Goal: Task Accomplishment & Management: Manage account settings

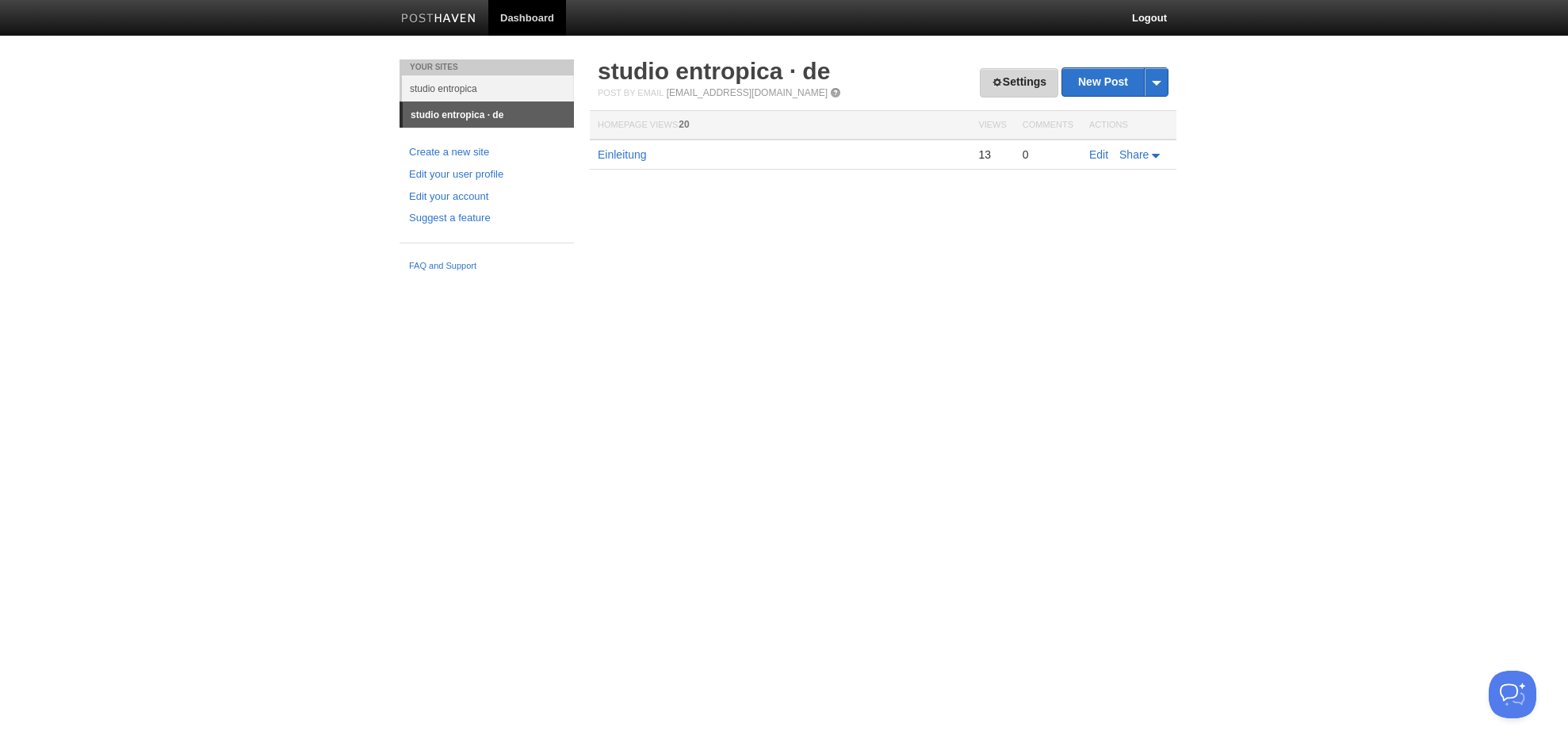
click at [1027, 77] on link "Settings" at bounding box center [1019, 83] width 78 height 29
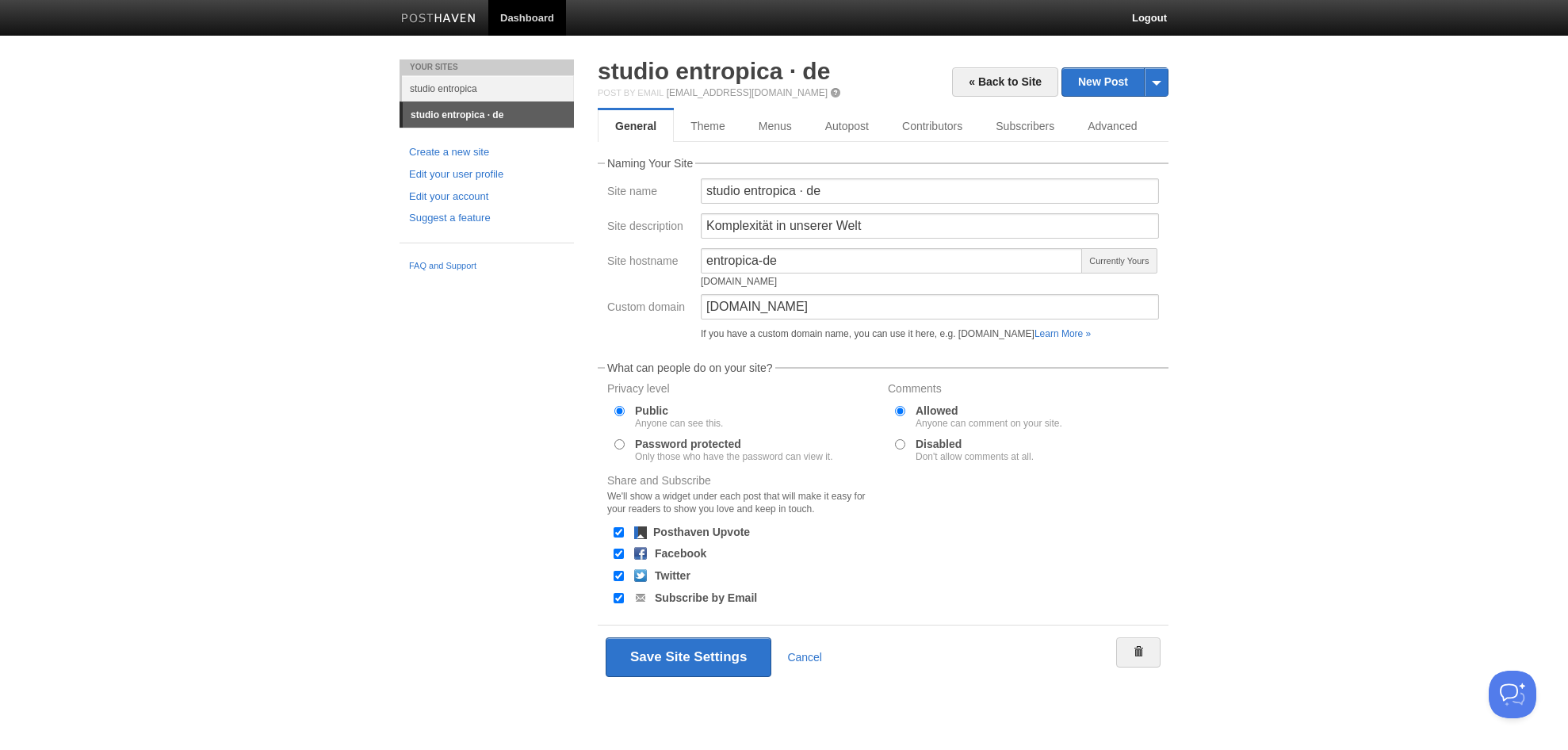
click at [1324, 262] on body "Dashboard Logout Your Sites studio entropica studio entropica · de Create a new…" at bounding box center [784, 368] width 1568 height 735
click at [987, 84] on link "« Back to Site" at bounding box center [1005, 82] width 106 height 29
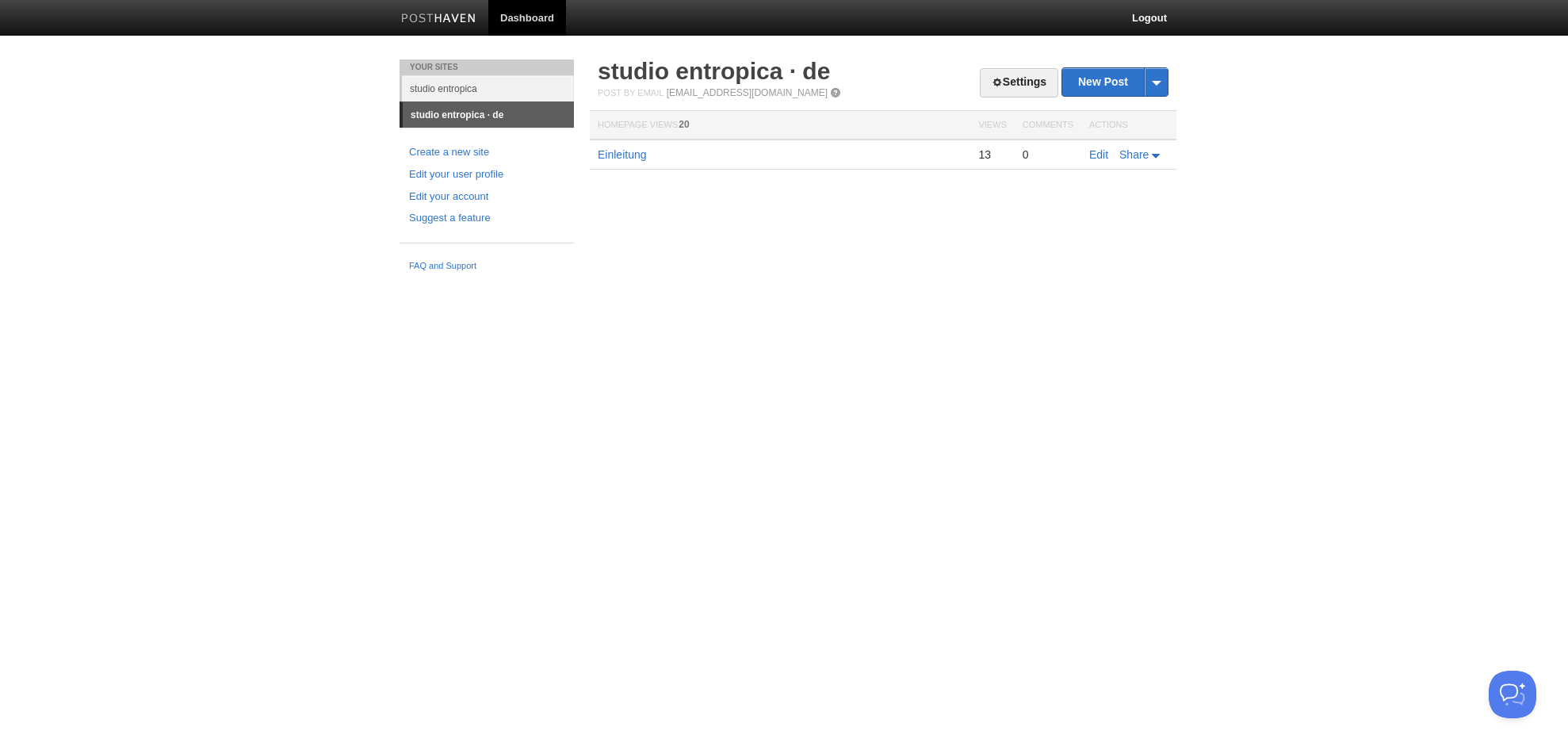
click at [1254, 244] on body "Dashboard Logout Your Sites studio entropica studio entropica · de Create a new…" at bounding box center [784, 139] width 1568 height 279
click at [1035, 84] on link "Settings" at bounding box center [1019, 83] width 78 height 29
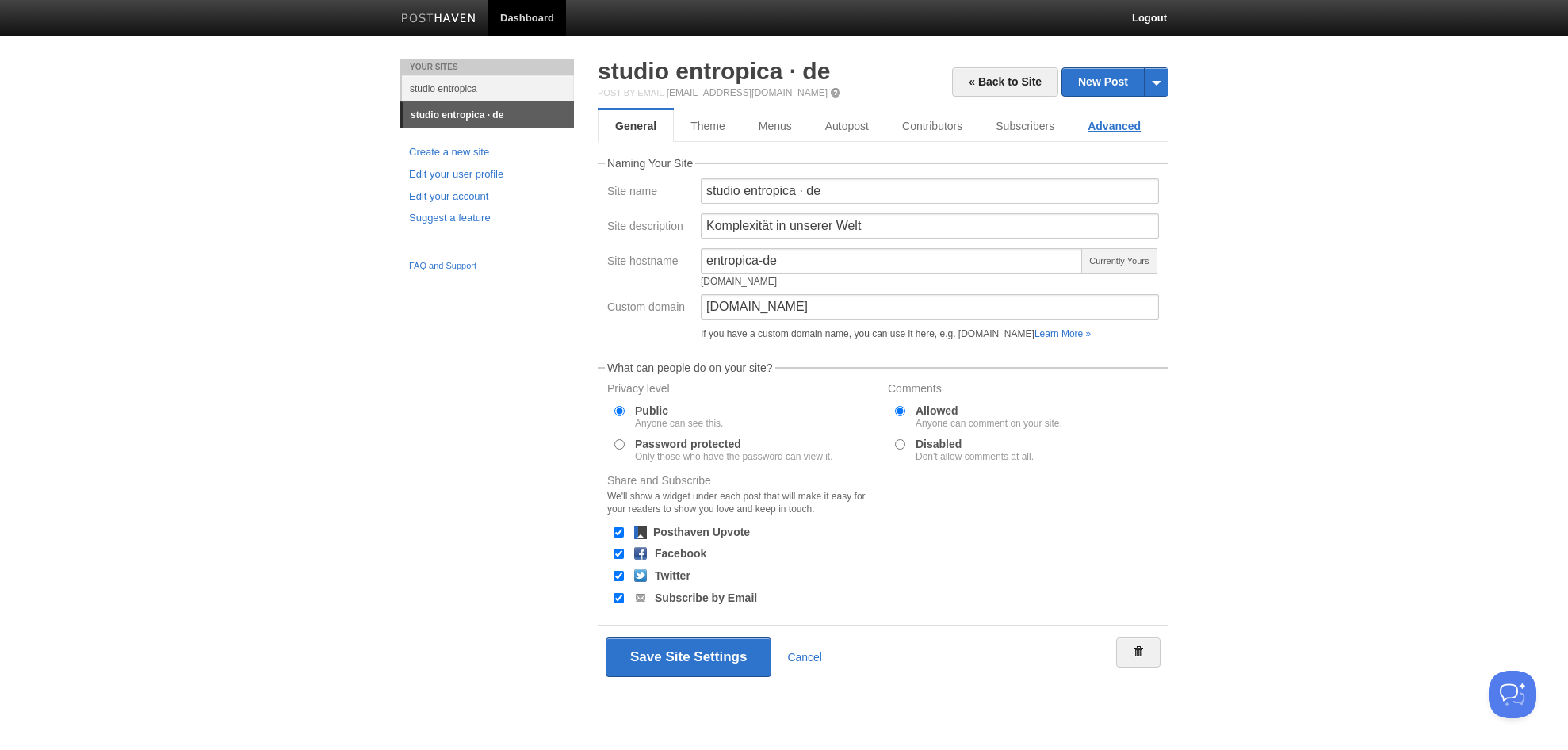
click at [1118, 124] on link "Advanced" at bounding box center [1114, 125] width 86 height 32
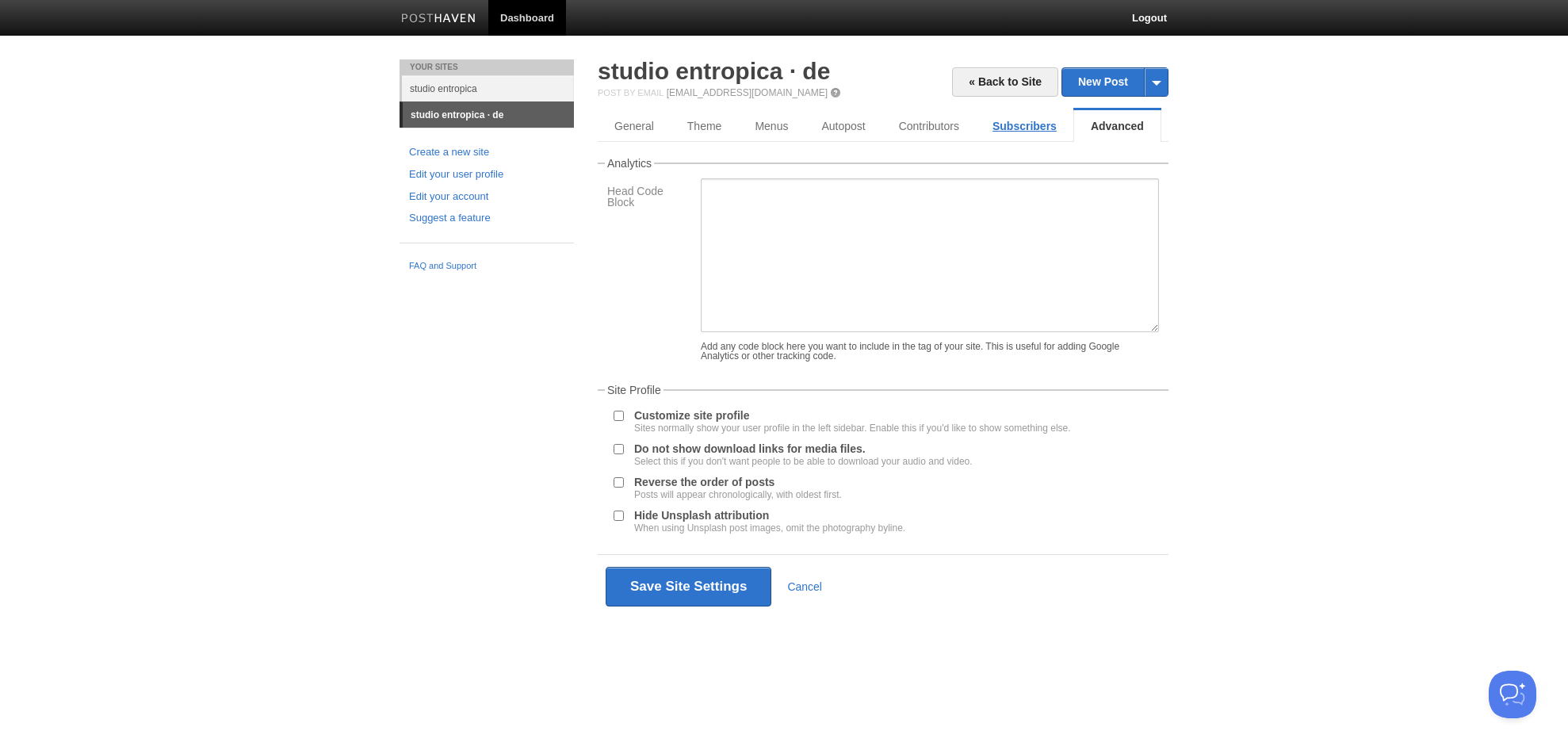
click at [1007, 128] on link "Subscribers" at bounding box center [1024, 125] width 97 height 32
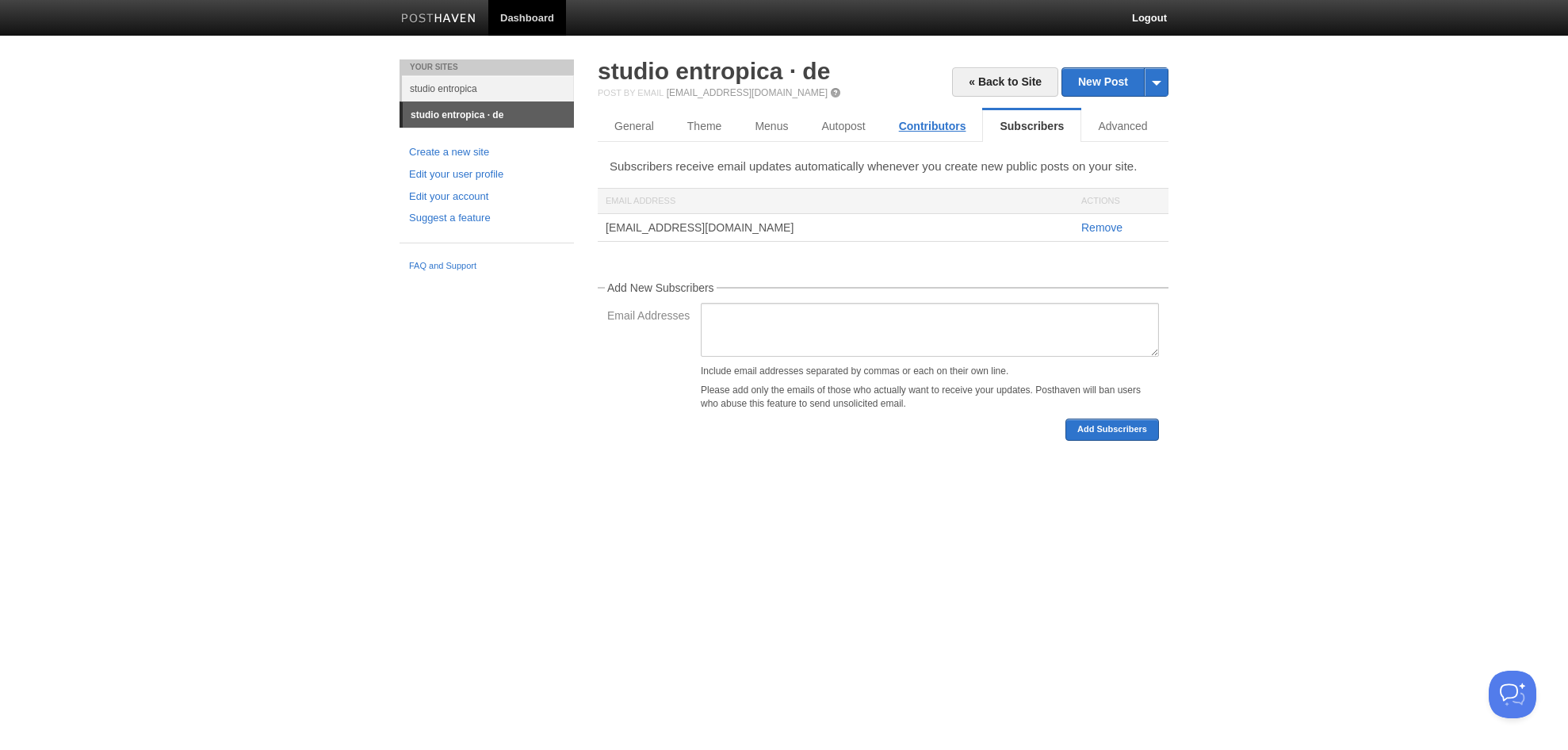
click at [937, 126] on link "Contributors" at bounding box center [932, 125] width 101 height 32
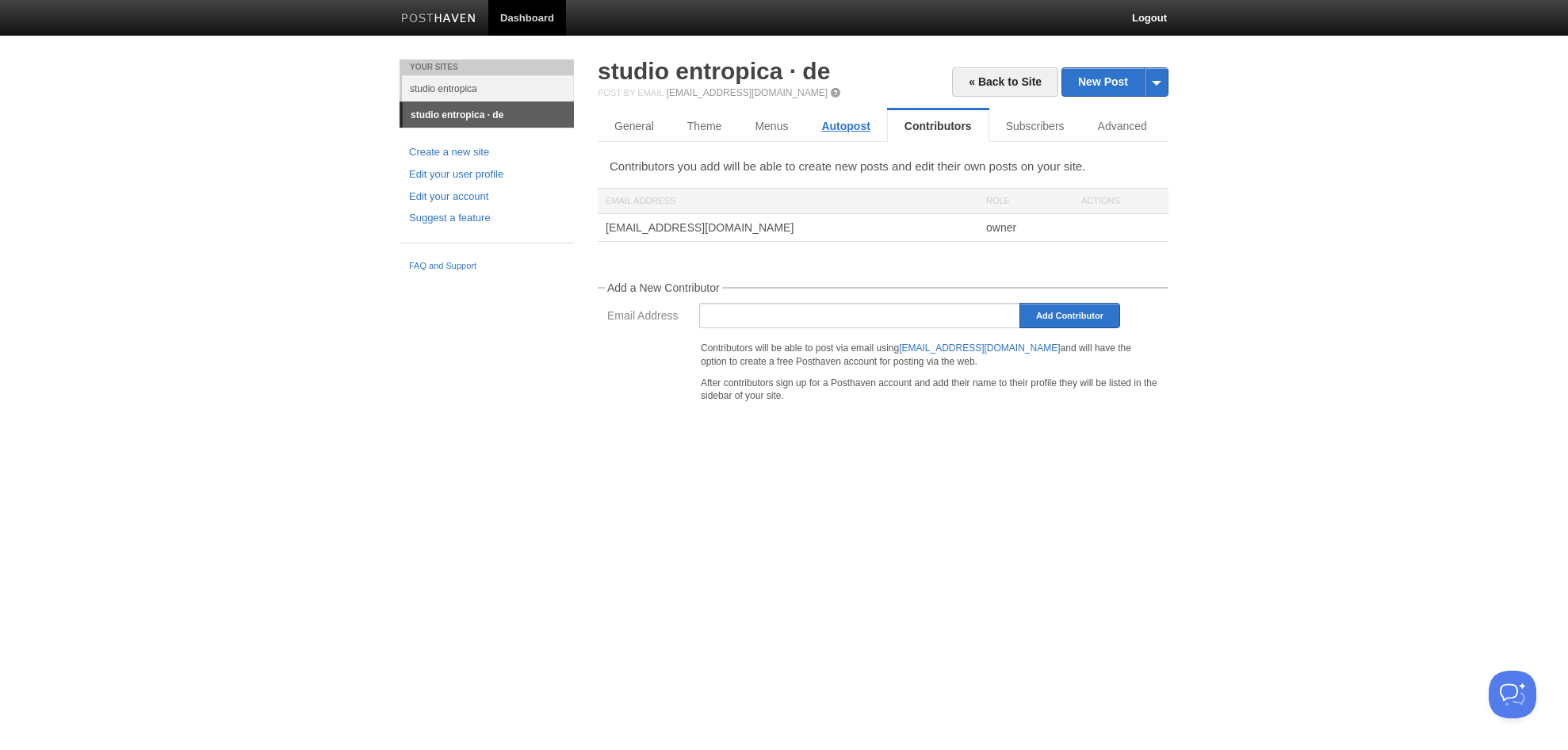
click at [857, 128] on link "Autopost" at bounding box center [846, 125] width 82 height 32
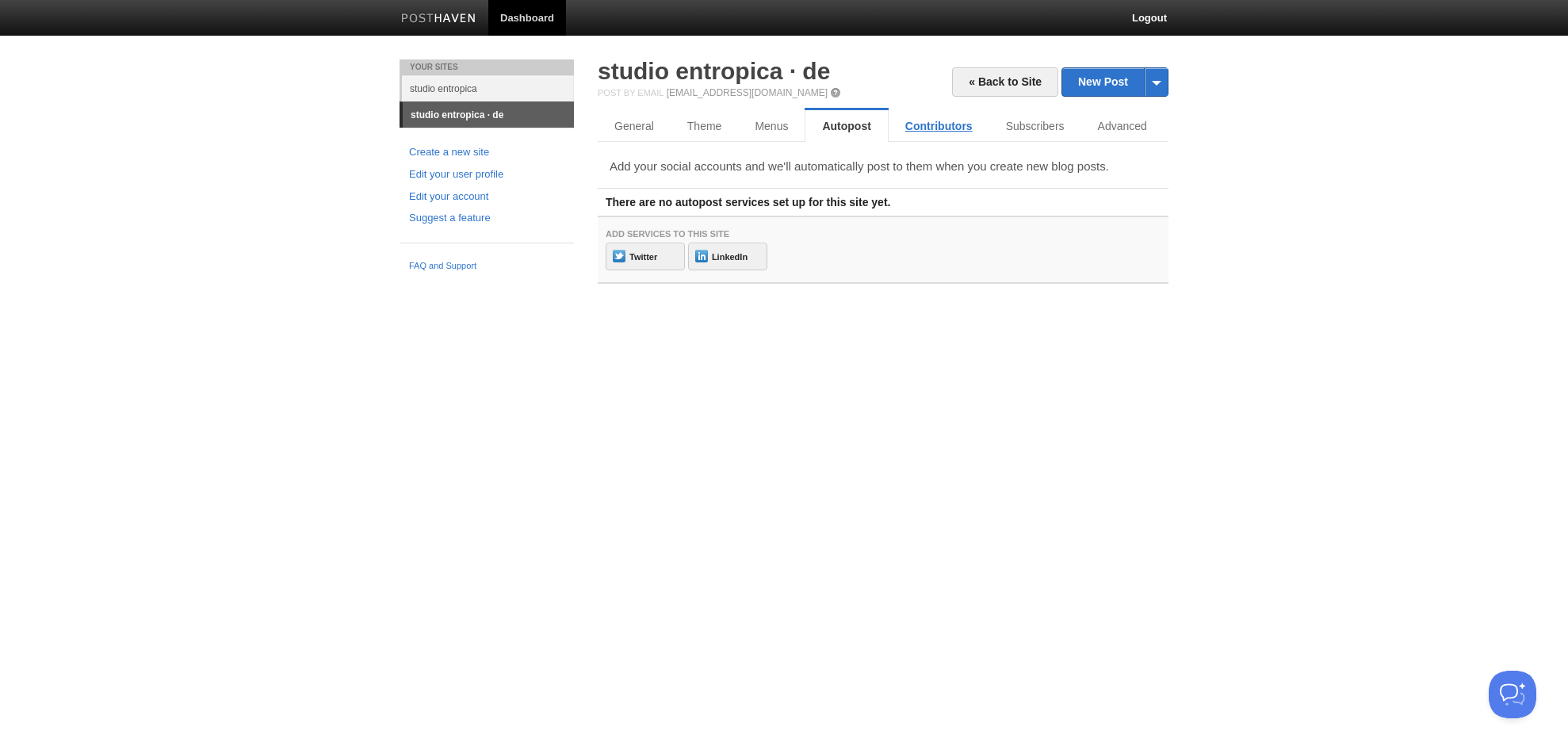
click at [945, 124] on link "Contributors" at bounding box center [938, 125] width 101 height 32
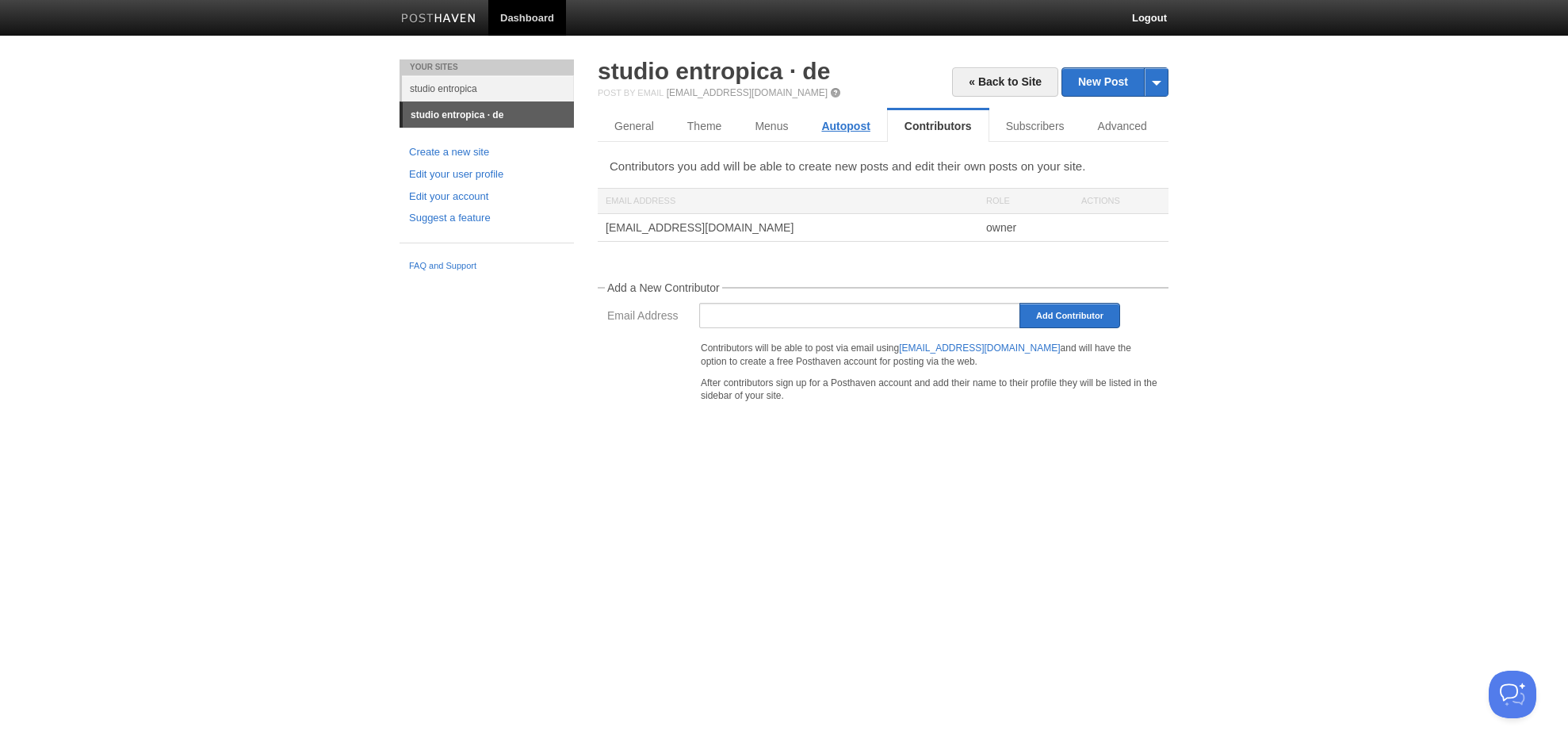
click at [819, 132] on link "Autopost" at bounding box center [846, 125] width 82 height 32
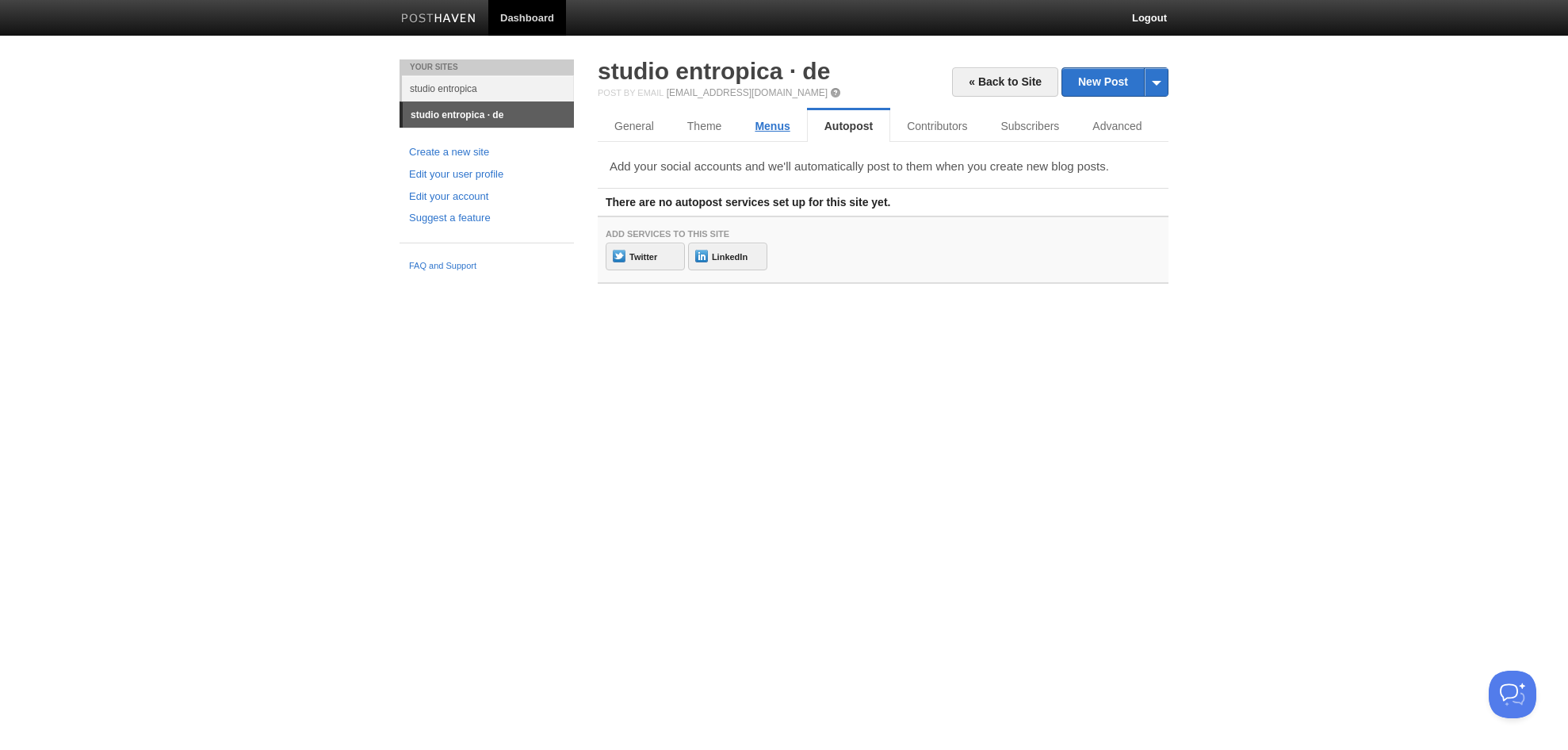
click at [774, 125] on link "Menus" at bounding box center [772, 125] width 68 height 32
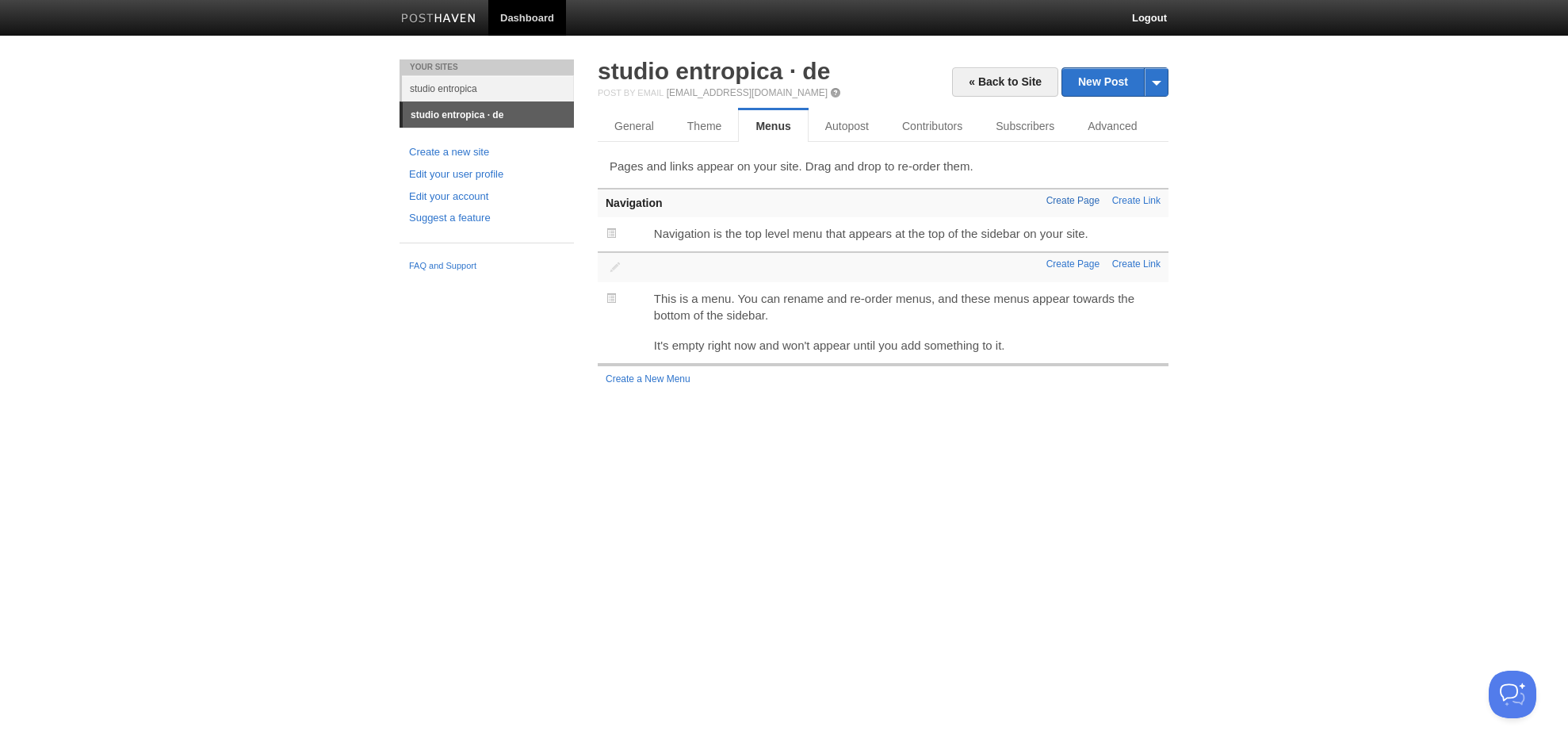
click at [1087, 200] on link "Create Page" at bounding box center [1073, 201] width 53 height 11
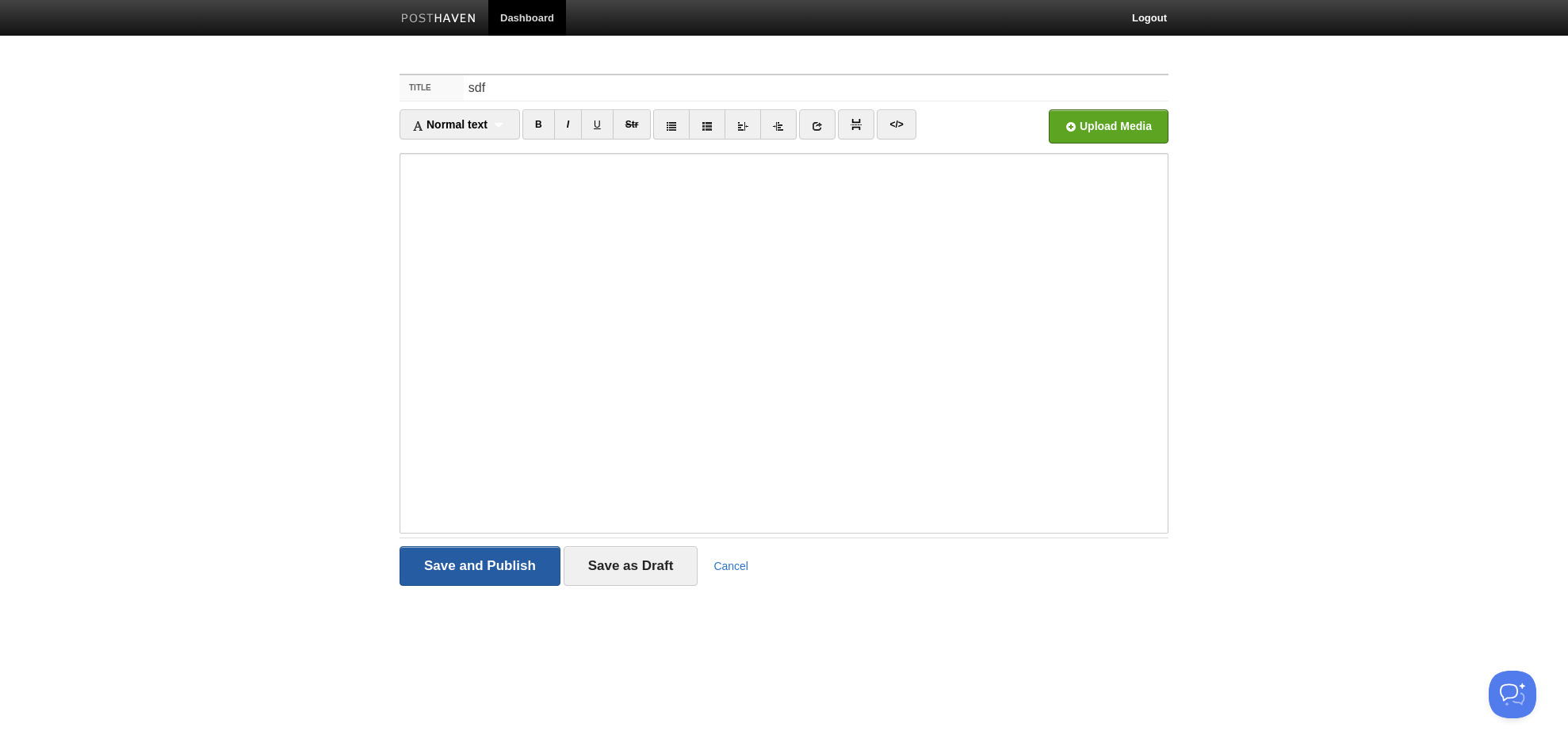
type input "sdf"
click at [505, 564] on input "Save and Publish" at bounding box center [480, 566] width 161 height 40
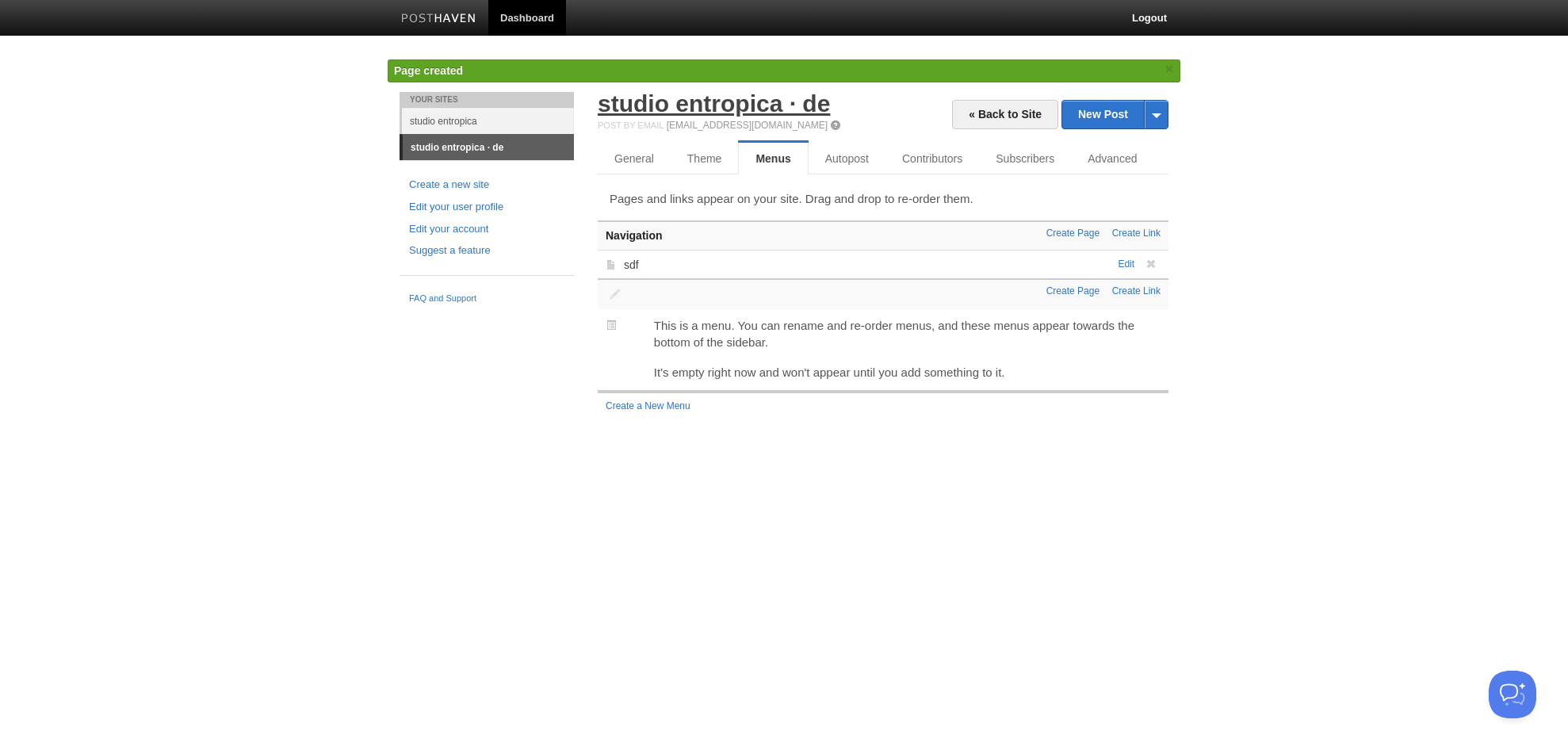
click at [728, 103] on link "studio entropica · de" at bounding box center [714, 103] width 233 height 26
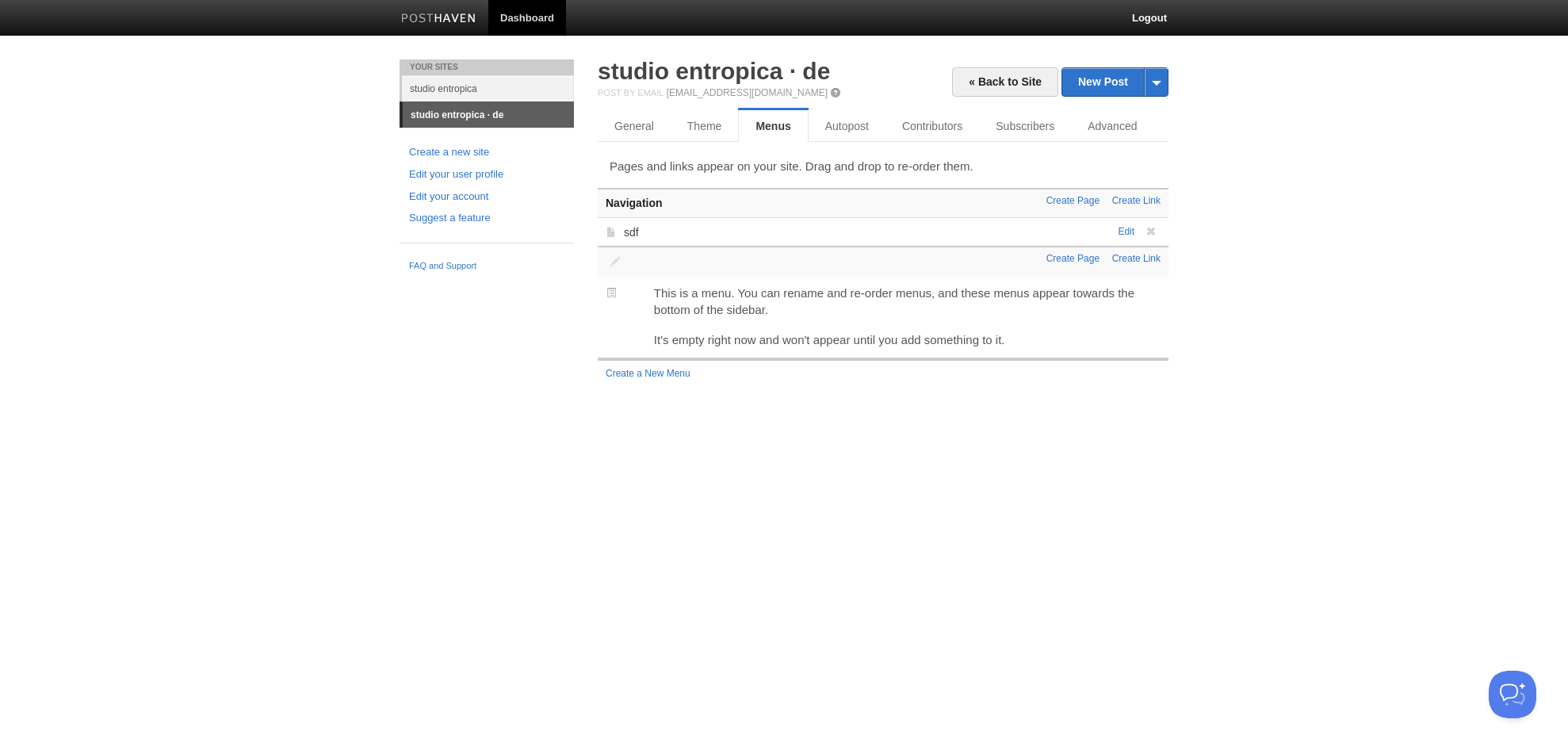
click at [449, 114] on link "studio entropica · de" at bounding box center [488, 115] width 172 height 25
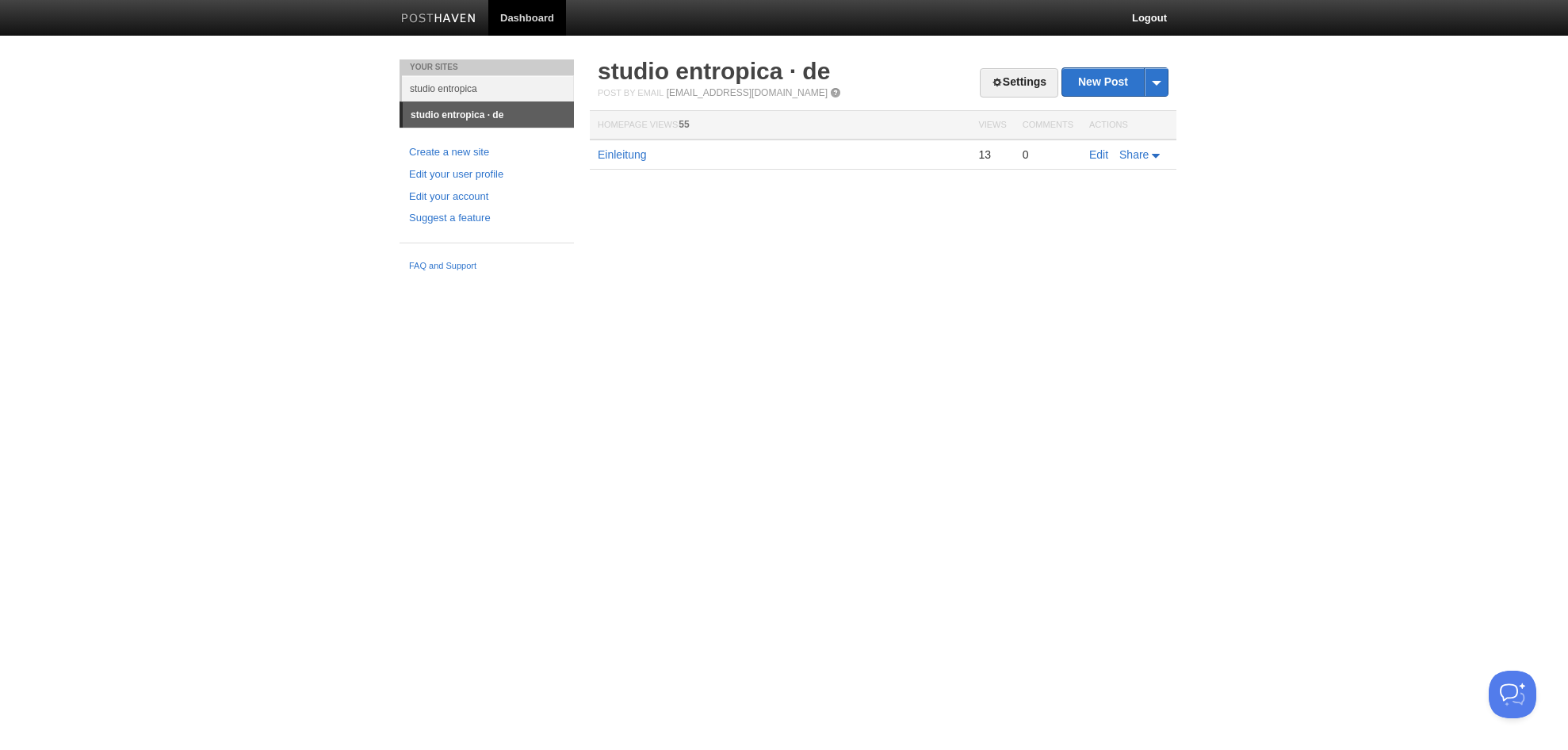
click at [449, 114] on link "studio entropica · de" at bounding box center [488, 115] width 172 height 25
click at [748, 70] on link "studio entropica · de" at bounding box center [714, 71] width 233 height 26
click at [1024, 74] on link "Settings" at bounding box center [1019, 83] width 78 height 29
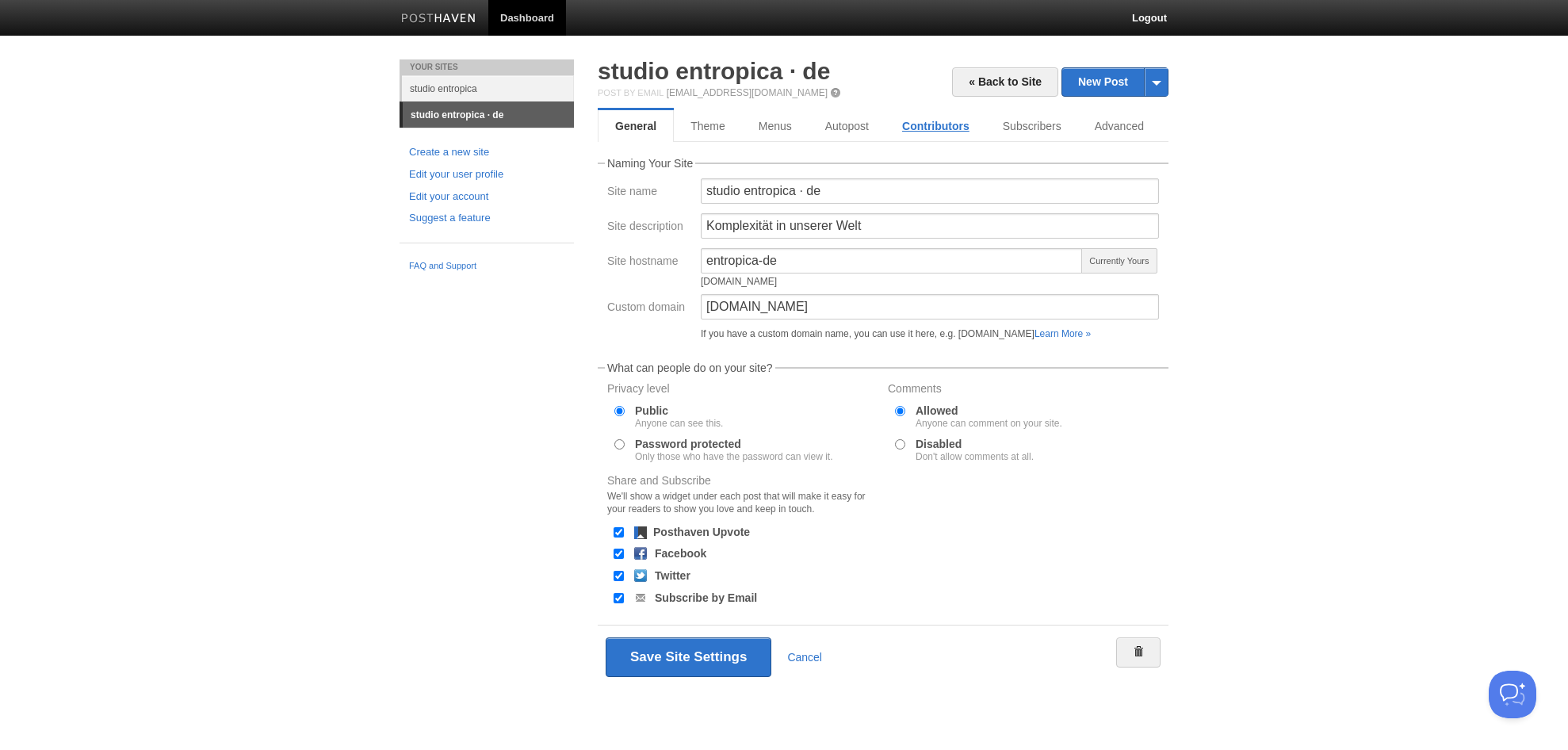
click at [938, 123] on link "Contributors" at bounding box center [936, 125] width 101 height 32
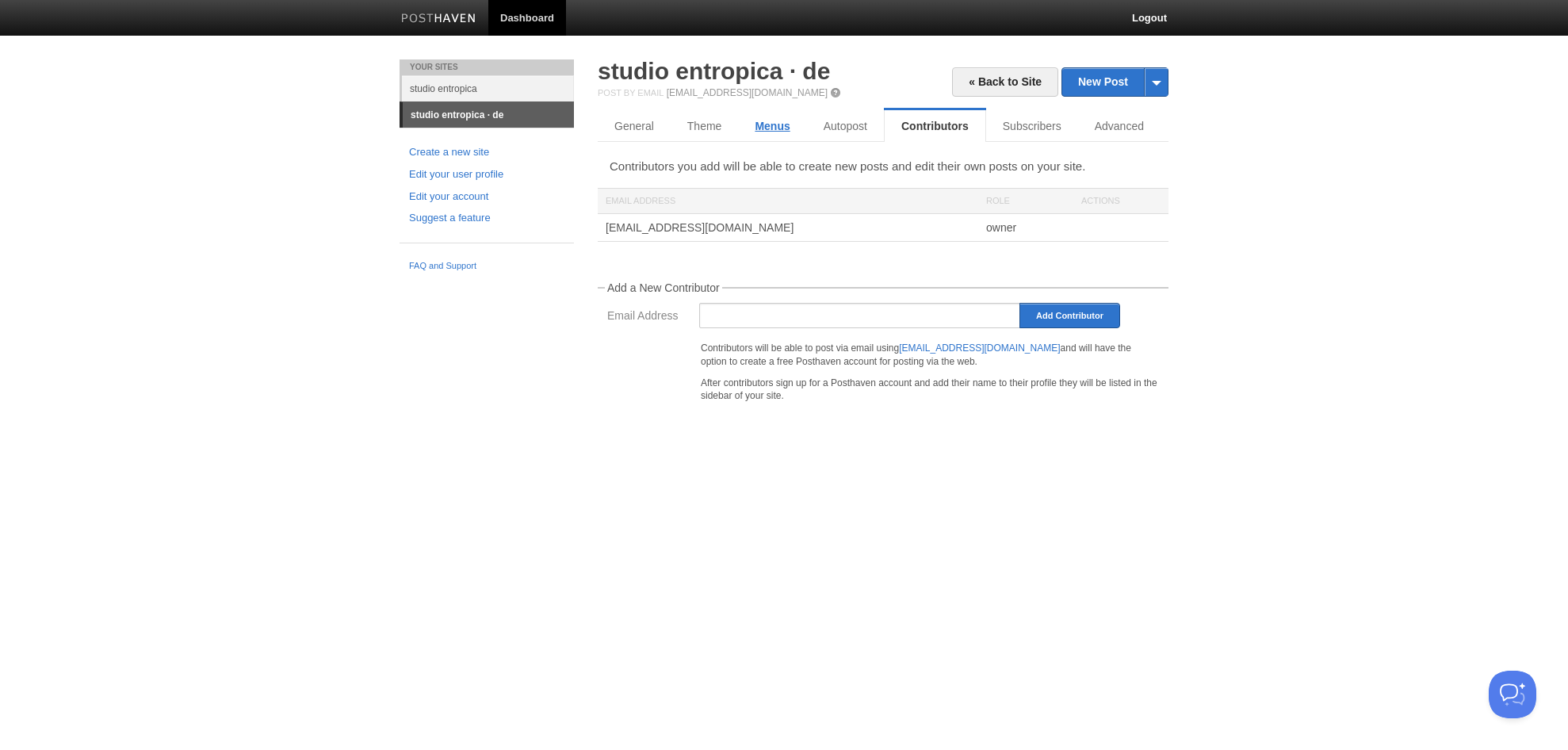
click at [769, 123] on link "Menus" at bounding box center [772, 125] width 68 height 32
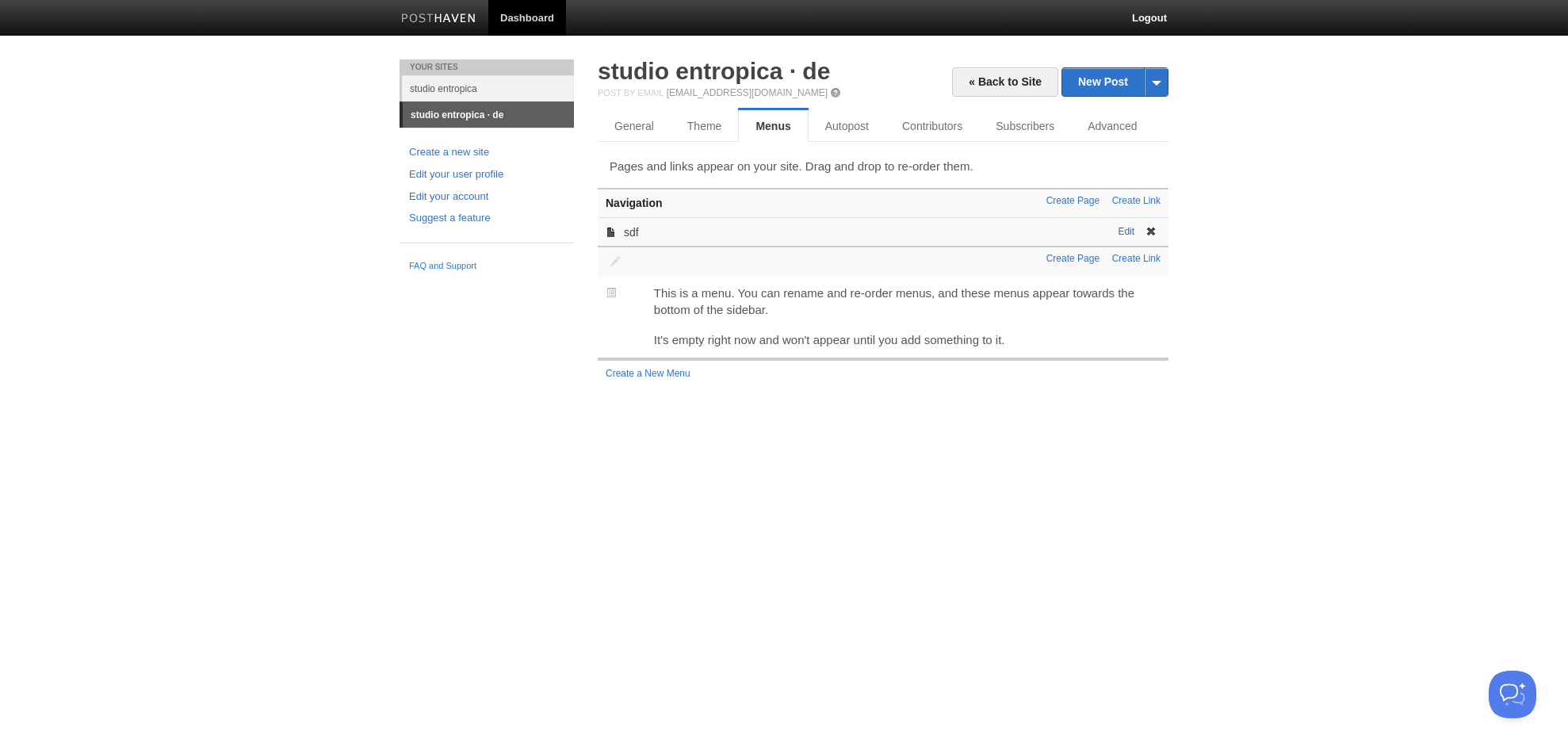
click at [1131, 233] on link "Edit" at bounding box center [1126, 232] width 16 height 11
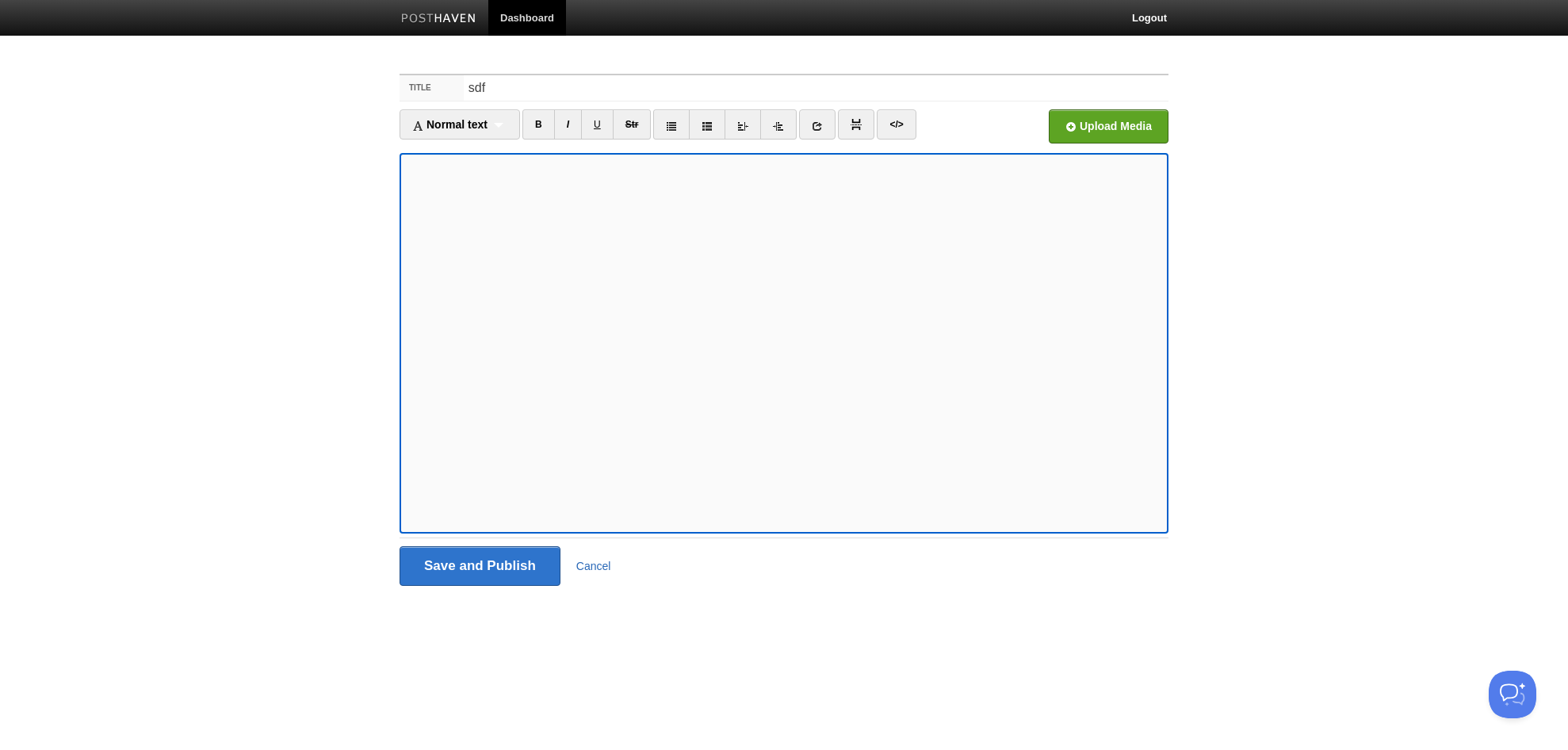
click at [592, 563] on link "Cancel" at bounding box center [593, 566] width 35 height 13
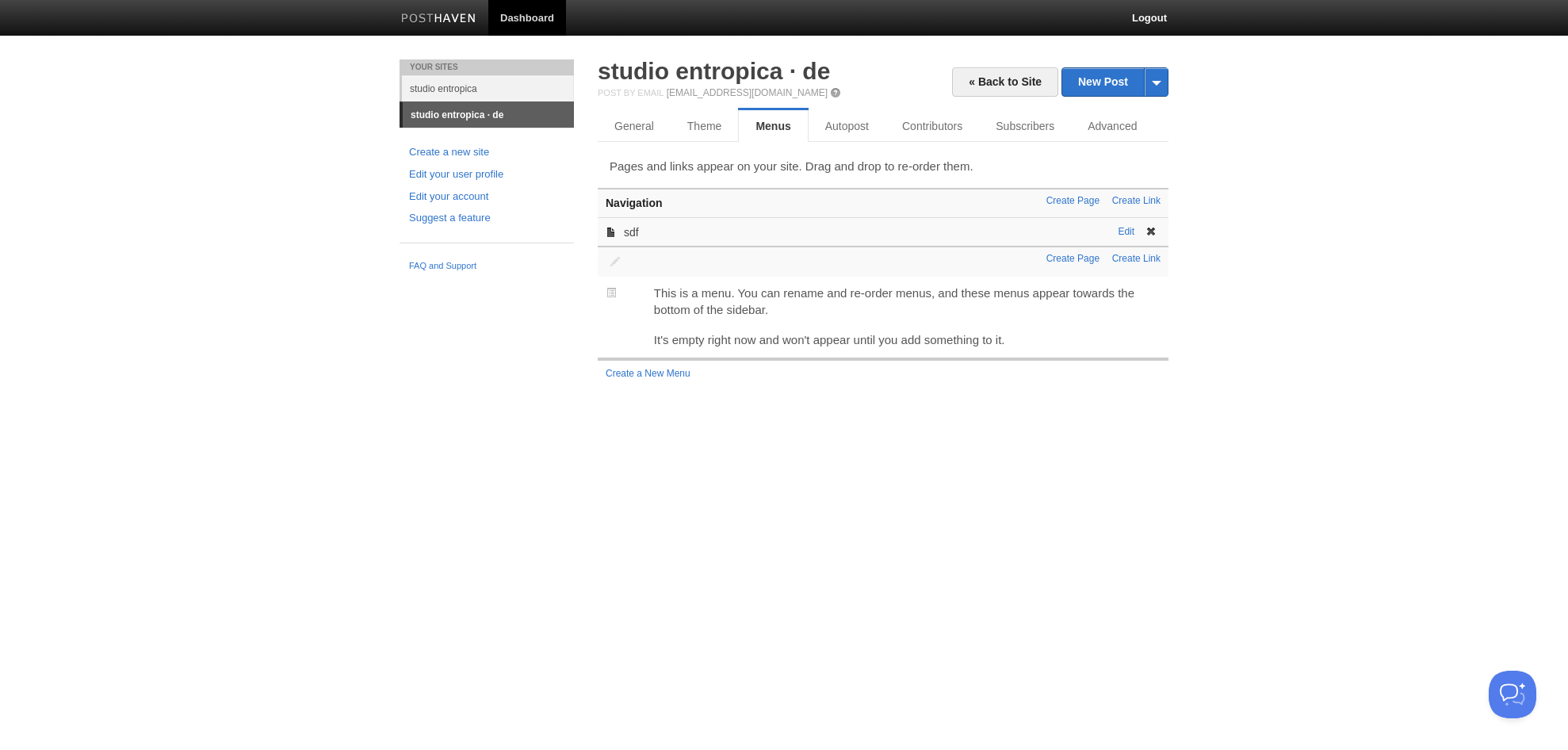
click at [1149, 233] on span at bounding box center [1151, 232] width 11 height 11
click at [1146, 197] on link "Create Link" at bounding box center [1136, 201] width 48 height 11
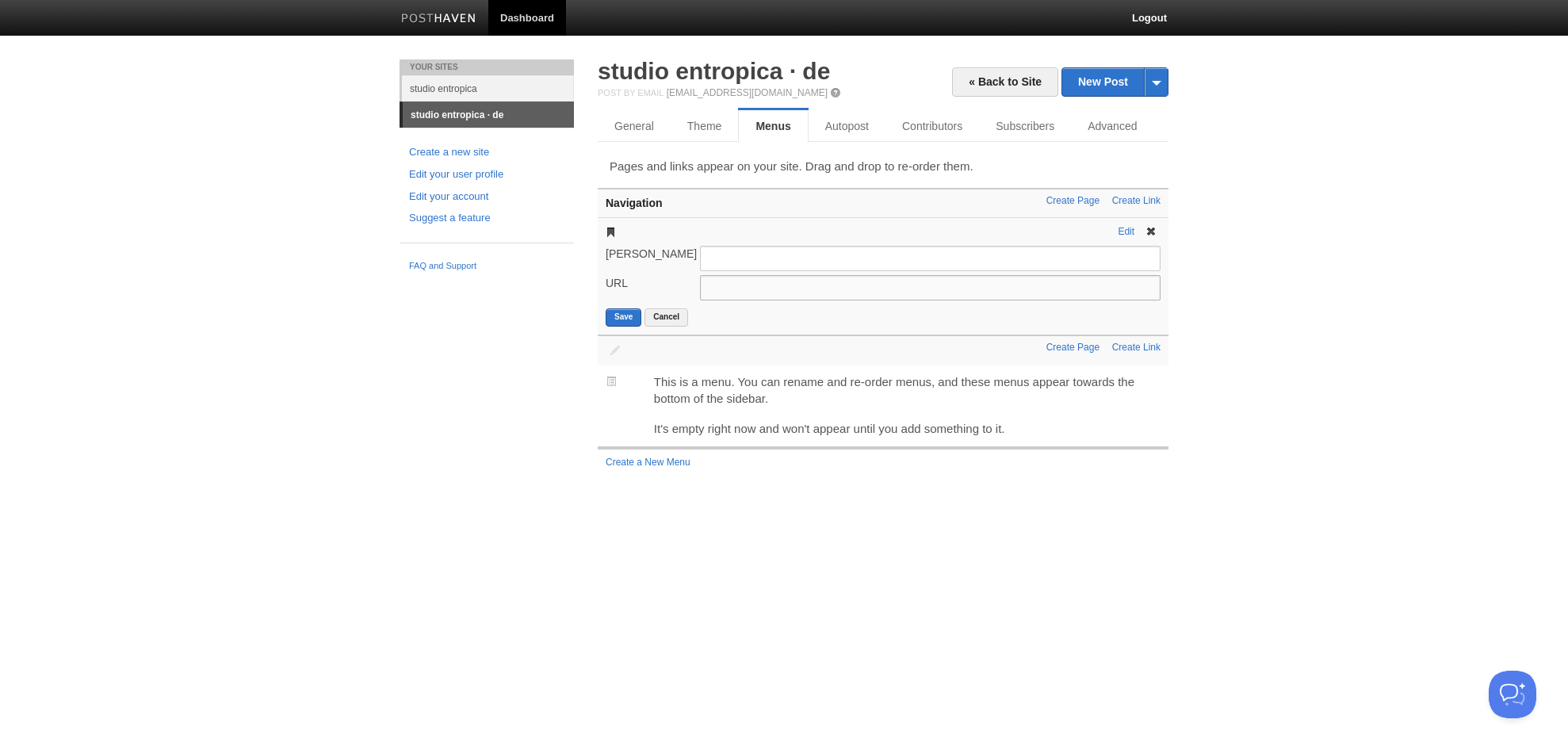
click at [860, 293] on input "URL" at bounding box center [930, 288] width 461 height 25
type input "[DOMAIN_NAME]"
click at [808, 259] on input "Link Title" at bounding box center [930, 259] width 461 height 25
type input "en"
click at [617, 317] on button "Save" at bounding box center [623, 317] width 35 height 18
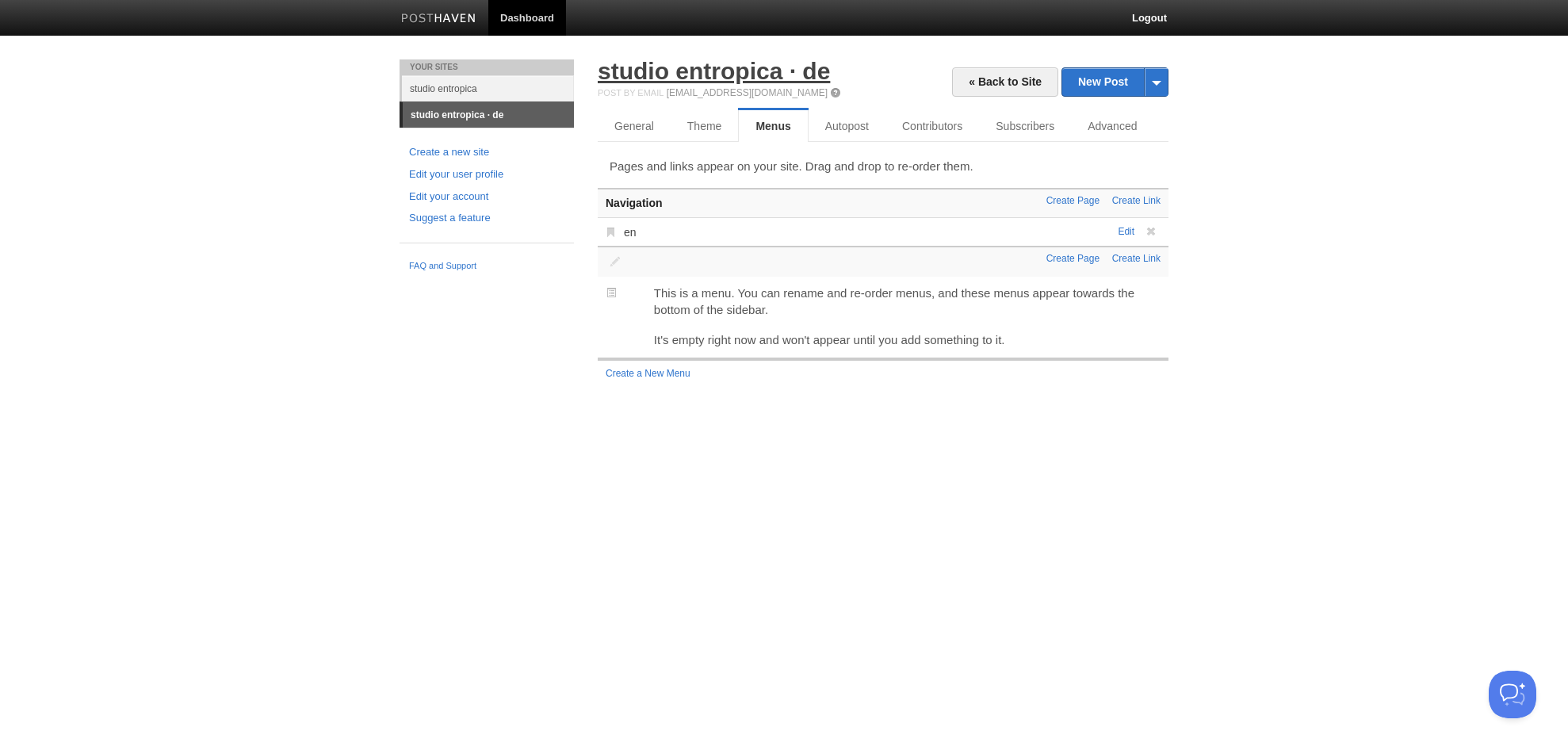
click at [742, 74] on link "studio entropica · de" at bounding box center [714, 71] width 233 height 26
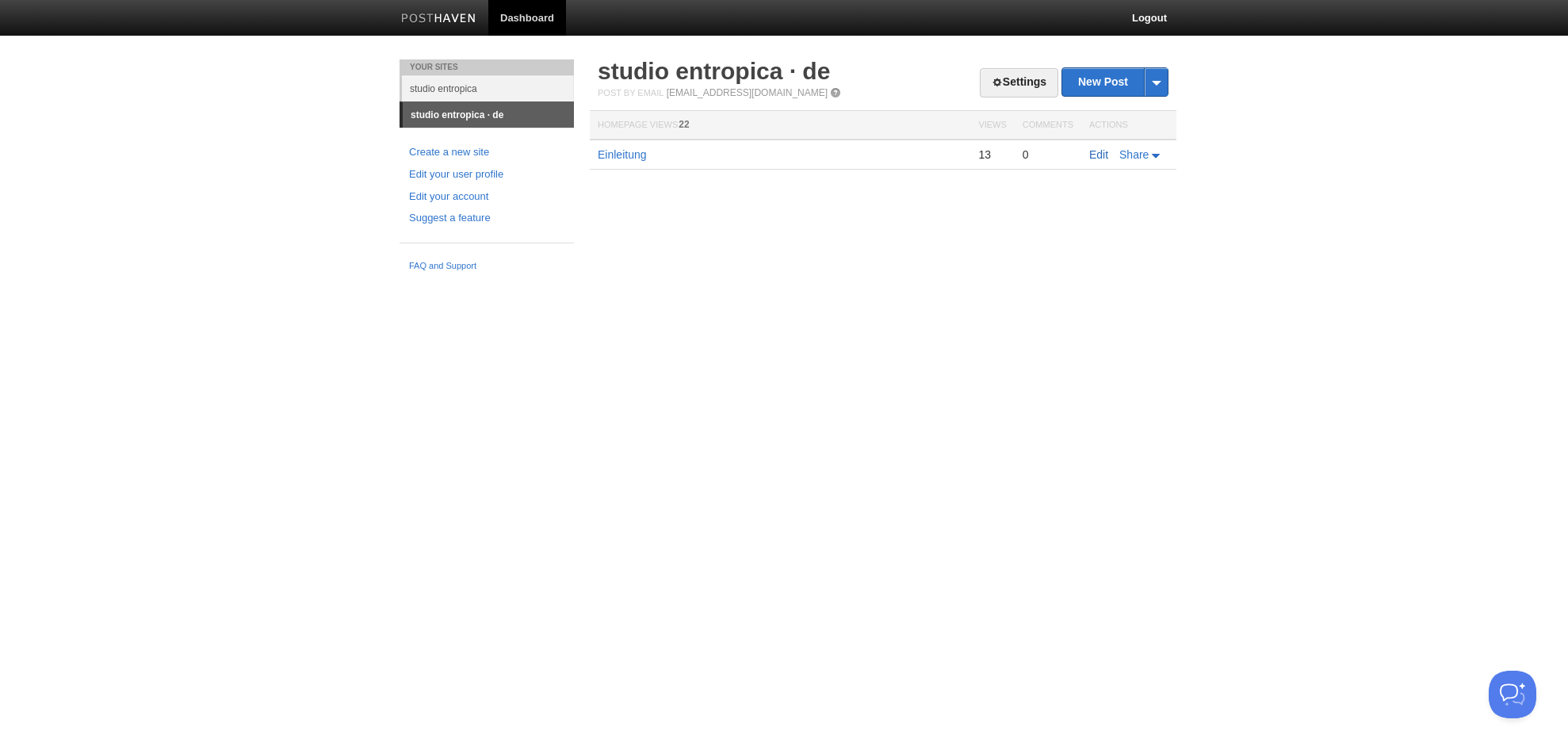
click at [1105, 156] on link "Edit" at bounding box center [1098, 154] width 19 height 13
click at [1036, 82] on link "Settings" at bounding box center [1019, 83] width 78 height 29
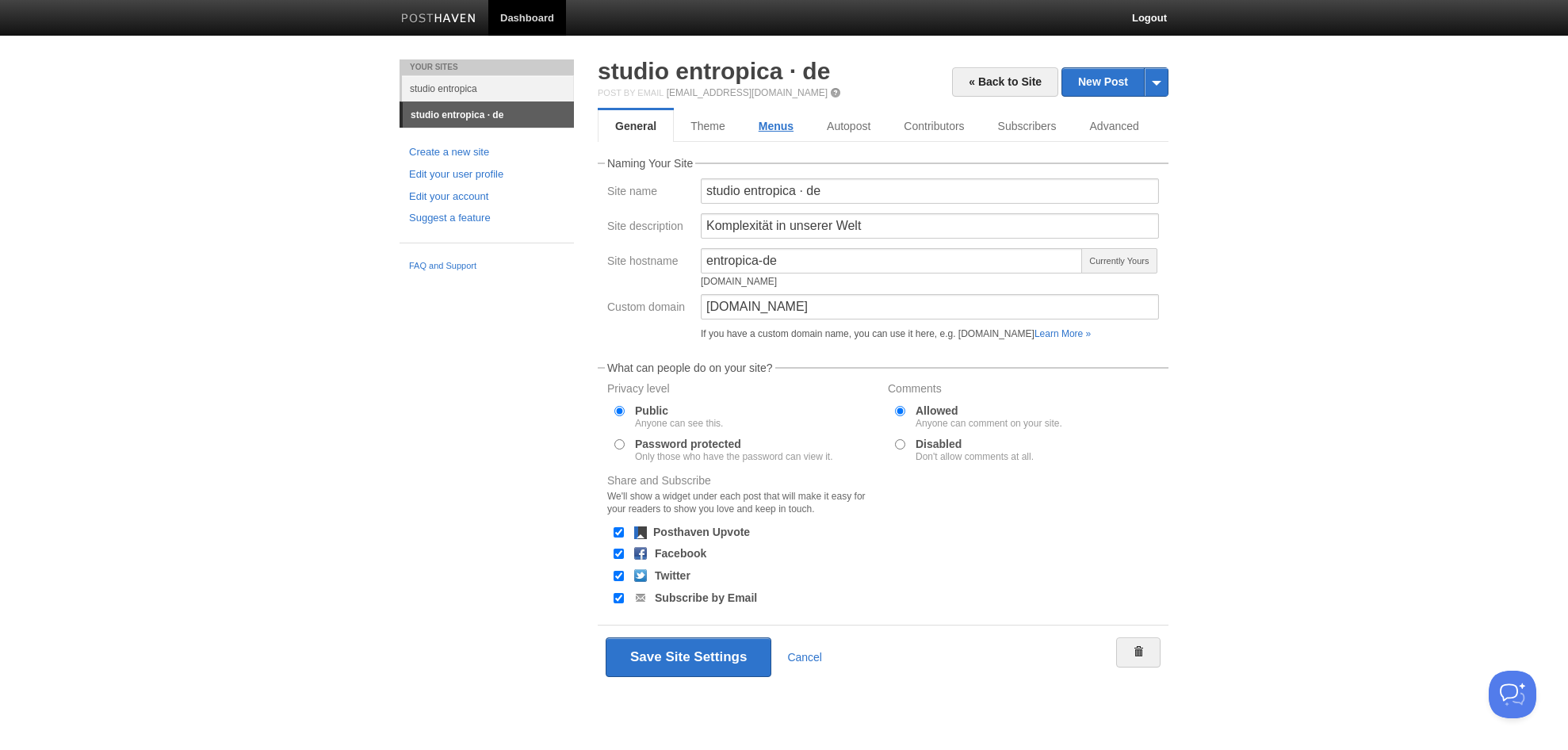
click at [763, 128] on link "Menus" at bounding box center [776, 125] width 68 height 32
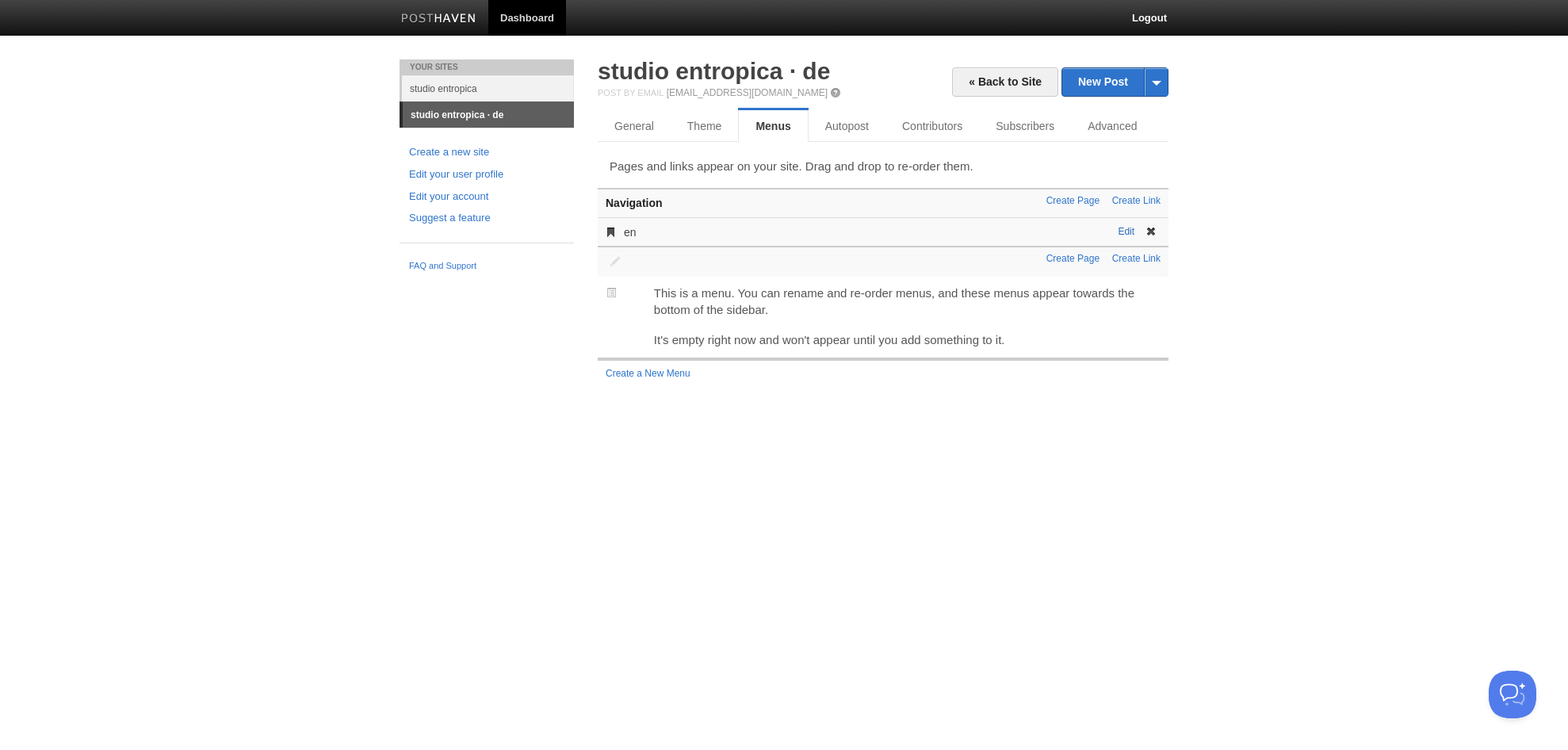
click at [1131, 232] on link "Edit" at bounding box center [1126, 232] width 16 height 11
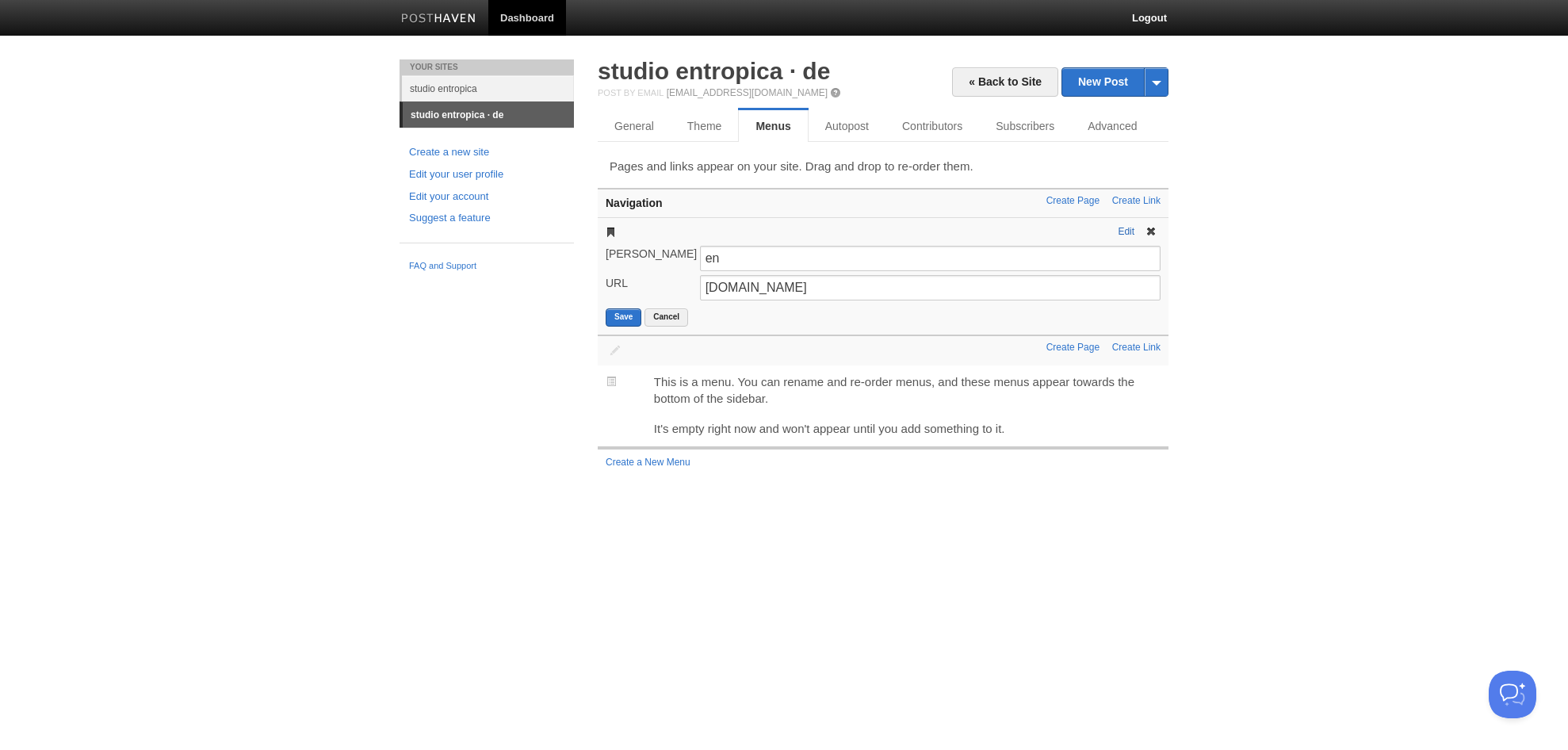
click at [1127, 233] on link "Edit" at bounding box center [1126, 232] width 16 height 11
drag, startPoint x: 707, startPoint y: 290, endPoint x: 719, endPoint y: 287, distance: 12.4
click at [707, 290] on input "entropica.studio" at bounding box center [930, 288] width 461 height 25
drag, startPoint x: 894, startPoint y: 289, endPoint x: 412, endPoint y: 262, distance: 482.8
click at [425, 266] on div "Your Sites studio entropica studio entropica · de Create a new site Edit your u…" at bounding box center [784, 282] width 793 height 447
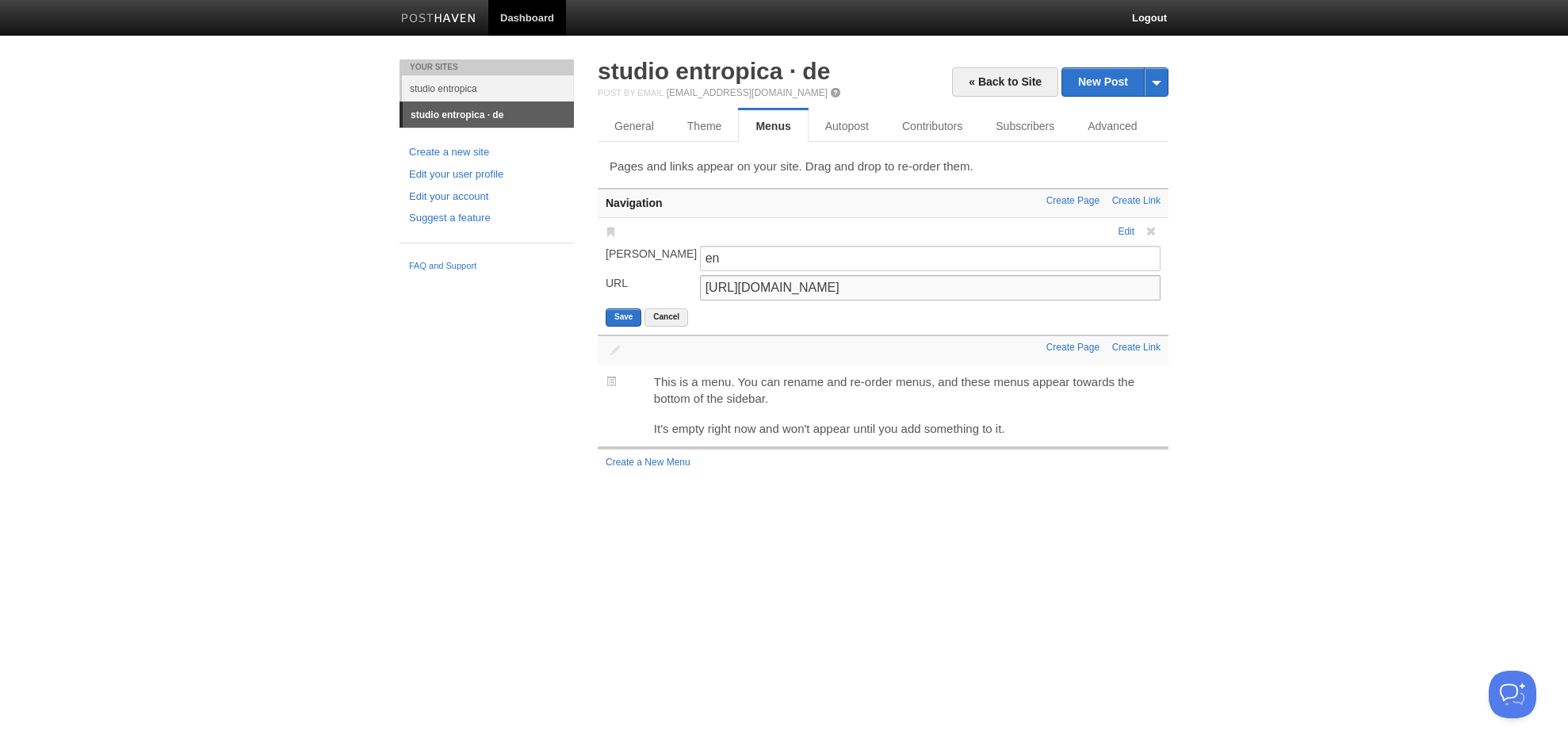
type input "[URL][DOMAIN_NAME]"
drag, startPoint x: 569, startPoint y: 255, endPoint x: 514, endPoint y: 254, distance: 55.0
click at [515, 254] on div "Your Sites studio entropica studio entropica · de Create a new site Edit your u…" at bounding box center [784, 282] width 793 height 447
type input "english site"
click at [624, 320] on button "Save" at bounding box center [623, 317] width 35 height 18
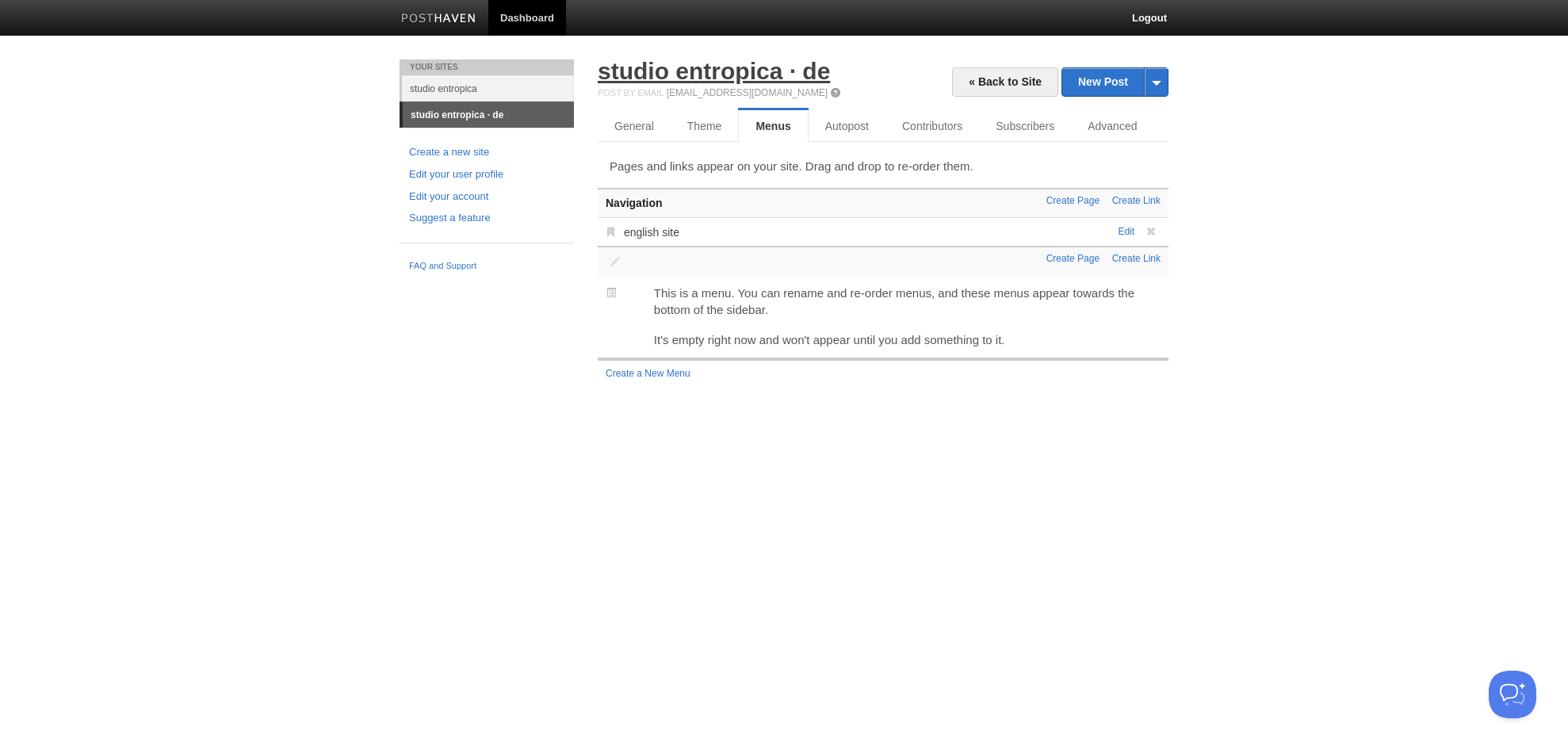
click at [770, 74] on link "studio entropica · de" at bounding box center [714, 71] width 233 height 26
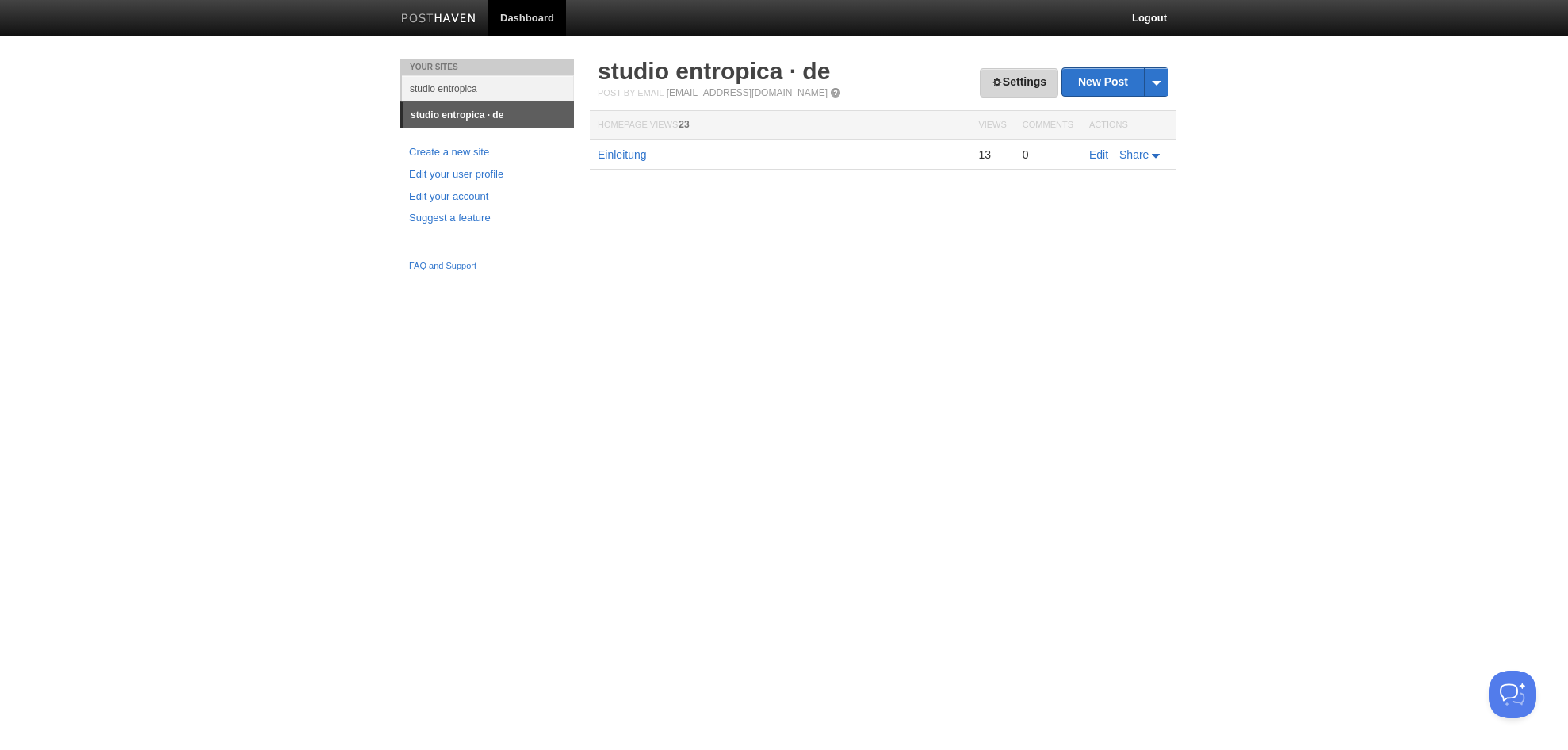
click at [1050, 80] on link "Settings" at bounding box center [1019, 83] width 78 height 29
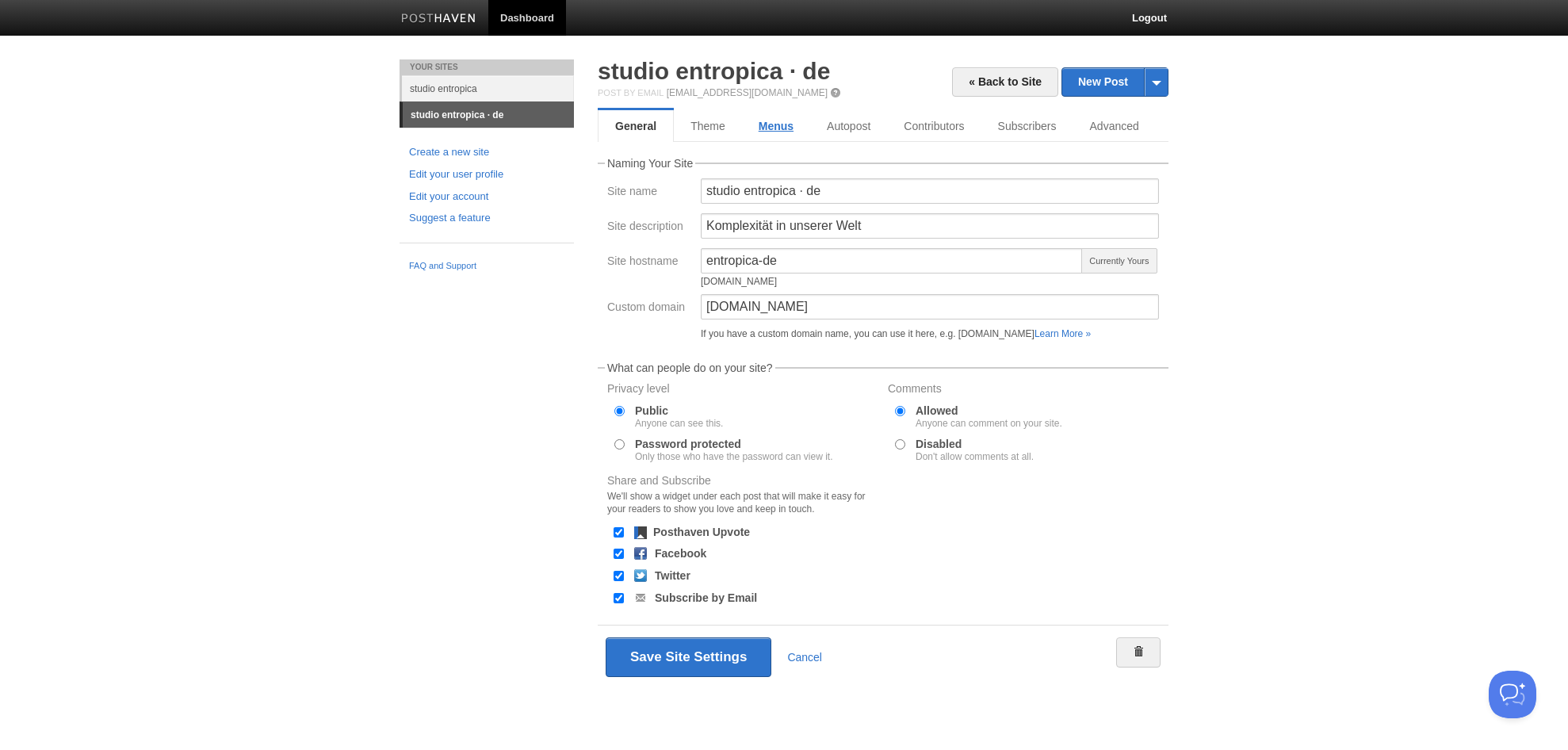
click at [779, 132] on link "Menus" at bounding box center [776, 125] width 68 height 32
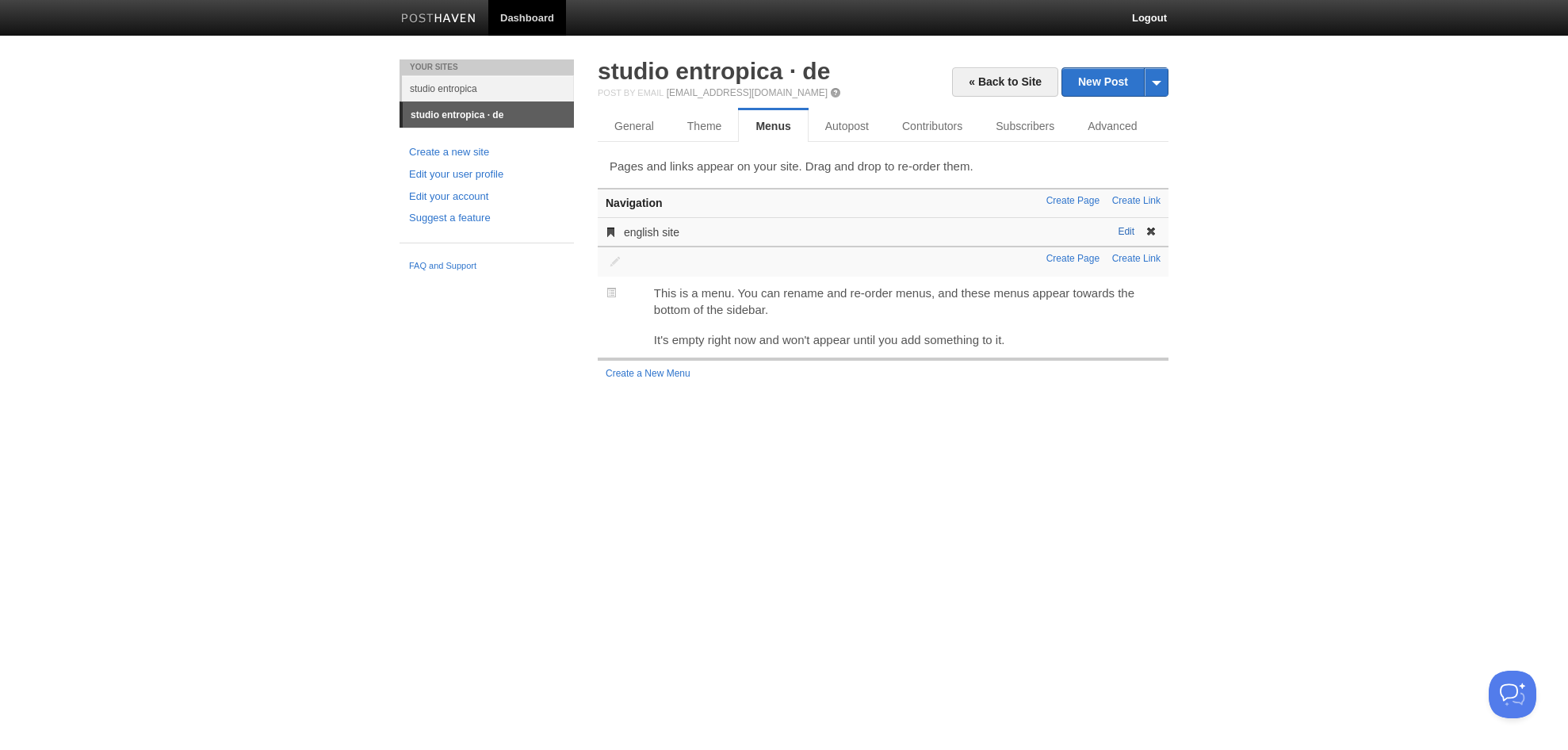
click at [1130, 235] on link "Edit" at bounding box center [1126, 232] width 16 height 11
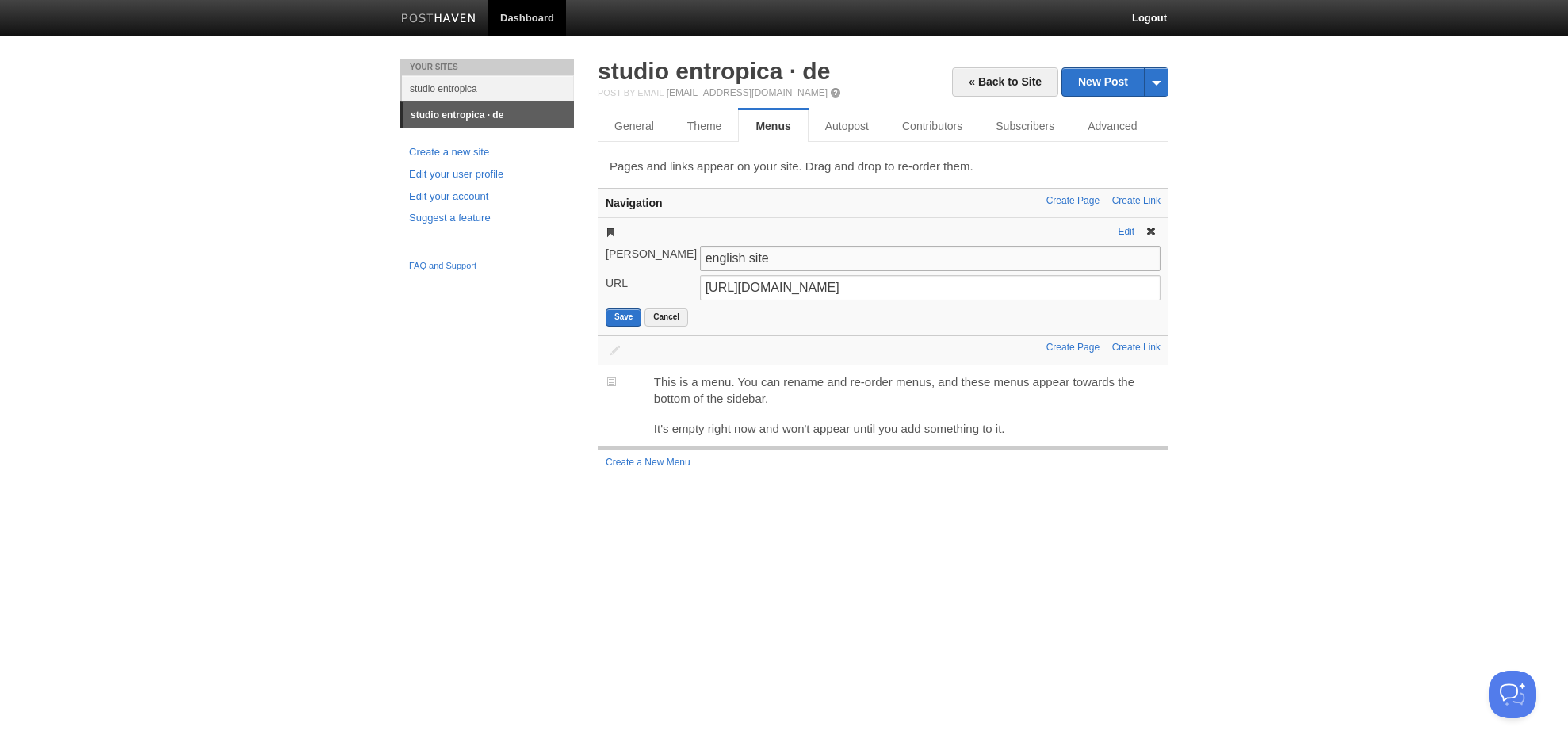
click at [750, 257] on input "english site" at bounding box center [930, 259] width 461 height 25
type input "English Site"
click at [614, 314] on button "Save" at bounding box center [623, 317] width 35 height 18
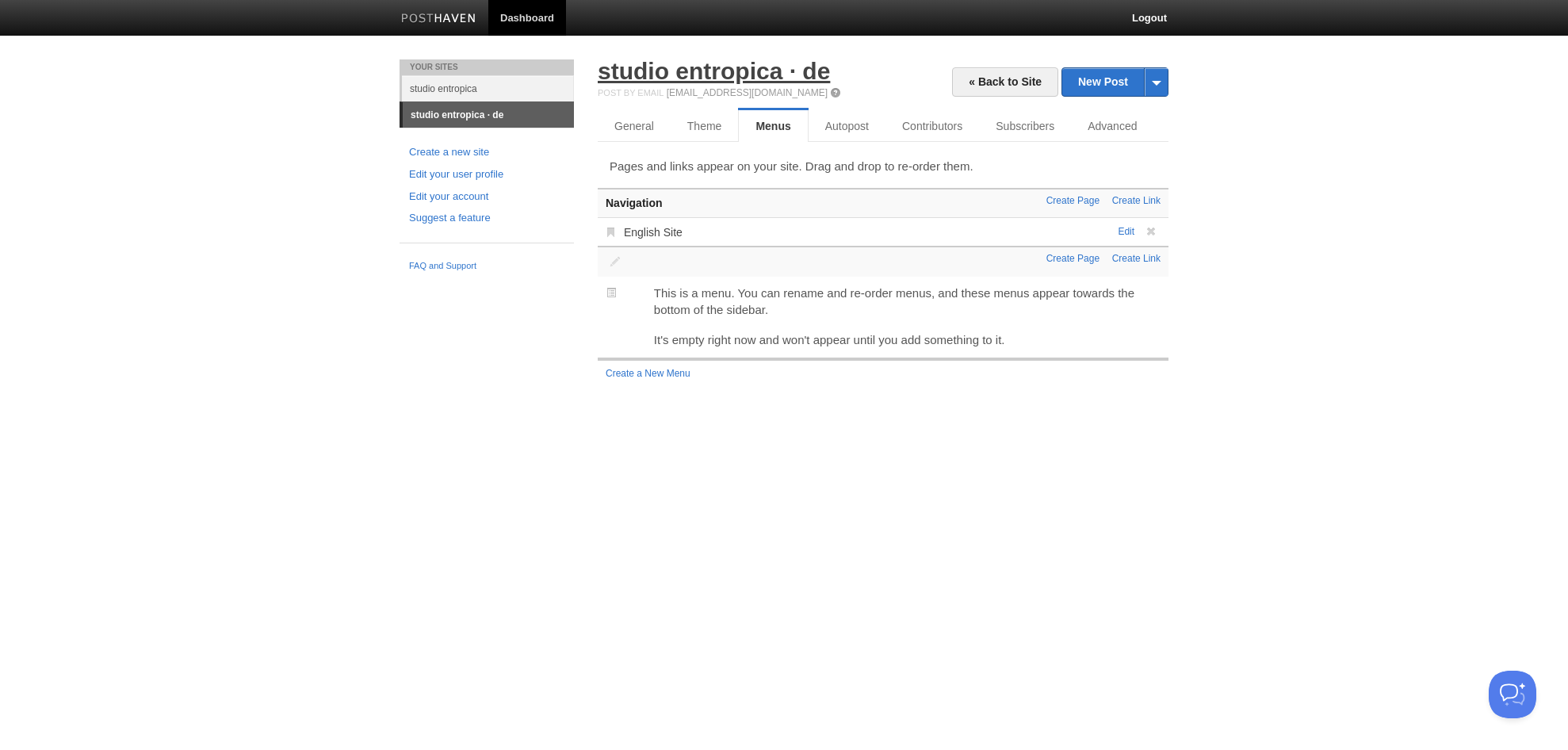
click at [768, 65] on link "studio entropica · de" at bounding box center [714, 71] width 233 height 26
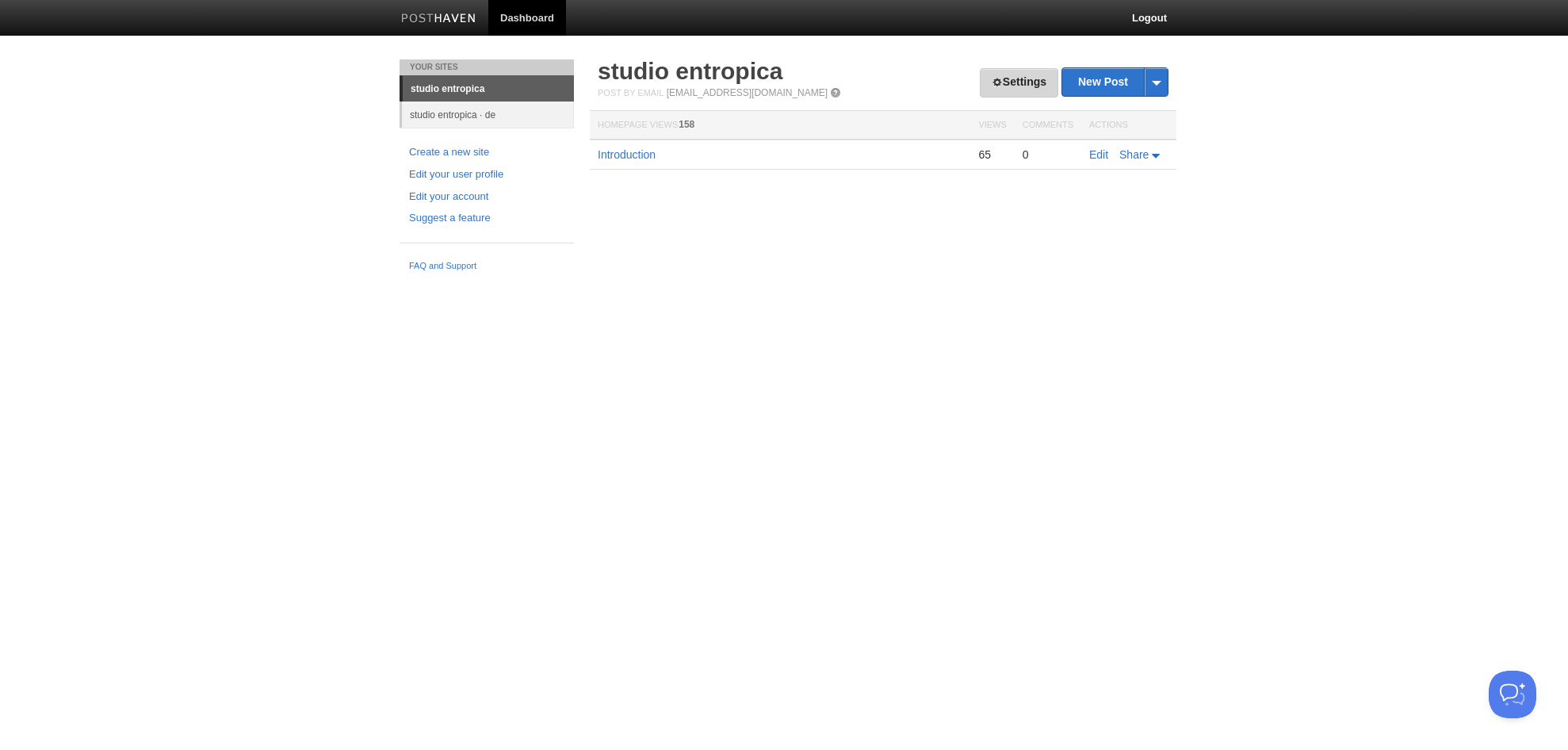
click at [1024, 78] on link "Settings" at bounding box center [1019, 83] width 78 height 29
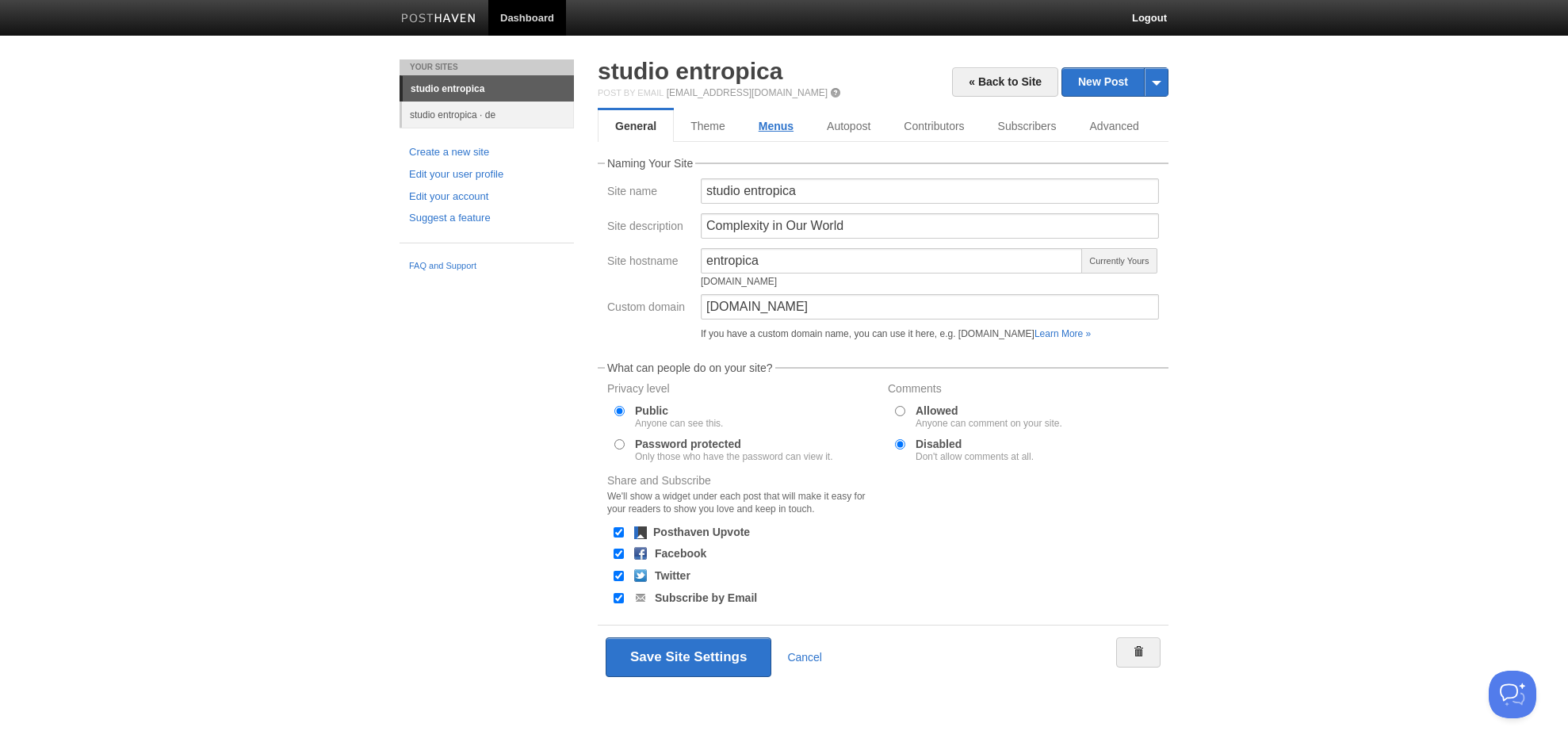
click at [764, 119] on link "Menus" at bounding box center [776, 125] width 68 height 32
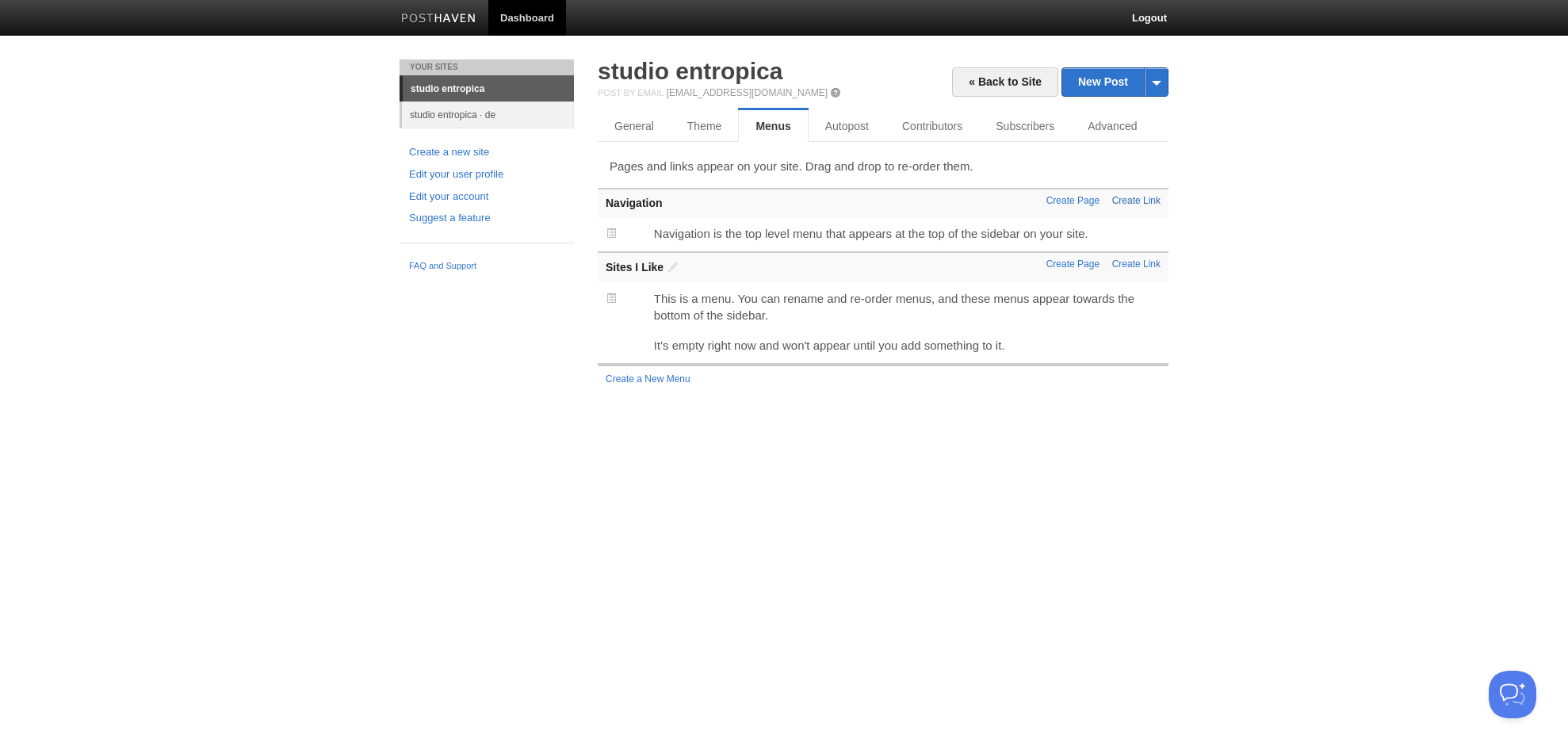
click at [1146, 202] on link "Create Link" at bounding box center [1136, 201] width 48 height 11
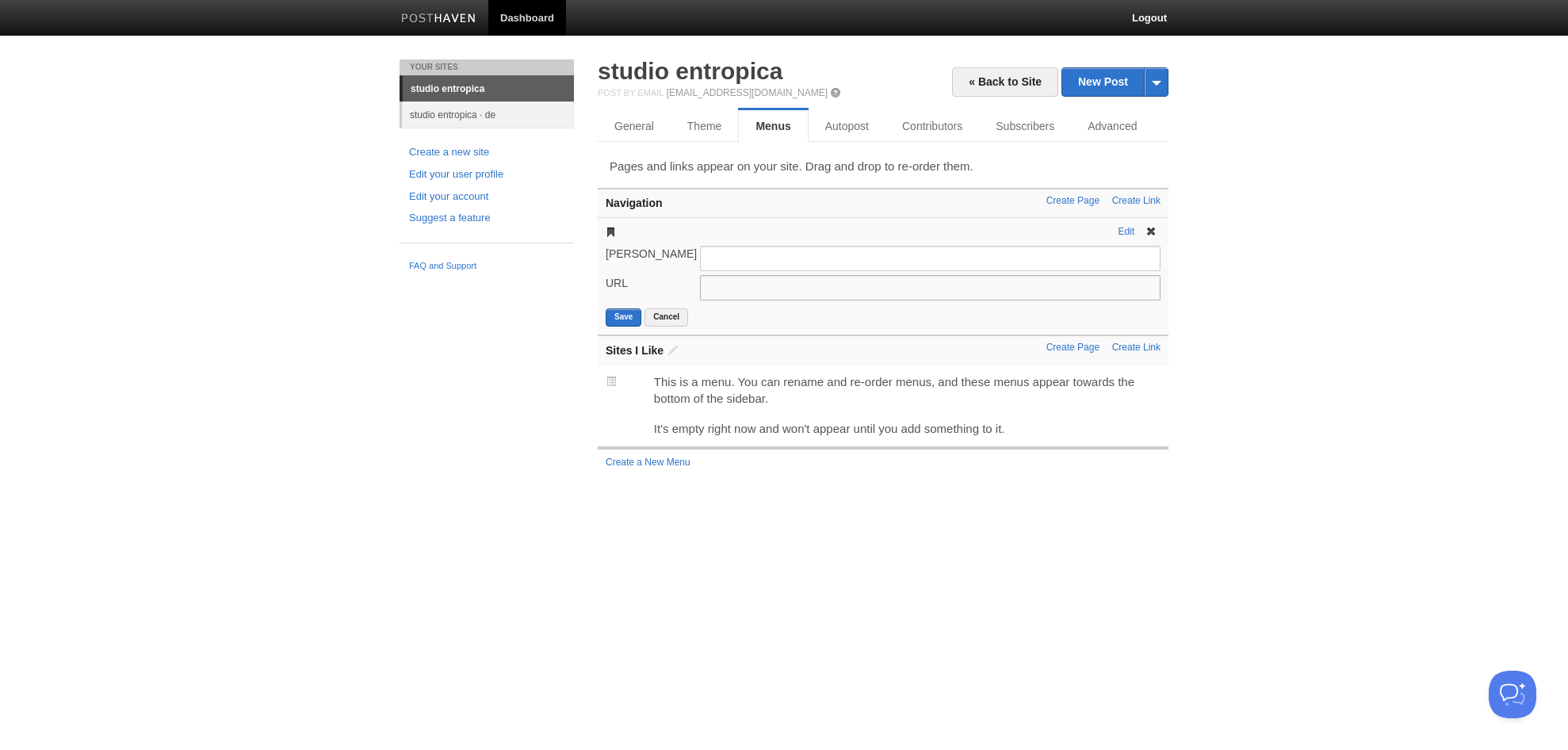
click at [998, 284] on input "URL" at bounding box center [930, 288] width 461 height 25
paste input "[URL][DOMAIN_NAME]"
type input "https://de.entropica.studio"
click at [915, 262] on input "[PERSON_NAME]" at bounding box center [930, 259] width 461 height 25
type input "German Site"
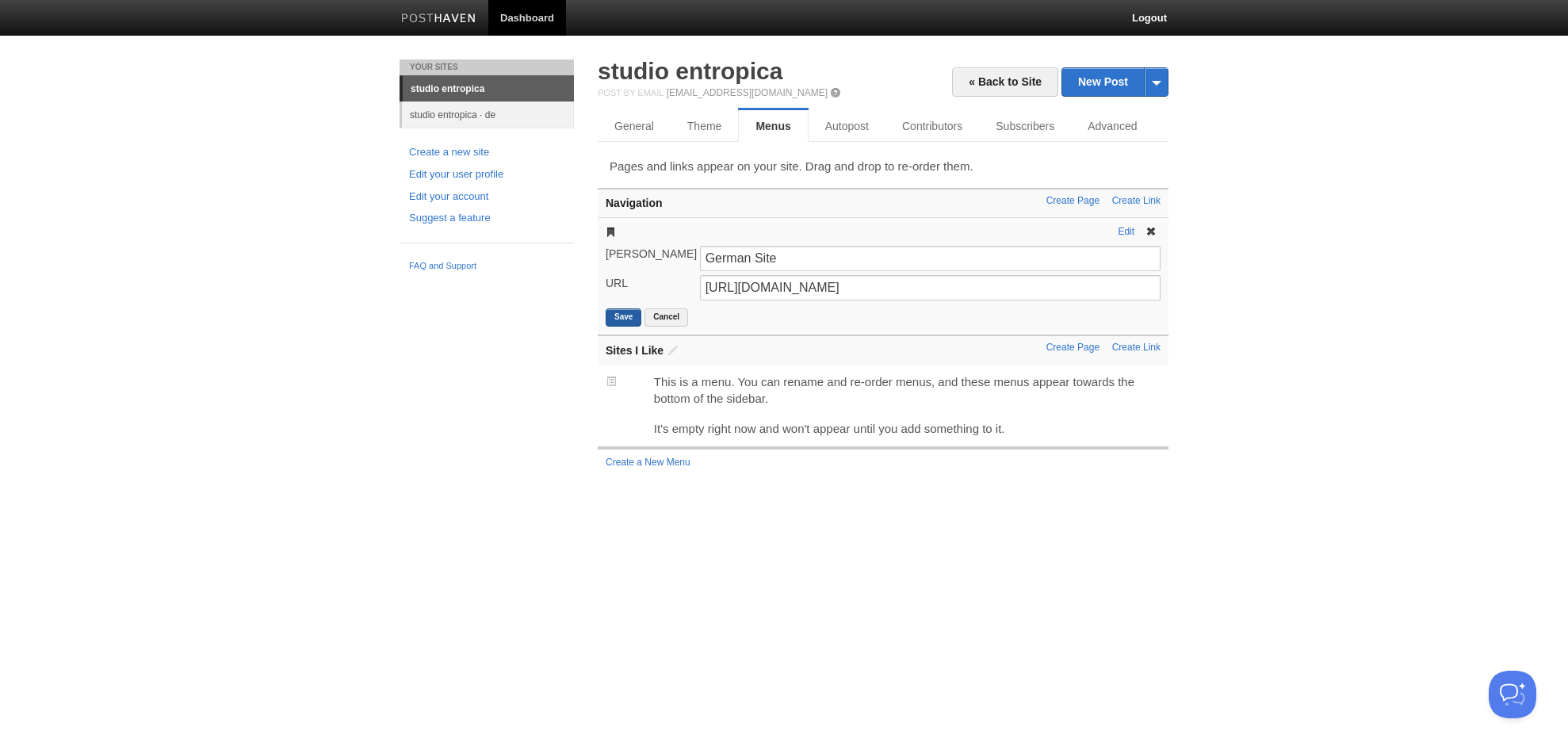
click at [624, 319] on button "Save" at bounding box center [623, 317] width 35 height 18
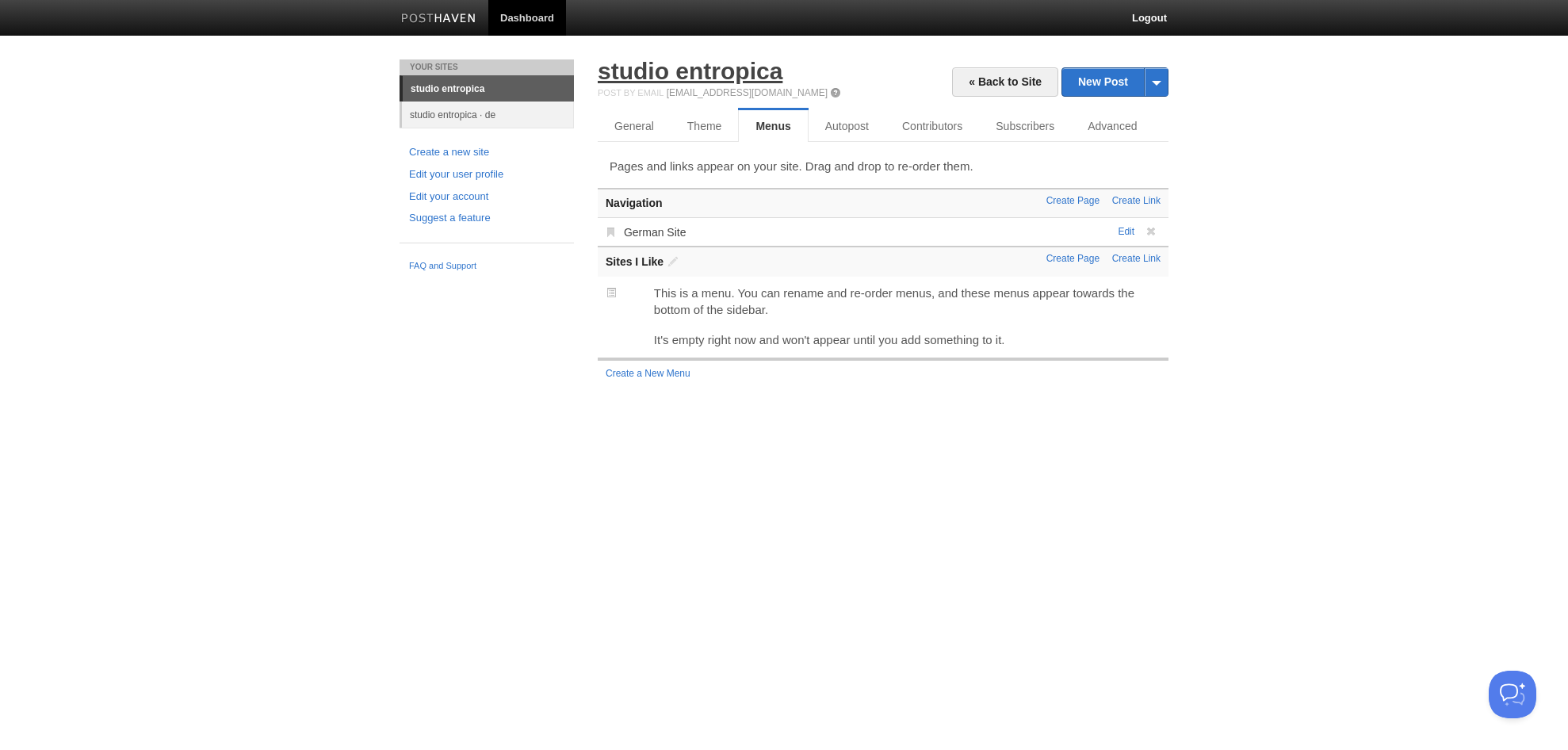
click at [697, 72] on link "studio entropica" at bounding box center [690, 71] width 184 height 26
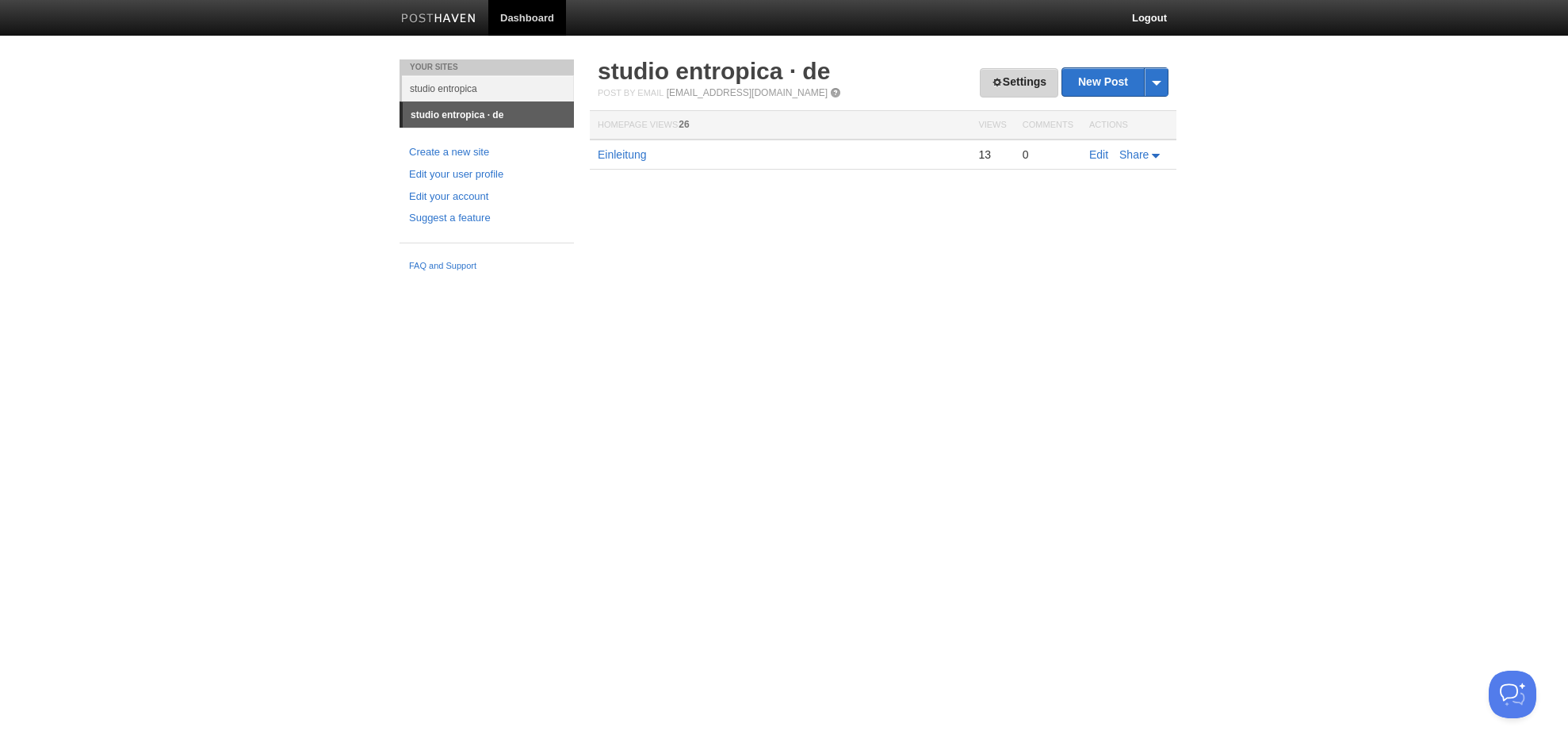
click at [1040, 78] on link "Settings" at bounding box center [1019, 83] width 78 height 29
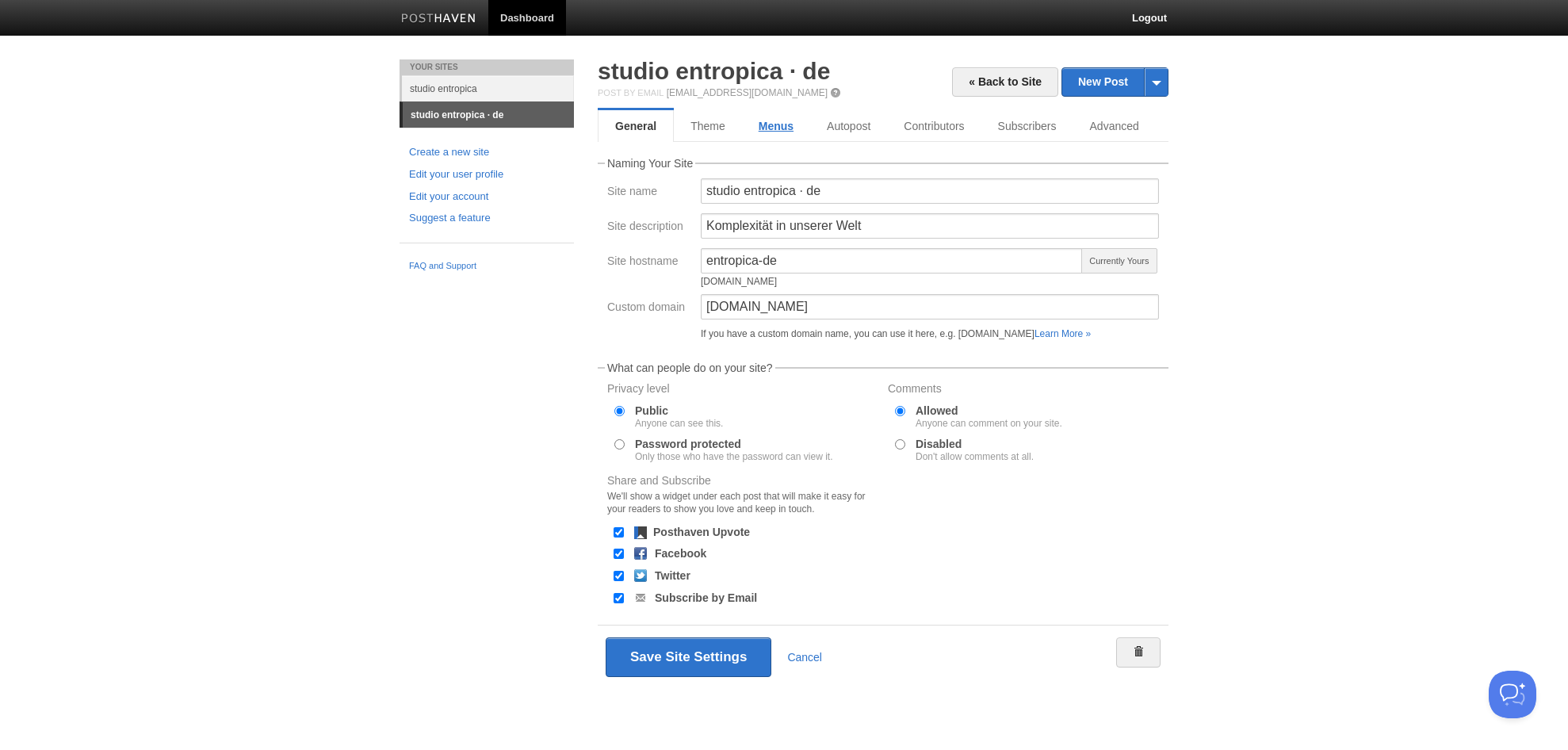
click at [785, 122] on link "Menus" at bounding box center [776, 125] width 68 height 32
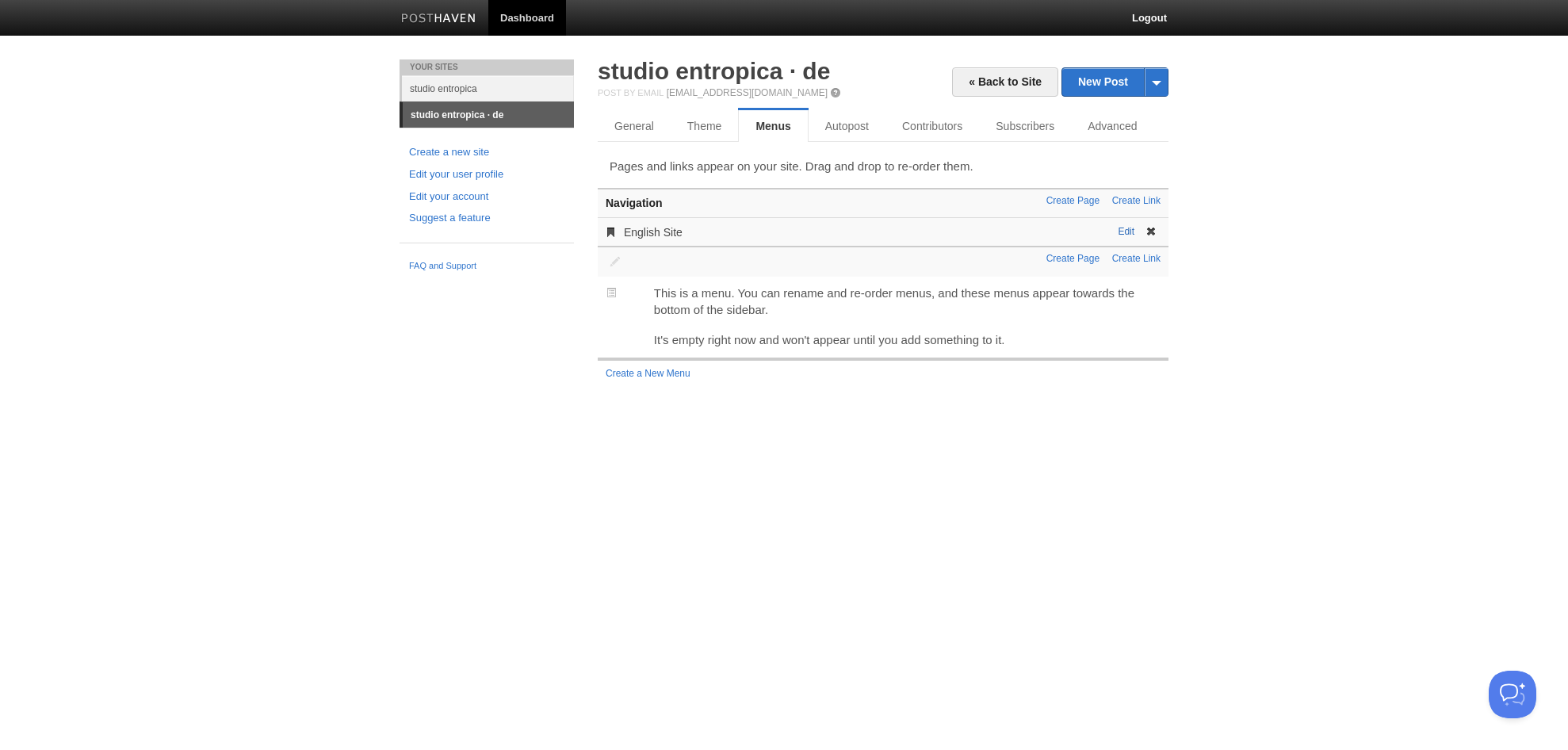
click at [1134, 229] on link "Edit" at bounding box center [1126, 232] width 16 height 11
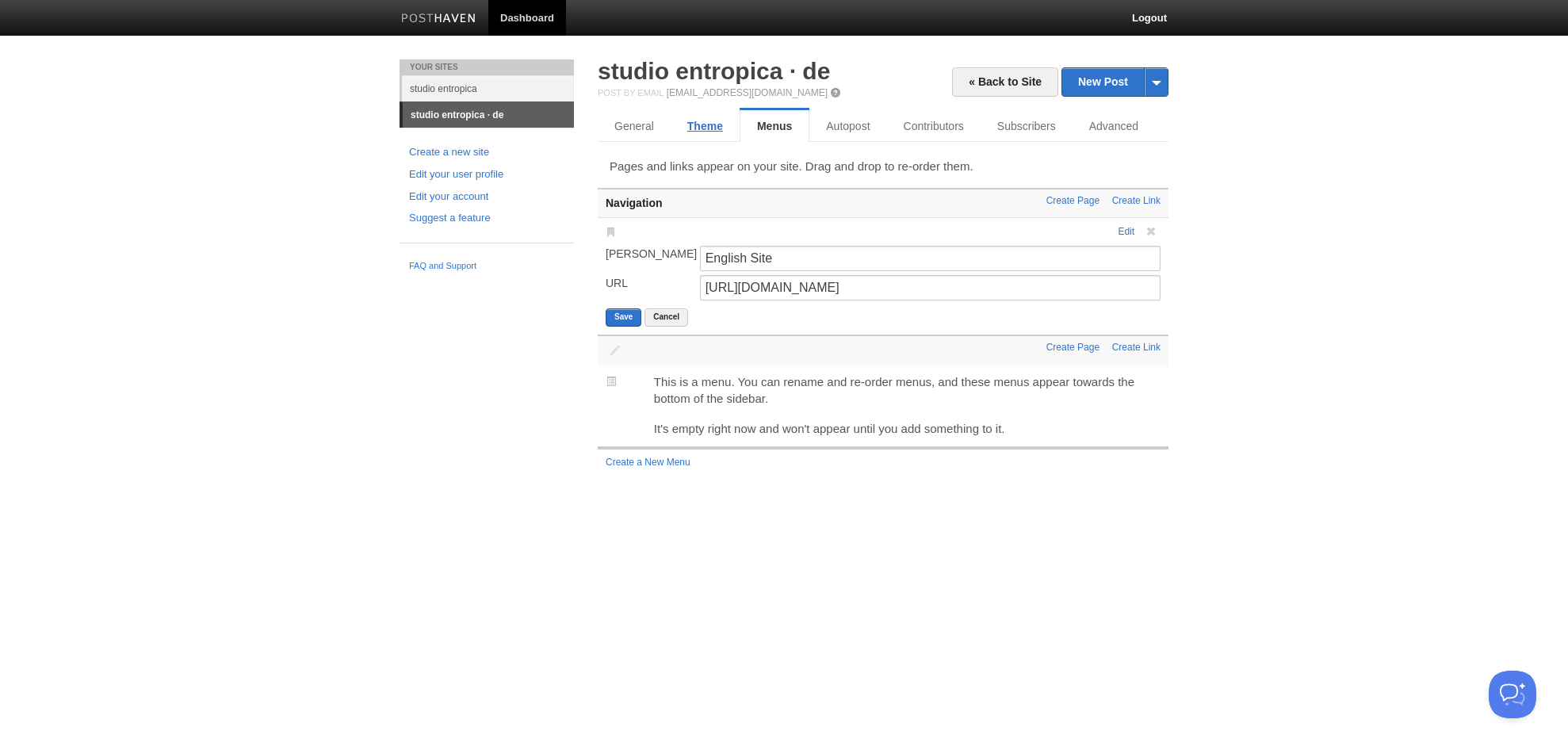
click at [701, 123] on link "Theme" at bounding box center [705, 125] width 69 height 32
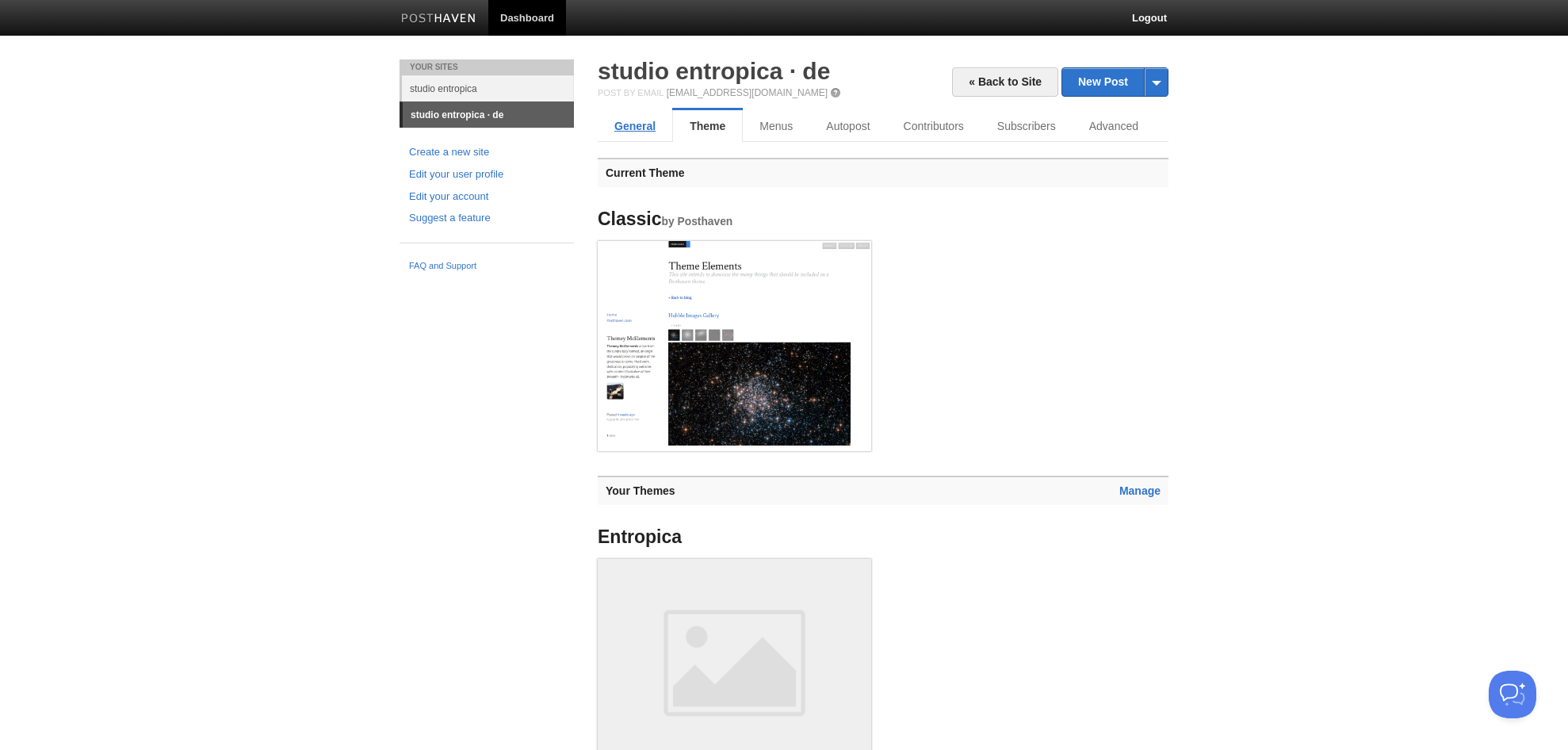
click at [643, 132] on link "General" at bounding box center [635, 125] width 74 height 32
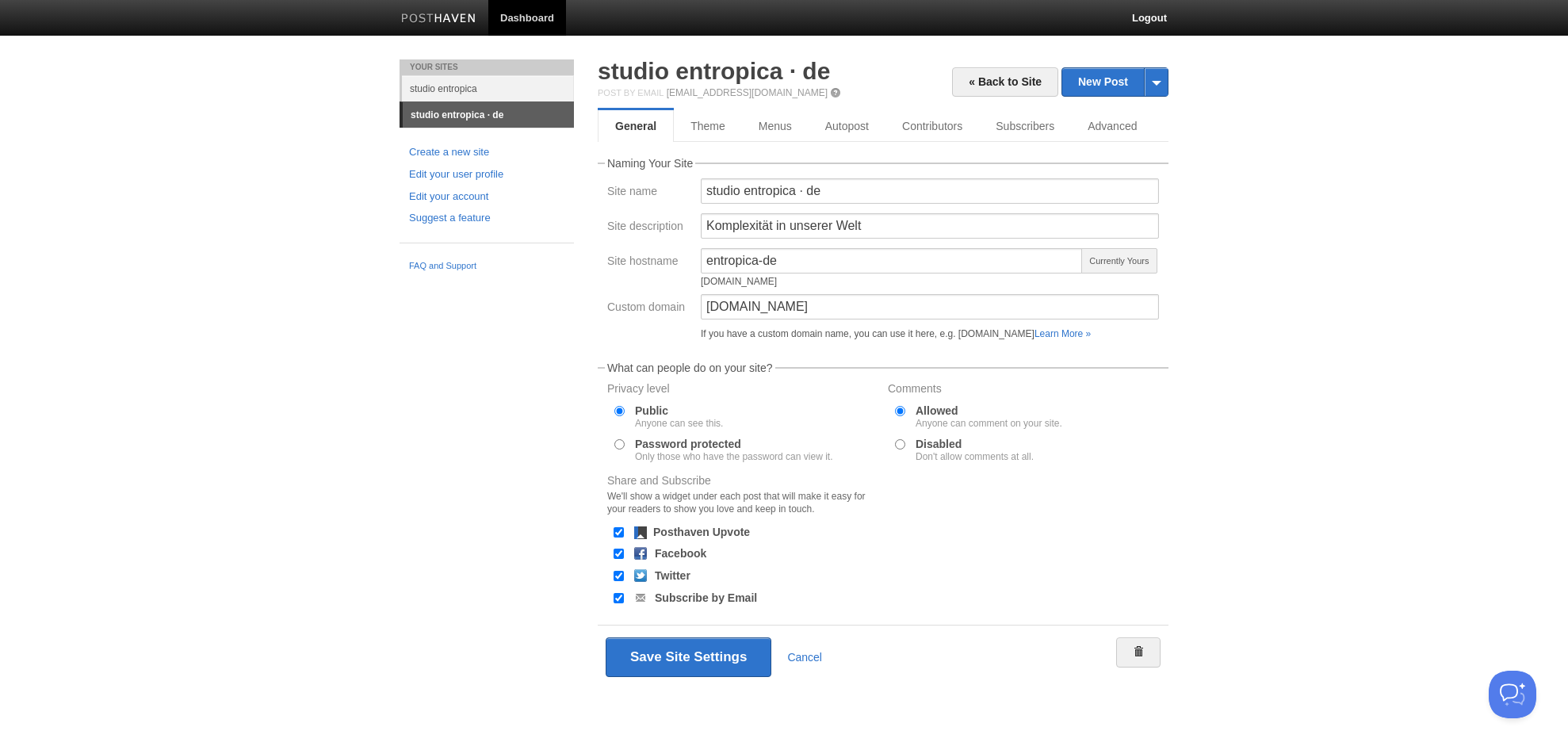
click at [1414, 139] on body "Dashboard Logout Your Sites studio entropica studio entropica · de Create a new…" at bounding box center [784, 368] width 1568 height 735
click at [1131, 122] on link "Advanced" at bounding box center [1114, 125] width 86 height 32
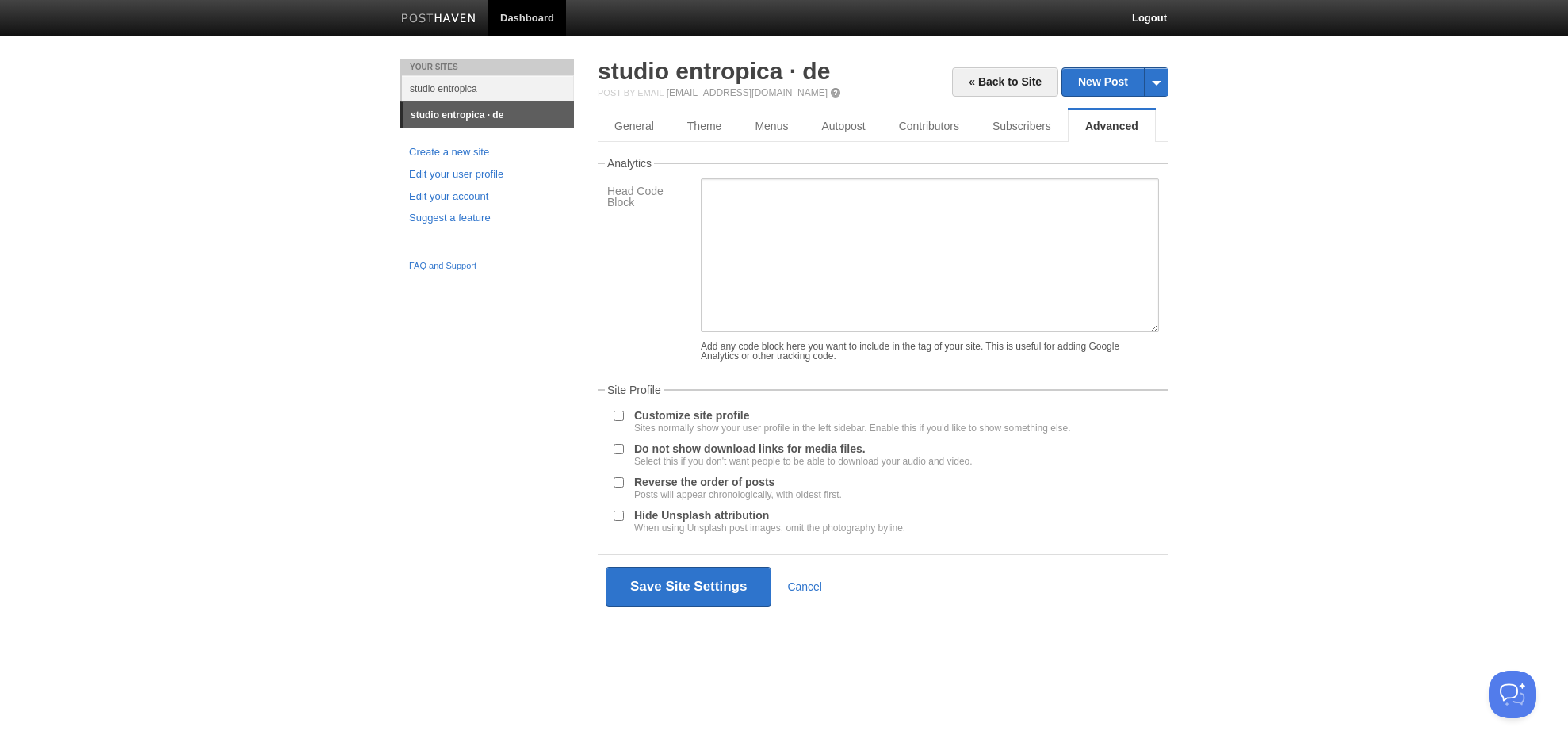
click at [1330, 283] on body "Dashboard Logout Your Sites studio entropica studio entropica · de Create a new…" at bounding box center [784, 332] width 1568 height 665
click at [1317, 481] on body "Dashboard Logout Your Sites studio entropica studio entropica · de Create a new…" at bounding box center [784, 332] width 1568 height 665
click at [1143, 235] on textarea at bounding box center [930, 254] width 458 height 153
paste textarea "#header nav a { font-family: Georgia, serif; font-style: italic; font-size: 0.9…"
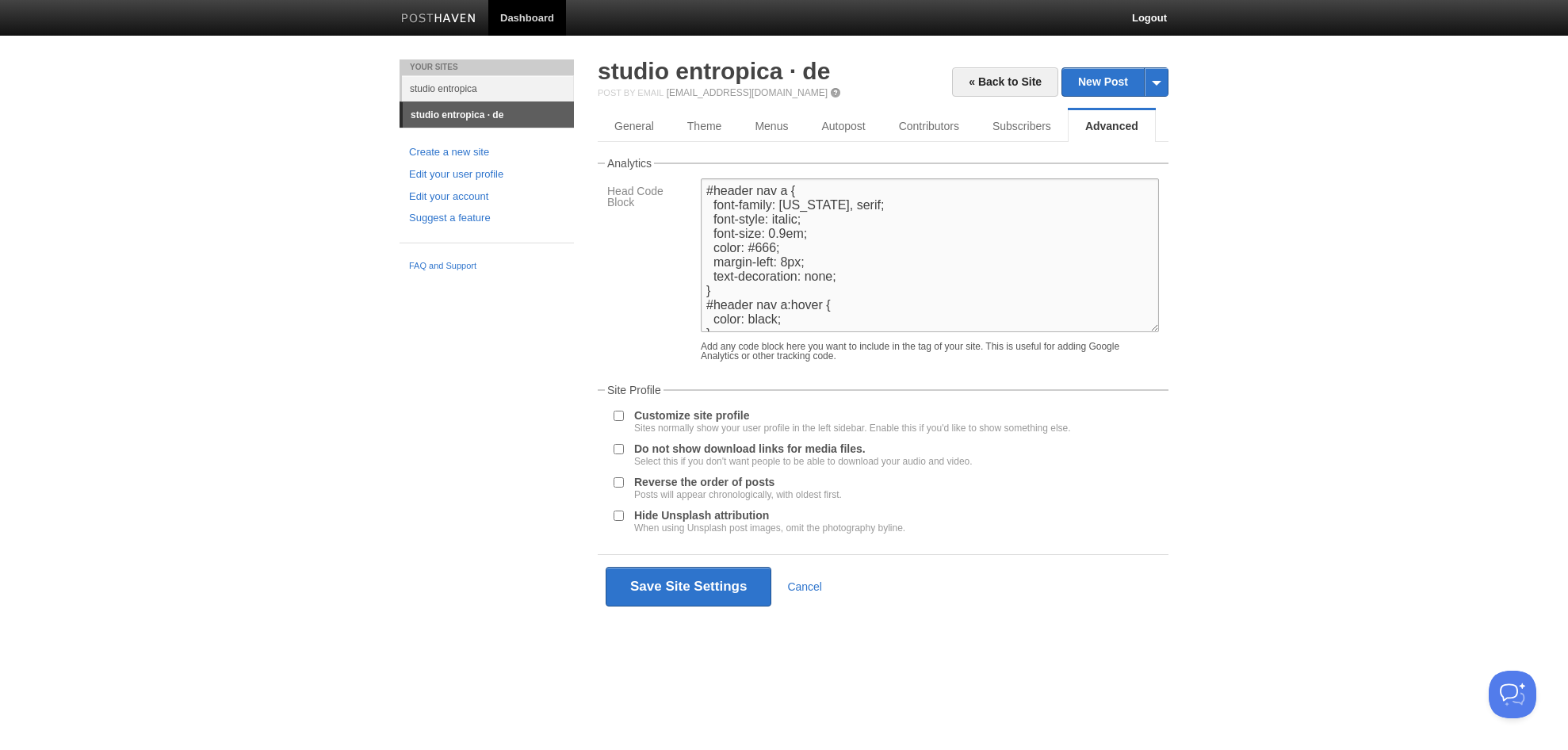
scroll to position [24, 0]
type textarea "#header nav a { font-family: Georgia, serif; font-style: italic; font-size: 0.9…"
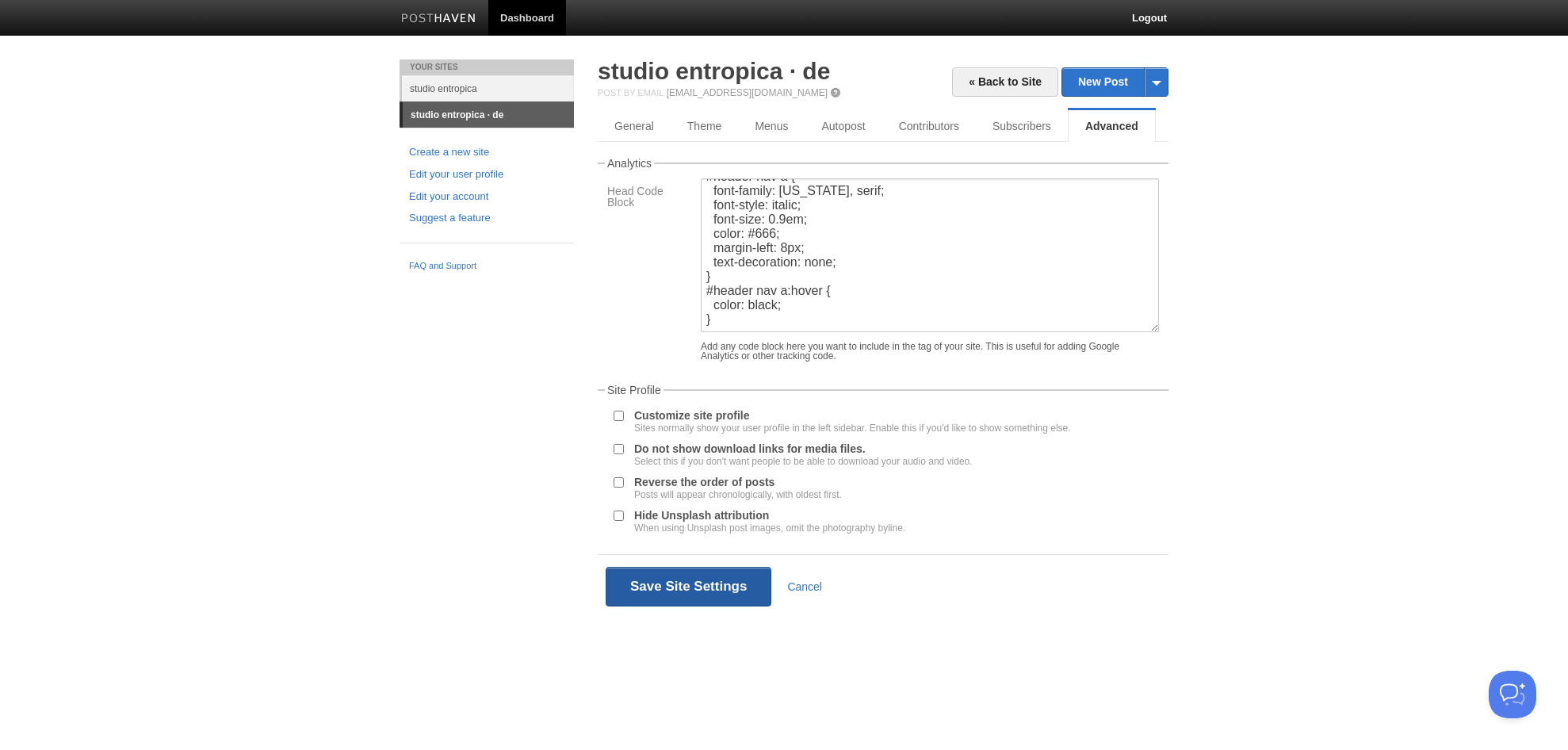
drag, startPoint x: 759, startPoint y: 562, endPoint x: 707, endPoint y: 586, distance: 57.3
click at [707, 586] on div "Analytics Head Code Block #header nav a { font-family: Georgia, serif; font-sty…" at bounding box center [883, 388] width 571 height 460
click at [704, 586] on button "Save Site Settings" at bounding box center [689, 587] width 165 height 40
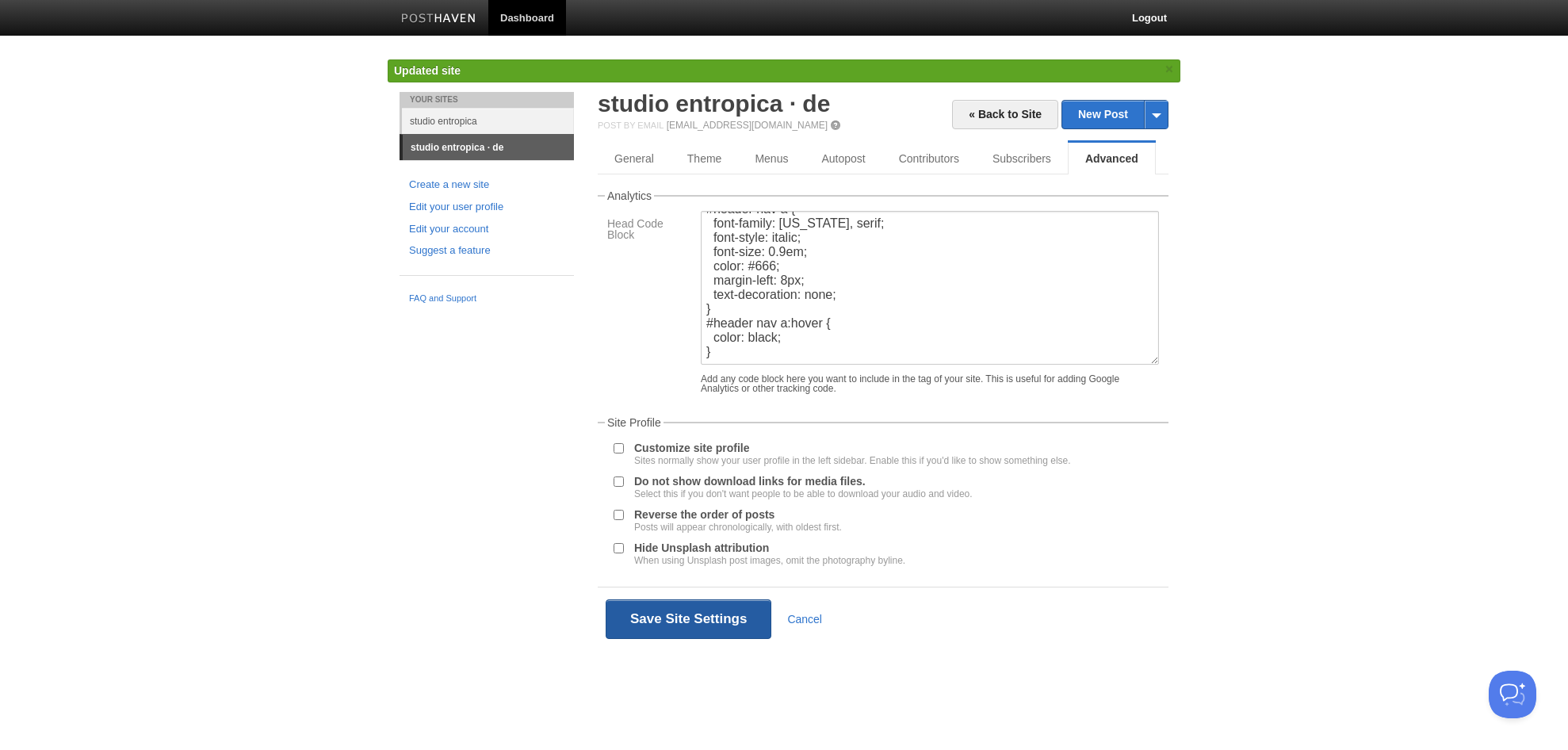
click at [707, 610] on button "Save Site Settings" at bounding box center [689, 619] width 165 height 40
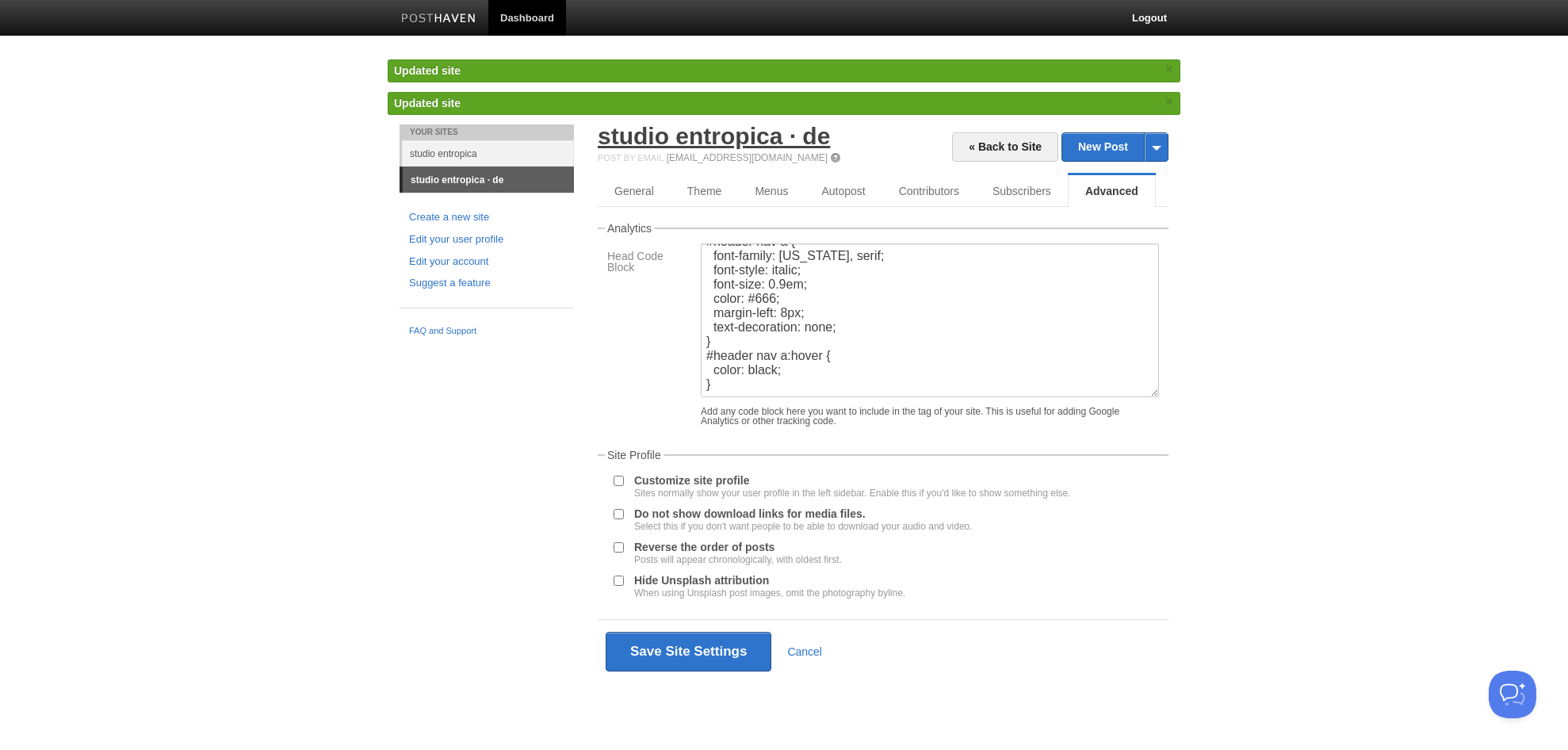
click at [812, 132] on link "studio entropica · de" at bounding box center [714, 135] width 233 height 26
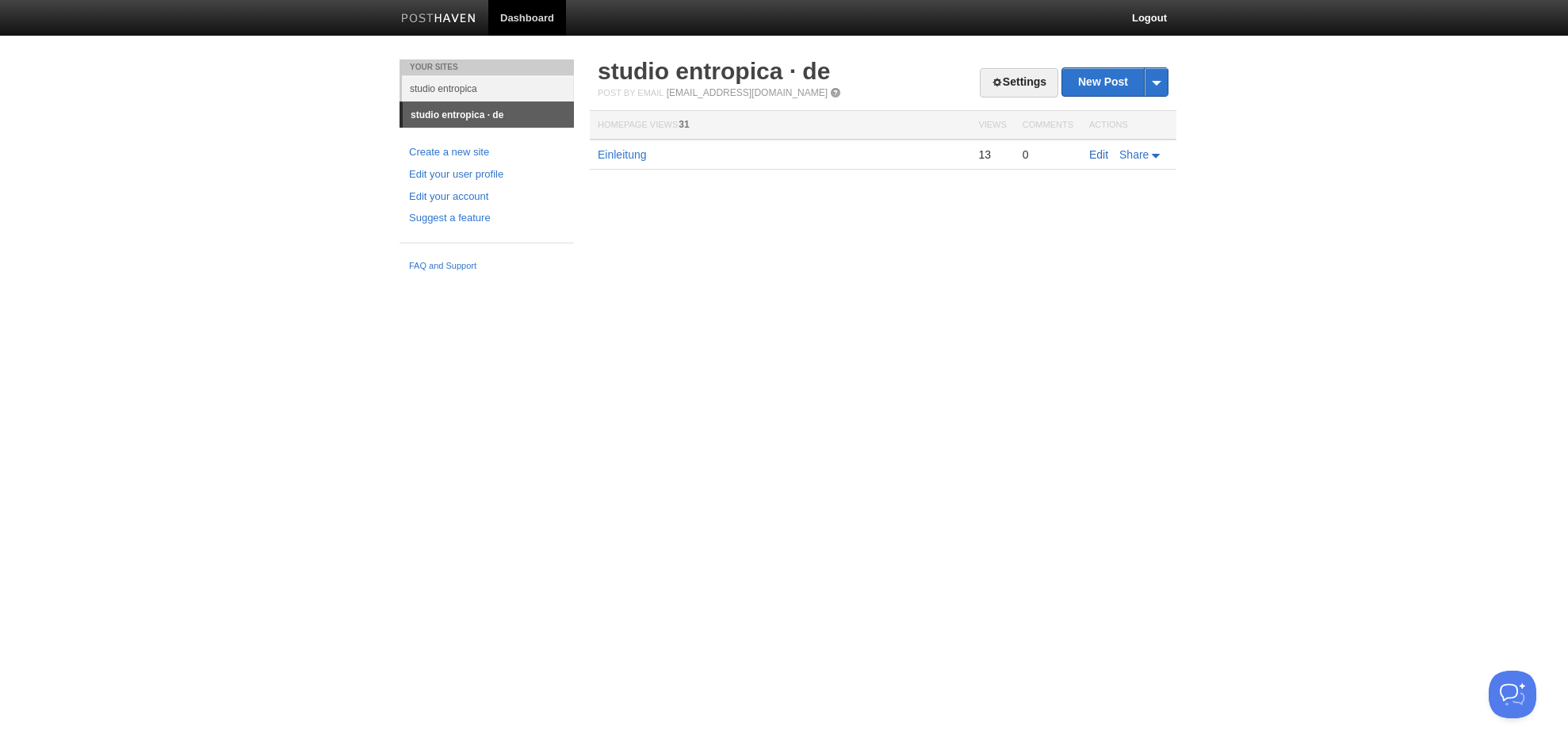
click at [1099, 153] on link "Edit" at bounding box center [1098, 154] width 19 height 13
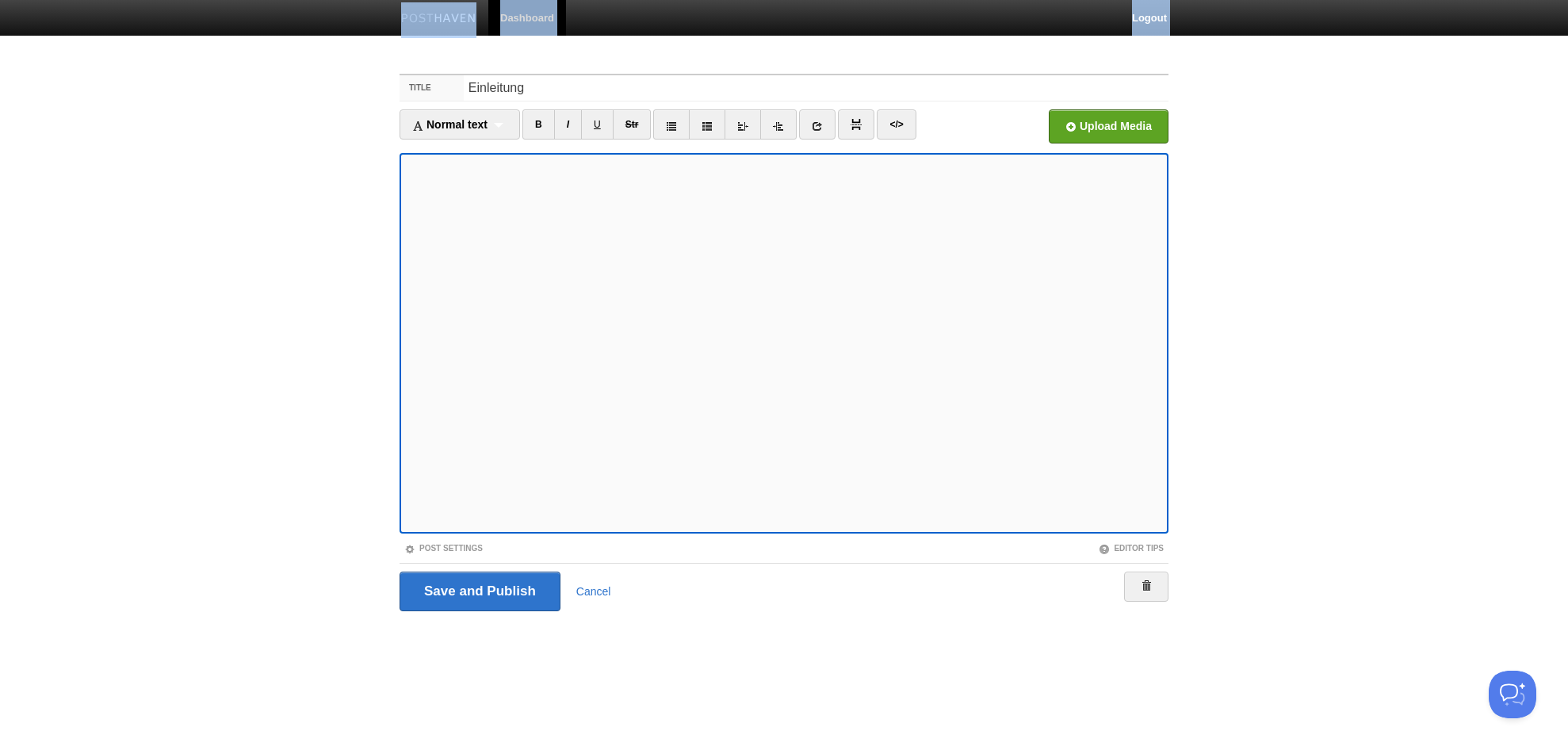
click at [0, 0] on html "Dashboard Logout Your Sites studio entropica studio entropica · de Create a new…" at bounding box center [784, 335] width 1568 height 670
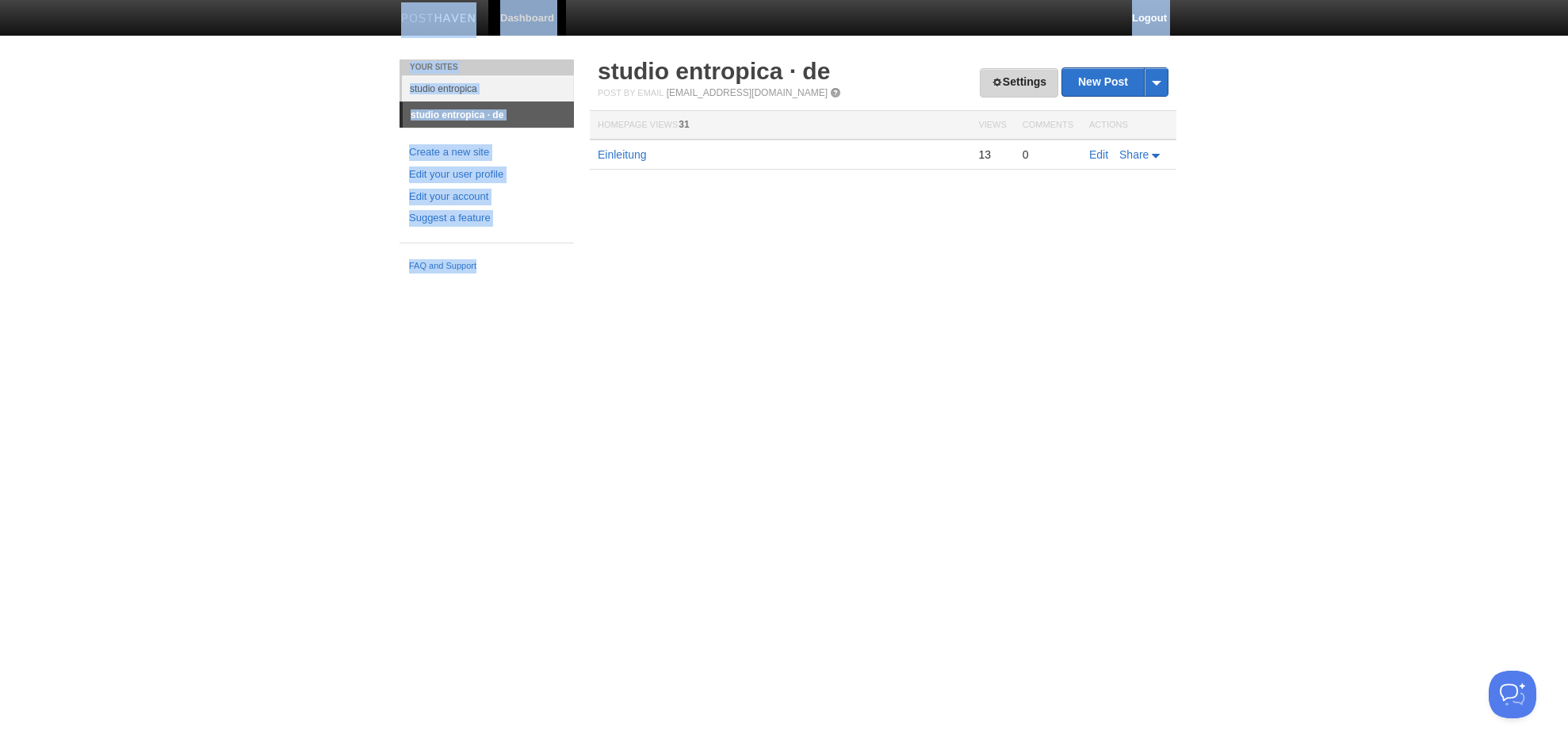
click at [1038, 82] on link "Settings" at bounding box center [1019, 83] width 78 height 29
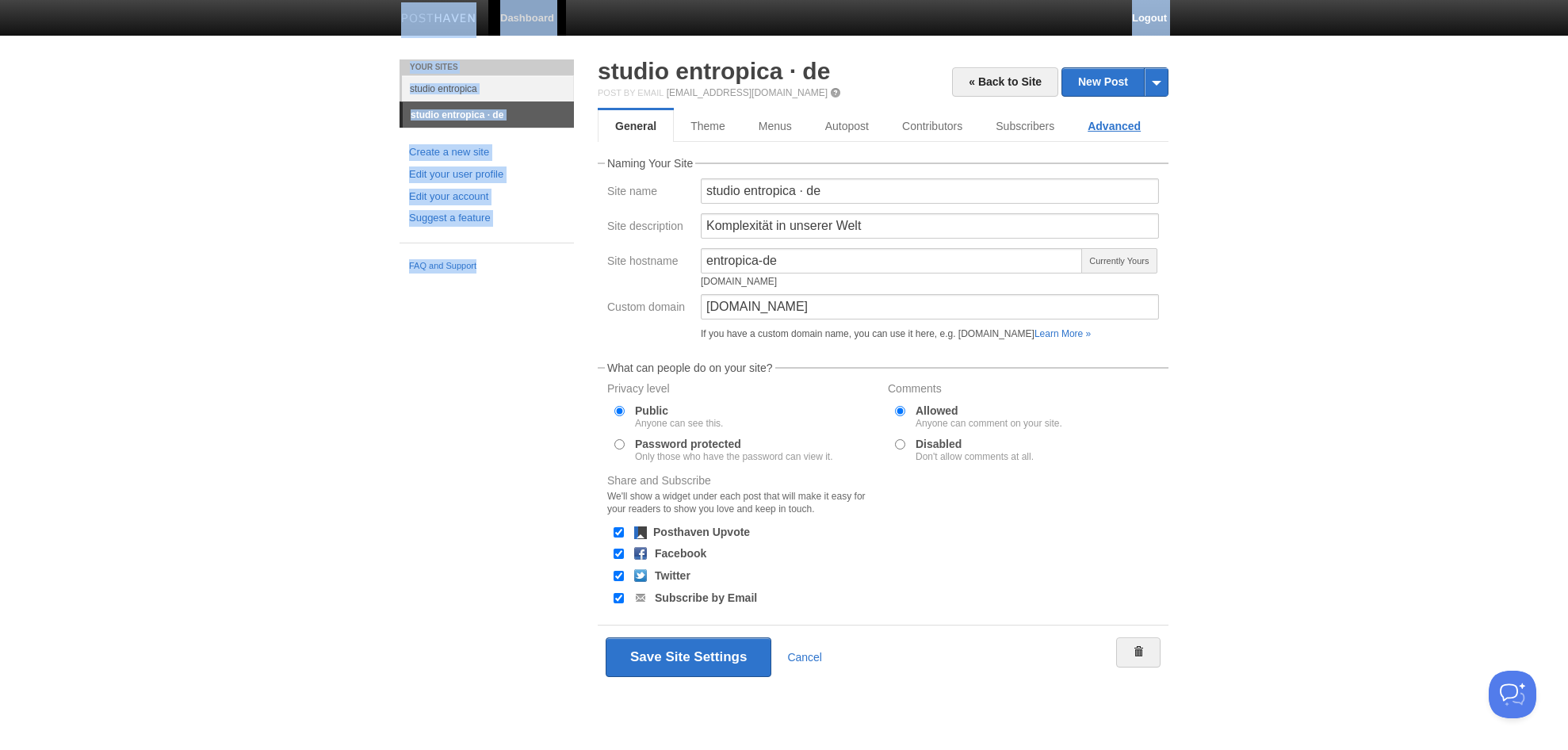
click at [1112, 124] on link "Advanced" at bounding box center [1114, 125] width 86 height 32
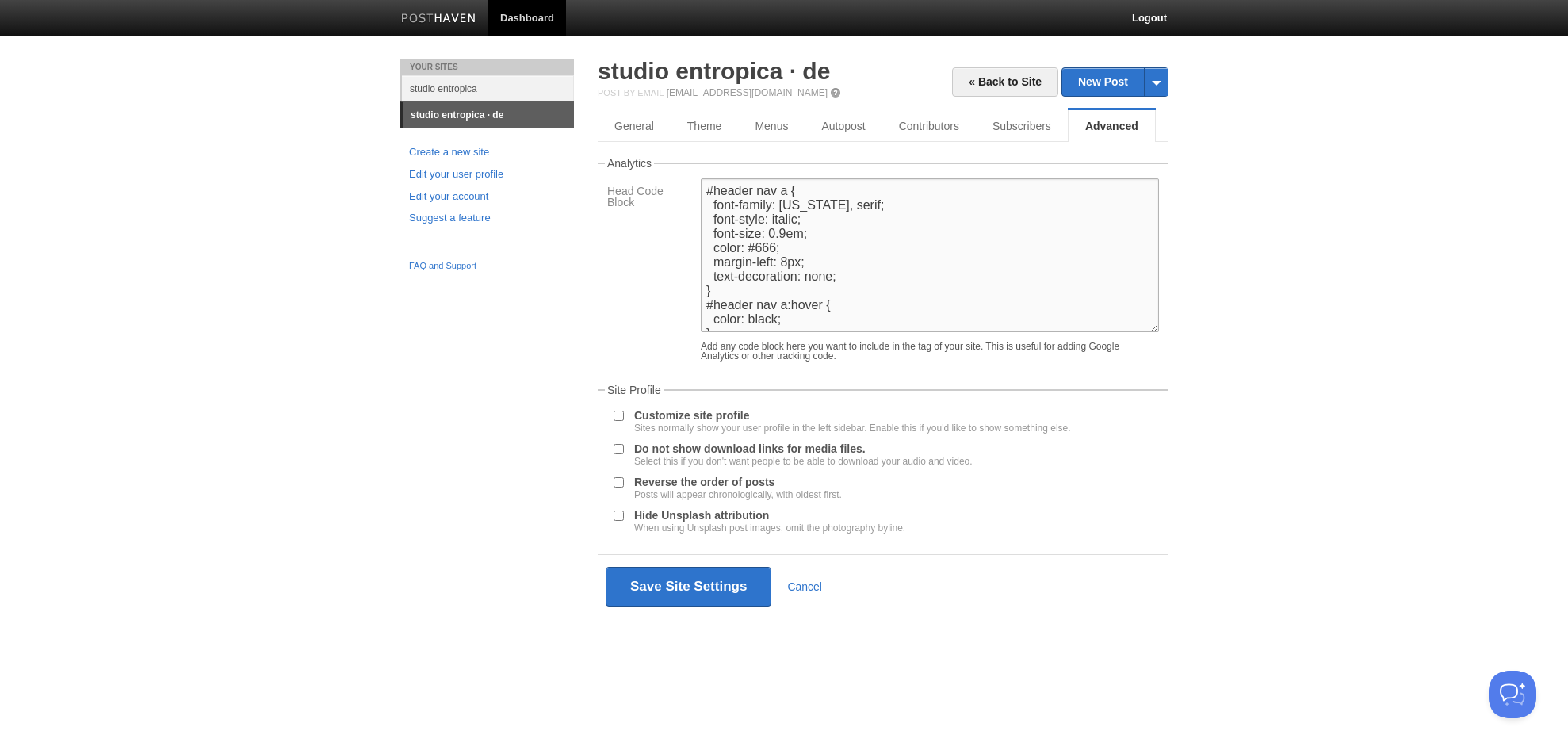
scroll to position [15, 0]
drag, startPoint x: 707, startPoint y: 191, endPoint x: 900, endPoint y: 528, distance: 388.4
click at [900, 528] on div "Analytics Head Code Block #header nav a { font-family: Georgia, serif; font-sty…" at bounding box center [883, 388] width 571 height 460
paste textarea "<style> #header nav a { font-family: [US_STATE], serif; font-style: italic; fon…"
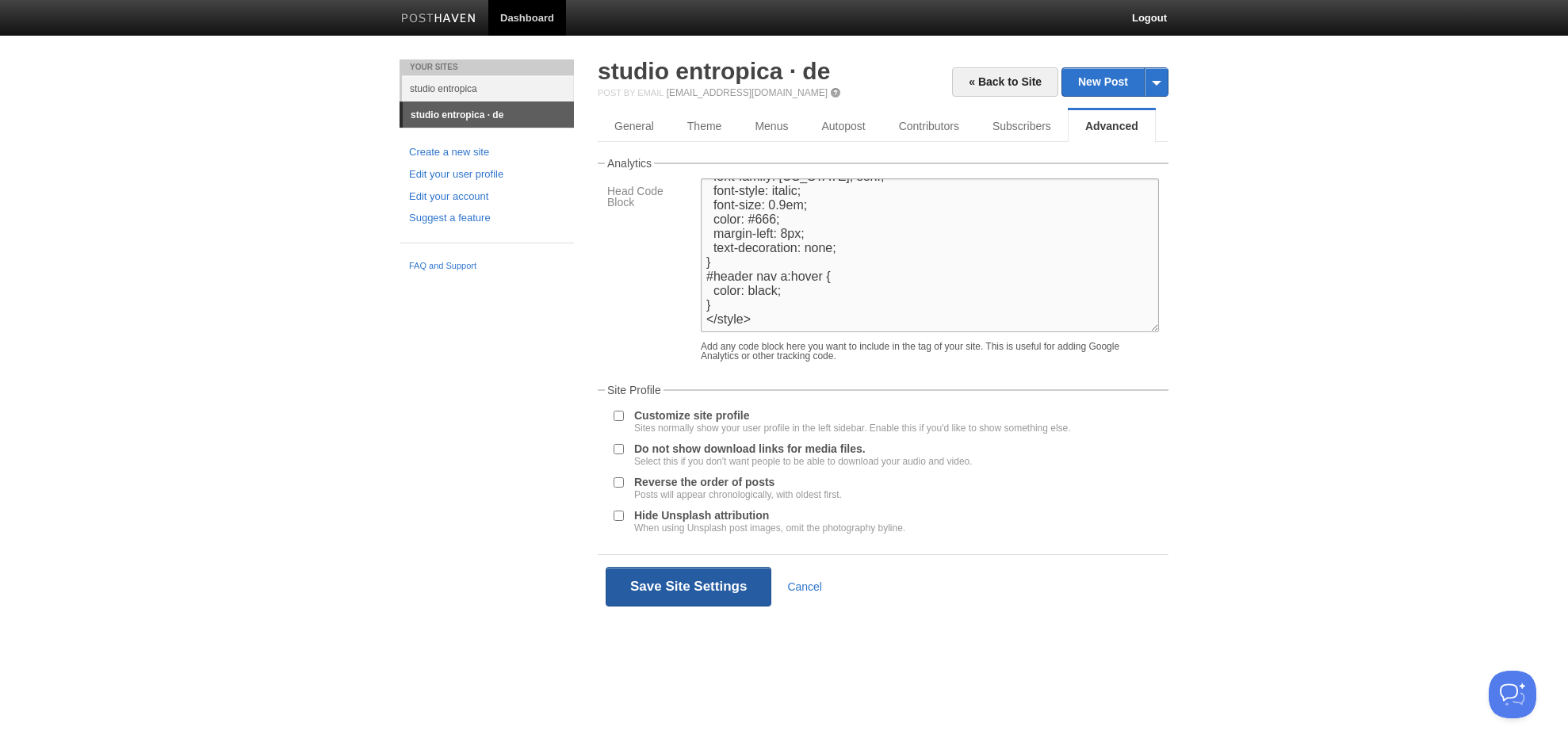
type textarea "<style> #header nav a { font-family: [US_STATE], serif; font-style: italic; fon…"
click at [680, 586] on button "Save Site Settings" at bounding box center [689, 587] width 165 height 40
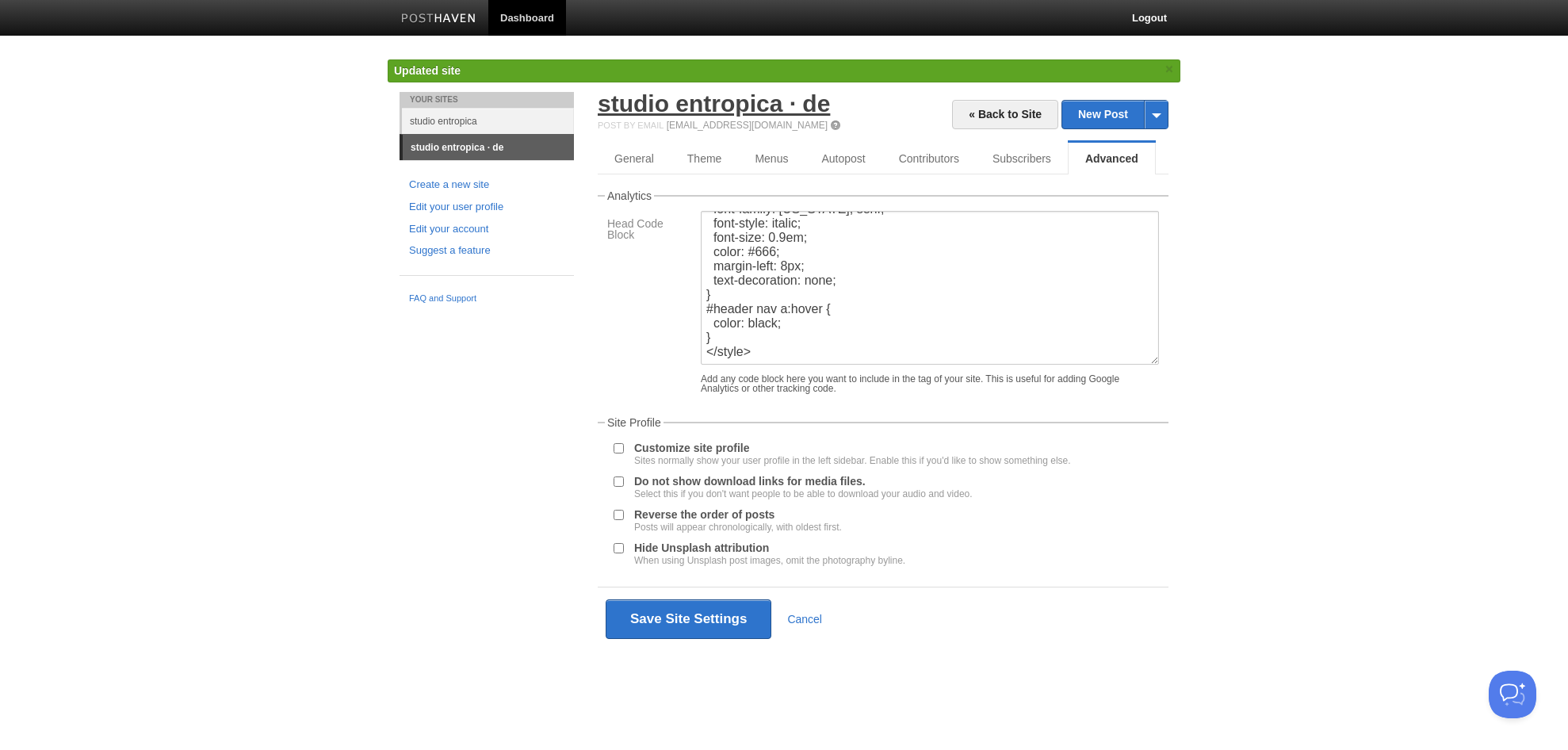
click at [719, 97] on link "studio entropica · de" at bounding box center [714, 103] width 233 height 26
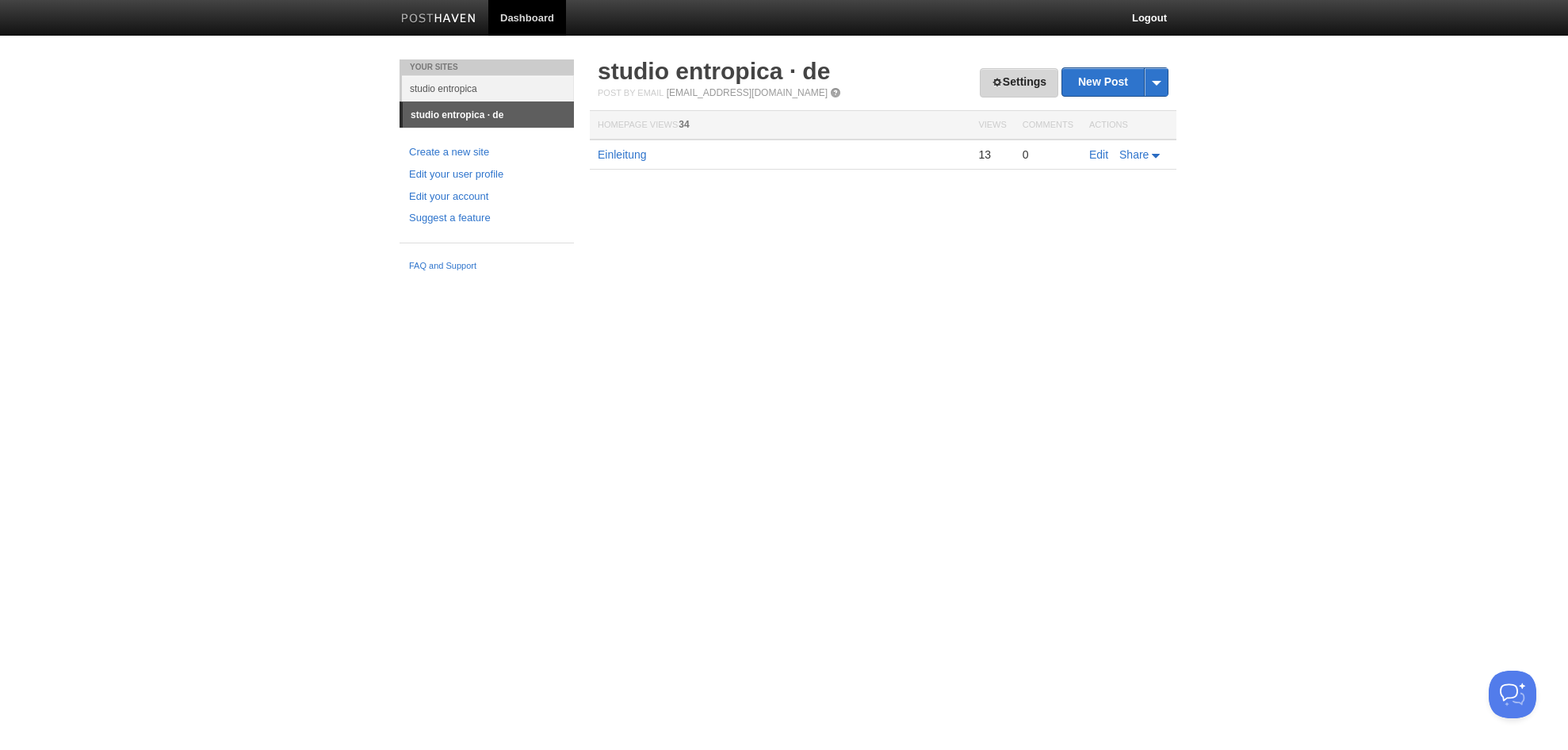
click at [1029, 82] on link "Settings" at bounding box center [1019, 83] width 78 height 29
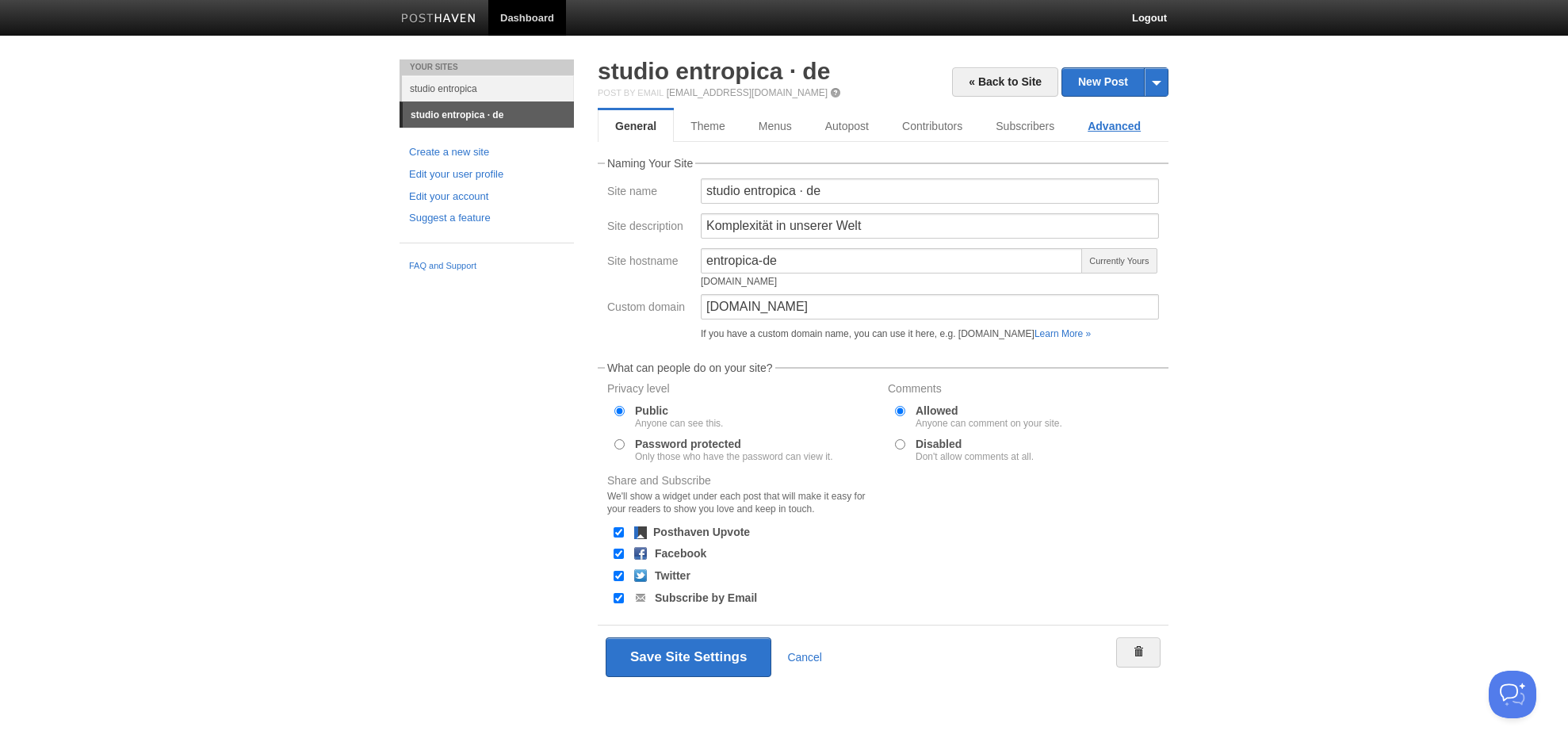
click at [1123, 125] on link "Advanced" at bounding box center [1114, 125] width 86 height 32
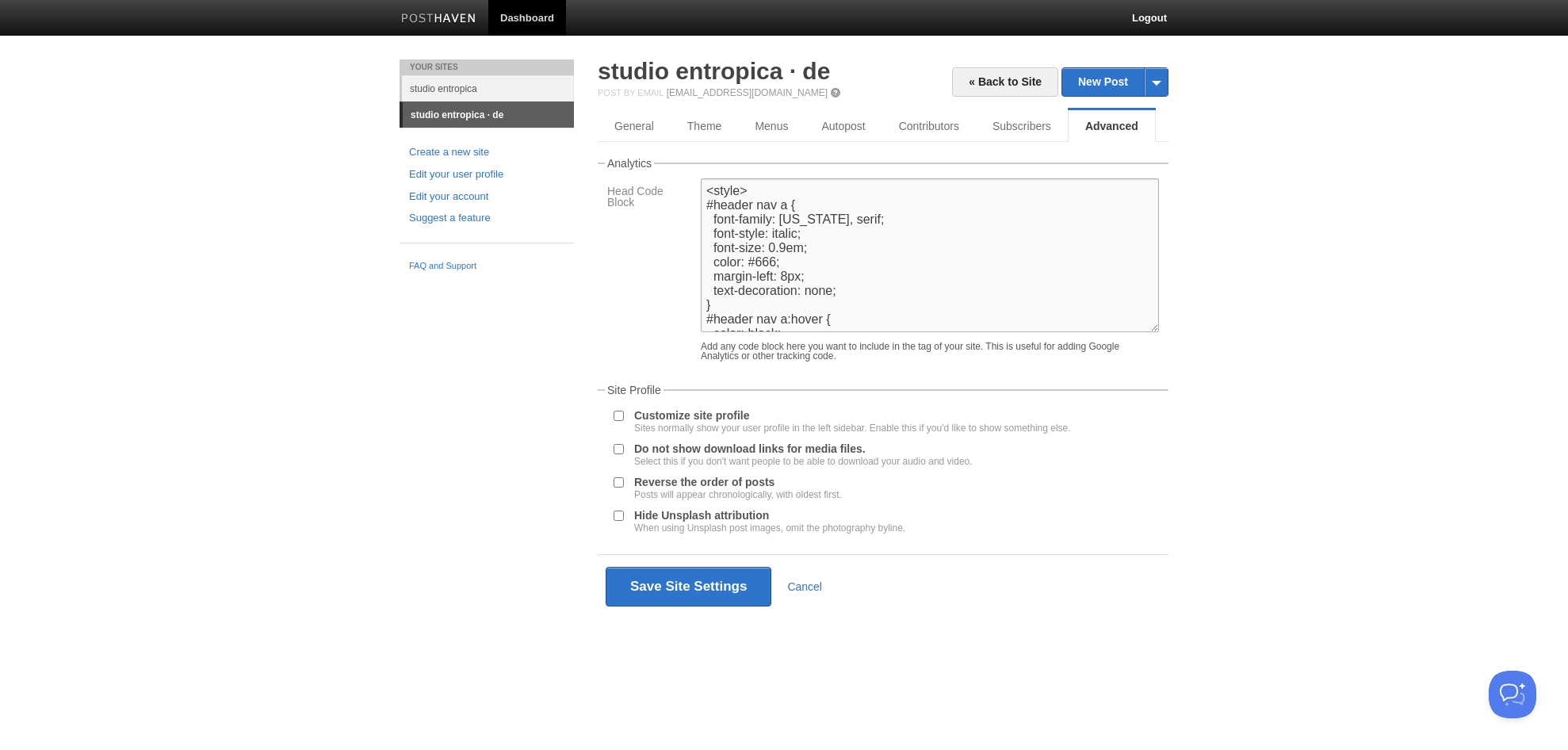
click at [957, 258] on textarea "<style> #header nav a { font-family: [US_STATE], serif; font-style: italic; fon…" at bounding box center [930, 254] width 458 height 153
paste textarea "/* Lore ips Dolorsitam(c) */ .adip-elit { sedd-eiusmo: Tempori, utlab; etdo-mag…"
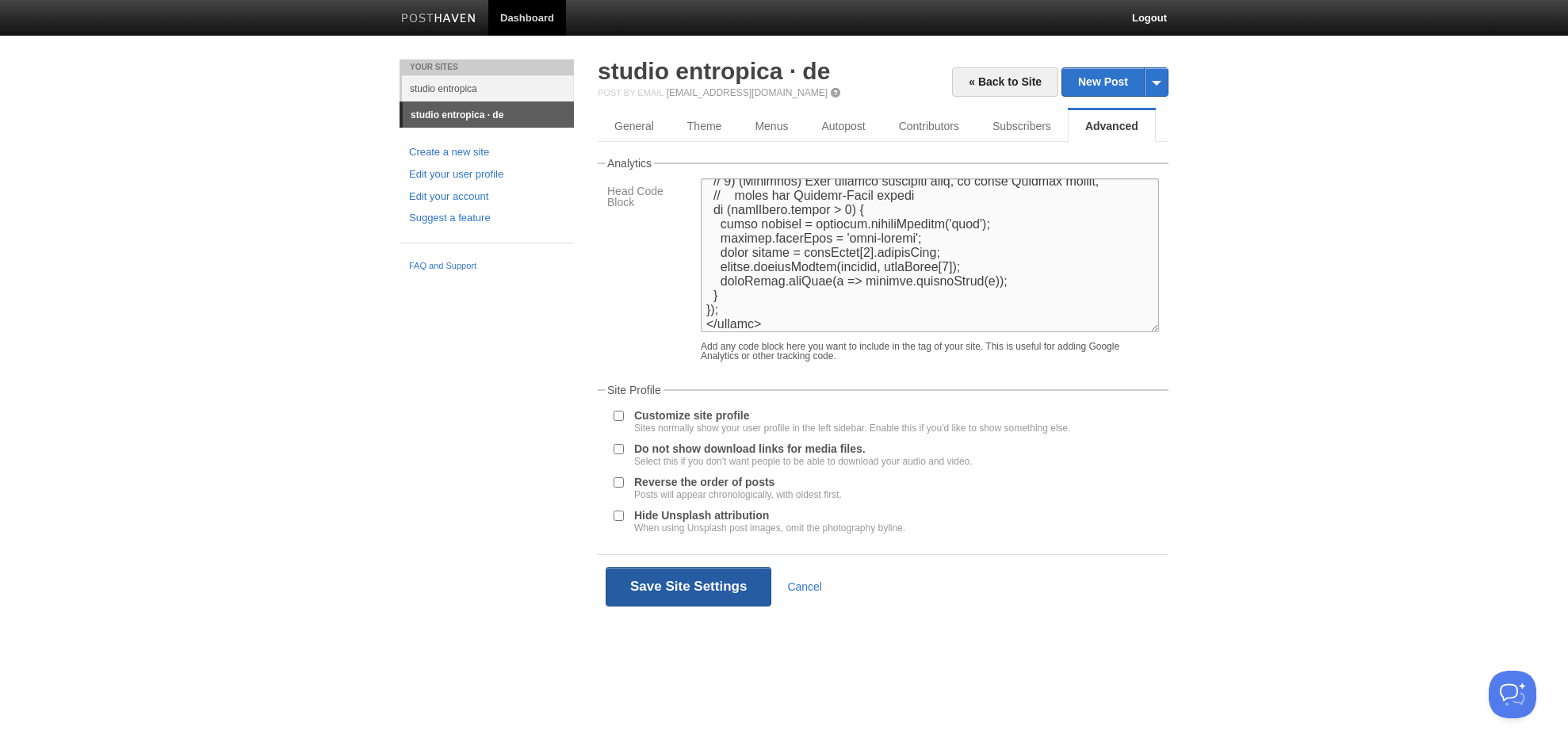
type textarea "<lorem> /* Ipsu dol Sitametcon(a) */ .elit-sedd { eius-tempor: Incidid, utlab; …"
click at [710, 584] on button "Save Site Settings" at bounding box center [689, 587] width 165 height 40
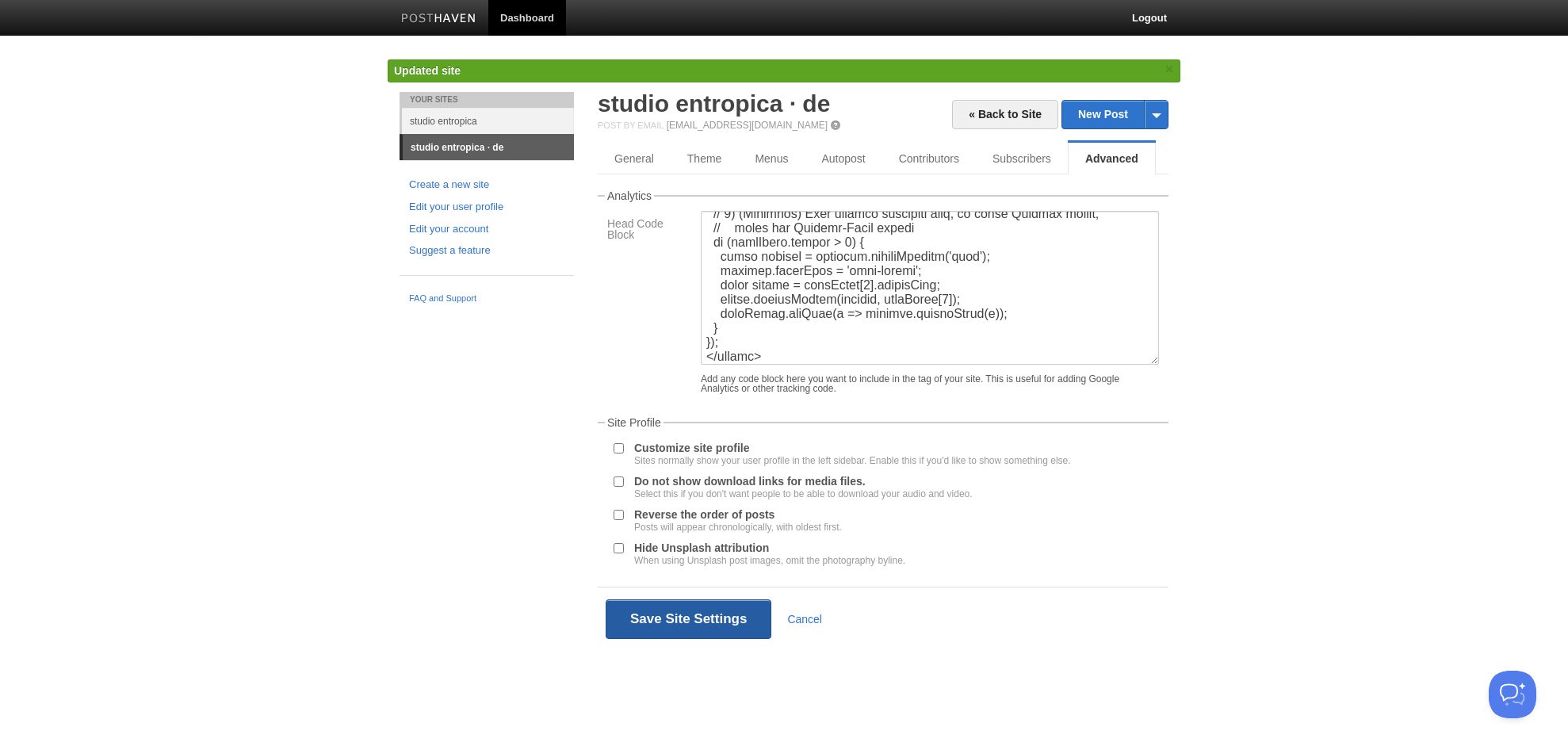
click at [703, 617] on button "Save Site Settings" at bounding box center [689, 619] width 165 height 40
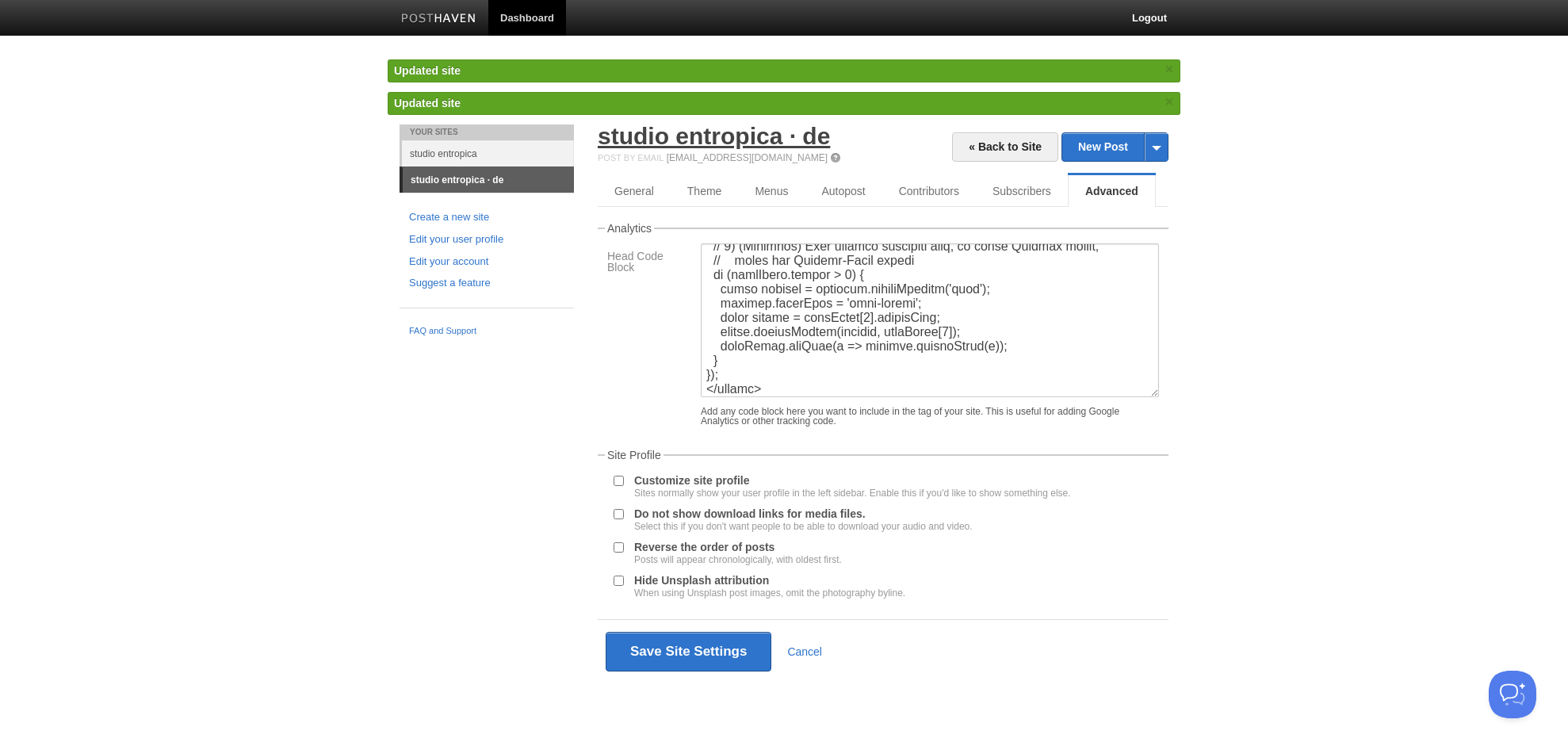
click at [724, 133] on link "studio entropica · de" at bounding box center [714, 135] width 233 height 26
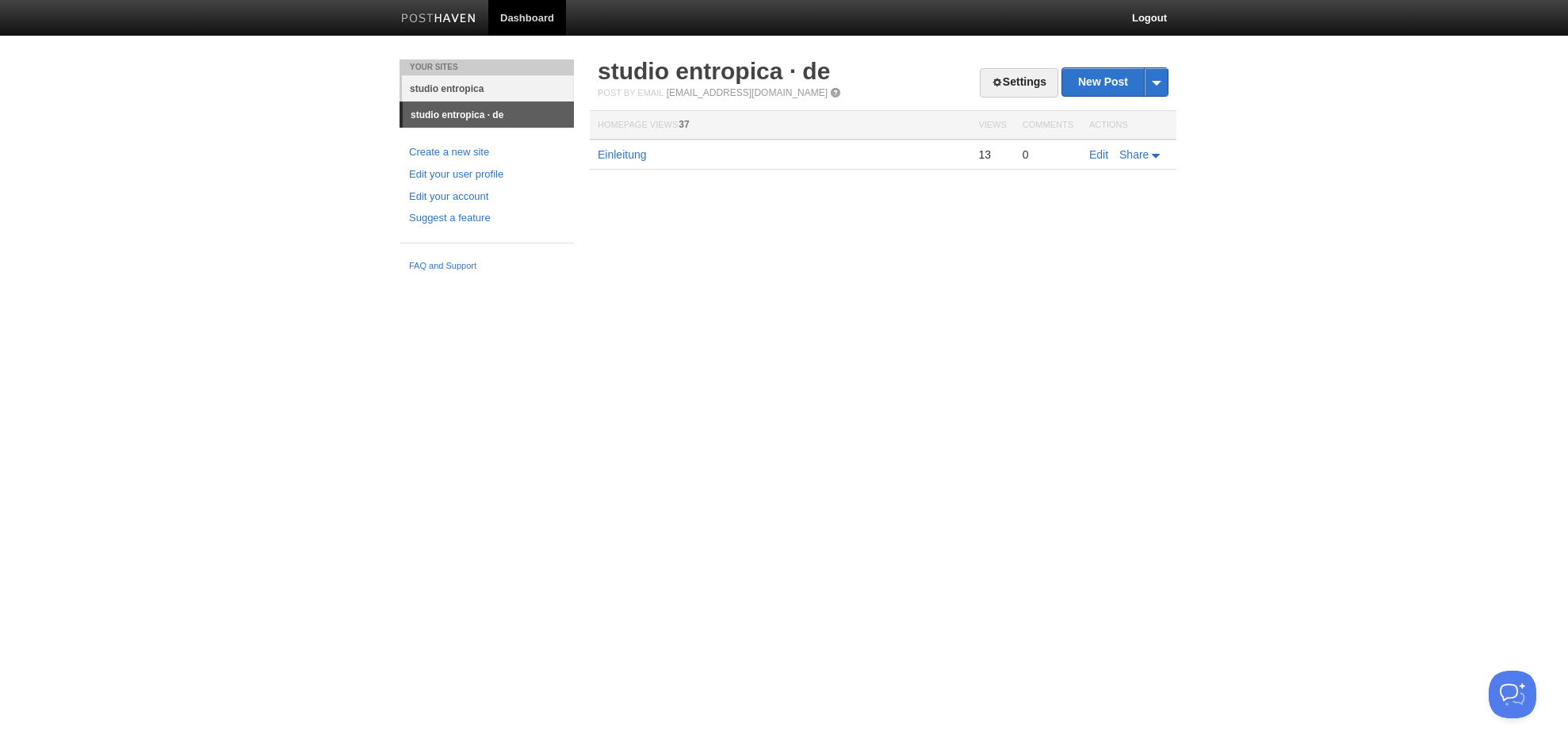
click at [489, 87] on link "studio entropica" at bounding box center [487, 88] width 172 height 26
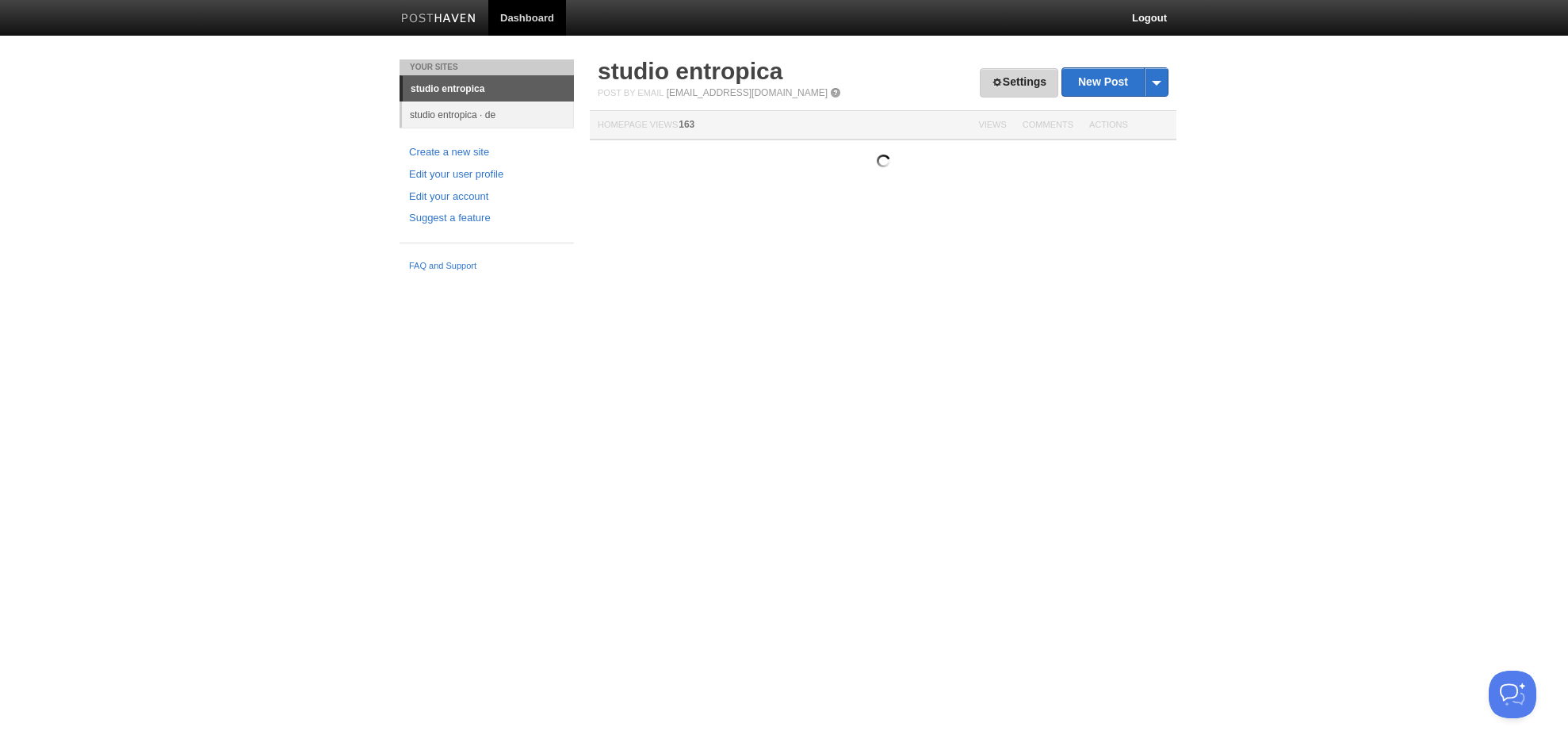
click at [1026, 80] on link "Settings" at bounding box center [1019, 83] width 78 height 29
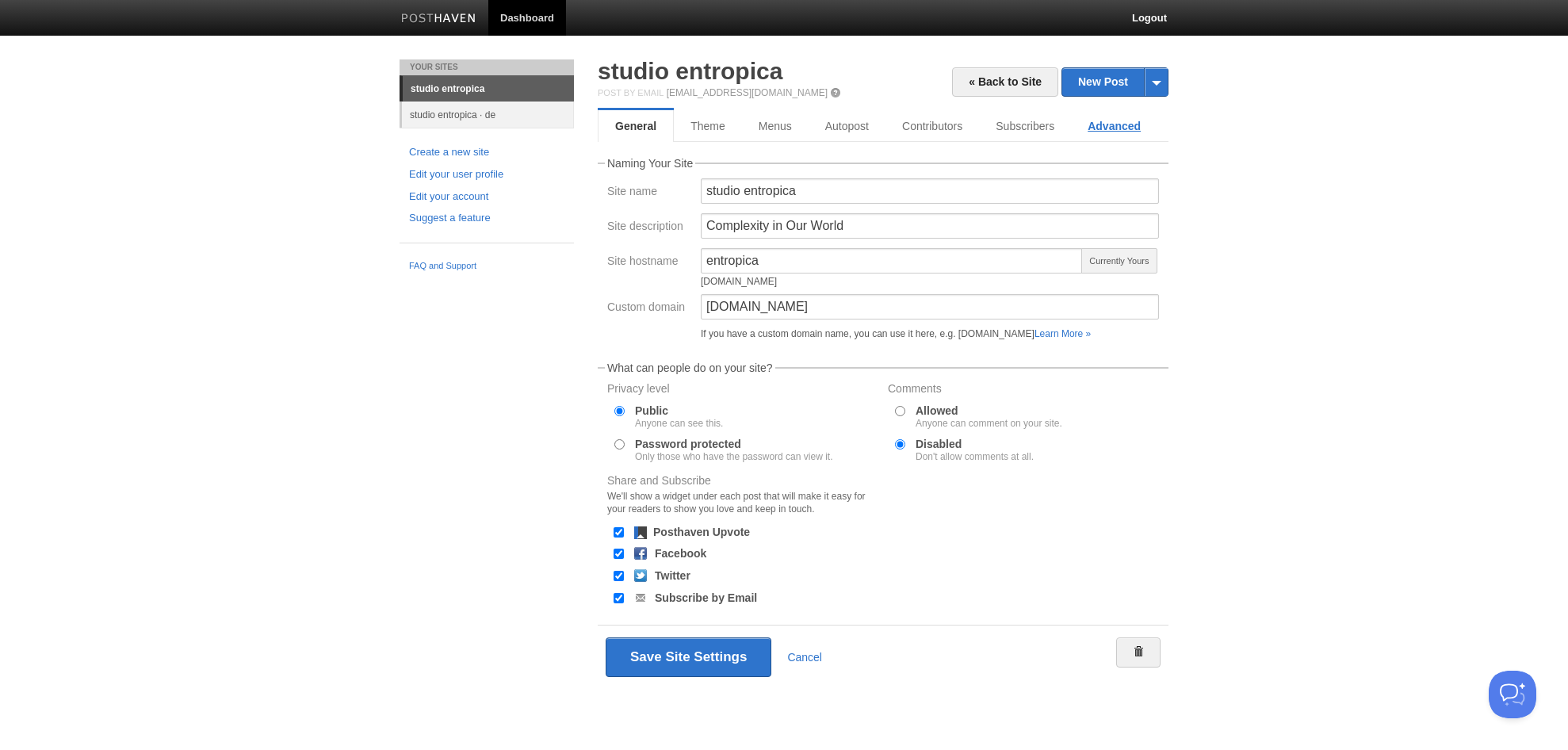
click at [1149, 118] on link "Advanced" at bounding box center [1114, 125] width 86 height 32
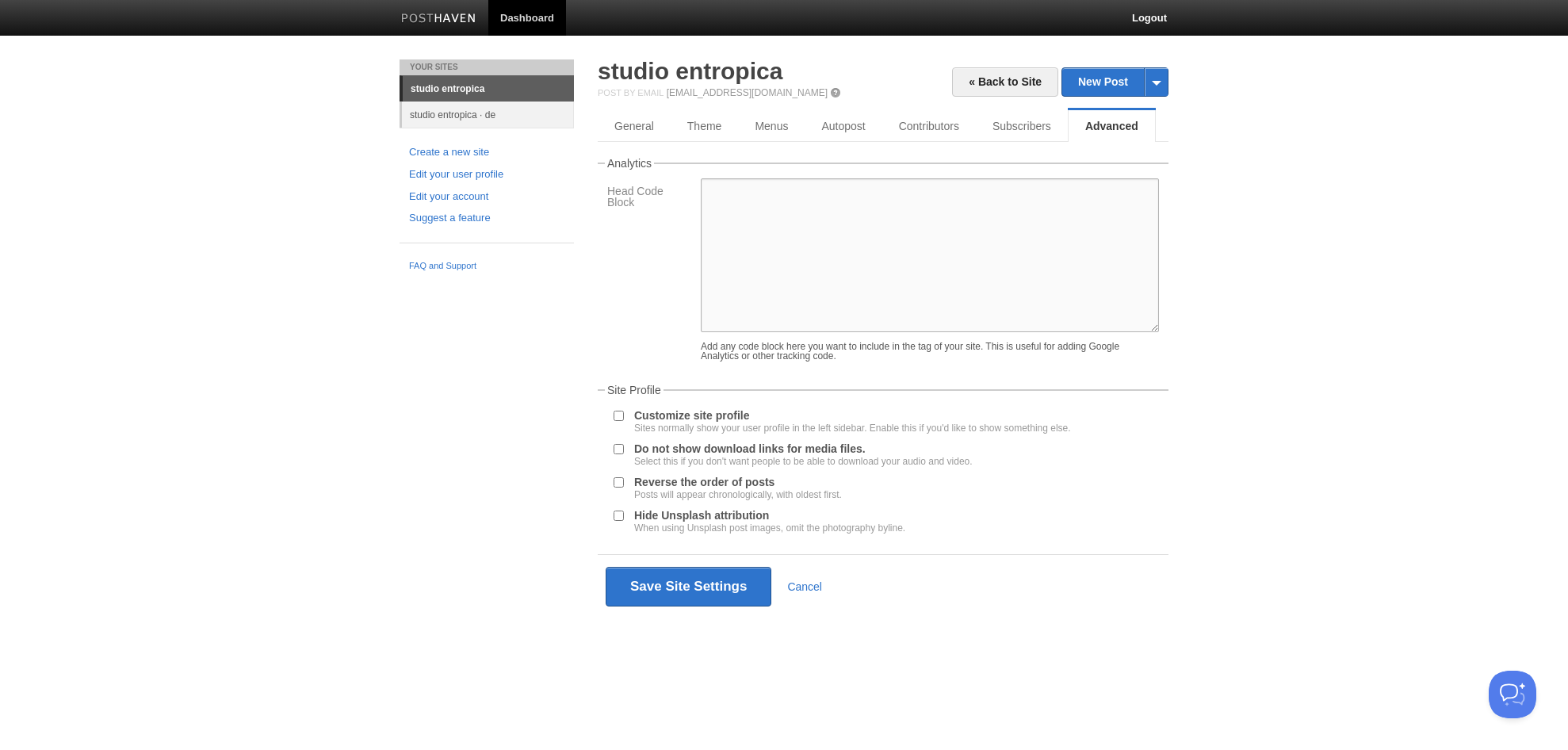
click at [935, 297] on textarea at bounding box center [930, 254] width 458 height 153
paste textarea "<lorem> /* Ipsu dol Sitametcon(a) */ .elit-sedd { eius-tempor: Incidid, utlab; …"
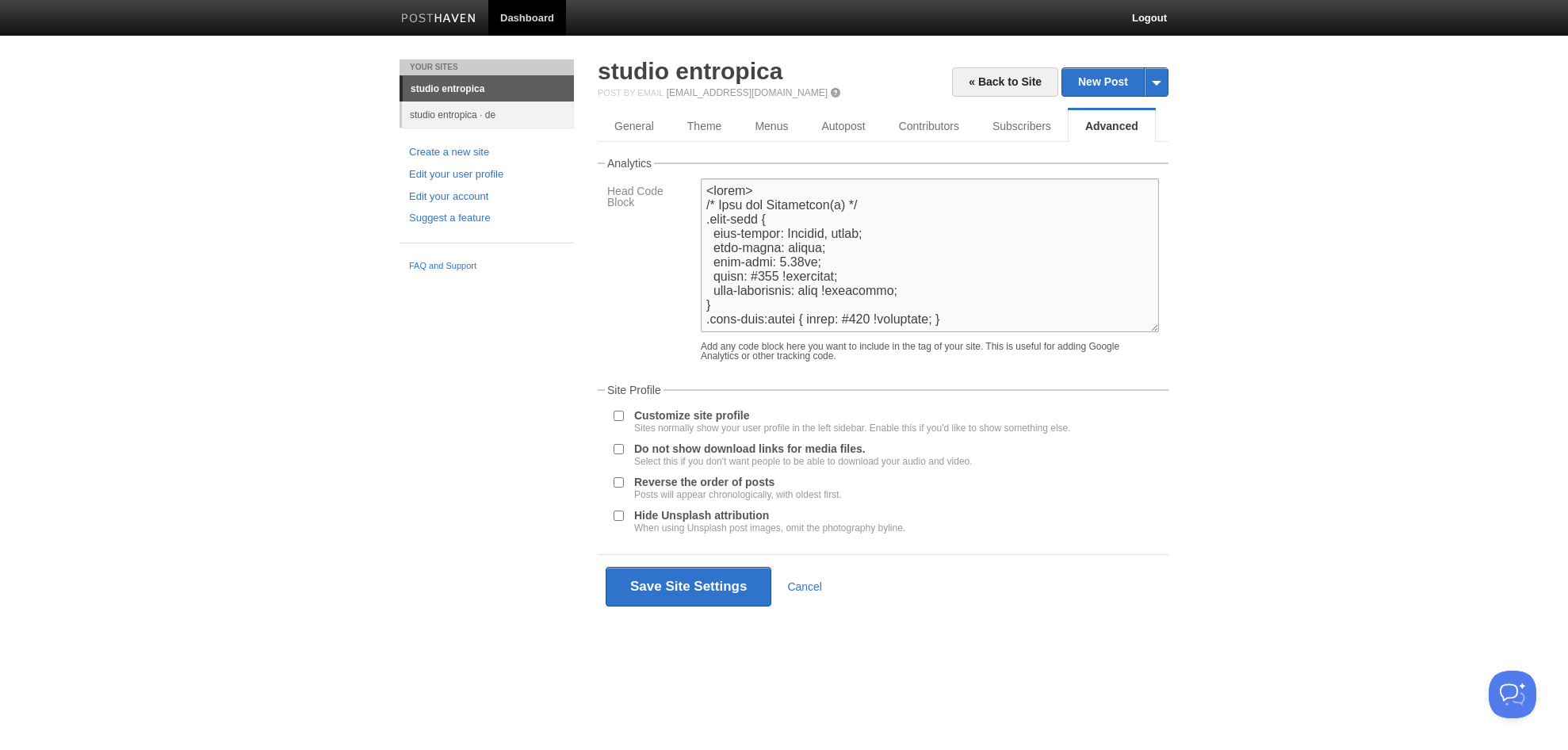
scroll to position [495, 0]
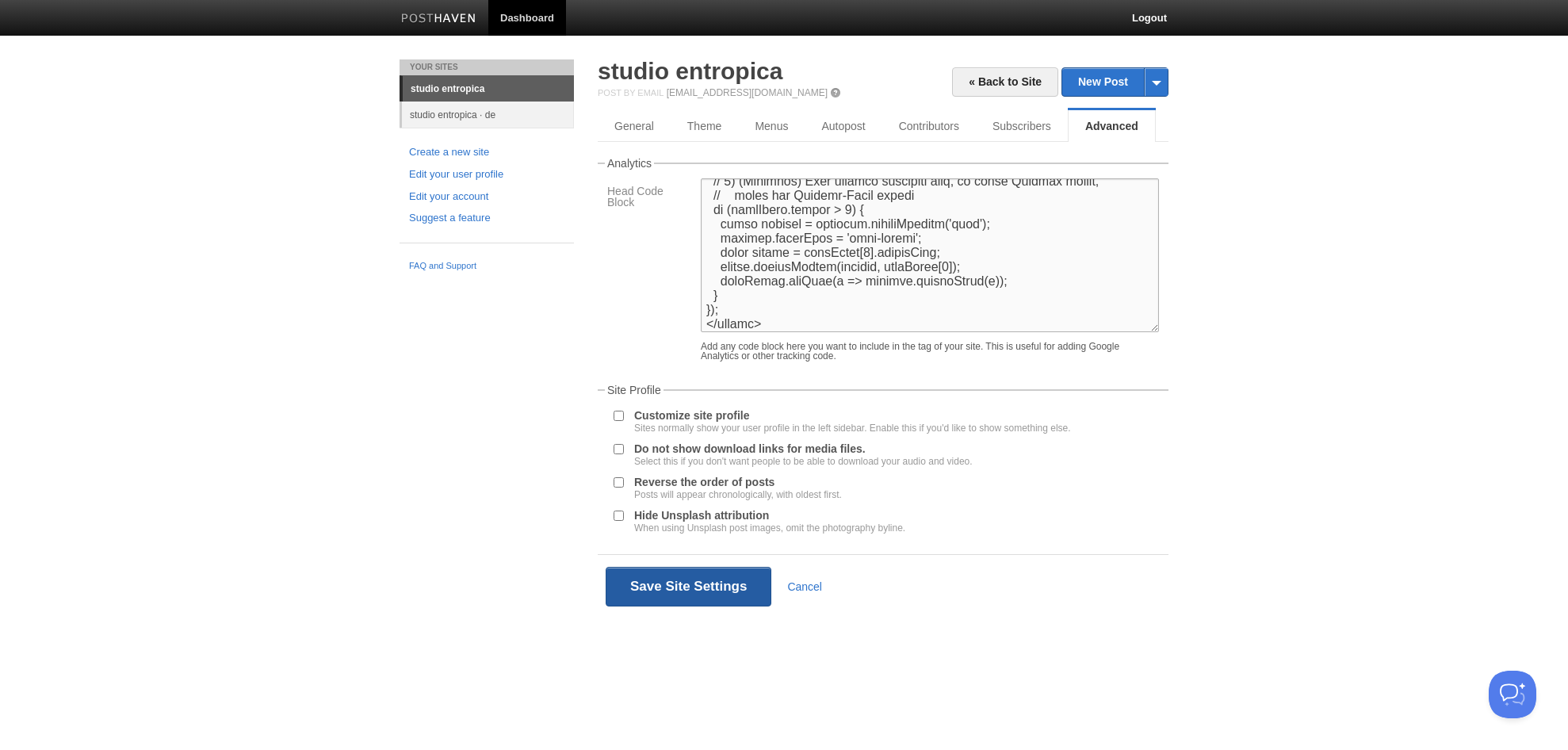
type textarea "<lorem> /* Ipsu dol Sitametcon(a) */ .elit-sedd { eius-tempor: Incidid, utlab; …"
click at [709, 586] on button "Save Site Settings" at bounding box center [689, 587] width 165 height 40
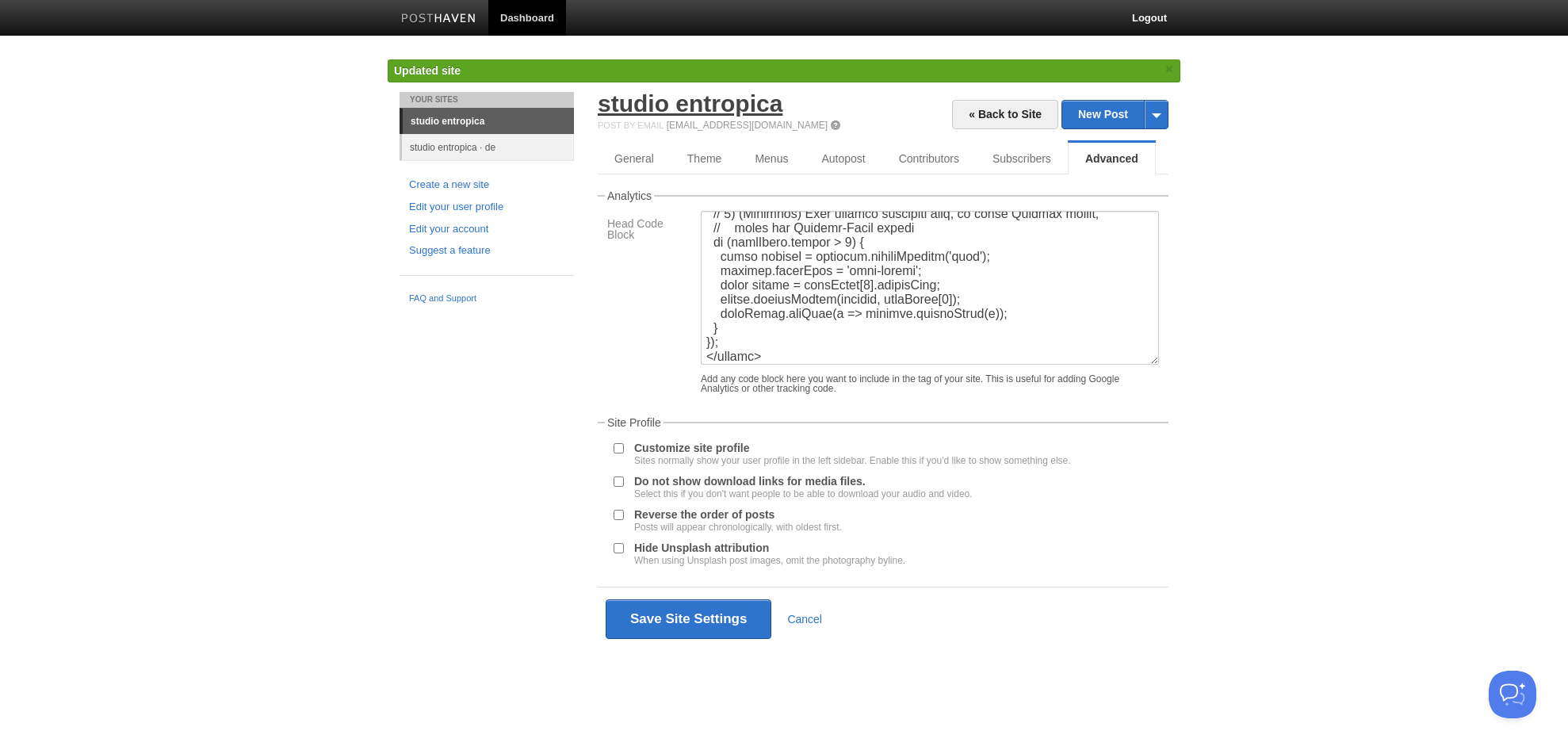
click at [681, 106] on link "studio entropica" at bounding box center [690, 103] width 184 height 26
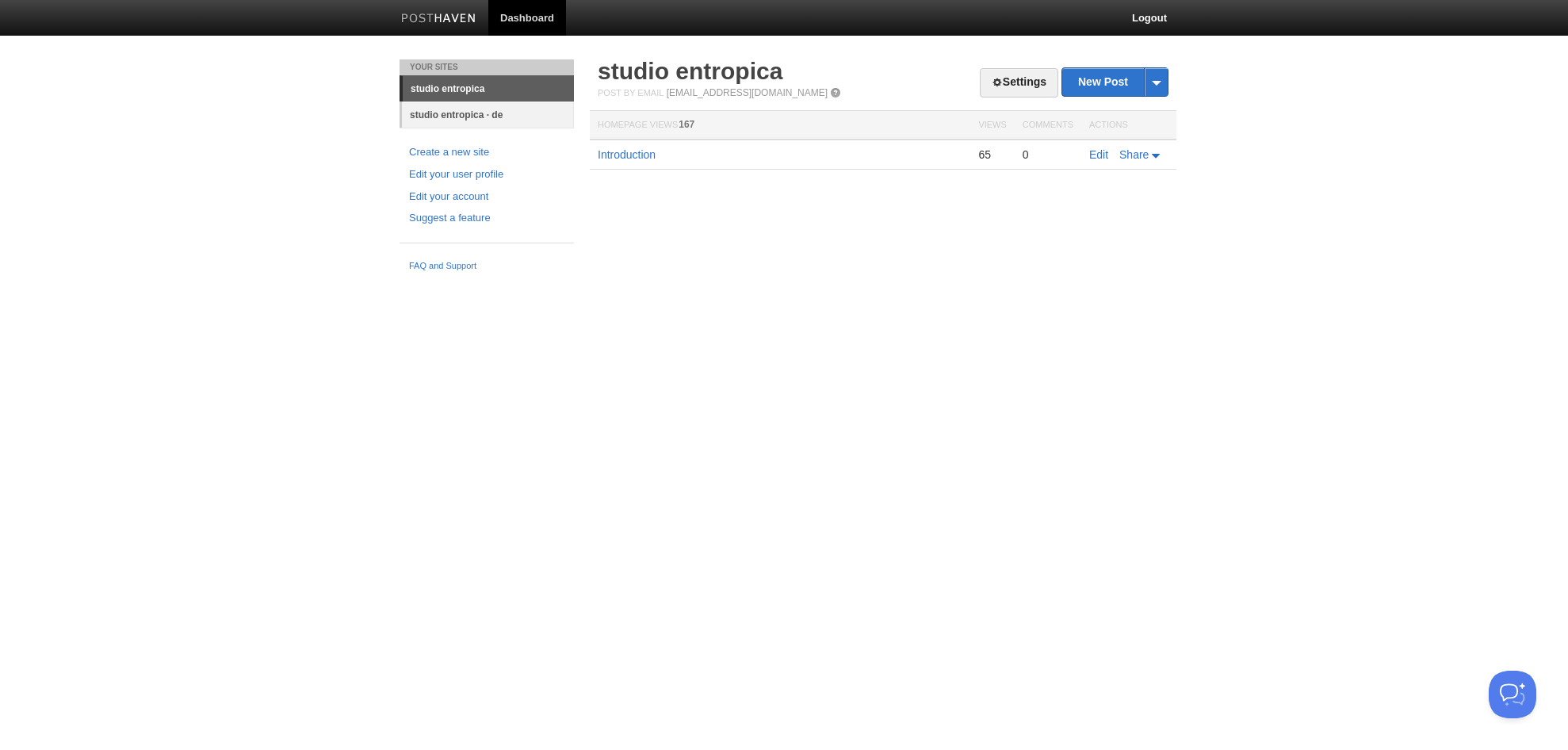
click at [458, 112] on link "studio entropica · de" at bounding box center [487, 114] width 172 height 26
click at [1072, 74] on link "New Post" at bounding box center [1115, 82] width 105 height 28
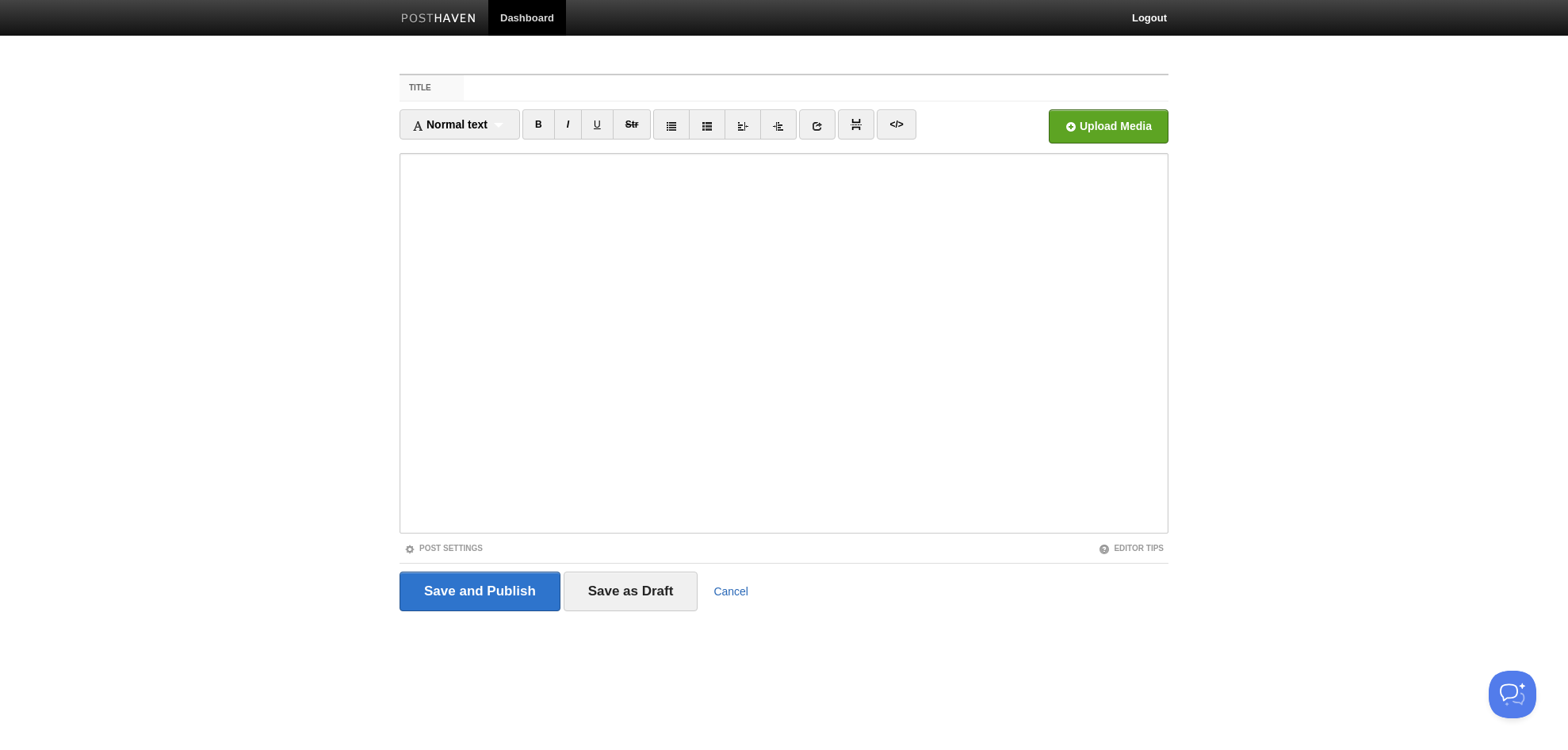
click at [731, 596] on link "Cancel" at bounding box center [730, 591] width 35 height 13
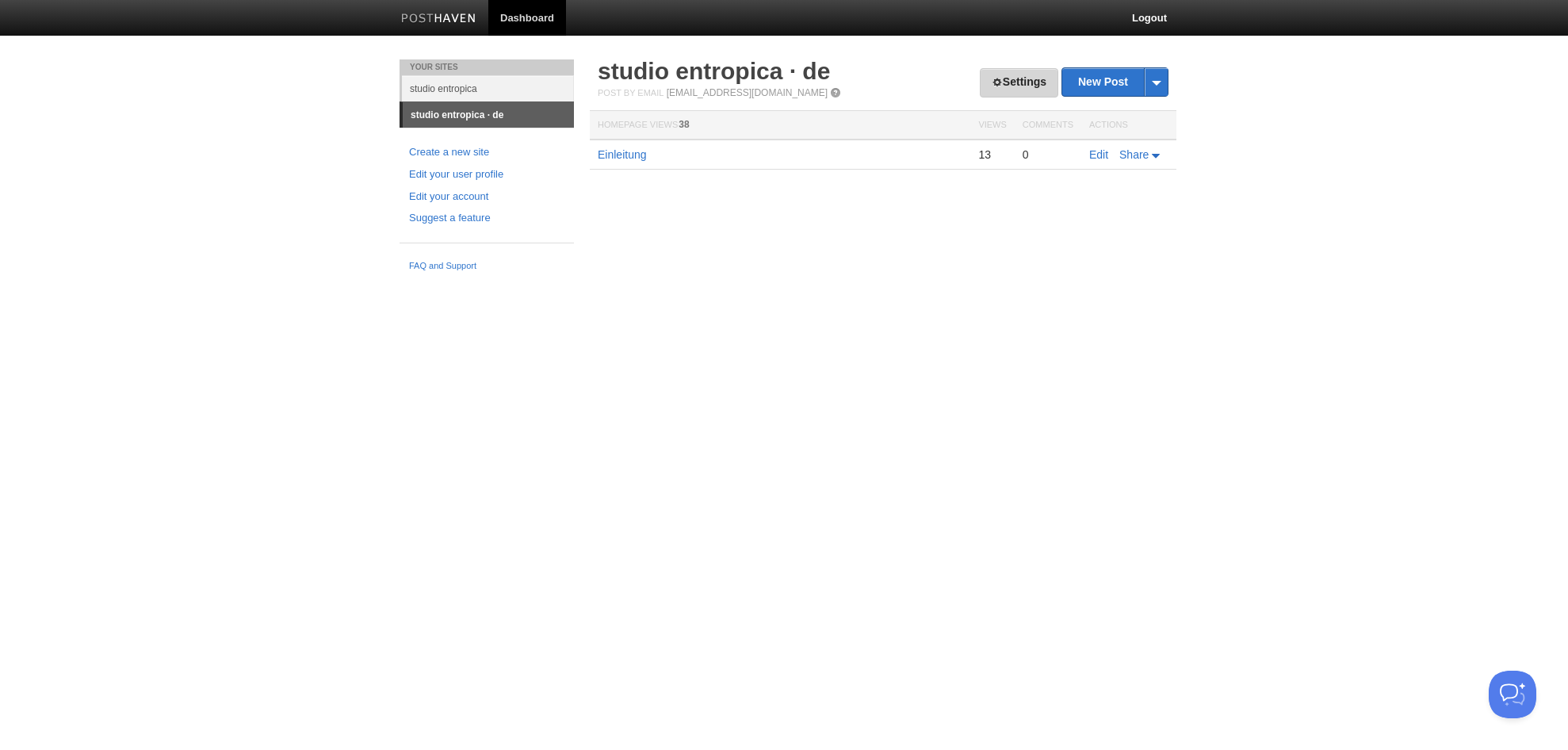
click at [1032, 77] on link "Settings" at bounding box center [1019, 83] width 78 height 29
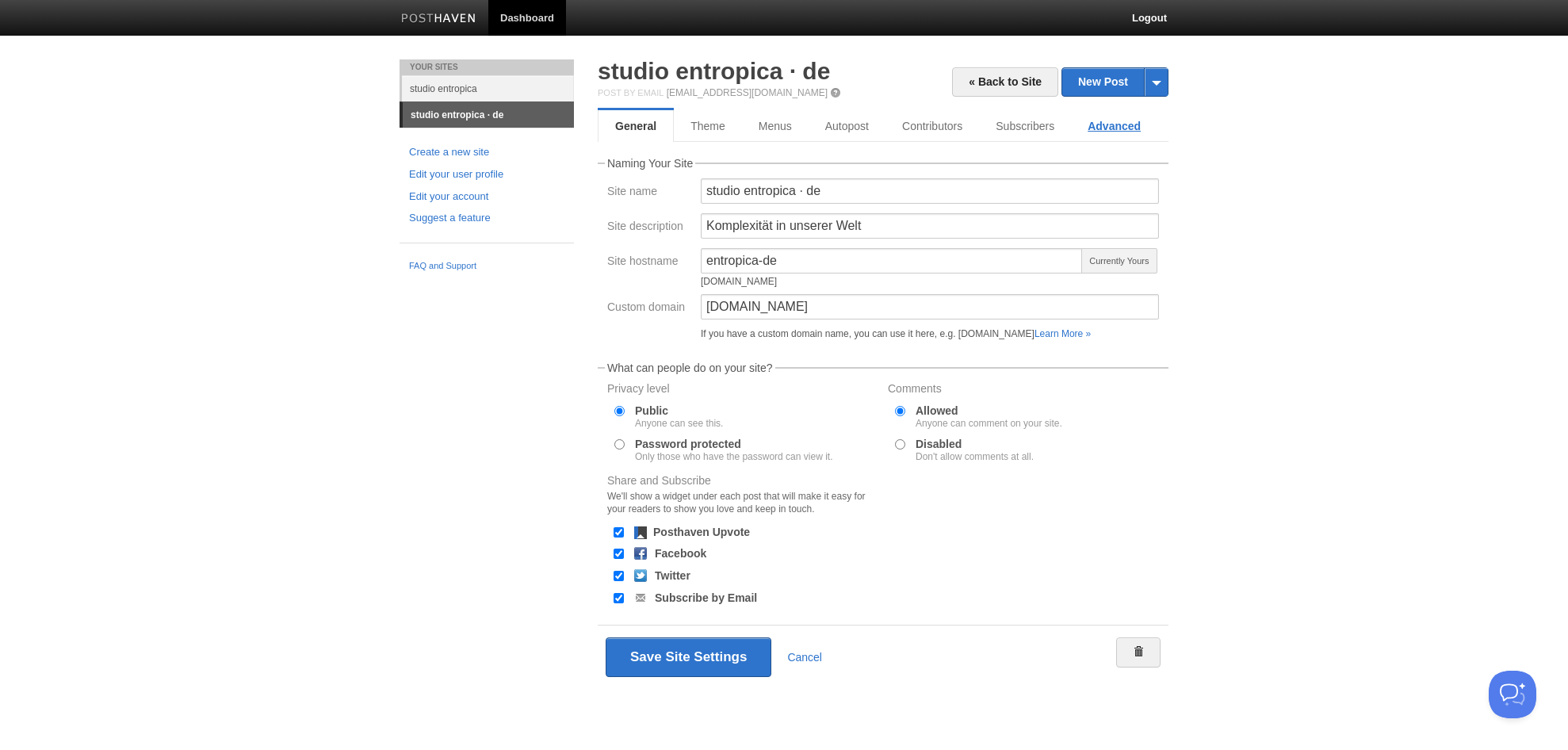
click at [1125, 127] on link "Advanced" at bounding box center [1114, 125] width 86 height 32
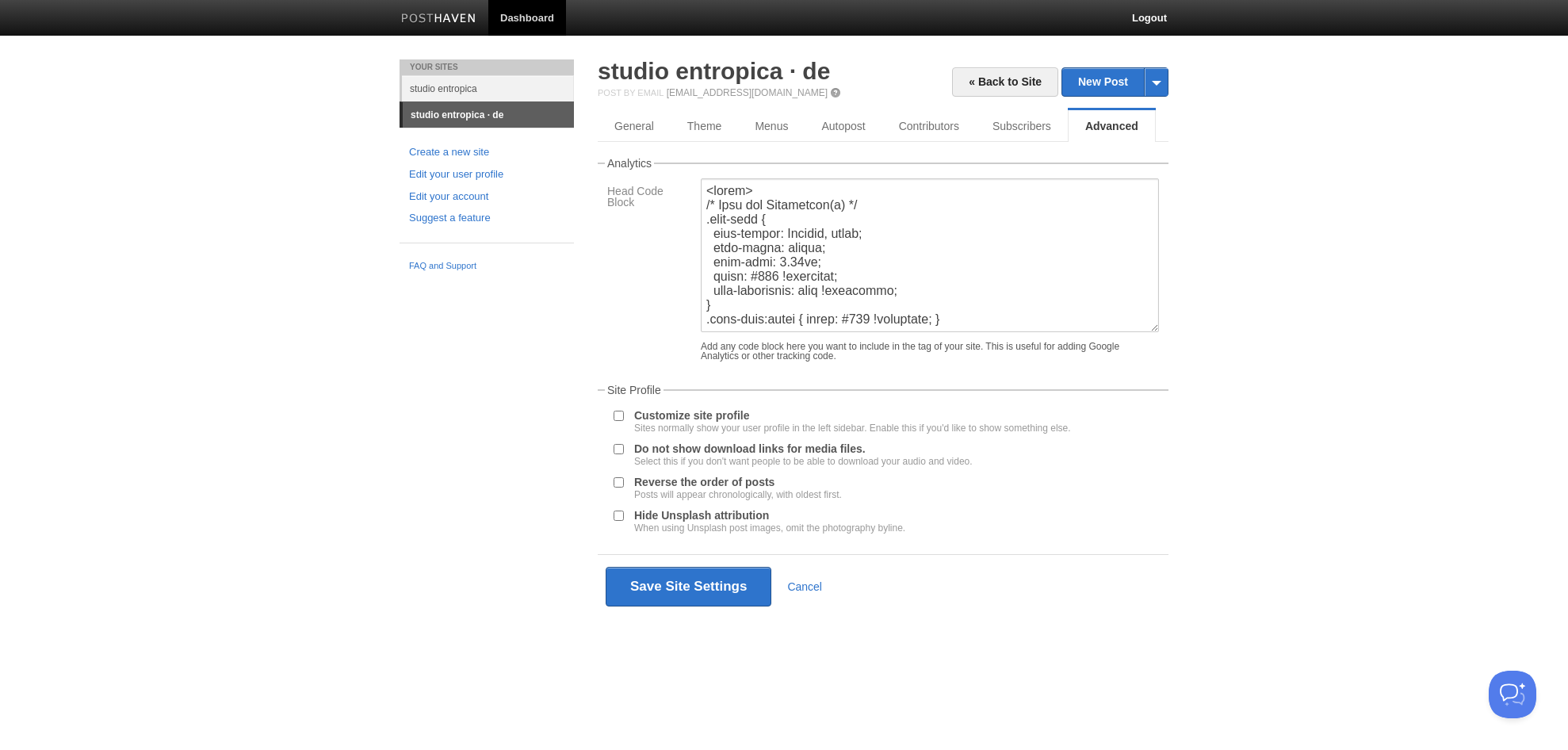
scroll to position [485, 0]
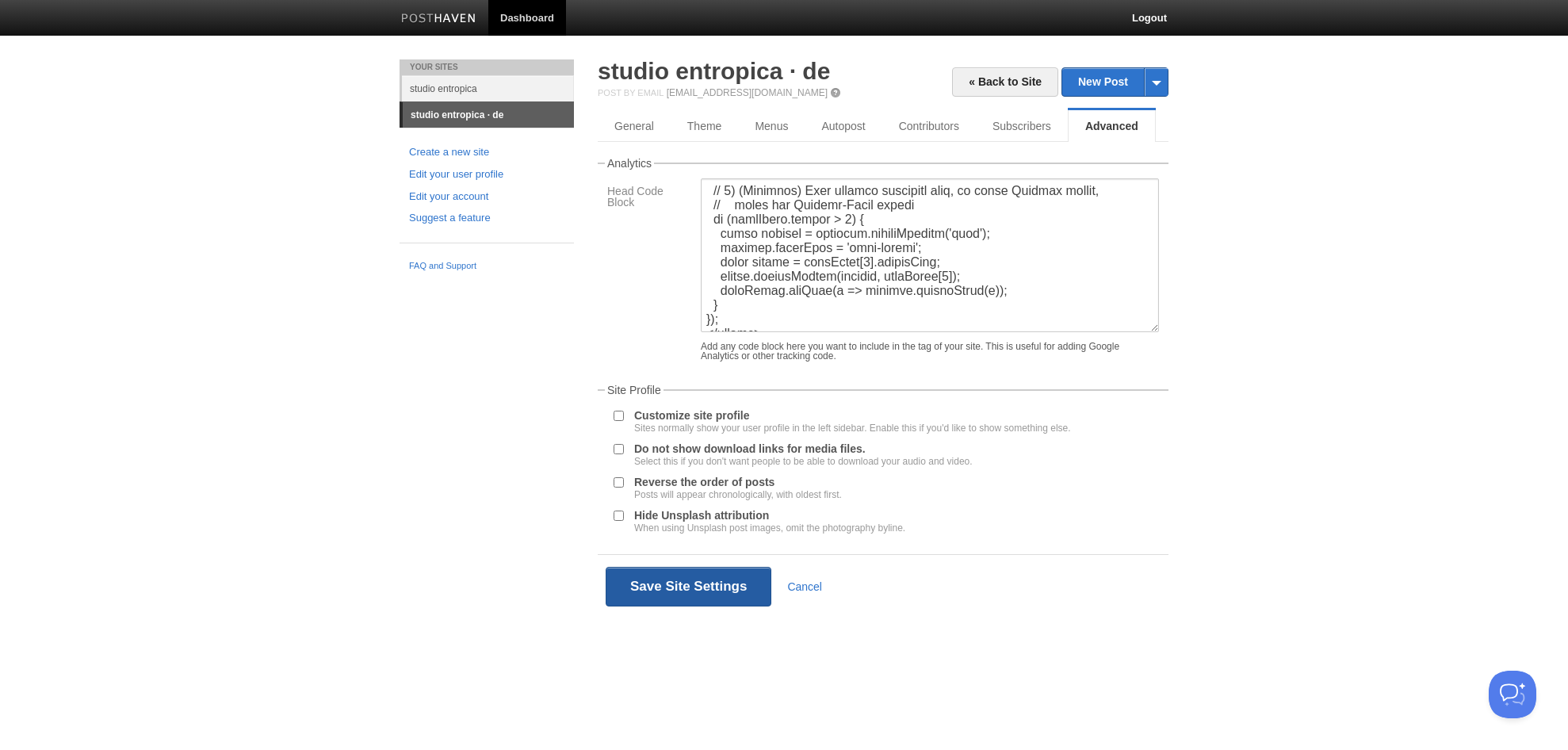
click at [737, 586] on button "Save Site Settings" at bounding box center [689, 587] width 165 height 40
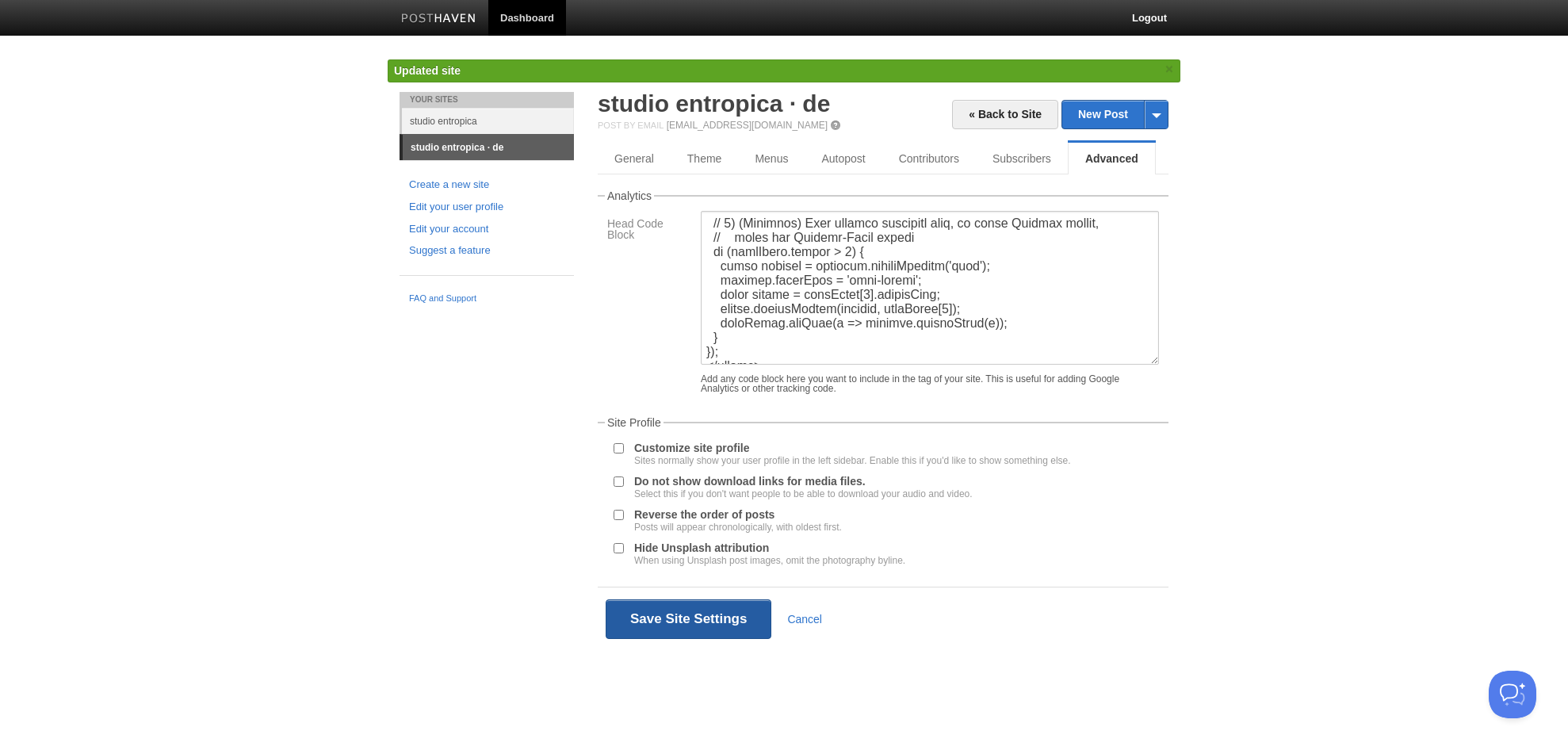
click at [726, 621] on button "Save Site Settings" at bounding box center [689, 619] width 165 height 40
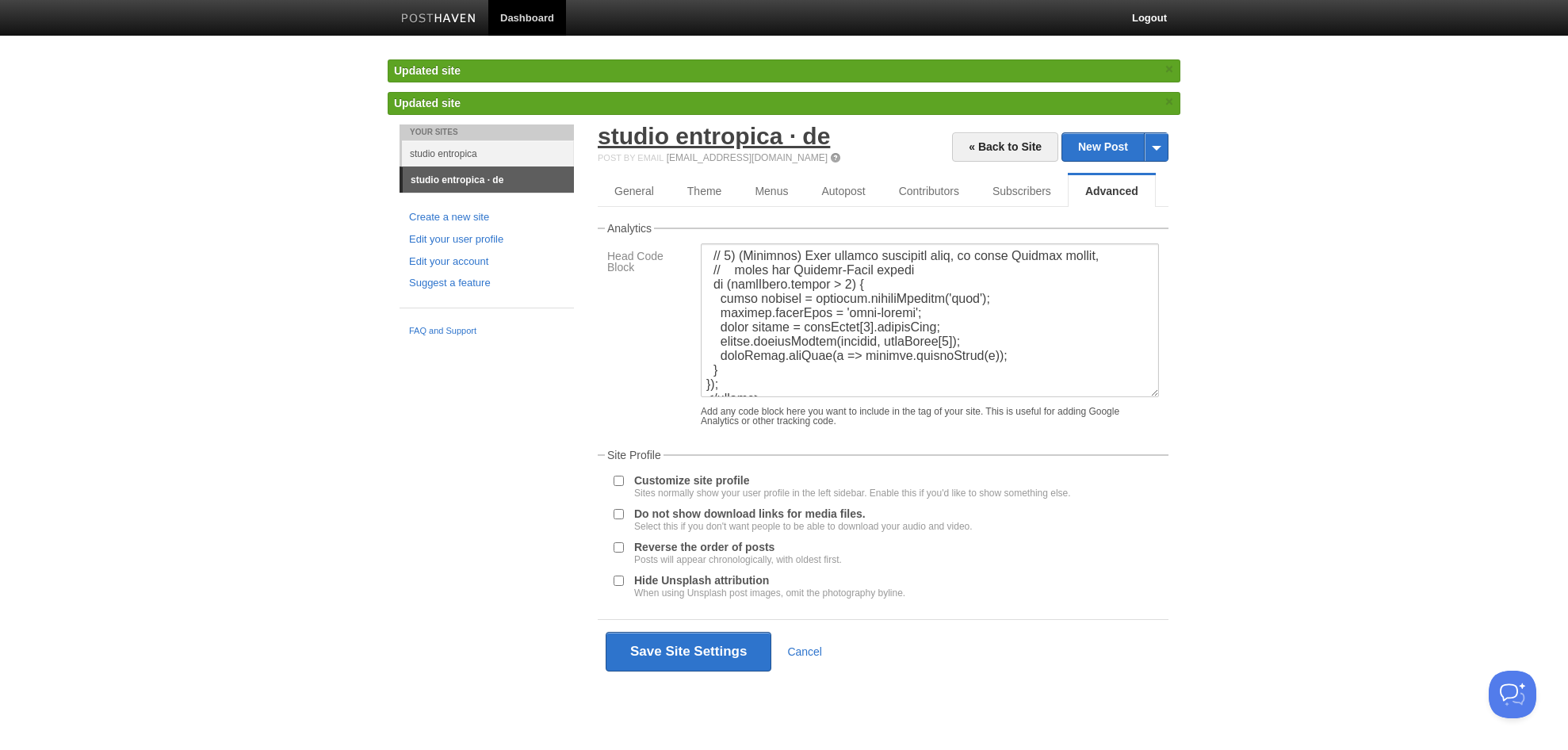
click at [785, 141] on link "studio entropica · de" at bounding box center [714, 135] width 233 height 26
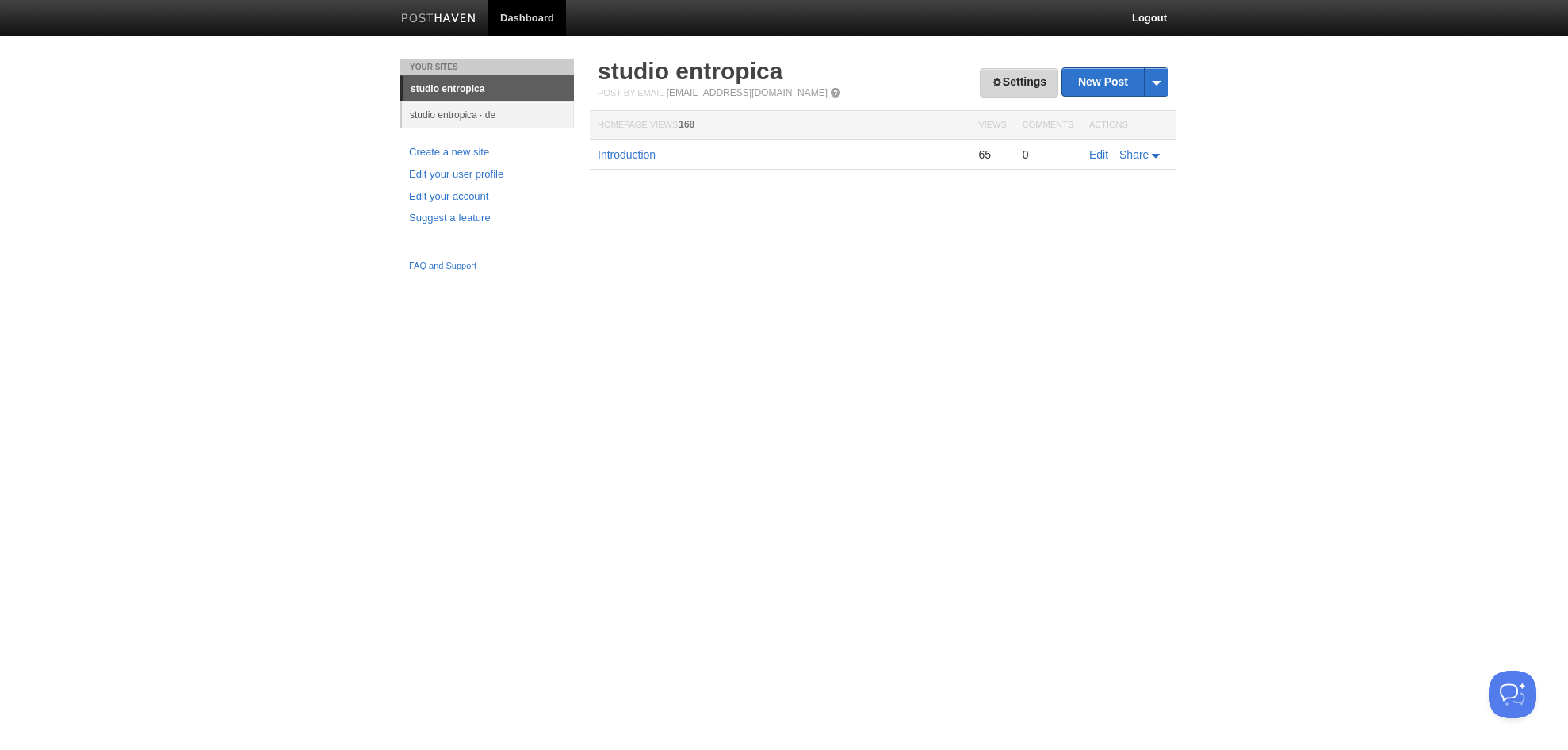
click at [1026, 76] on link "Settings" at bounding box center [1019, 83] width 78 height 29
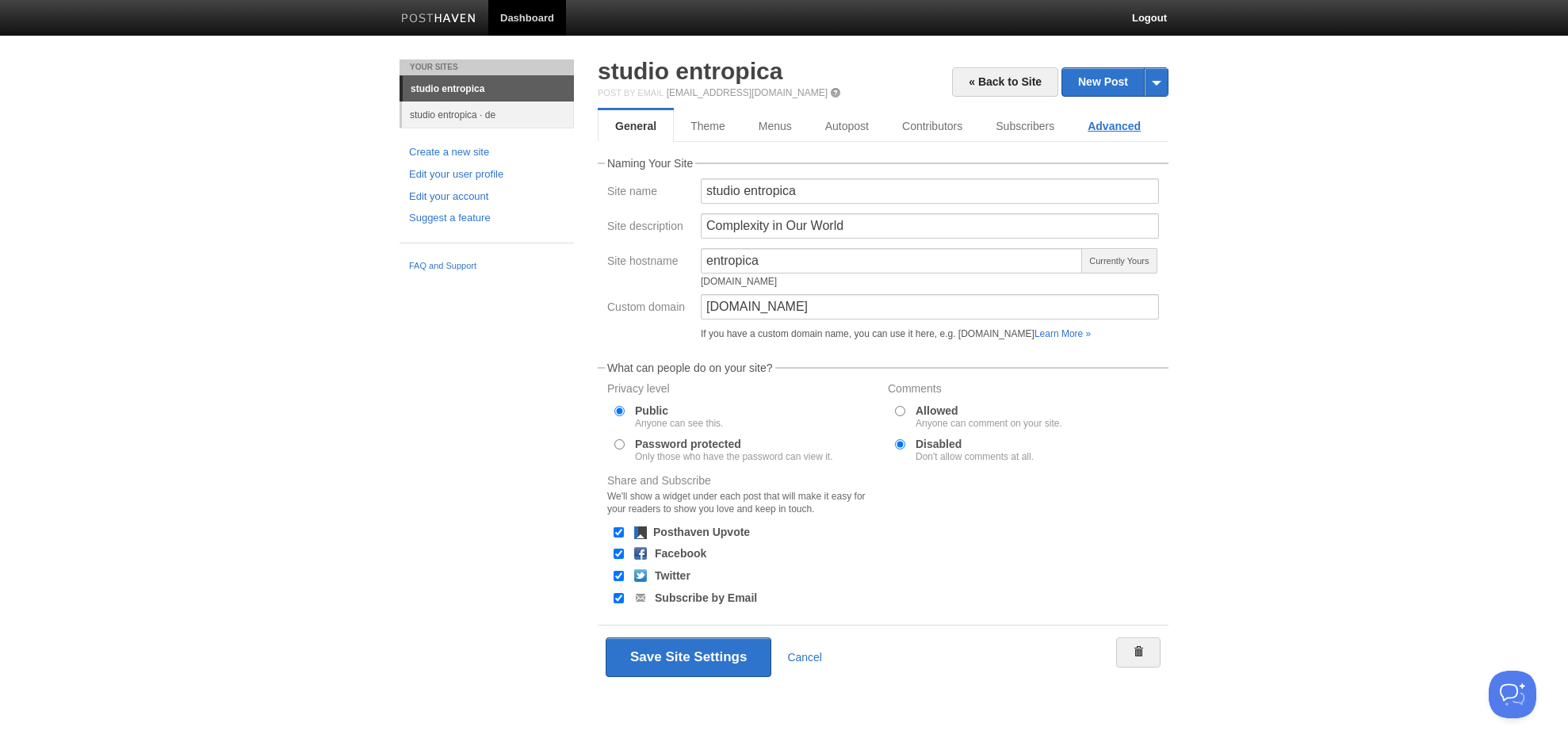
click at [1122, 122] on link "Advanced" at bounding box center [1114, 125] width 86 height 32
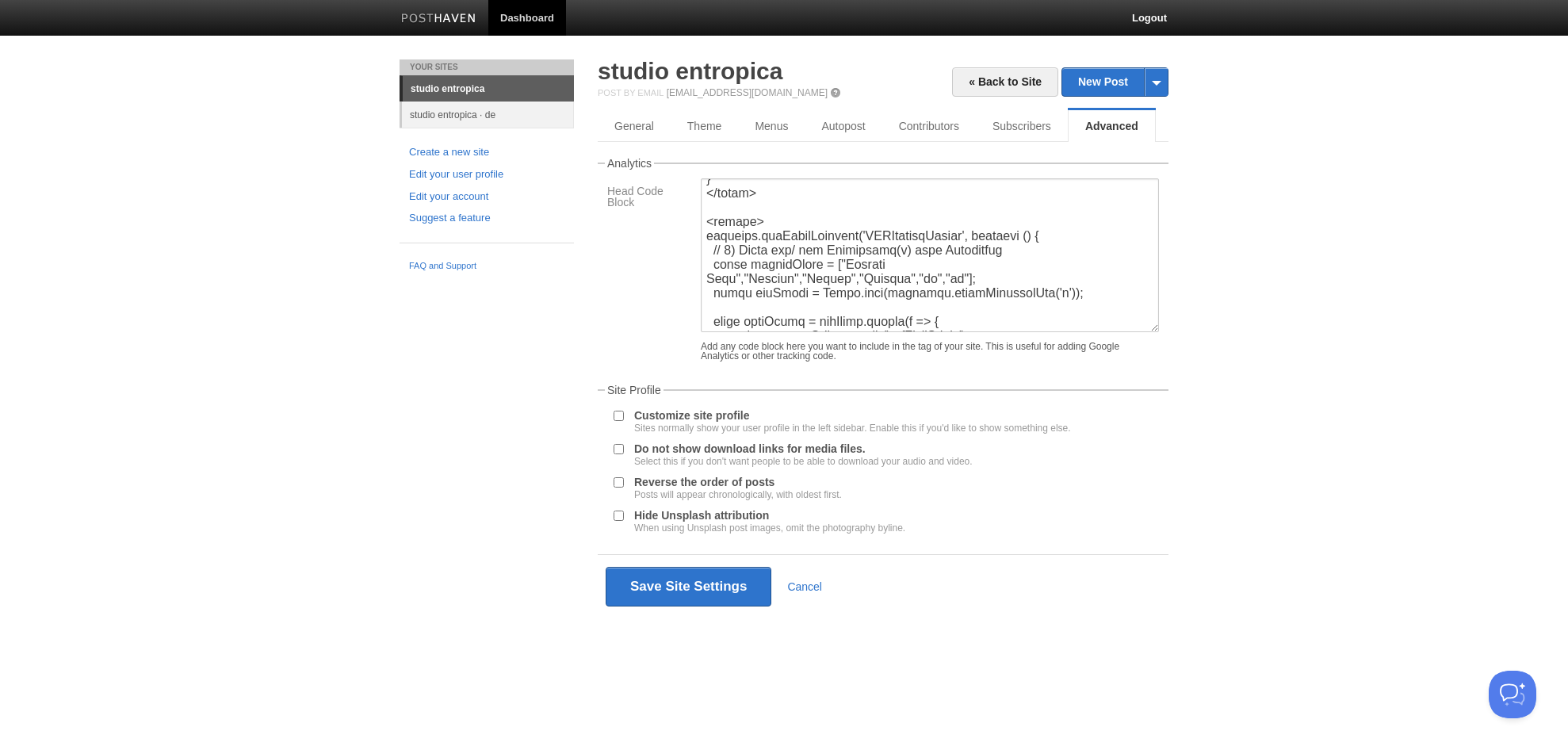
scroll to position [216, 0]
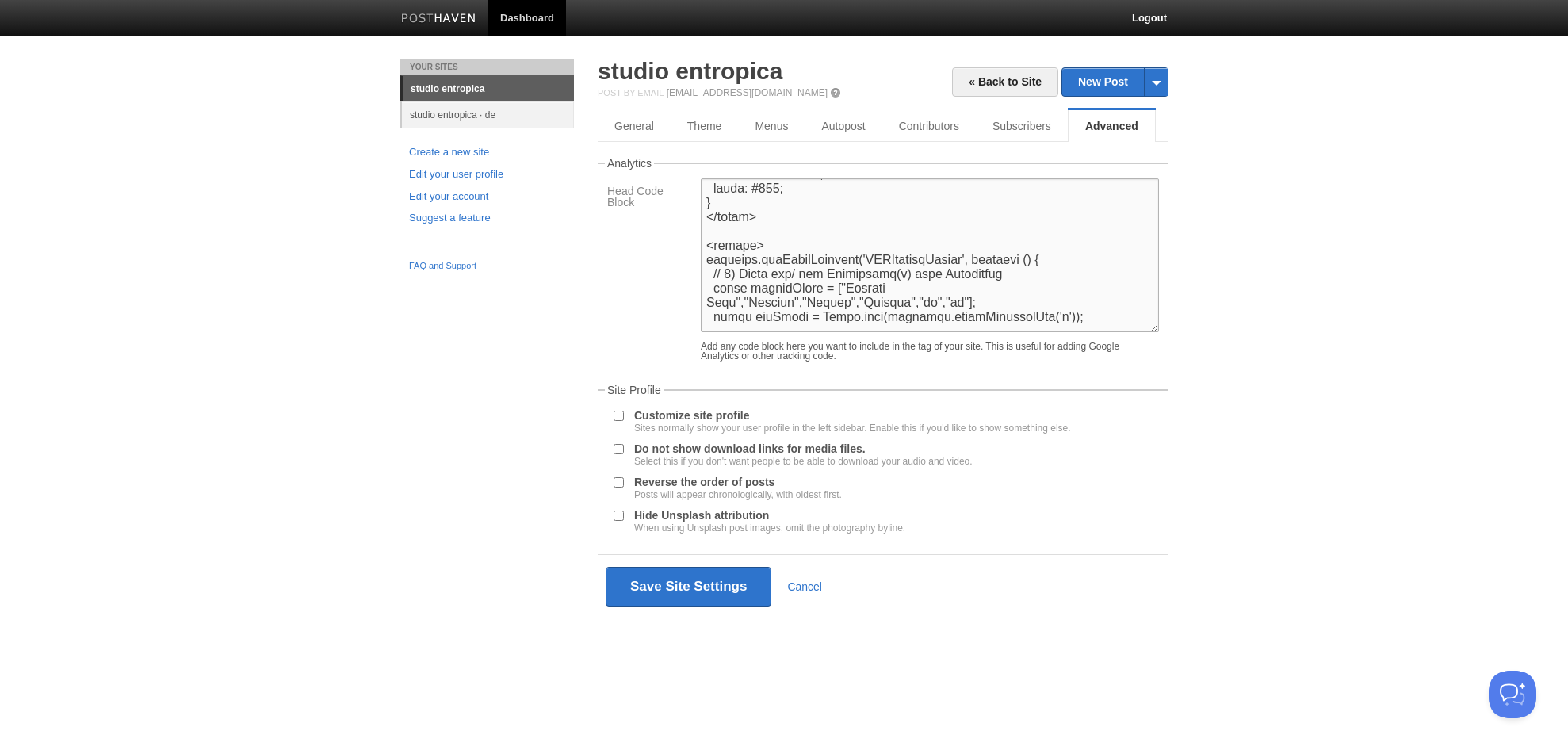
drag, startPoint x: 876, startPoint y: 284, endPoint x: 963, endPoint y: 217, distance: 109.8
click at [876, 284] on textarea at bounding box center [930, 254] width 458 height 153
type textarea "<style> /* Stil für Sprachlink(s) */ .lang-link { font-family: Georgia, serif; …"
click at [691, 579] on button "Save Site Settings" at bounding box center [689, 587] width 165 height 40
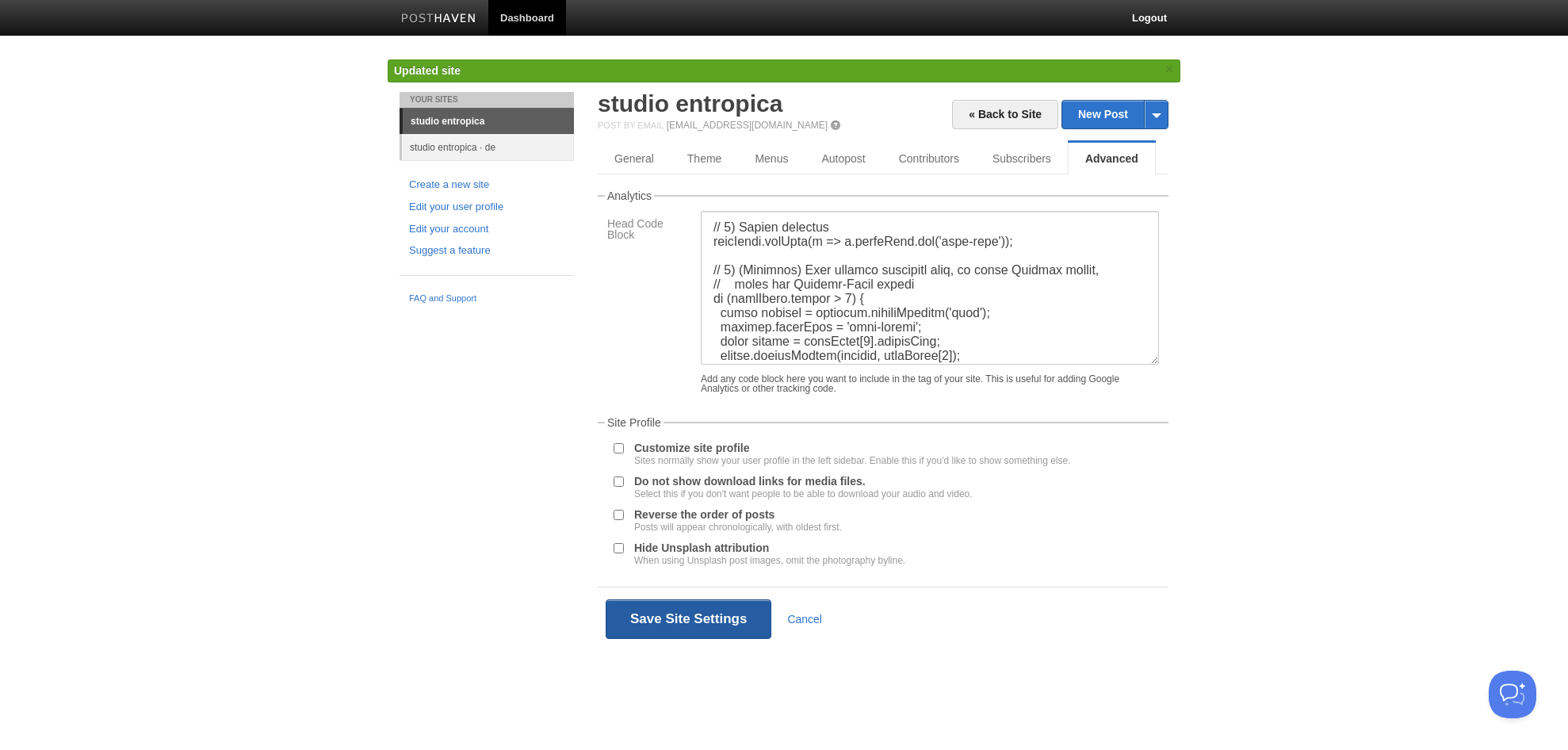
scroll to position [425, 0]
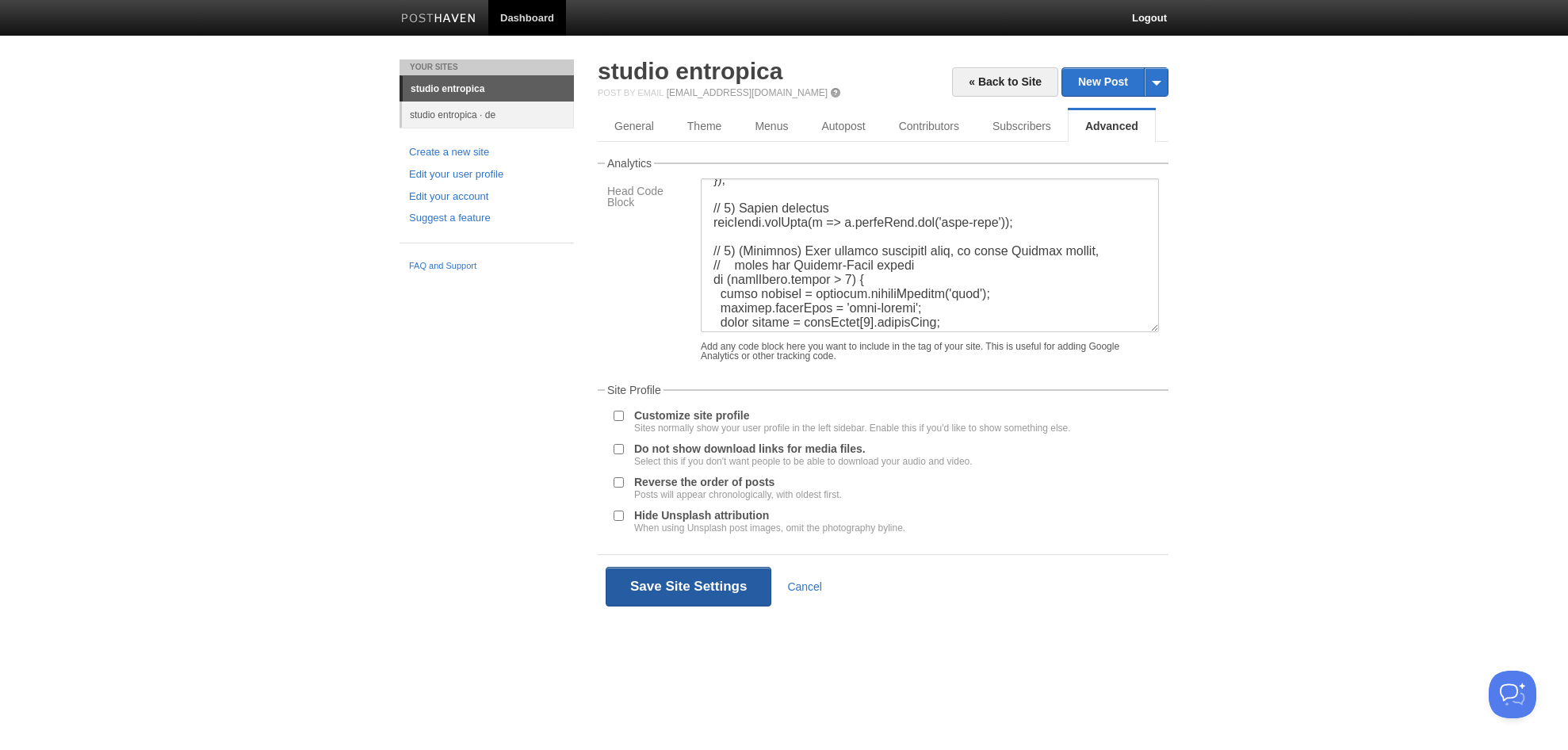
click at [725, 586] on button "Save Site Settings" at bounding box center [689, 587] width 165 height 40
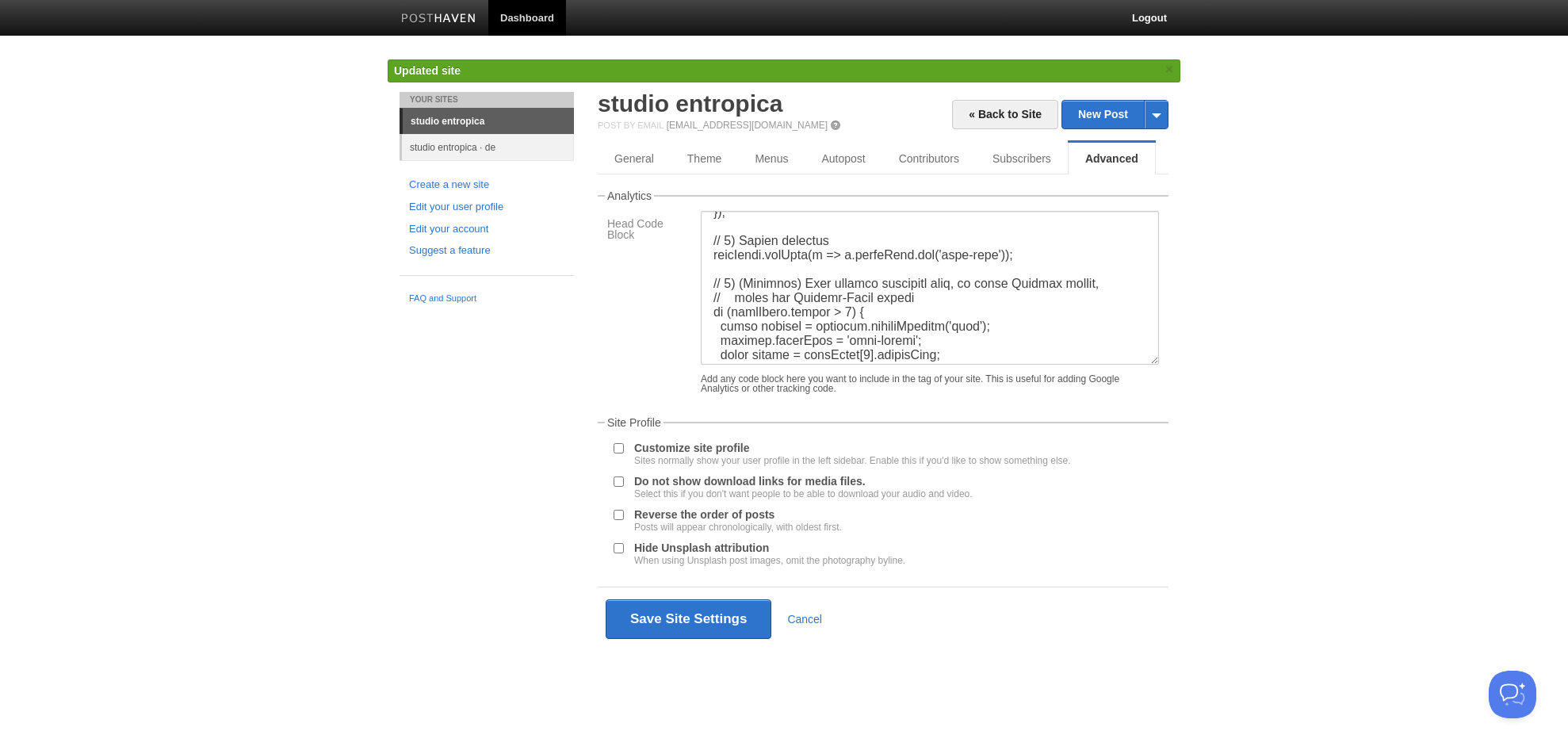
click at [1394, 336] on body "Dashboard Logout Updated site × Updated site × Your Sites studio entropica stud…" at bounding box center [784, 349] width 1568 height 697
click at [713, 110] on link "studio entropica" at bounding box center [690, 103] width 184 height 26
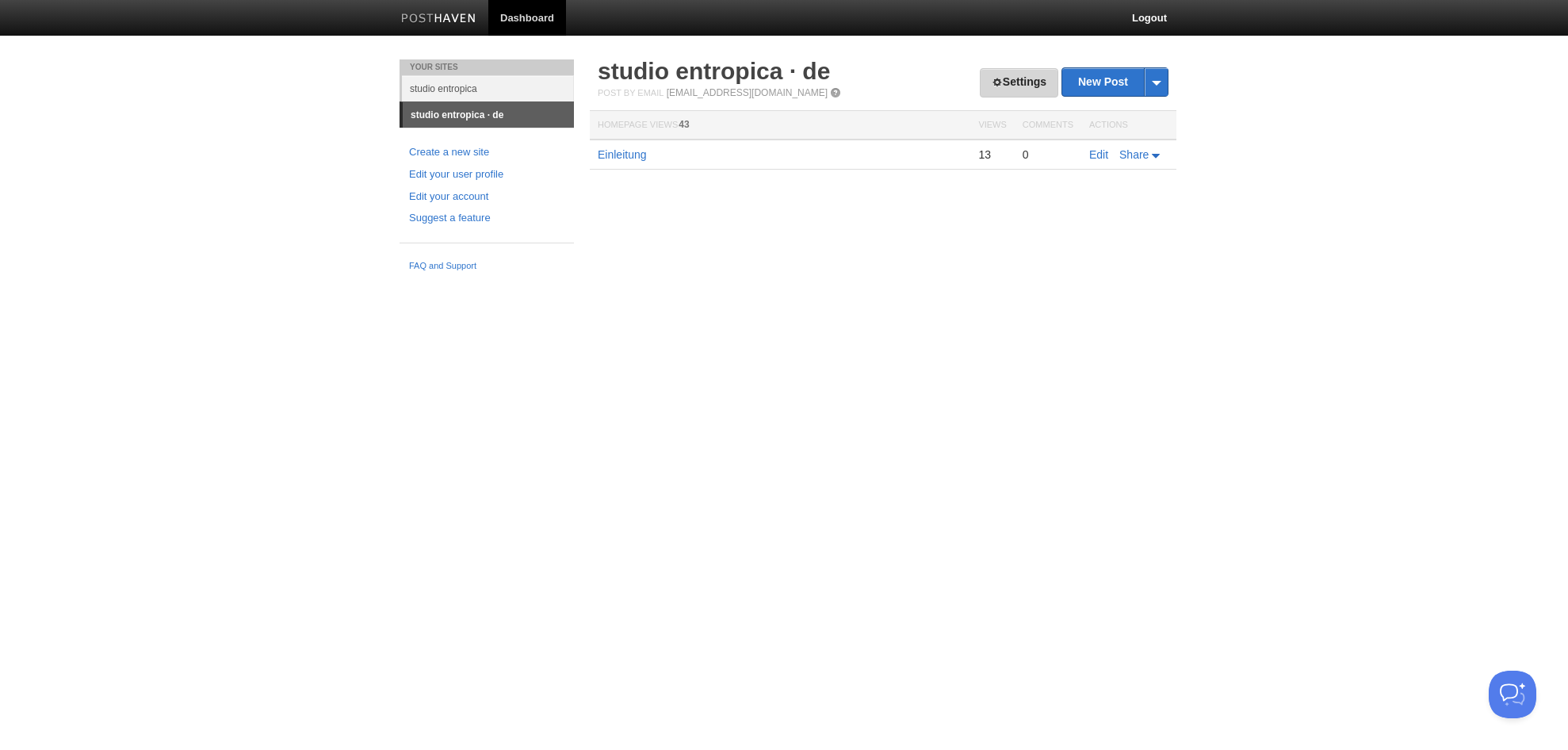
click at [1013, 83] on link "Settings" at bounding box center [1019, 83] width 78 height 29
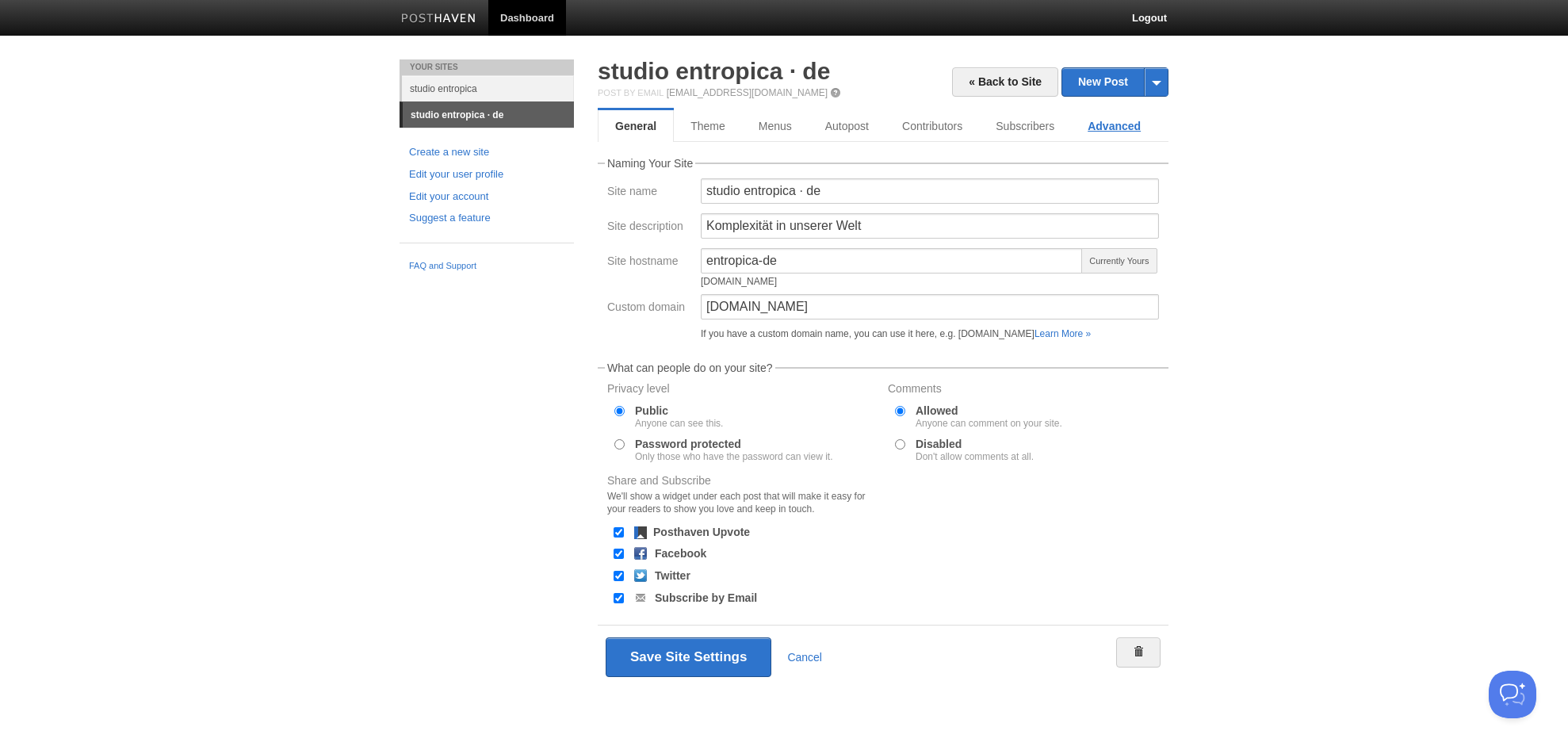
click at [1123, 128] on link "Advanced" at bounding box center [1114, 125] width 86 height 32
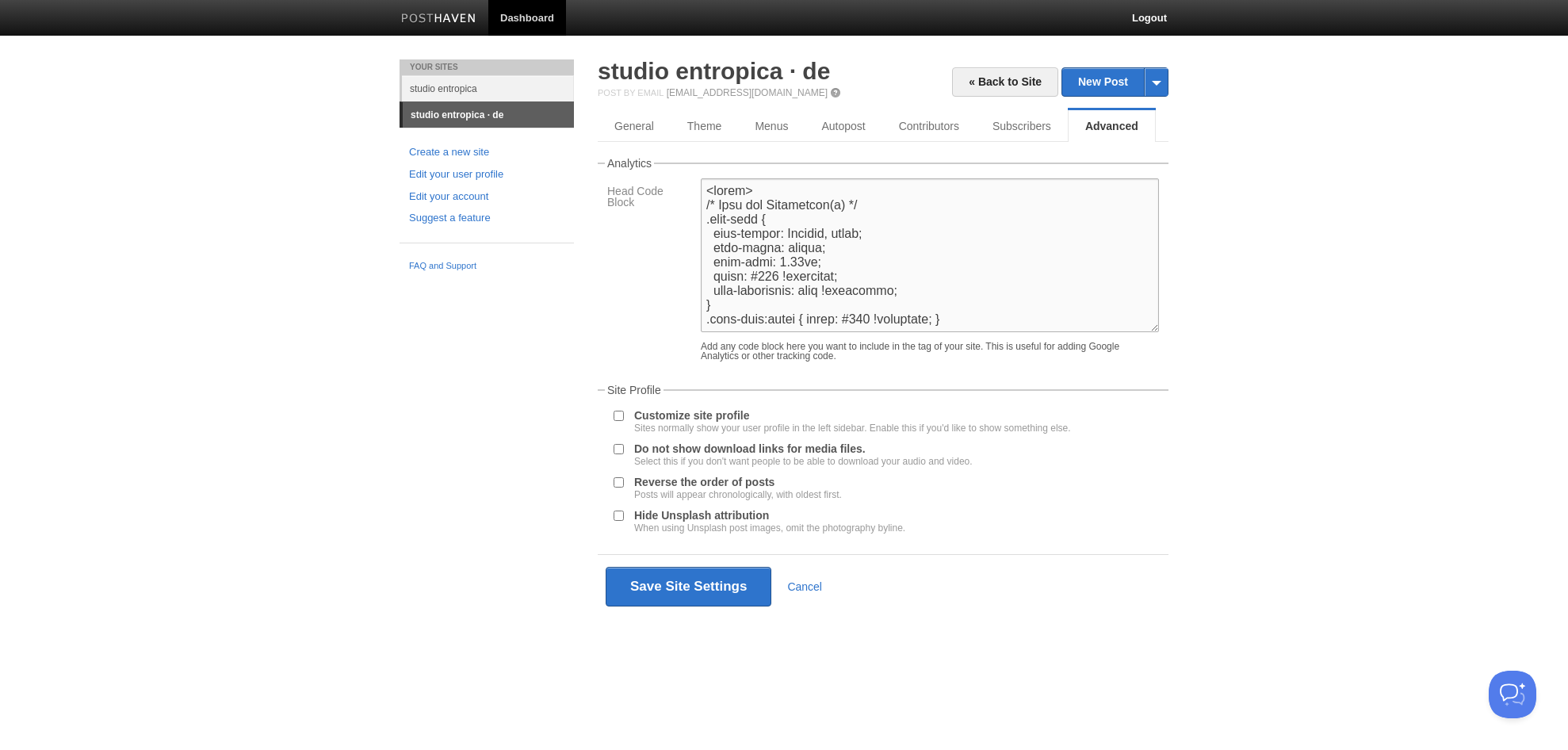
click at [776, 277] on textarea at bounding box center [930, 254] width 458 height 153
type textarea "<style> /* Stil für Sprachlink(s) */ .lang-link { font-family: Georgia, serif; …"
drag, startPoint x: 722, startPoint y: 586, endPoint x: 734, endPoint y: 587, distance: 12.0
click at [722, 585] on button "Save Site Settings" at bounding box center [689, 587] width 165 height 40
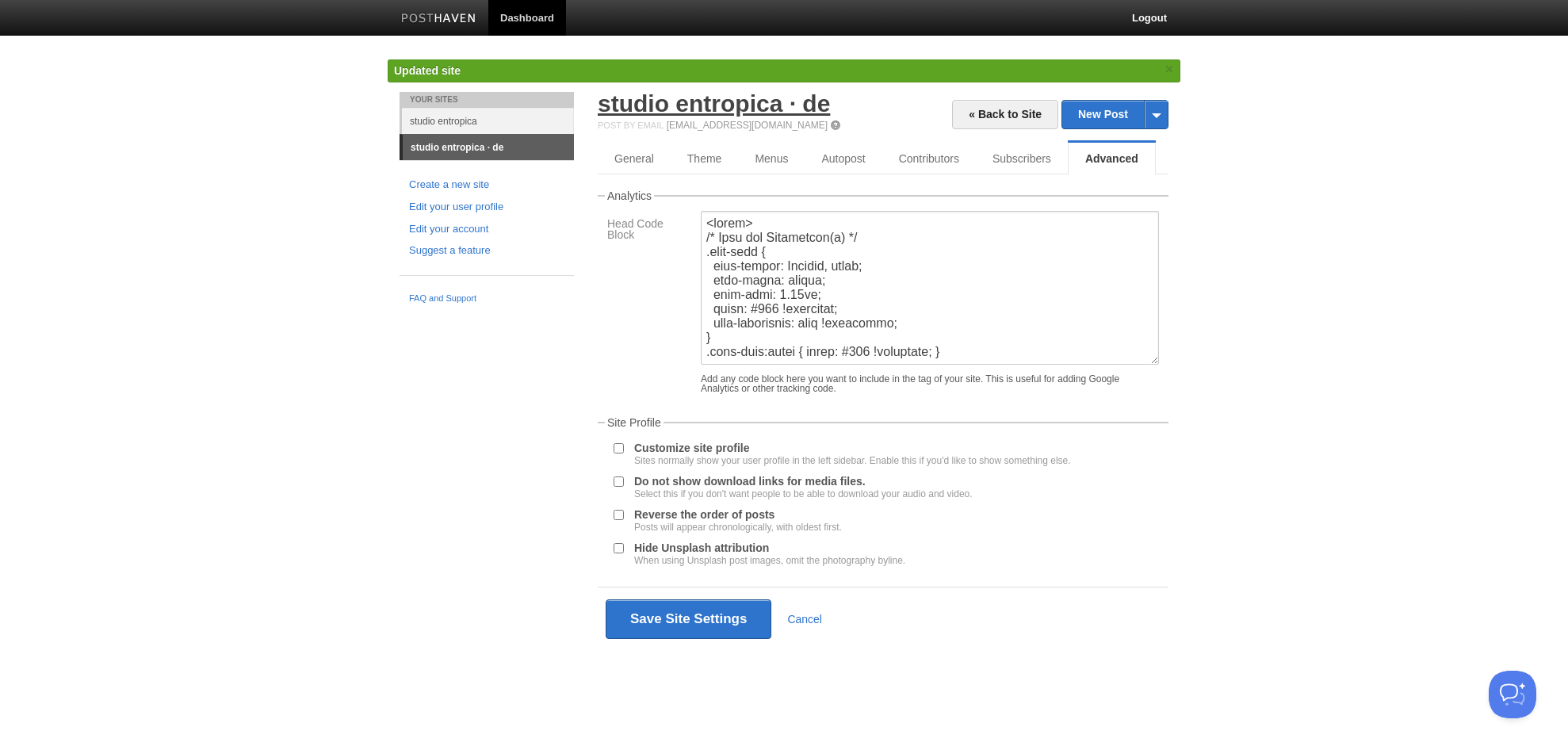
click at [692, 97] on link "studio entropica · de" at bounding box center [714, 103] width 233 height 26
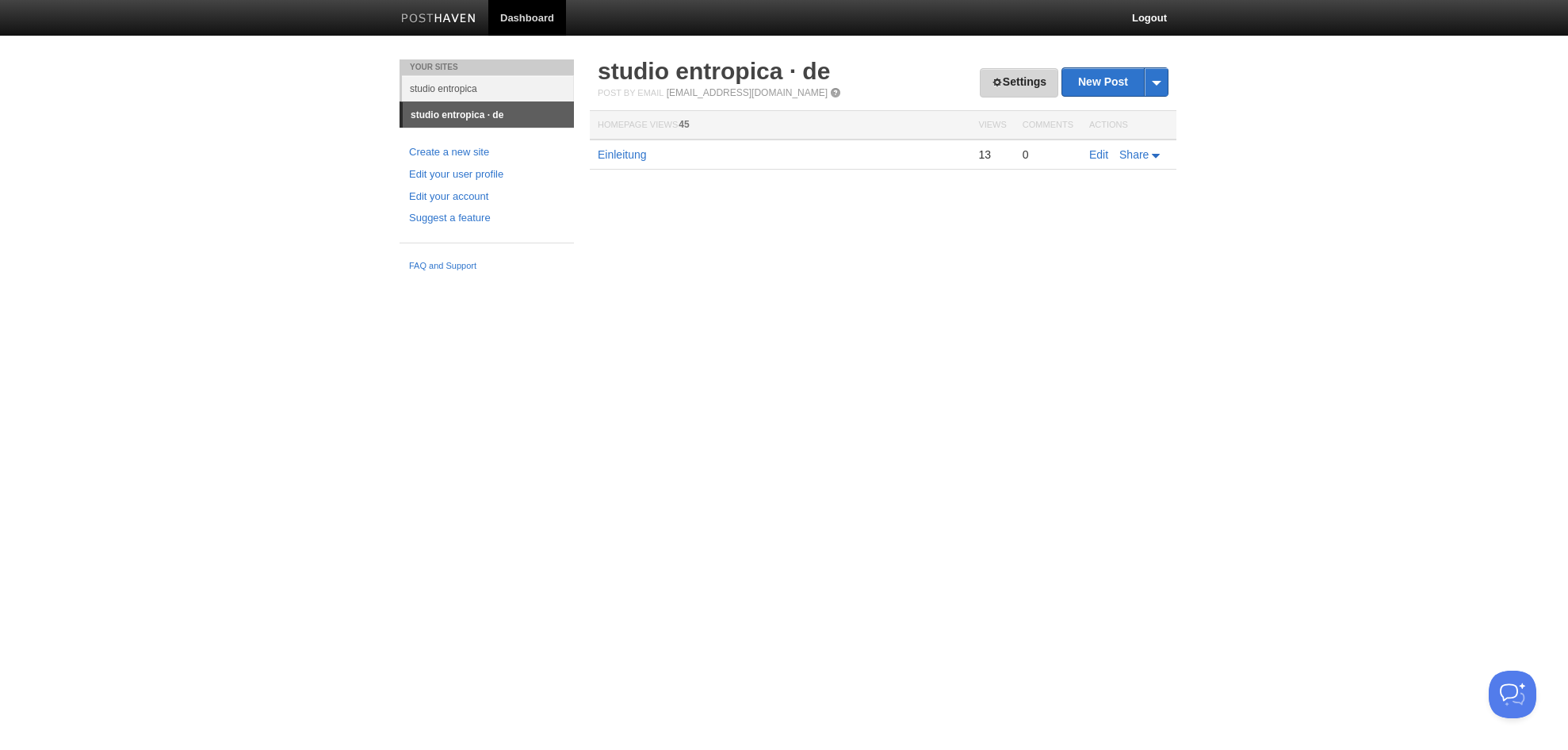
click at [1038, 74] on link "Settings" at bounding box center [1019, 83] width 78 height 29
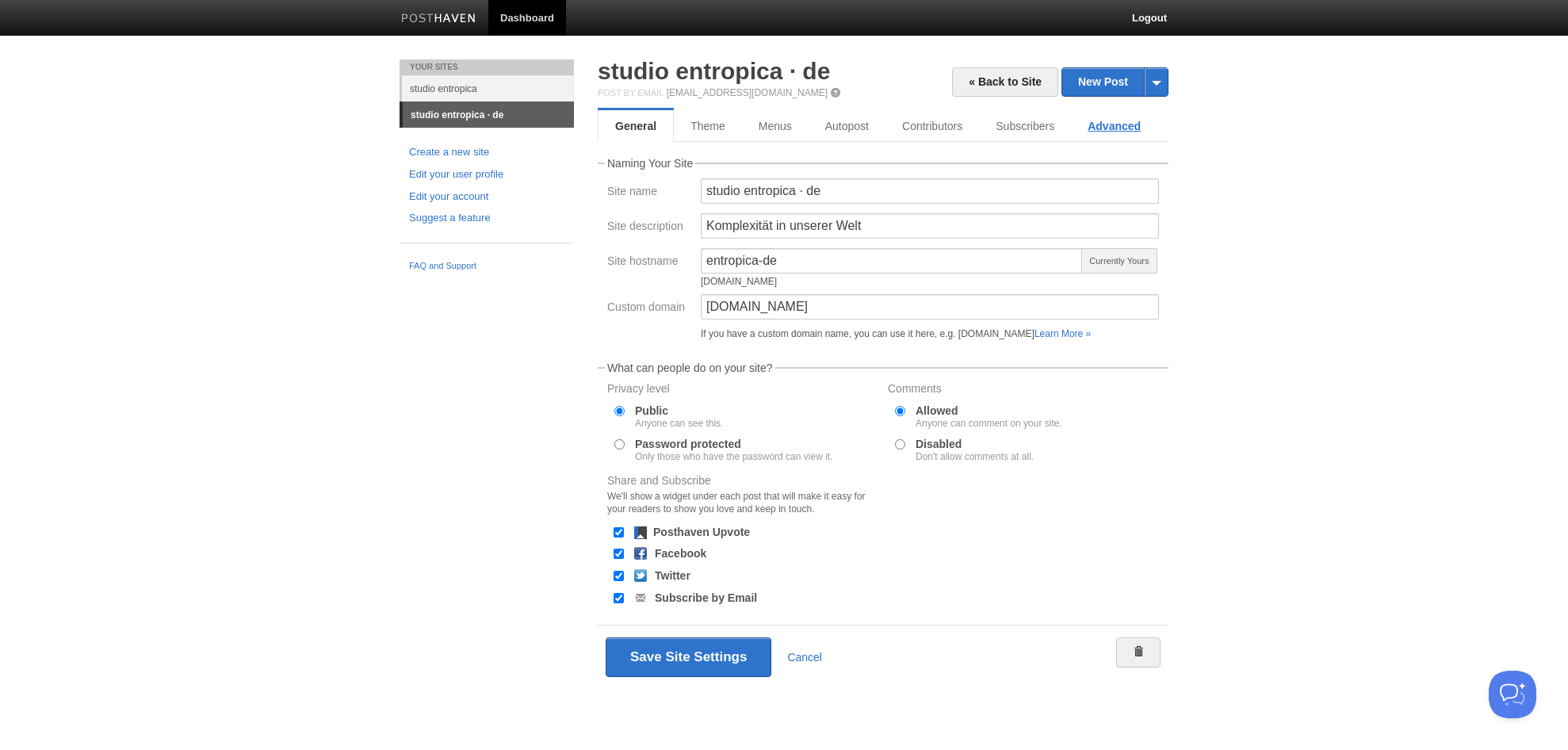
click at [1117, 128] on link "Advanced" at bounding box center [1114, 125] width 86 height 32
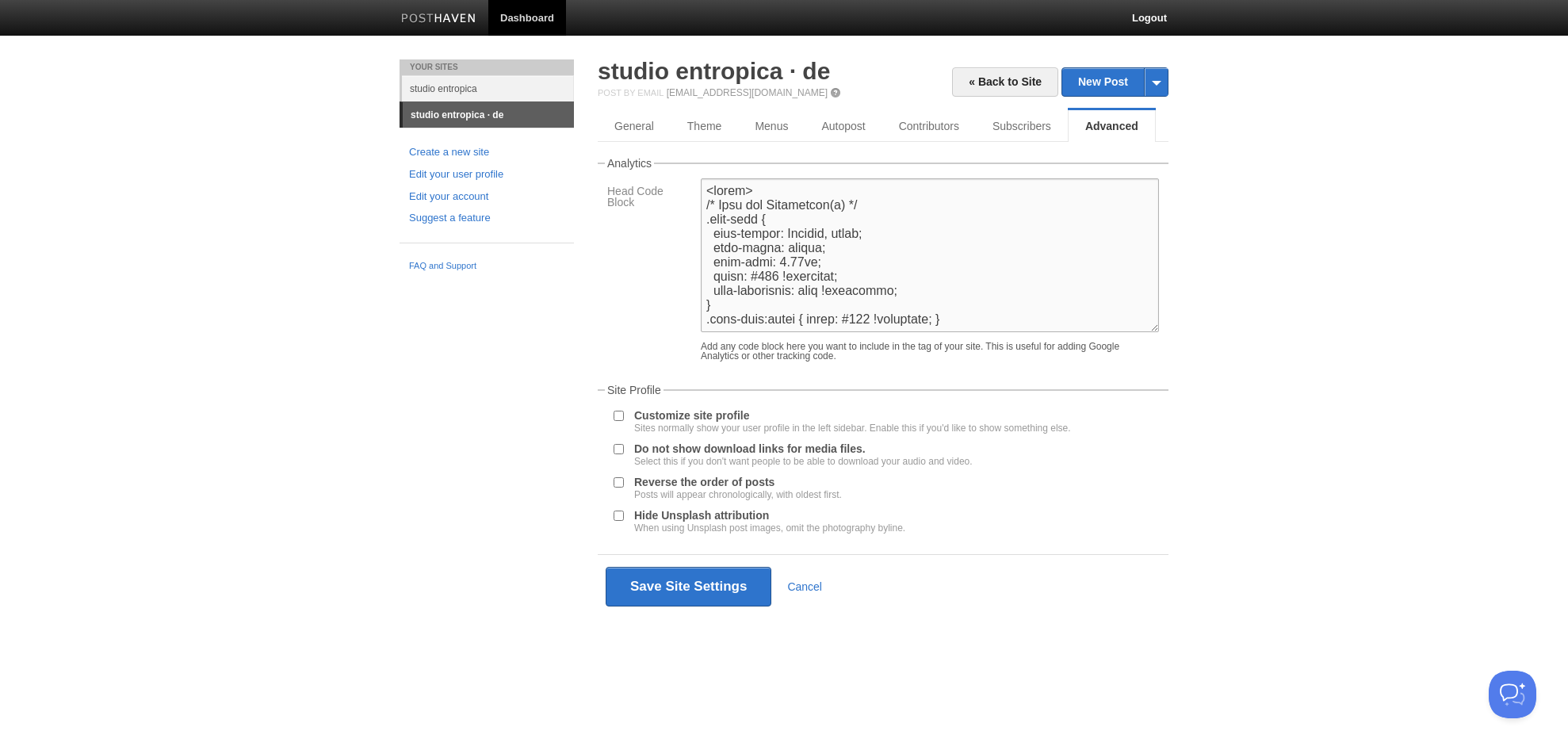
drag, startPoint x: 778, startPoint y: 277, endPoint x: 926, endPoint y: 259, distance: 149.1
click at [777, 277] on textarea at bounding box center [930, 254] width 458 height 153
type textarea "<lorem> /* Ipsu dol Sitametcon(a) */ .elit-sedd { eius-tempor: Incidid, utlab; …"
click at [687, 583] on button "Save Site Settings" at bounding box center [689, 587] width 165 height 40
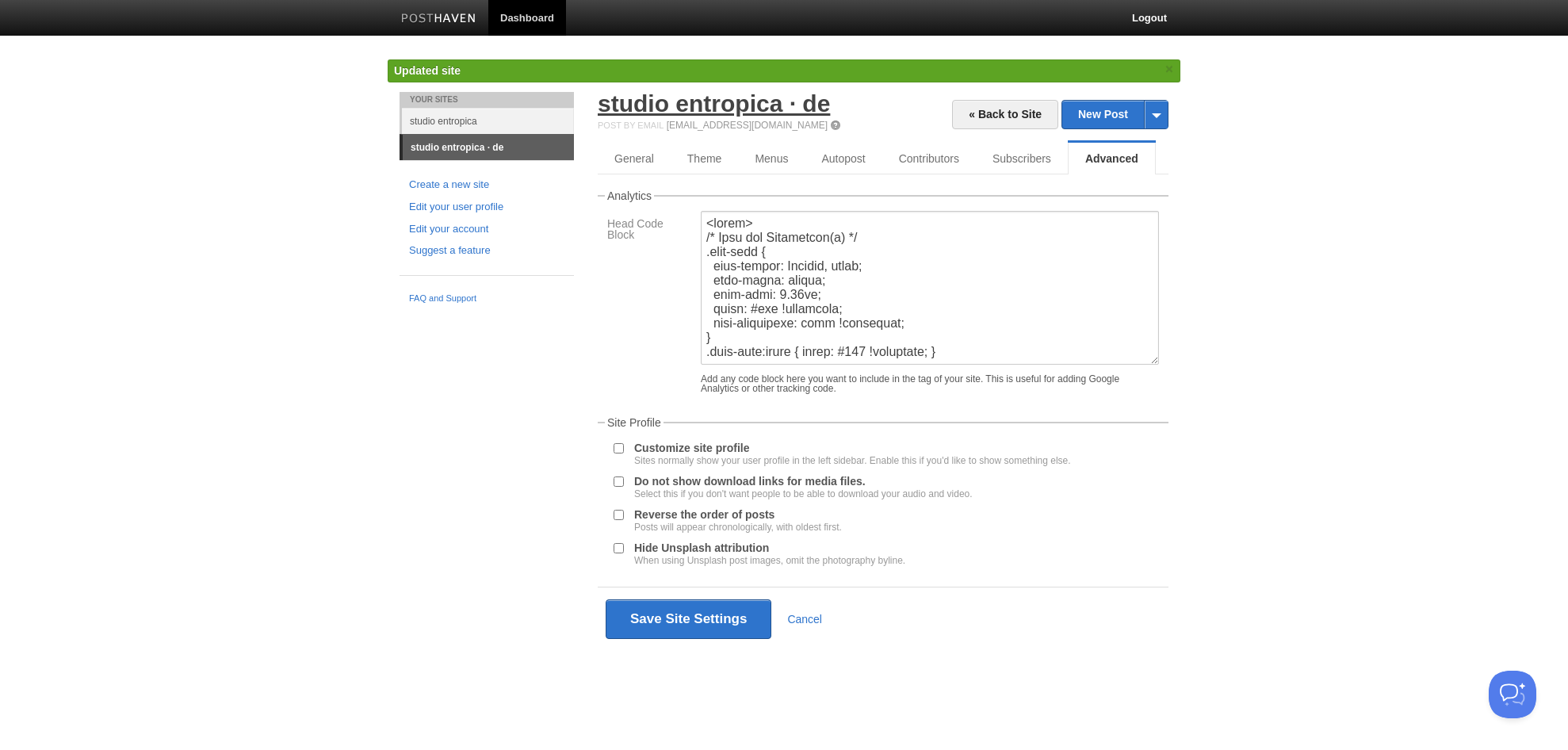
click at [807, 111] on link "studio entropica · de" at bounding box center [714, 103] width 233 height 26
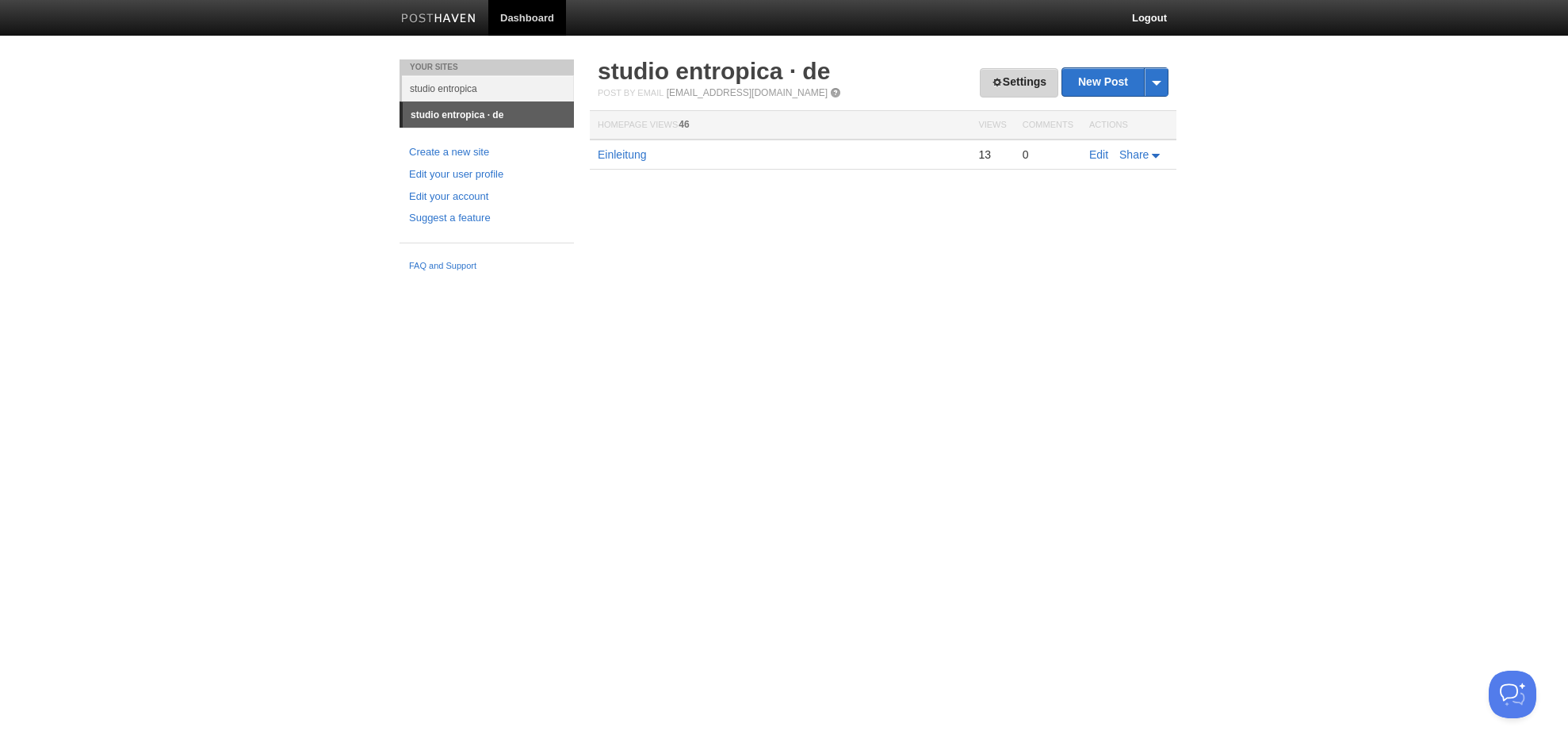
click at [1025, 79] on link "Settings" at bounding box center [1019, 83] width 78 height 29
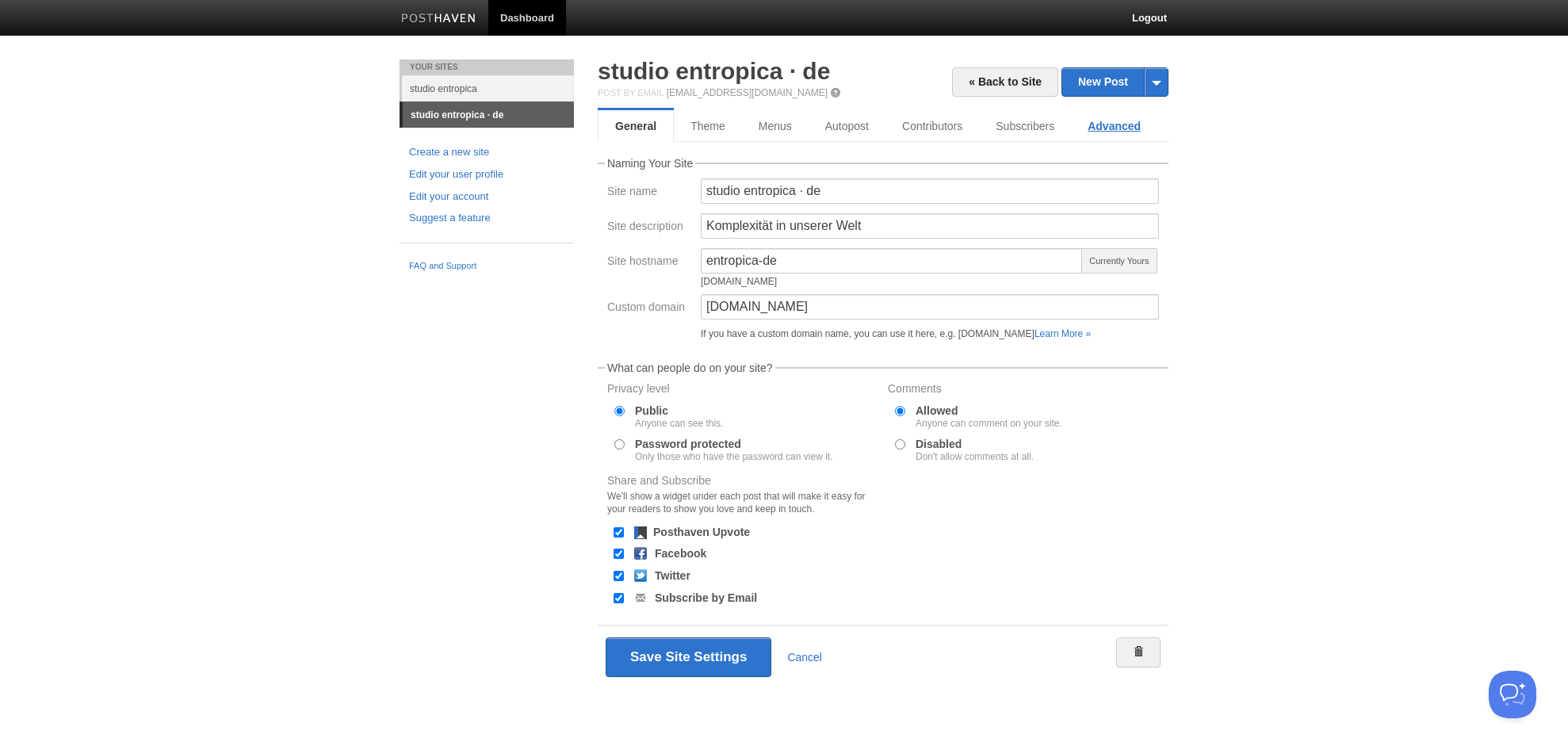
click at [1106, 122] on link "Advanced" at bounding box center [1114, 125] width 86 height 32
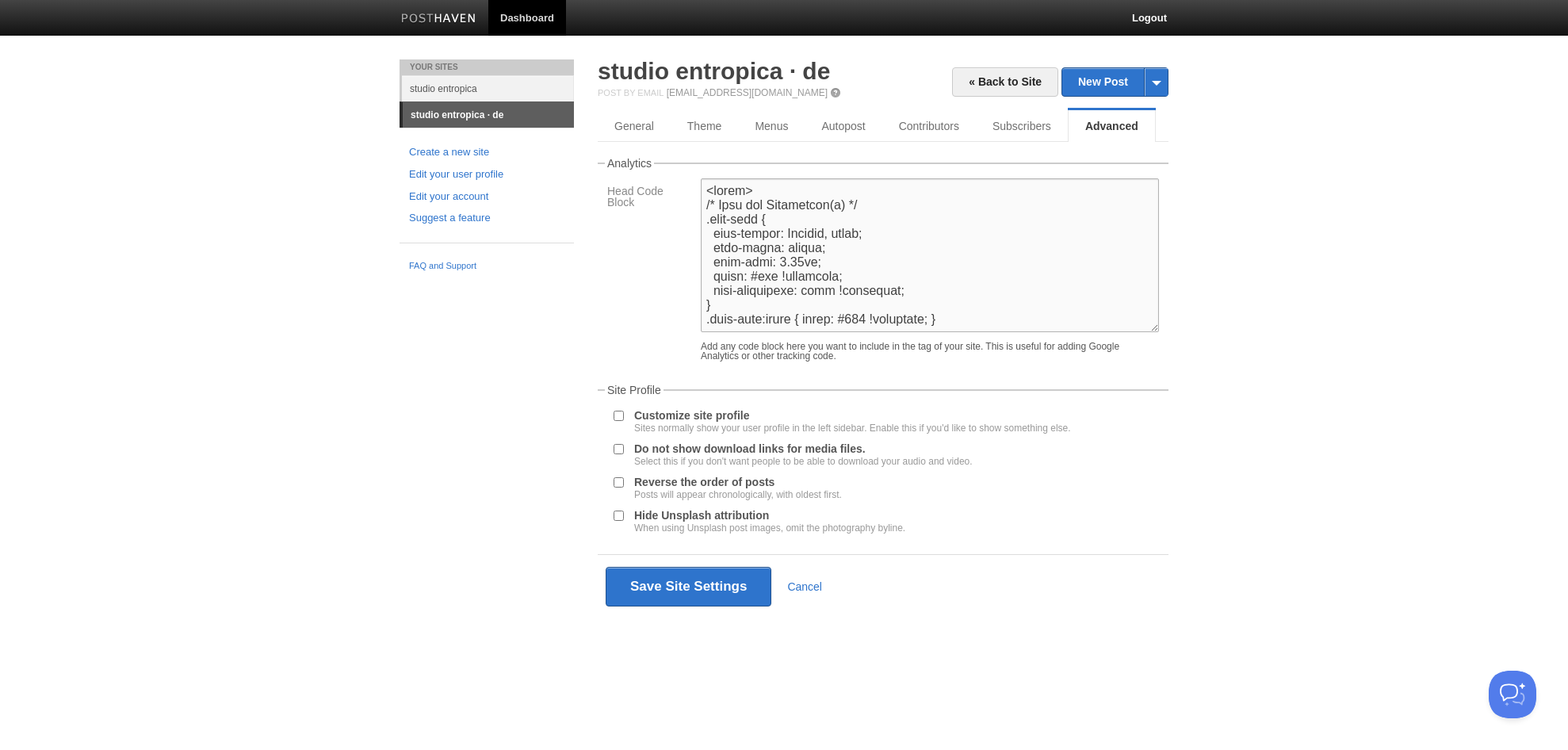
click at [769, 279] on textarea at bounding box center [930, 254] width 458 height 153
type textarea "<lorem> /* Ipsu dol Sitametcon(a) */ .elit-sedd { eius-tempor: Incidid, utlab; …"
click at [721, 583] on button "Save Site Settings" at bounding box center [689, 587] width 165 height 40
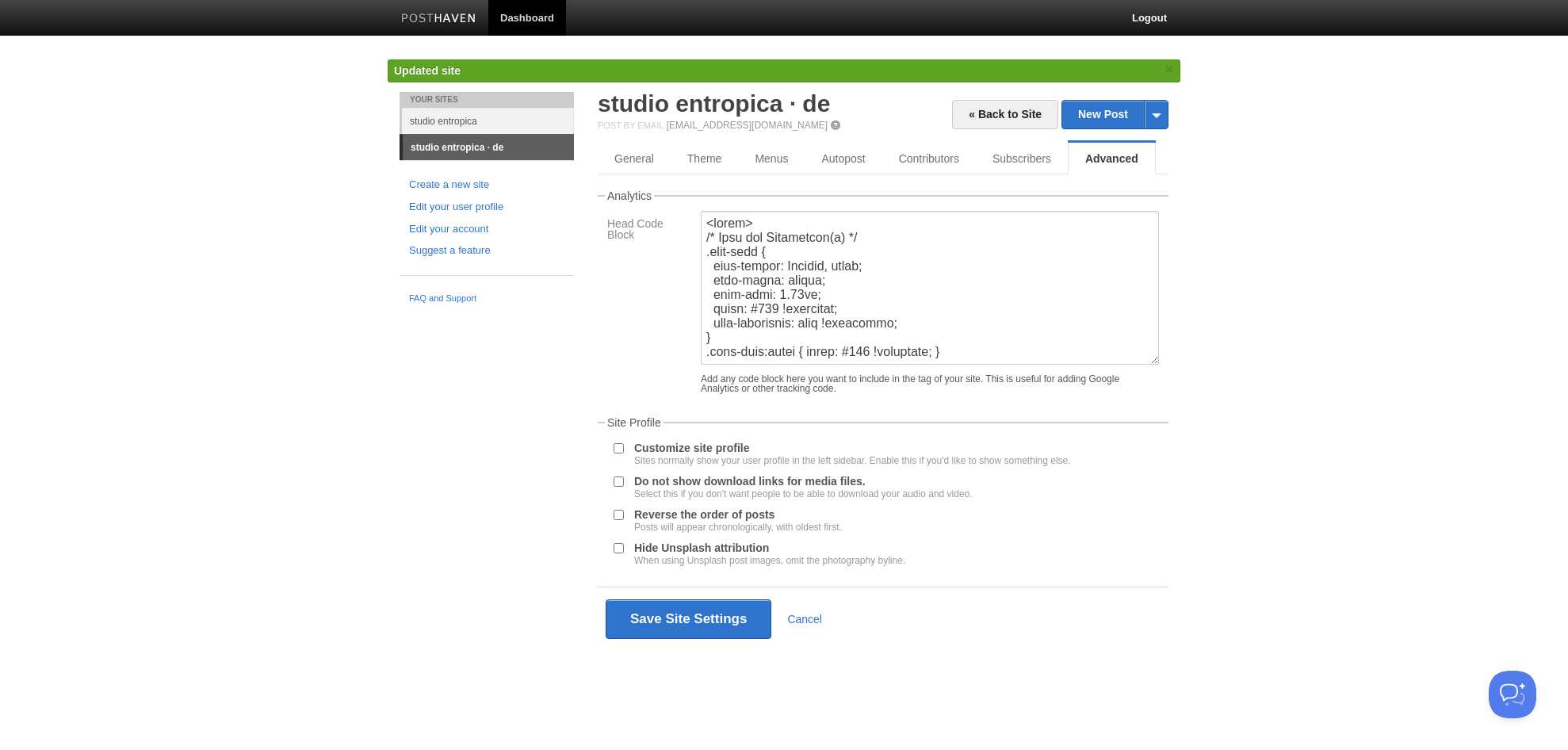
click at [718, 84] on div "Updated site ×" at bounding box center [784, 75] width 793 height 33
click at [719, 104] on link "studio entropica · de" at bounding box center [714, 103] width 233 height 26
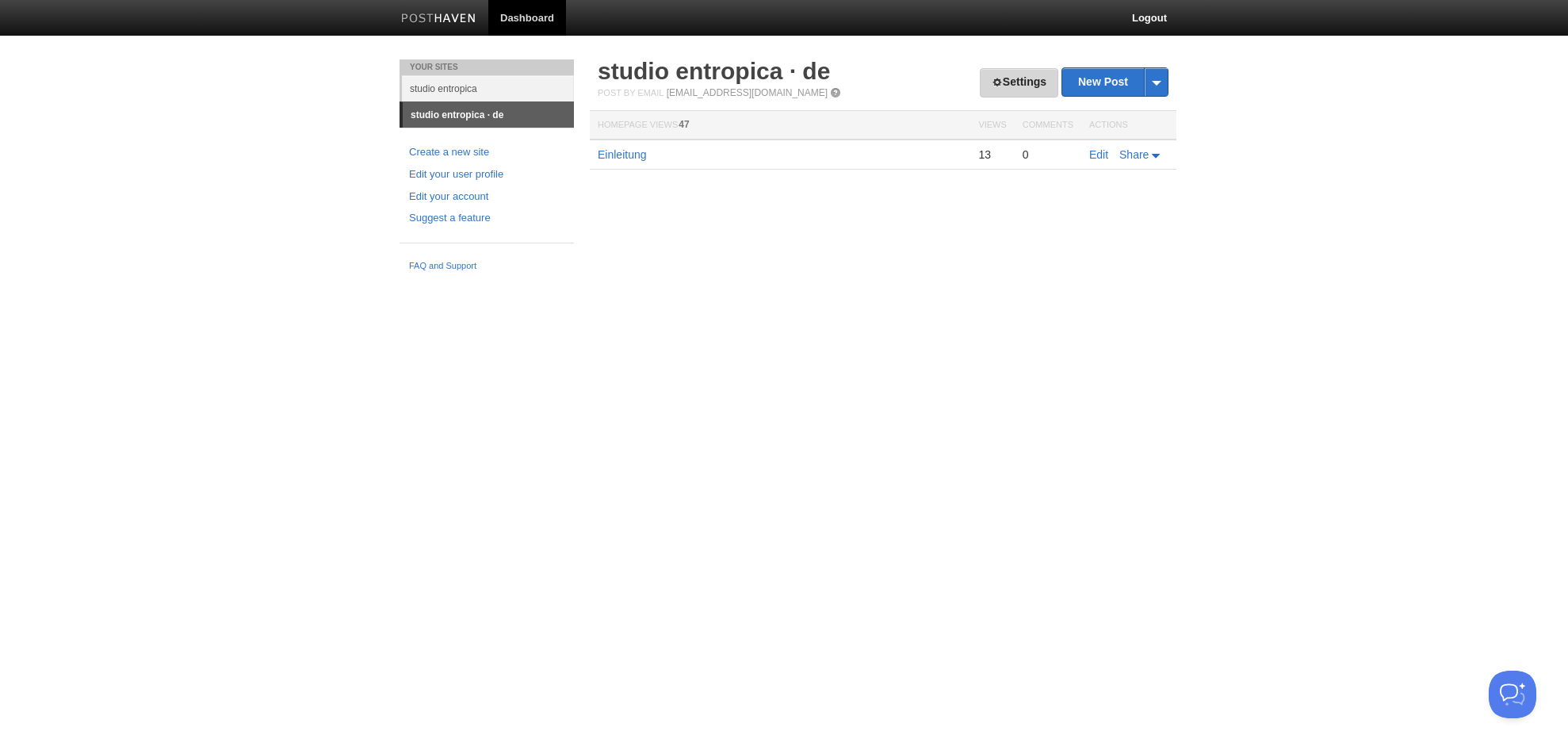
click at [1011, 84] on link "Settings" at bounding box center [1019, 83] width 78 height 29
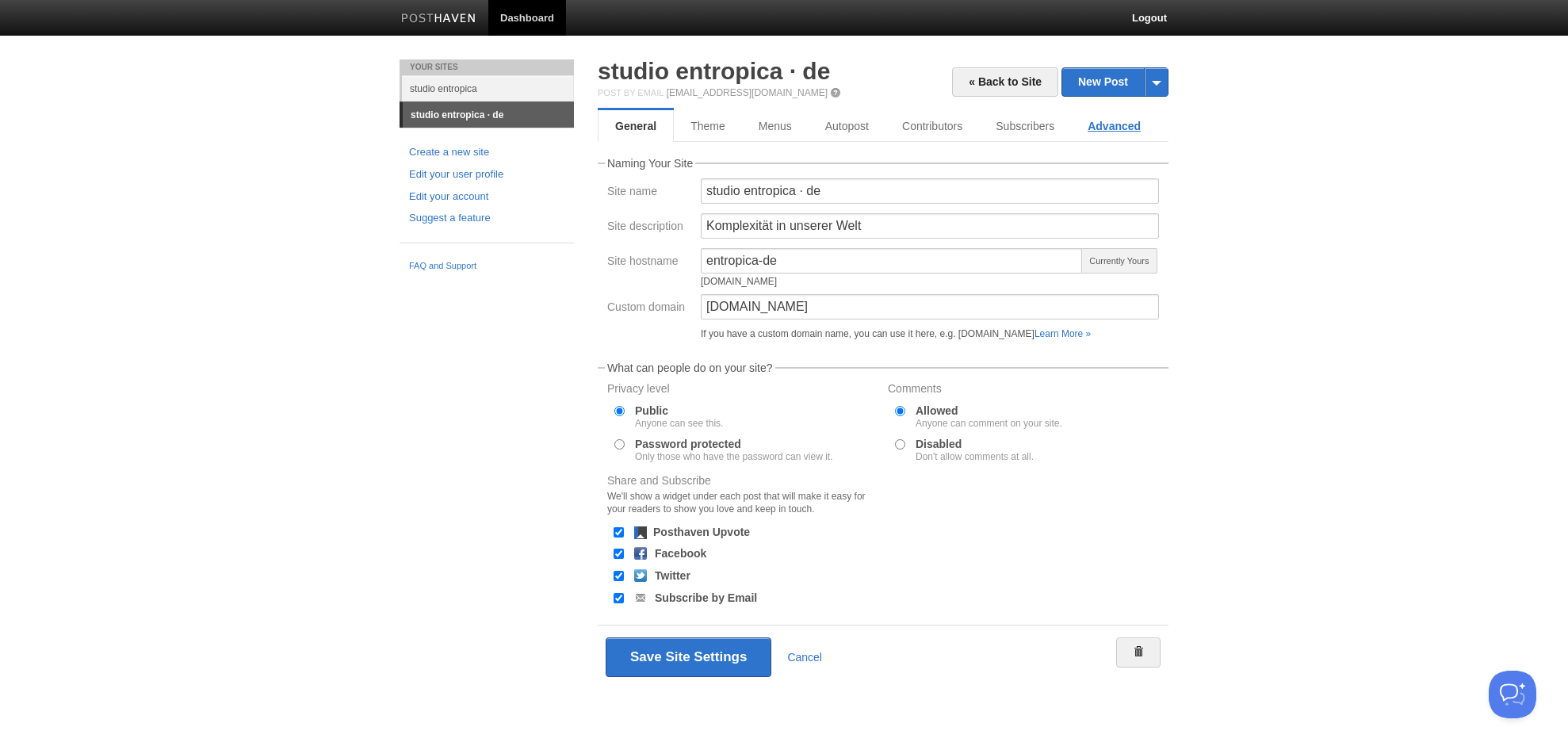
click at [1121, 121] on link "Advanced" at bounding box center [1114, 125] width 86 height 32
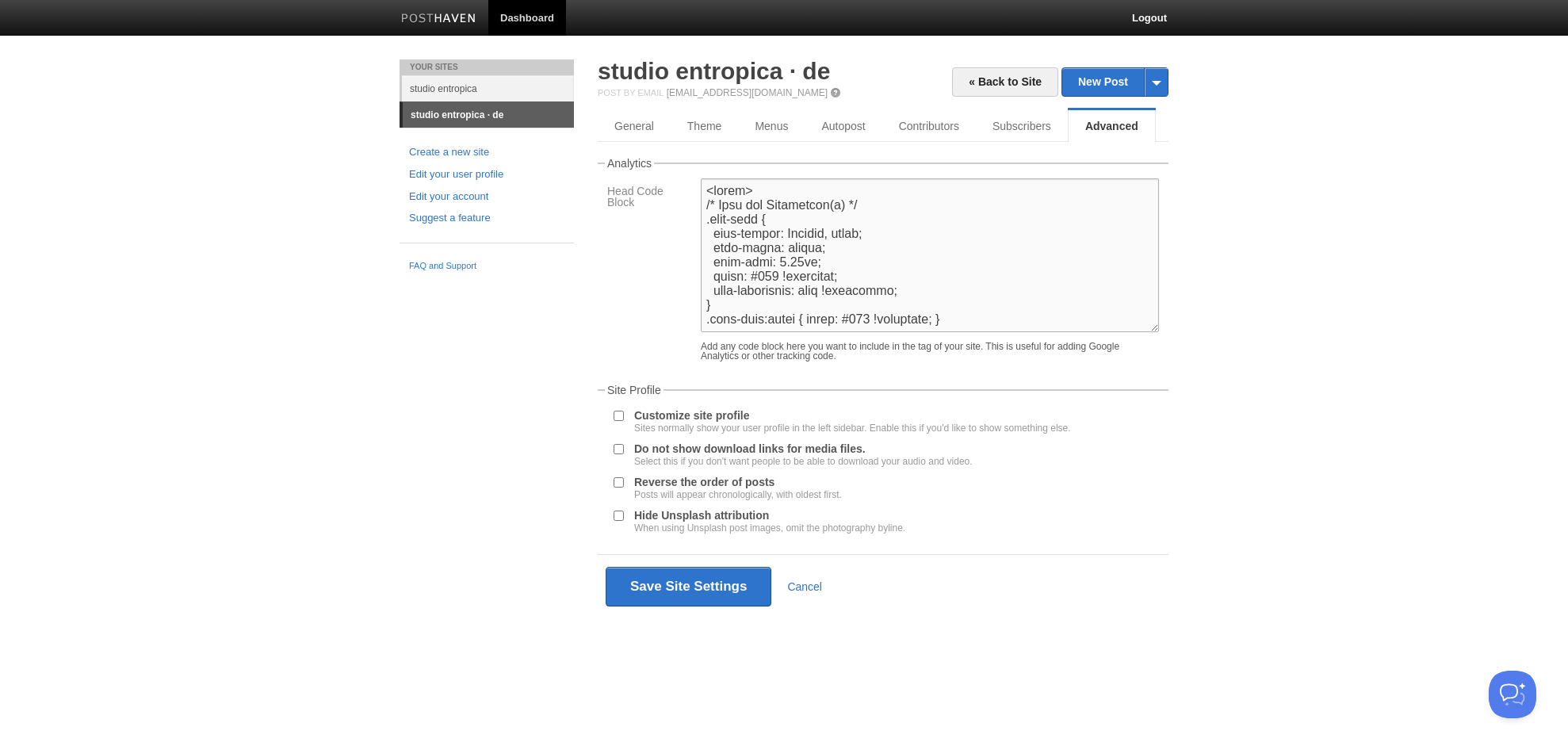
drag, startPoint x: 775, startPoint y: 276, endPoint x: 781, endPoint y: 235, distance: 41.4
click at [775, 276] on textarea at bounding box center [930, 254] width 458 height 153
drag, startPoint x: 712, startPoint y: 275, endPoint x: 817, endPoint y: 252, distance: 107.5
click at [861, 271] on textarea at bounding box center [930, 254] width 458 height 153
drag, startPoint x: 849, startPoint y: 277, endPoint x: 716, endPoint y: 276, distance: 133.0
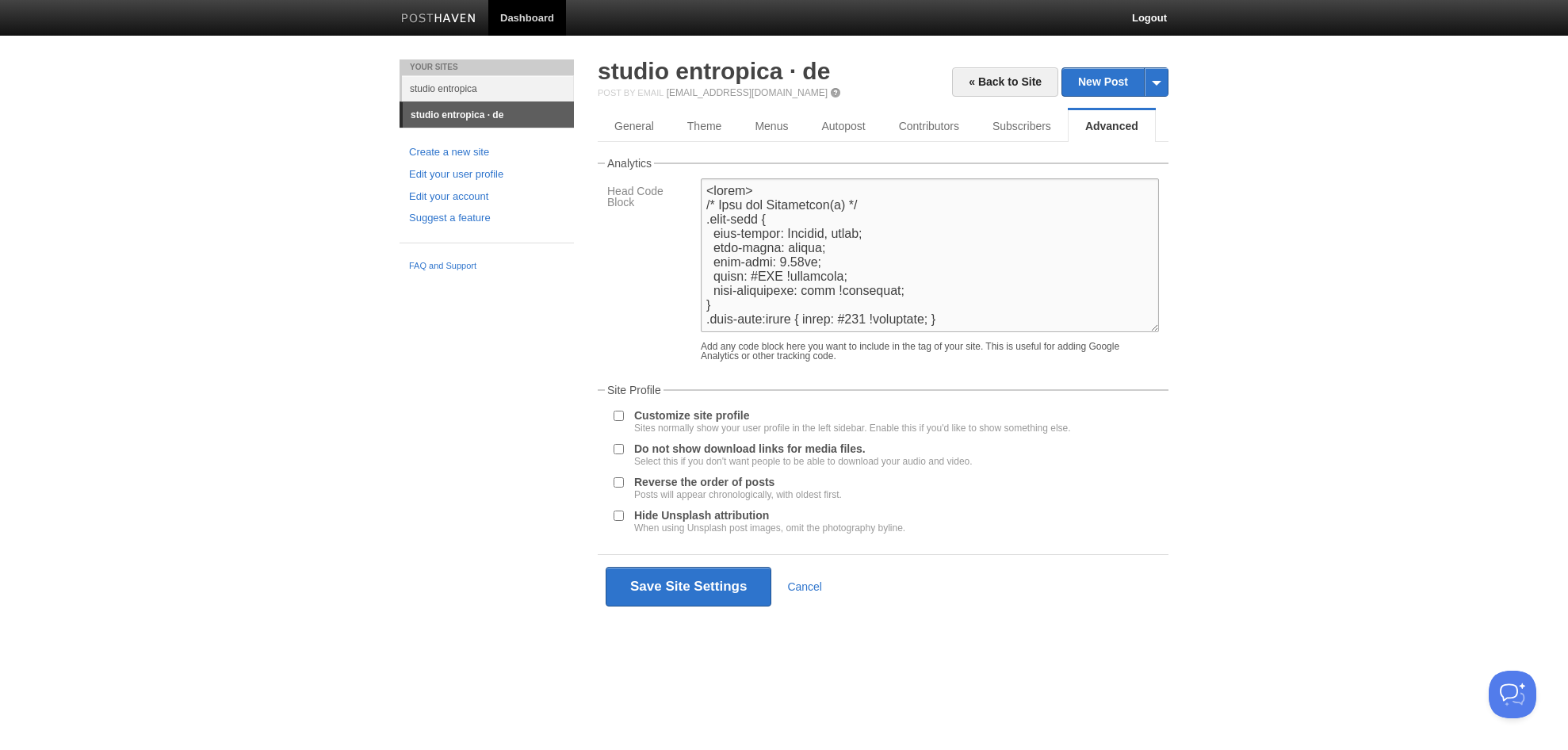
click at [716, 275] on textarea at bounding box center [930, 254] width 458 height 153
type textarea "<style> /* Stil für Sprachlink(s) */ .lang-link { font-family: Georgia, serif; …"
click at [710, 595] on button "Save Site Settings" at bounding box center [689, 587] width 165 height 40
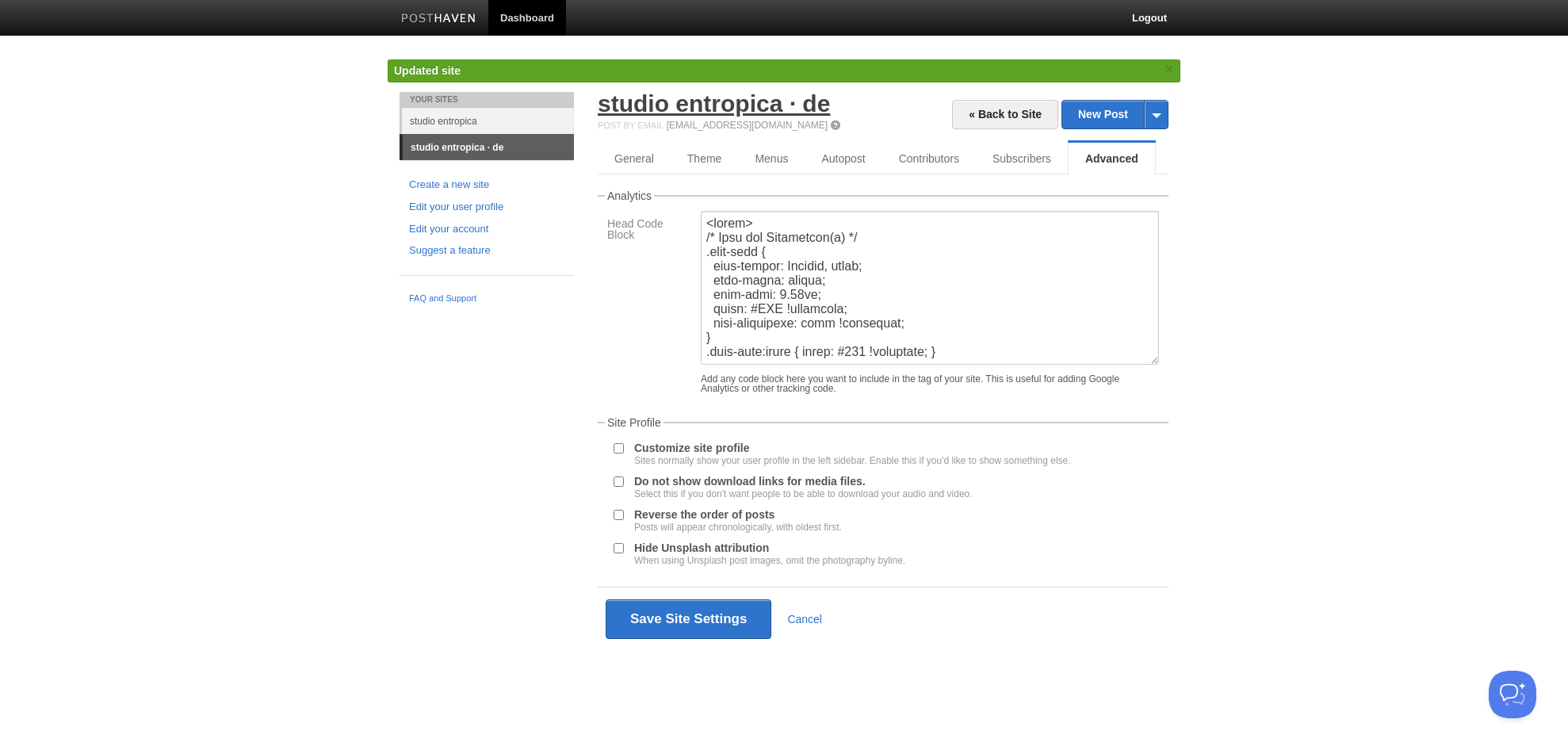
click at [711, 96] on link "studio entropica · de" at bounding box center [714, 103] width 233 height 26
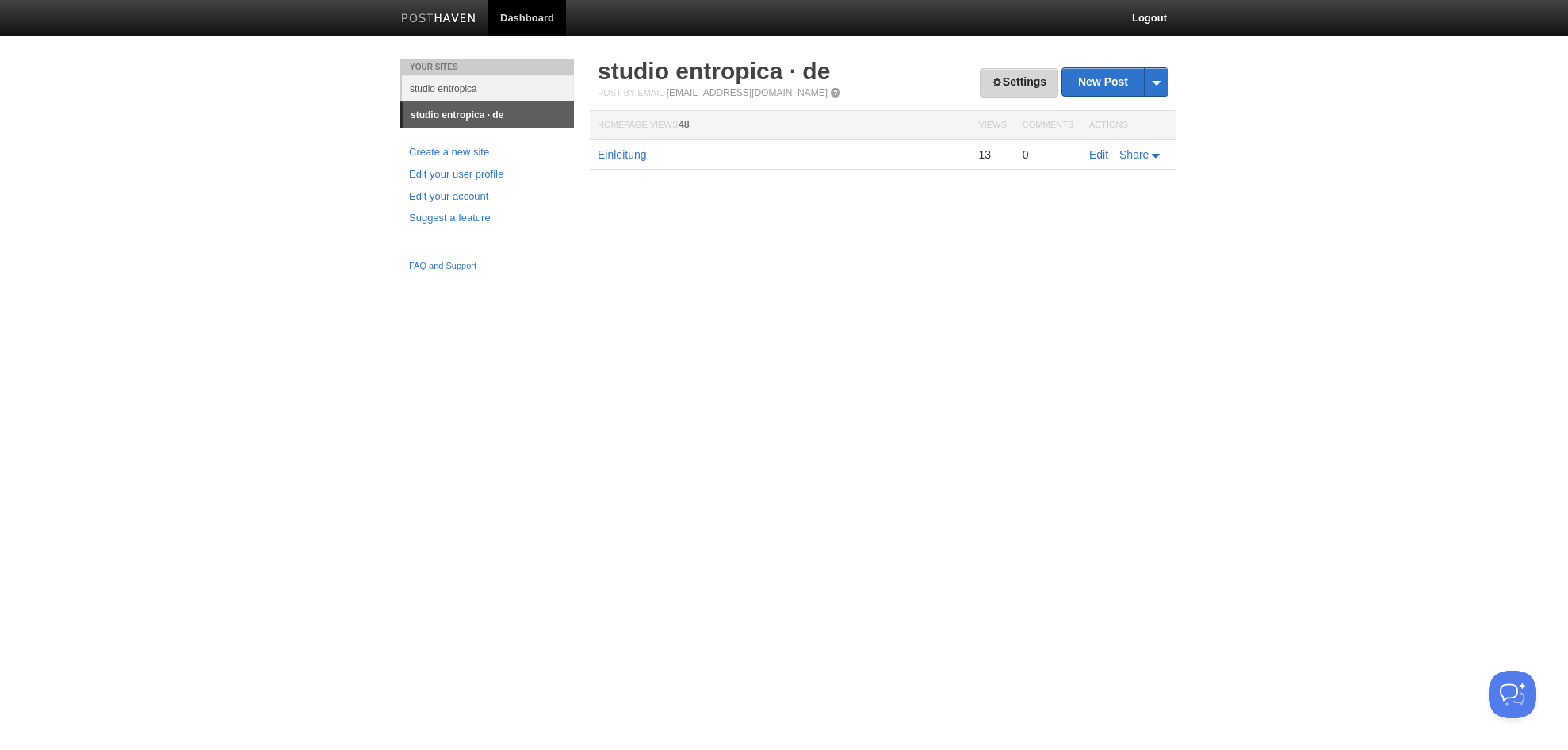
click at [1015, 76] on link "Settings" at bounding box center [1019, 83] width 78 height 29
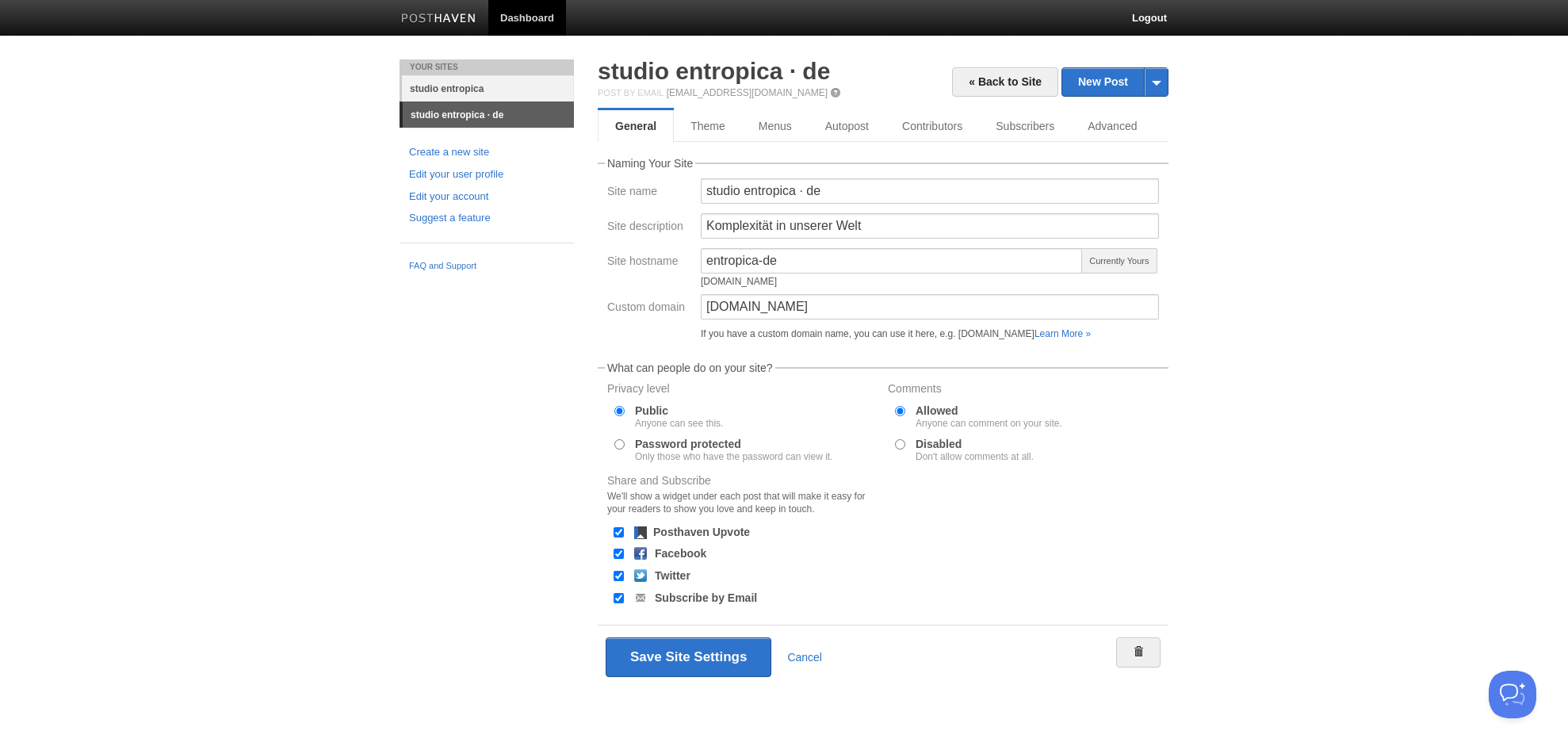
click at [452, 91] on link "studio entropica" at bounding box center [487, 88] width 172 height 26
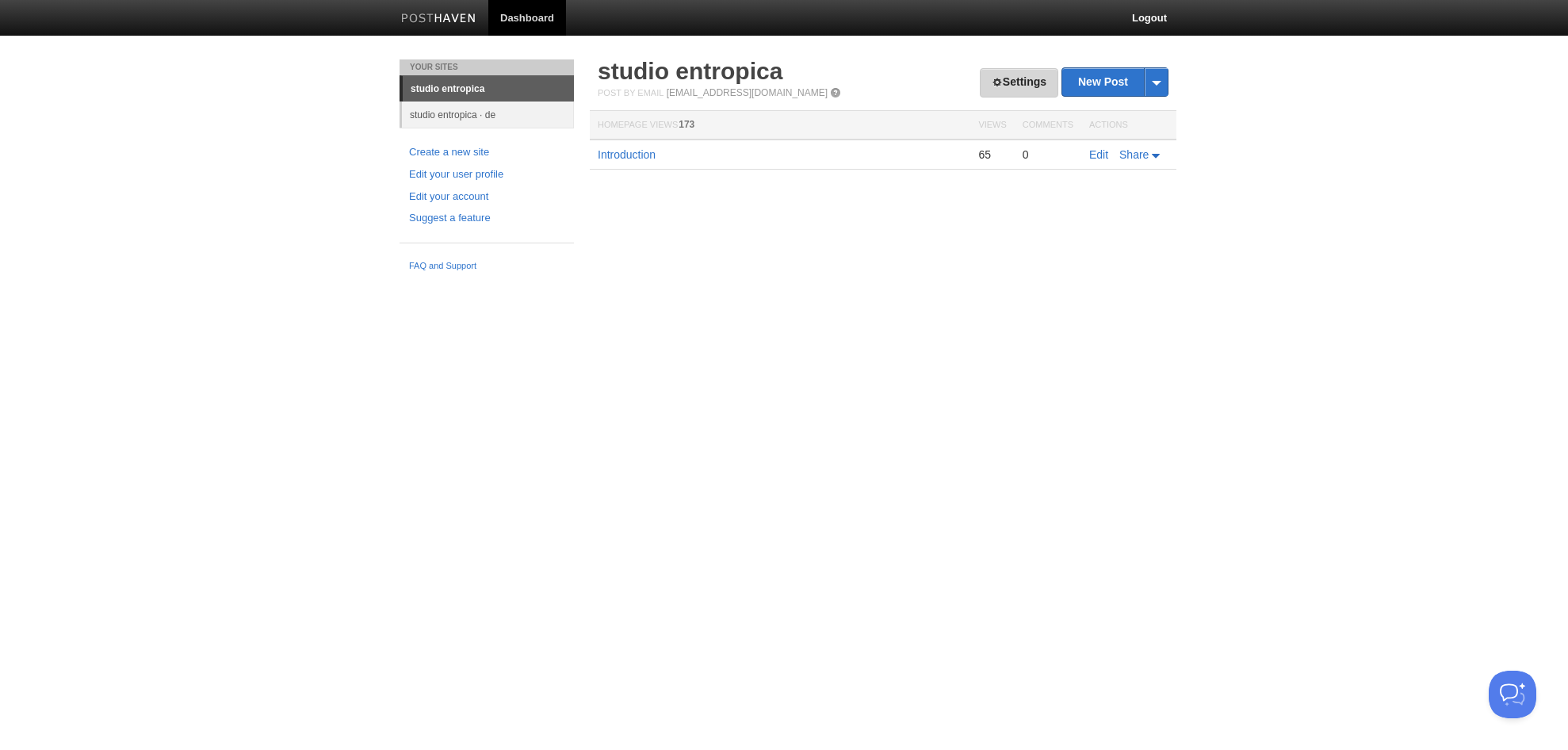
click at [1017, 84] on link "Settings" at bounding box center [1019, 83] width 78 height 29
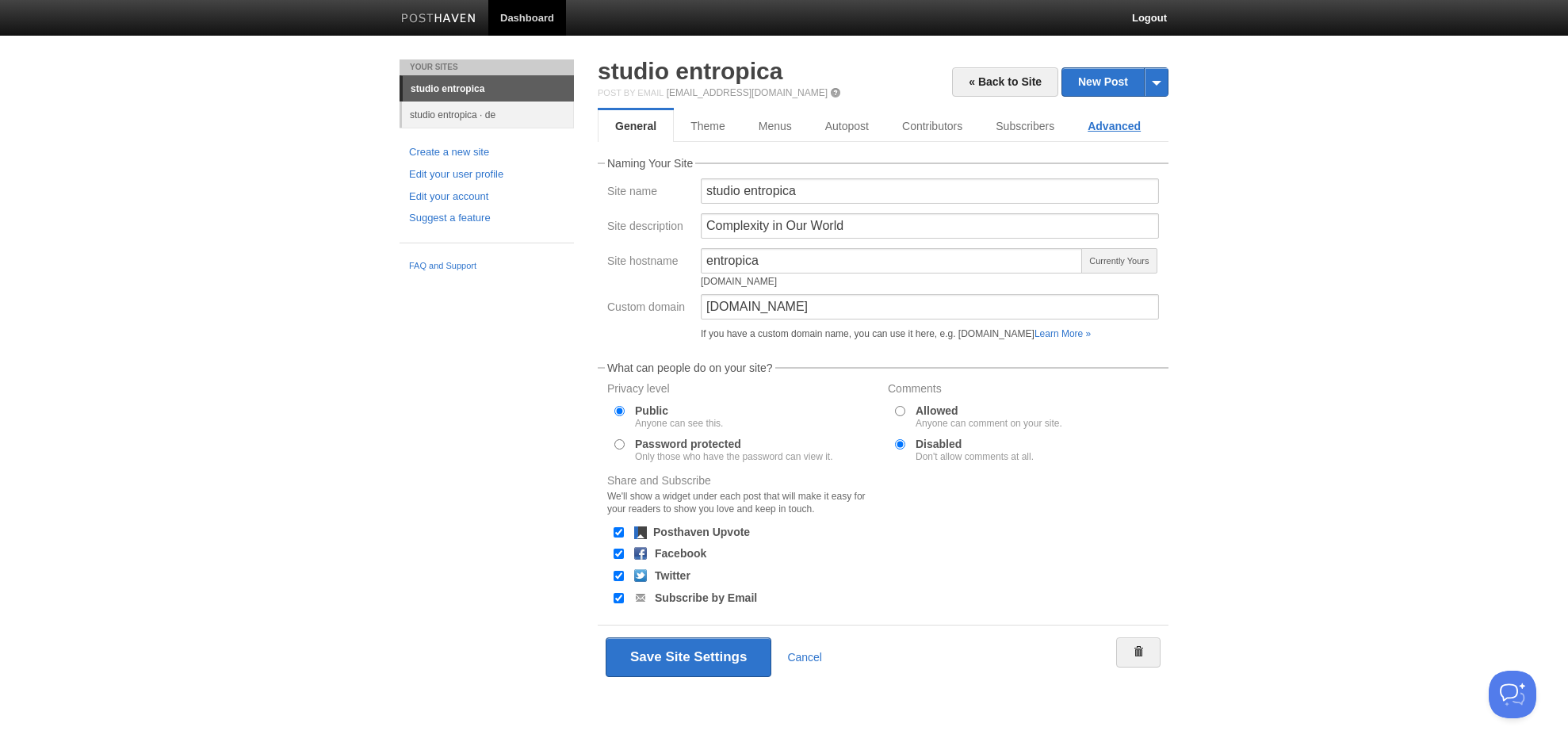
click at [1139, 126] on link "Advanced" at bounding box center [1114, 125] width 86 height 32
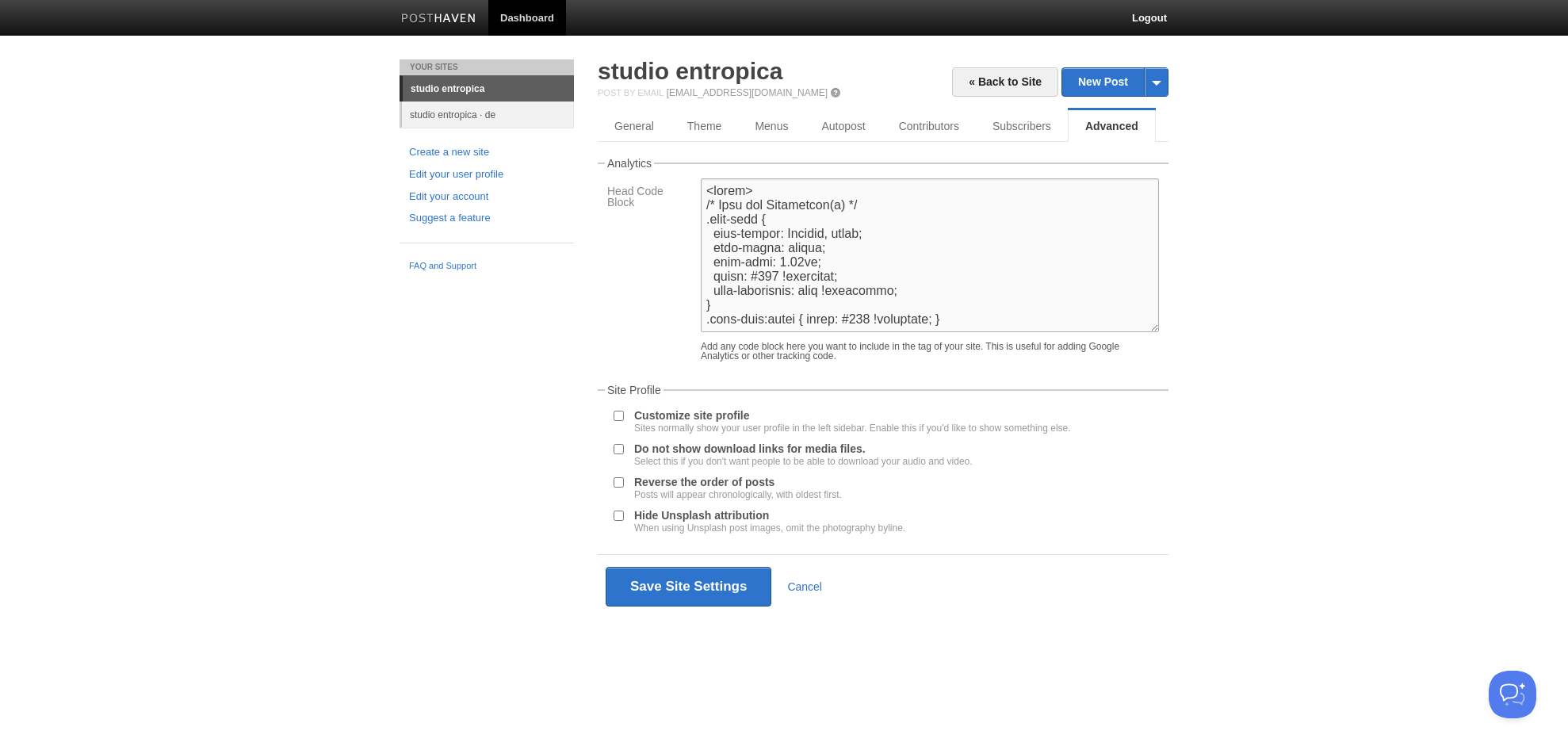
drag, startPoint x: 858, startPoint y: 276, endPoint x: 709, endPoint y: 276, distance: 149.0
click at [709, 276] on textarea at bounding box center [930, 254] width 458 height 153
paste textarea "color: #AAA"
click at [710, 279] on textarea at bounding box center [930, 254] width 458 height 153
type textarea "<lorem> /* Ipsu dol Sitametcon(a) */ .elit-sedd { eius-tempor: Incidid, utlab; …"
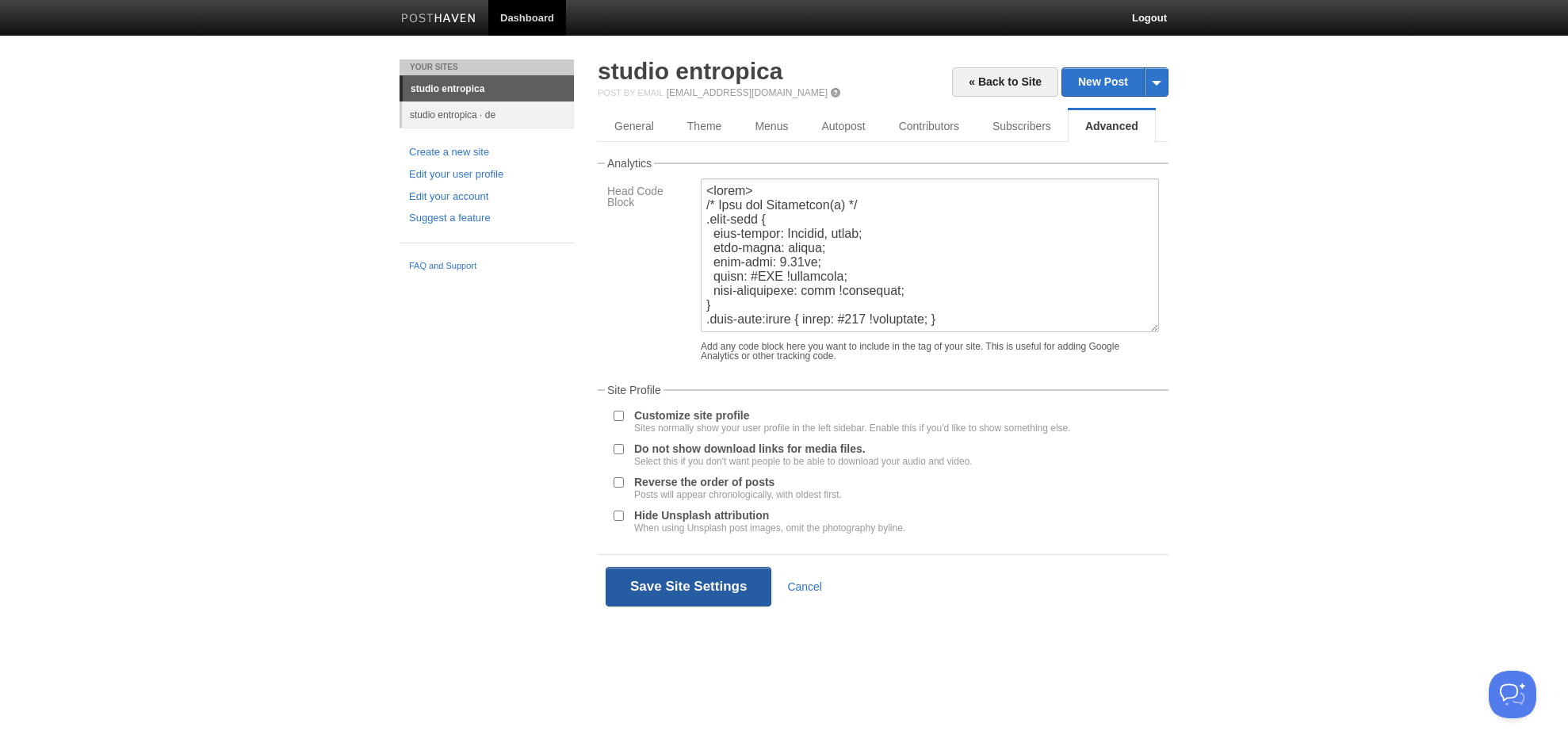
click at [723, 587] on button "Save Site Settings" at bounding box center [689, 587] width 165 height 40
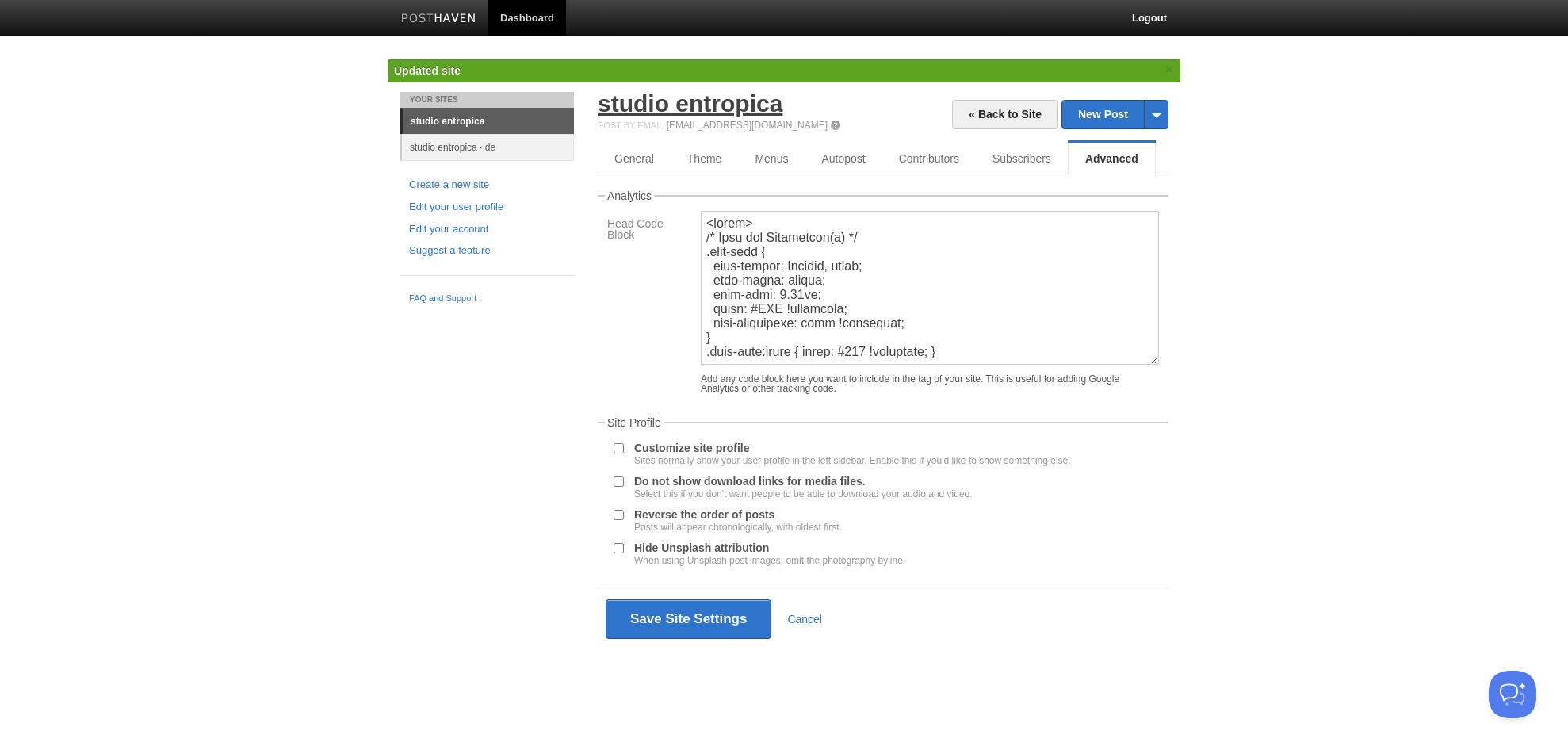
click at [734, 102] on link "studio entropica" at bounding box center [690, 103] width 184 height 26
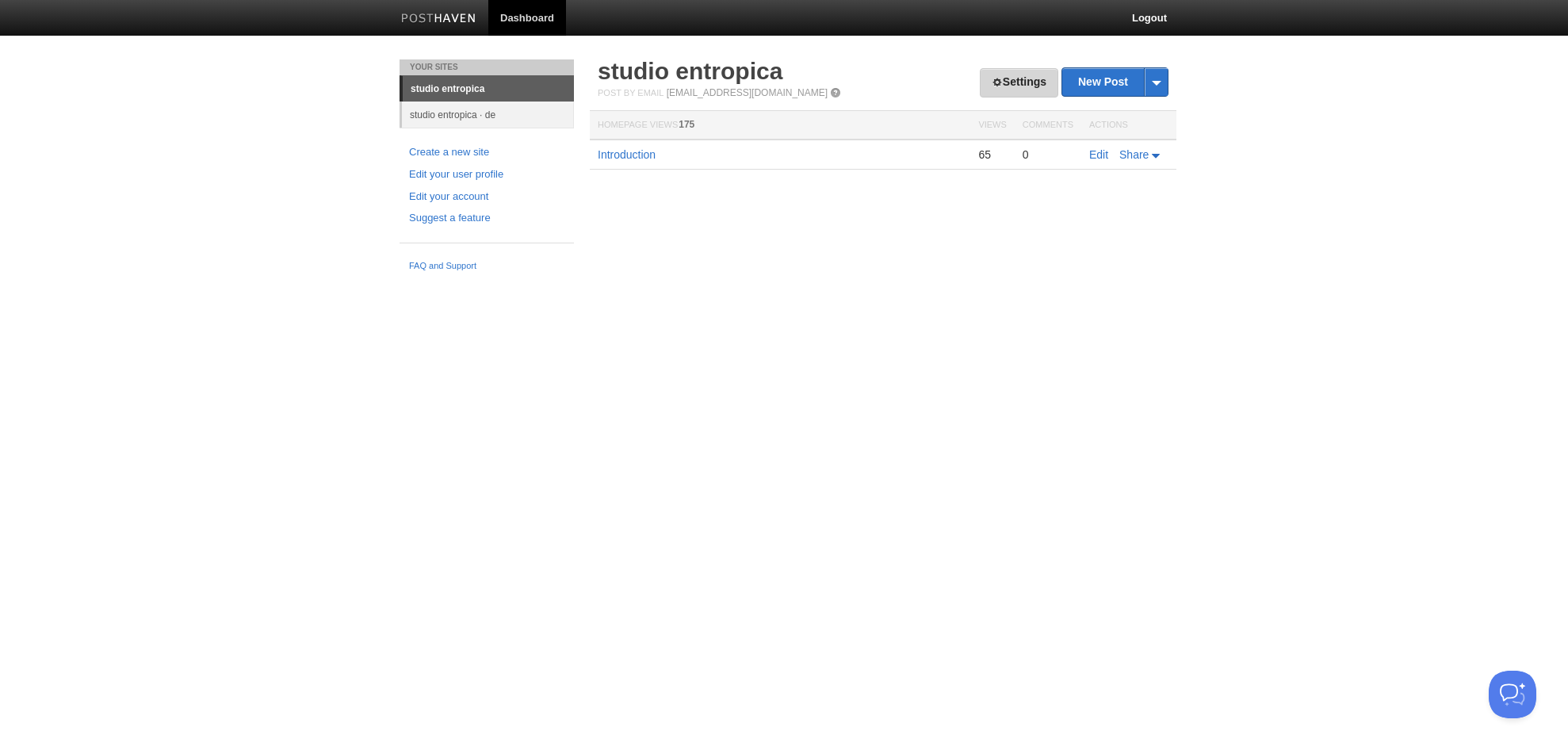
click at [1040, 73] on link "Settings" at bounding box center [1019, 83] width 78 height 29
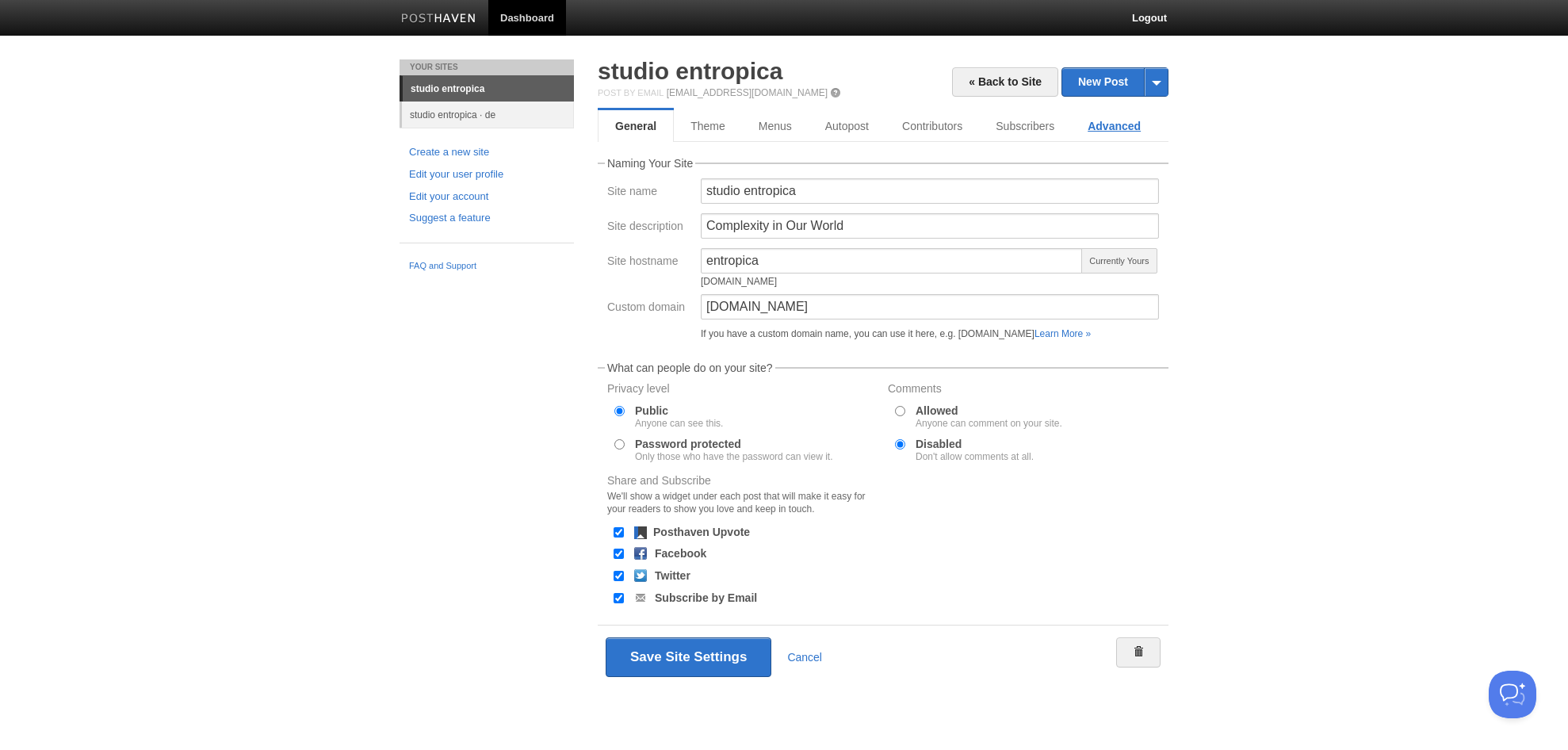
click at [1131, 117] on link "Advanced" at bounding box center [1114, 125] width 86 height 32
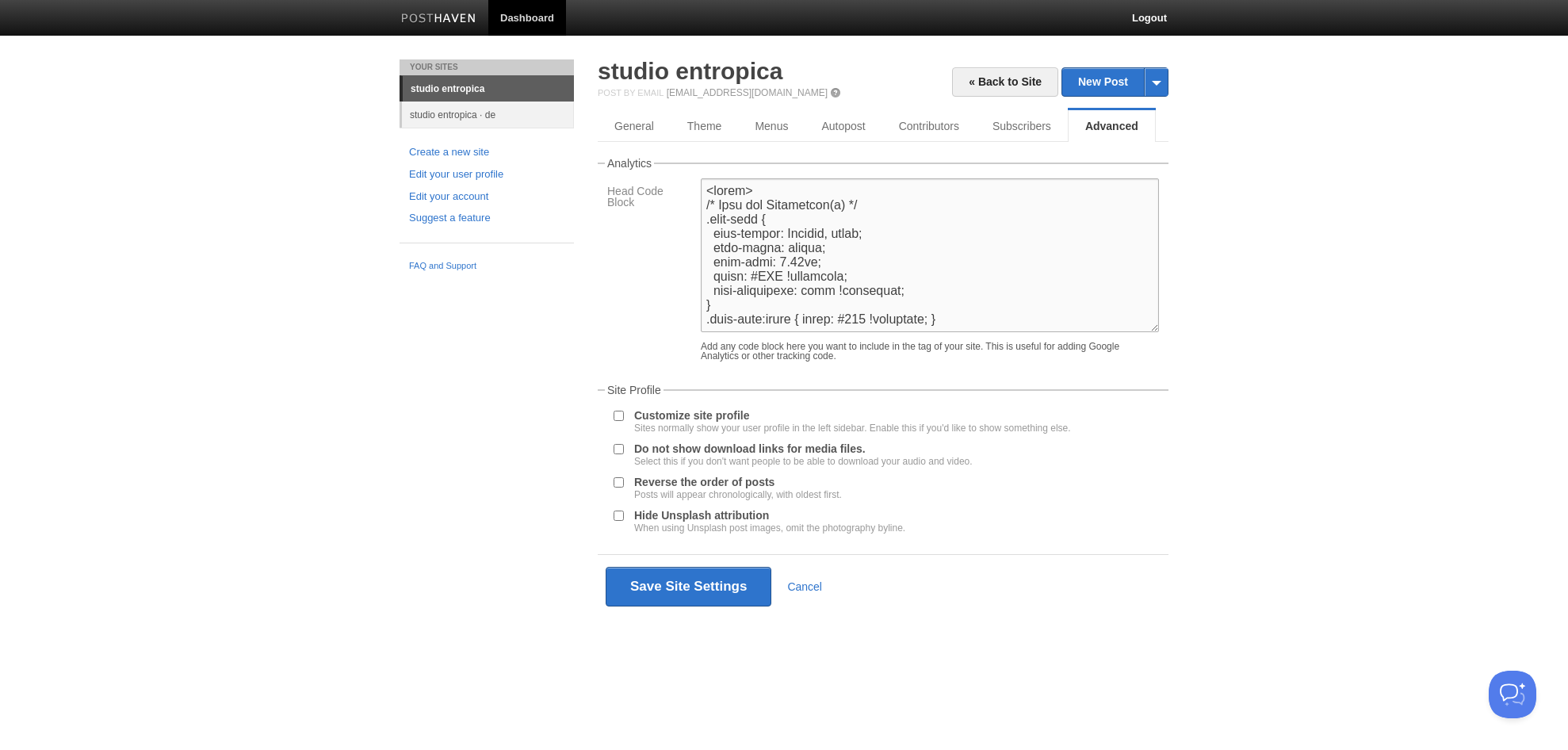
click at [1013, 246] on textarea at bounding box center [930, 254] width 458 height 153
paste textarea ".lang-link { font-family: [US_STATE], serif; font-style: italic; font-size: .95…"
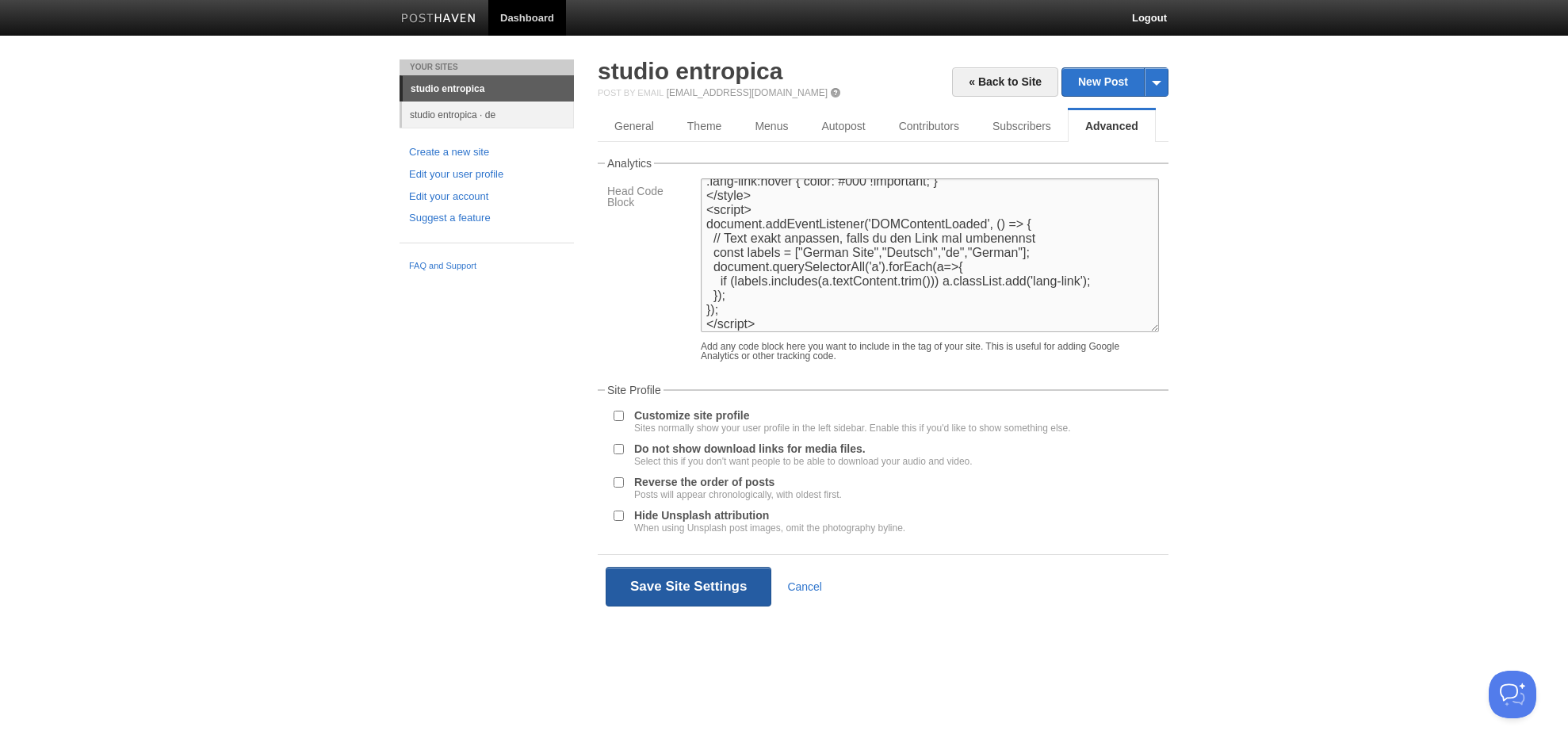
type textarea "<style> .lang-link { font-family: [US_STATE], serif; font-style: italic; font-s…"
click at [693, 597] on button "Save Site Settings" at bounding box center [689, 587] width 165 height 40
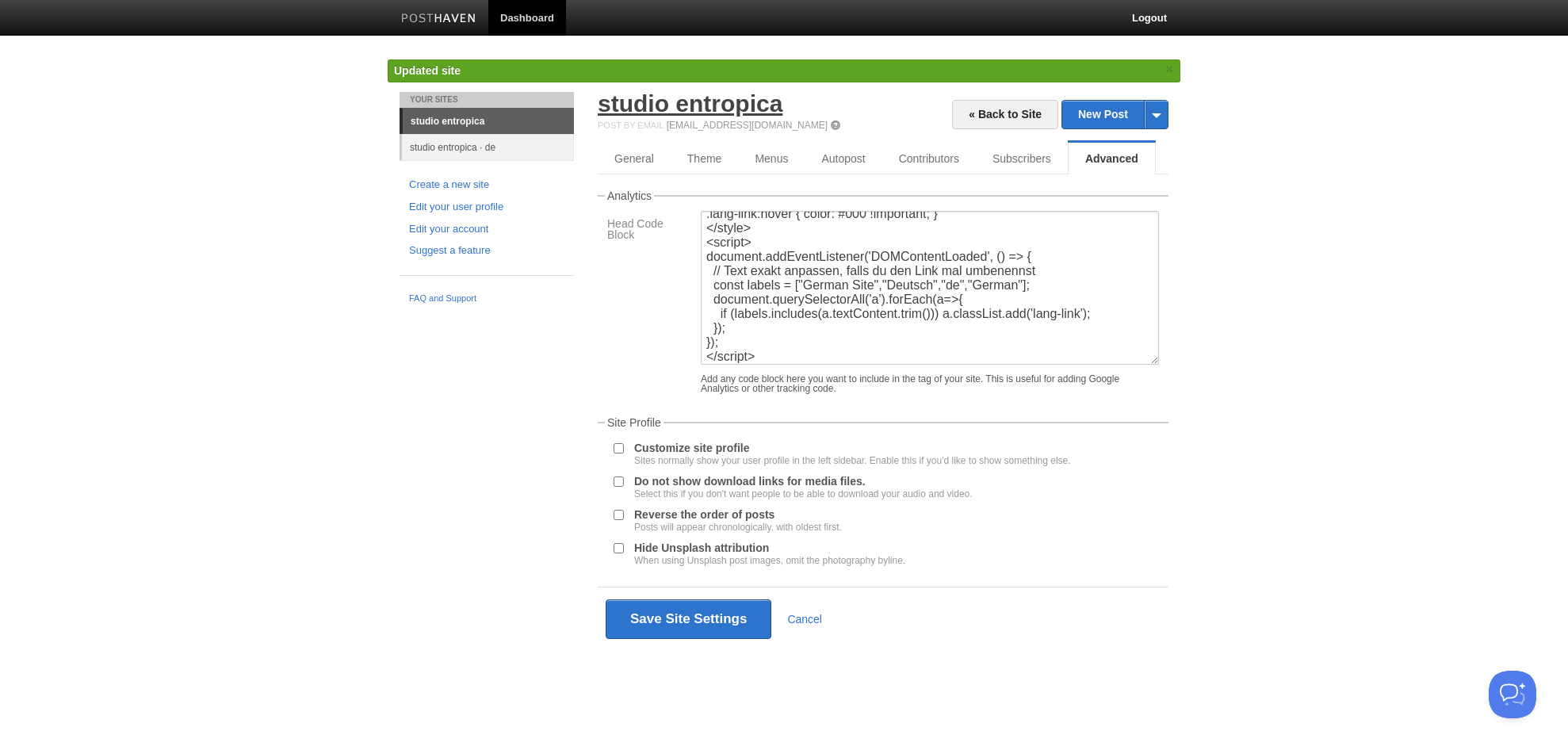
click at [723, 101] on link "studio entropica" at bounding box center [690, 103] width 184 height 26
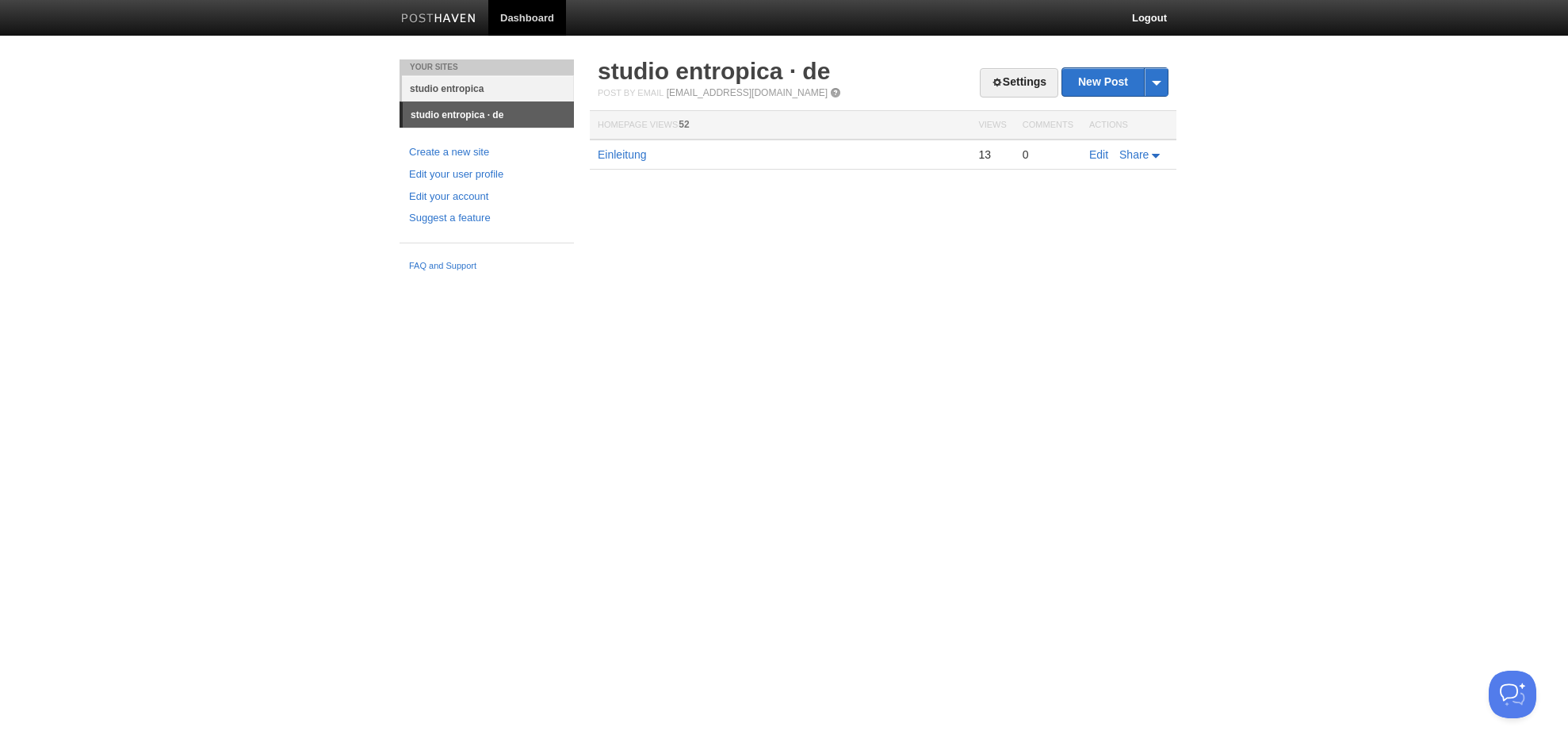
click at [477, 84] on link "studio entropica" at bounding box center [487, 88] width 172 height 26
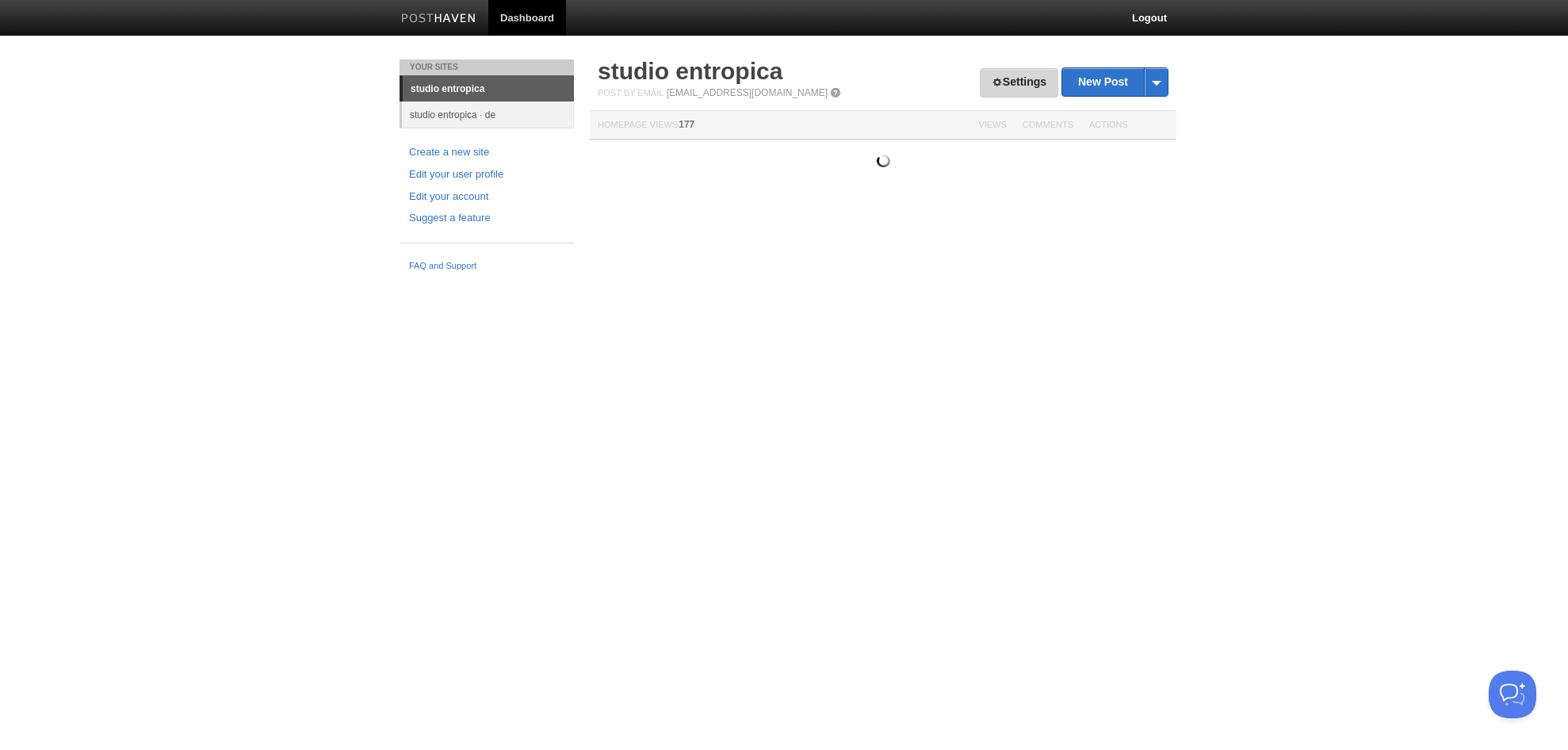
click at [1037, 86] on link "Settings" at bounding box center [1019, 83] width 78 height 29
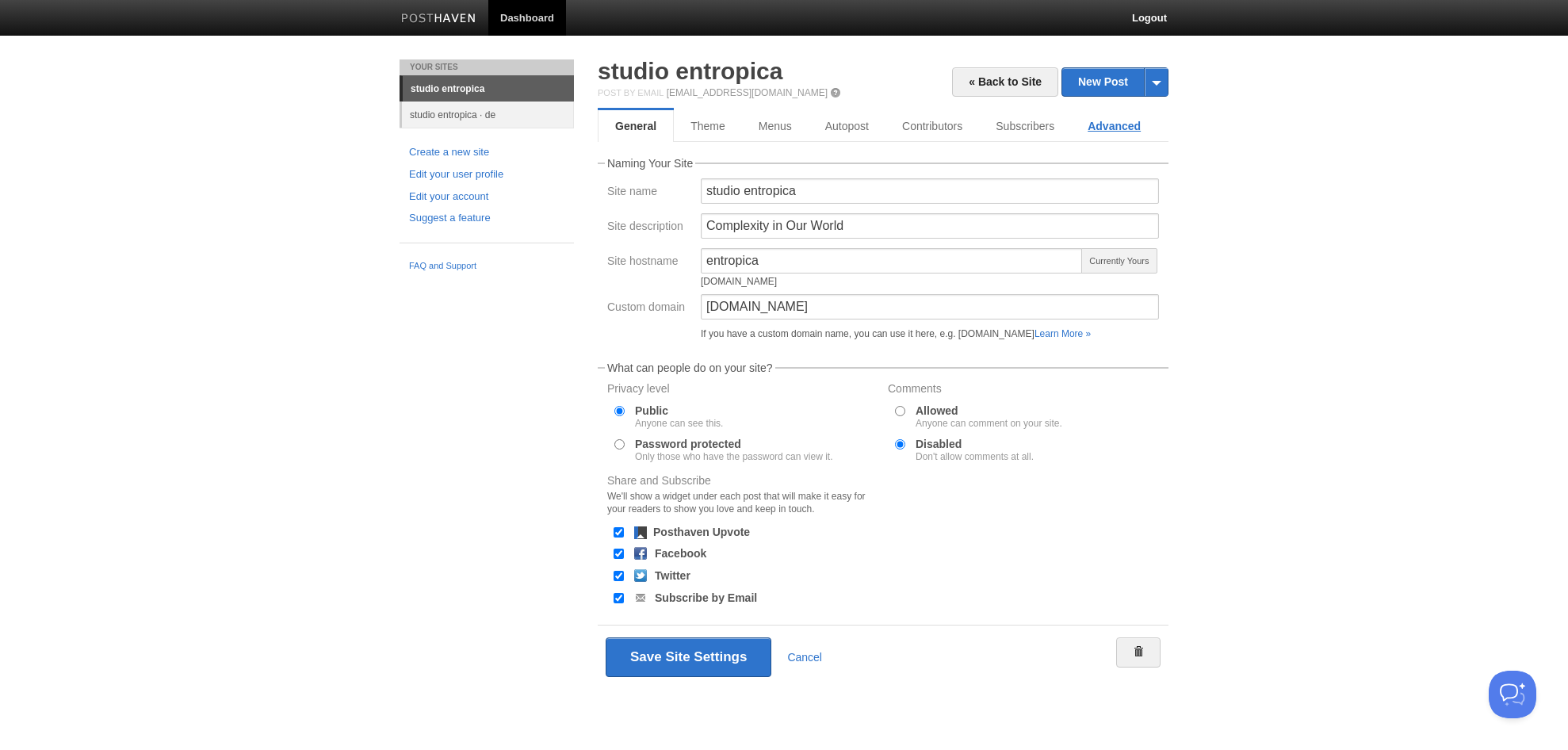
click at [1133, 124] on link "Advanced" at bounding box center [1114, 125] width 86 height 32
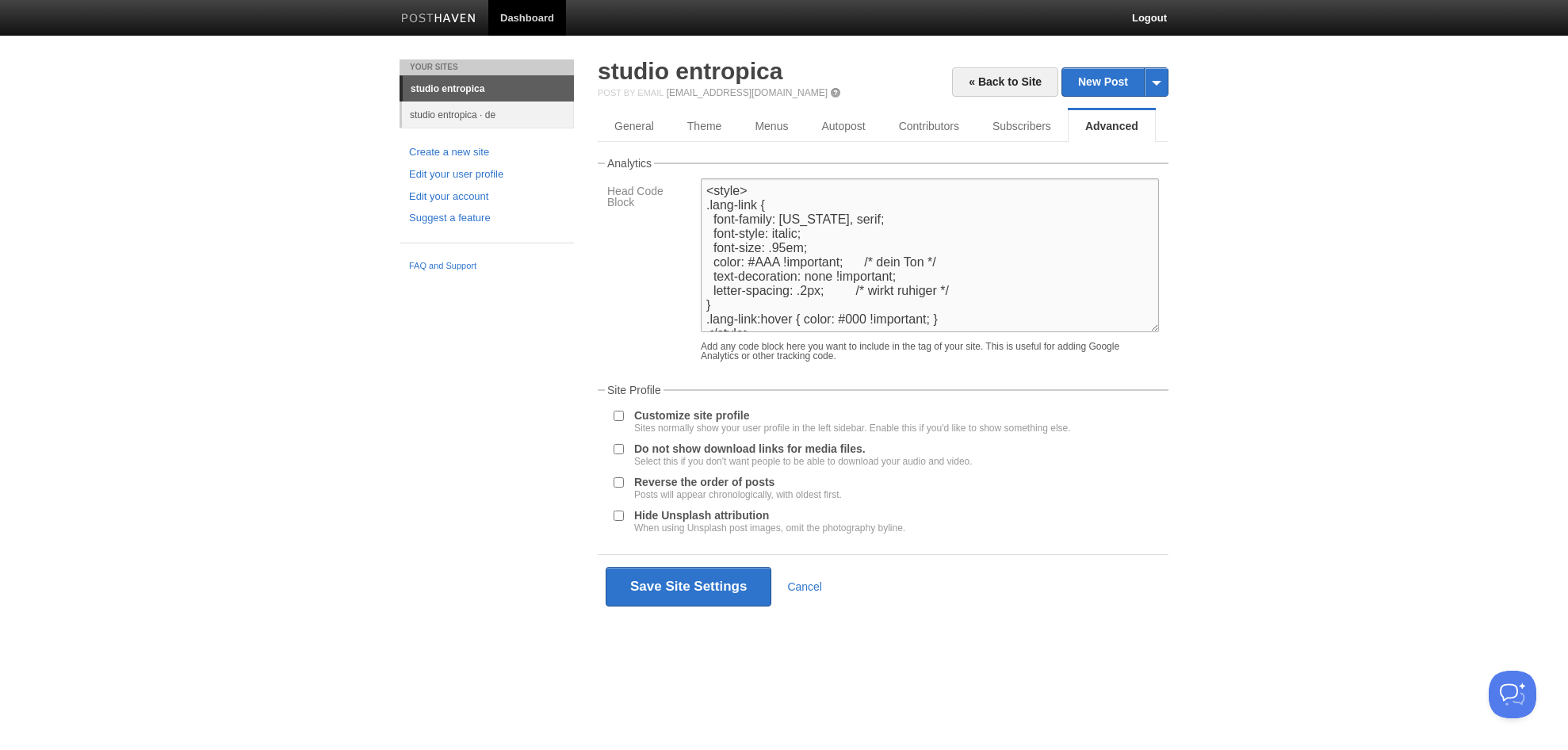
click at [1043, 231] on textarea "<style> .lang-link { font-family: [US_STATE], serif; font-style: italic; font-s…" at bounding box center [930, 254] width 458 height 153
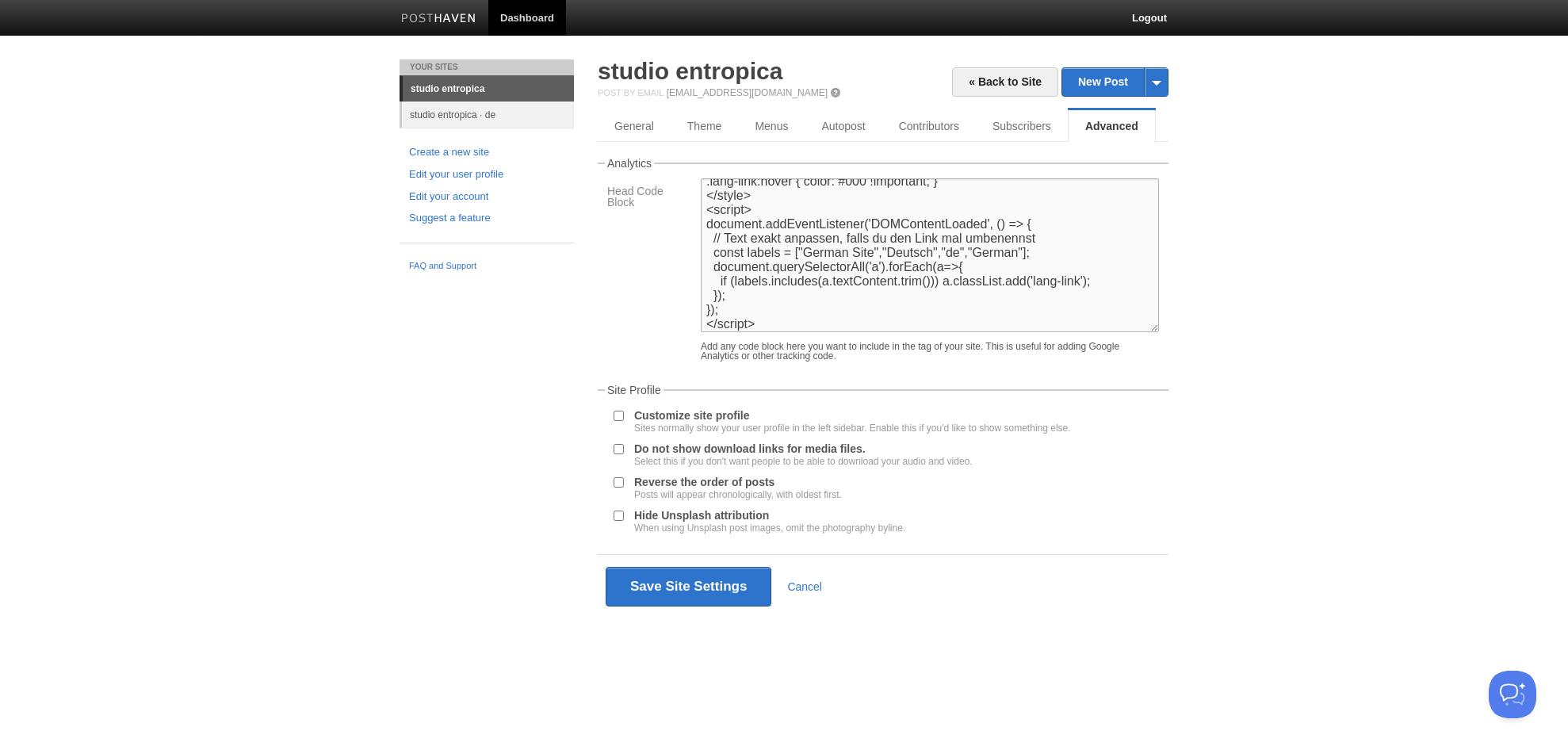
click at [850, 254] on textarea "<style> .lang-link { font-family: [US_STATE], serif; font-style: italic; font-s…" at bounding box center [930, 254] width 458 height 153
type textarea "<style> .lang-link { font-family: [US_STATE], serif; font-style: italic; font-s…"
click at [706, 580] on button "Save Site Settings" at bounding box center [689, 587] width 165 height 40
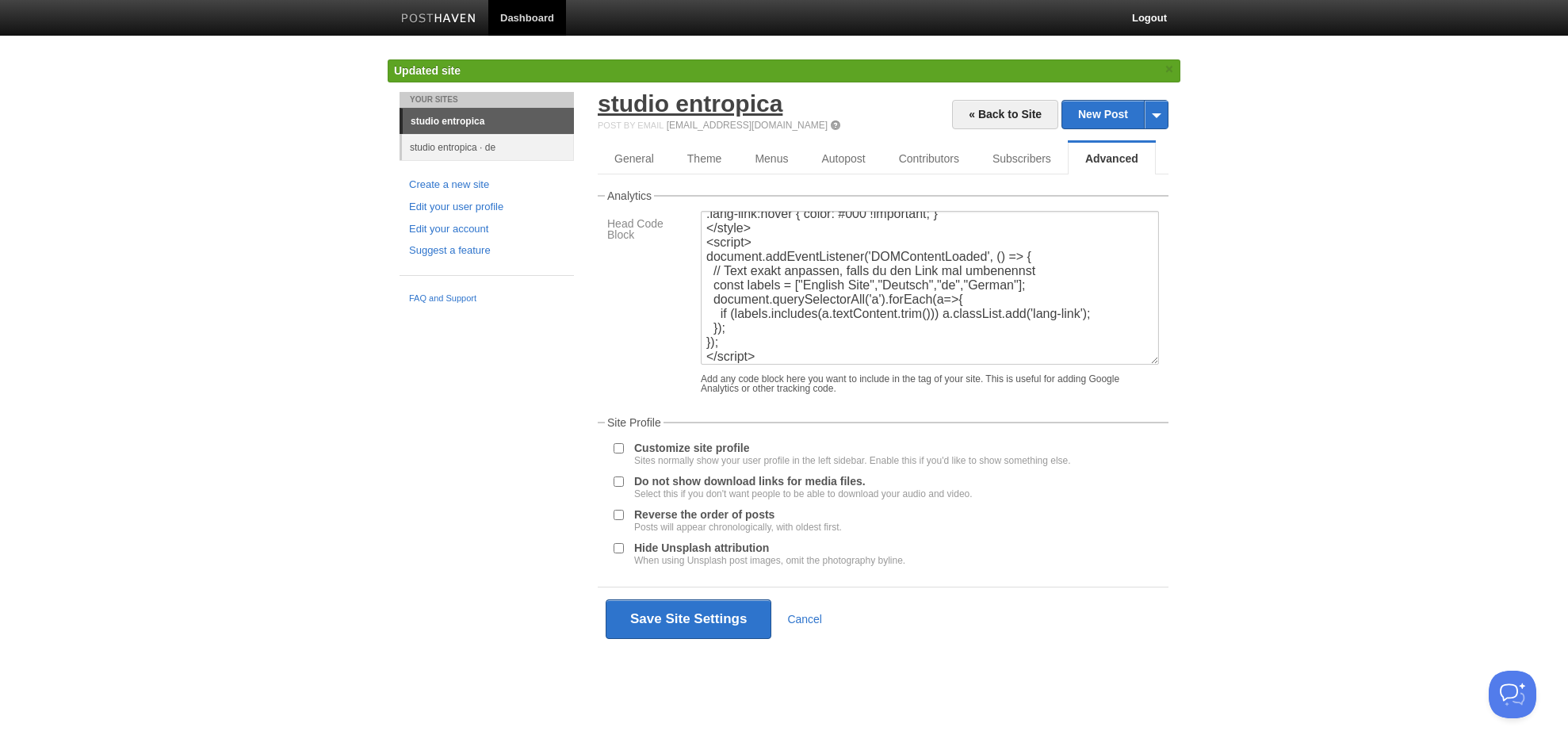
click at [724, 99] on link "studio entropica" at bounding box center [690, 103] width 184 height 26
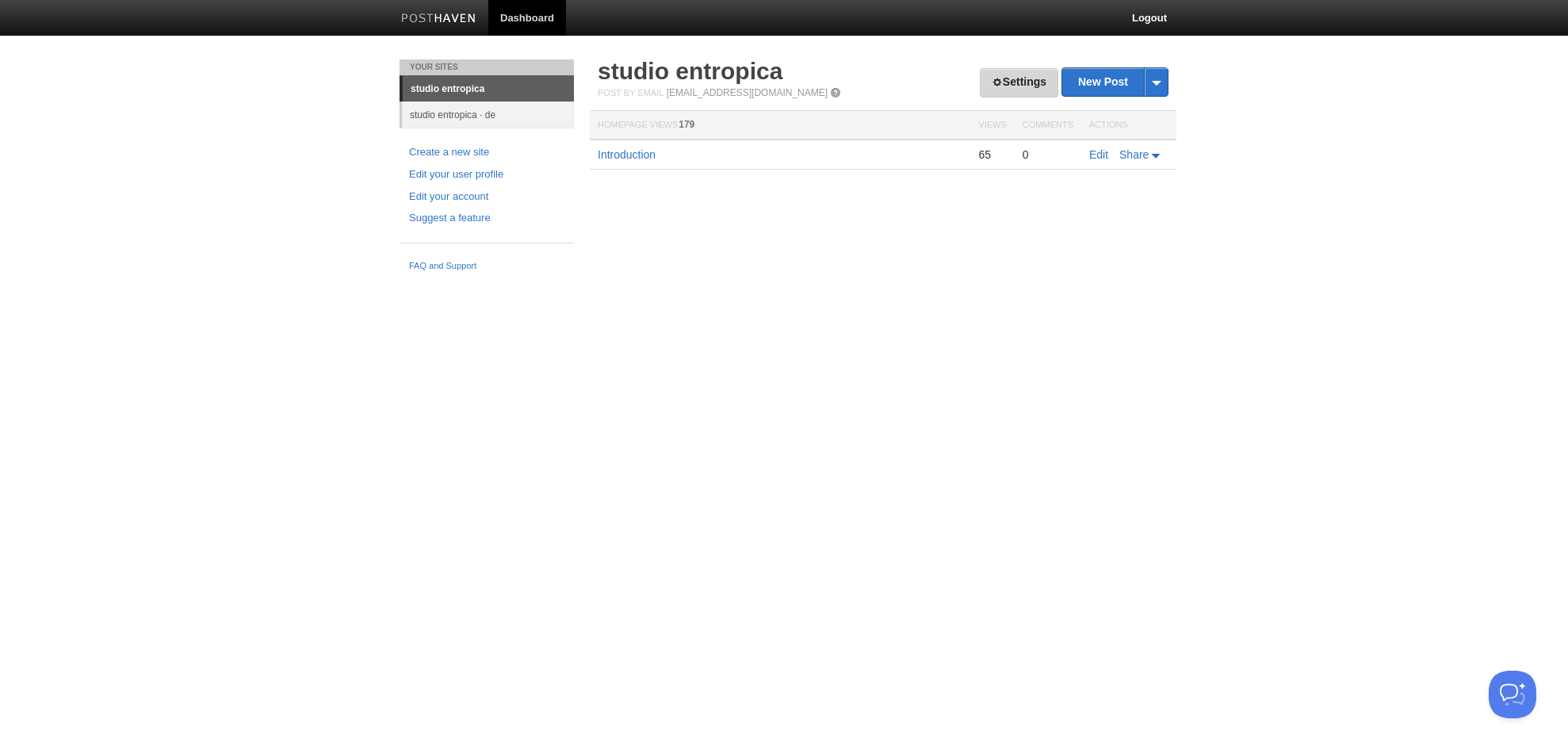
click at [1020, 79] on link "Settings" at bounding box center [1019, 83] width 78 height 29
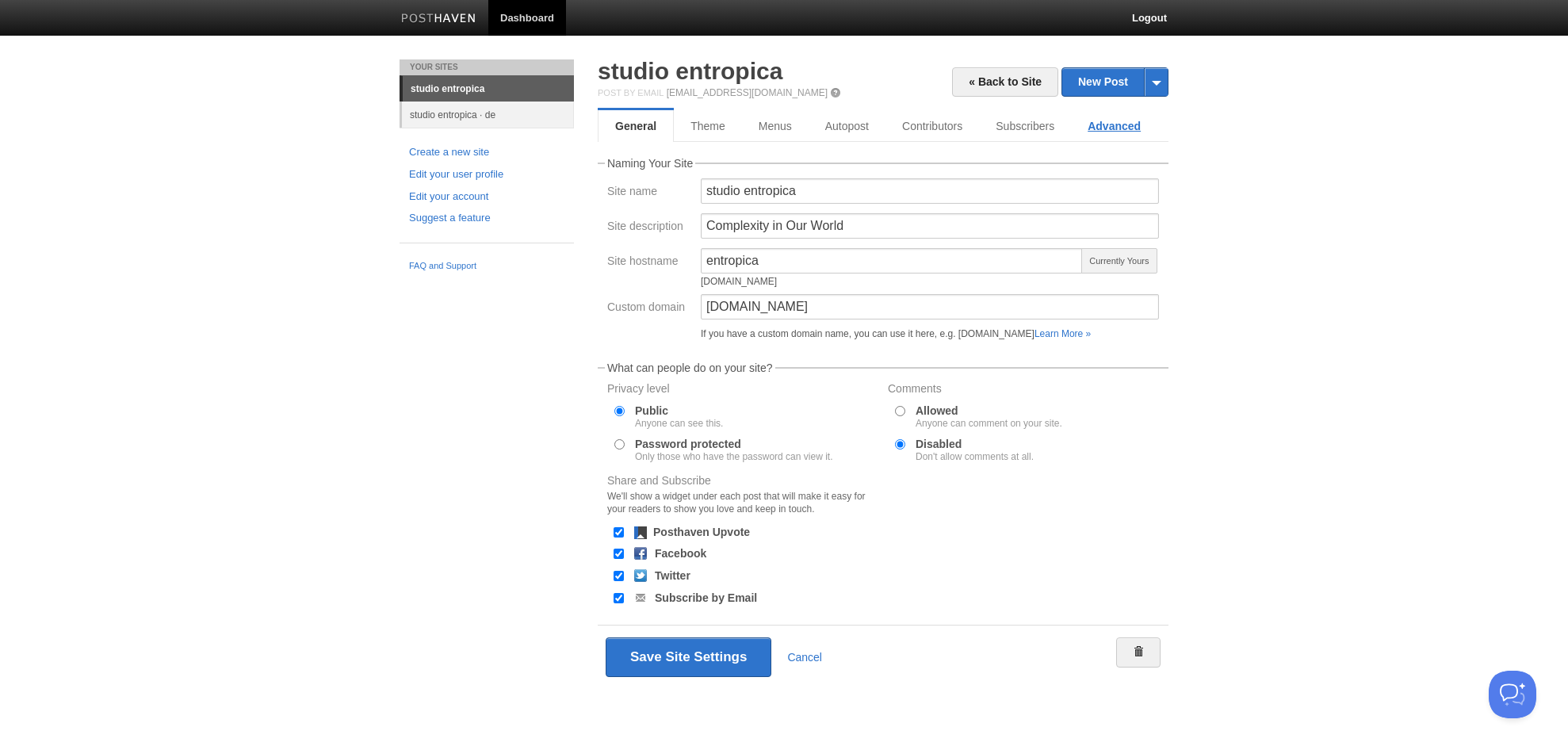
click at [1130, 125] on link "Advanced" at bounding box center [1114, 125] width 86 height 32
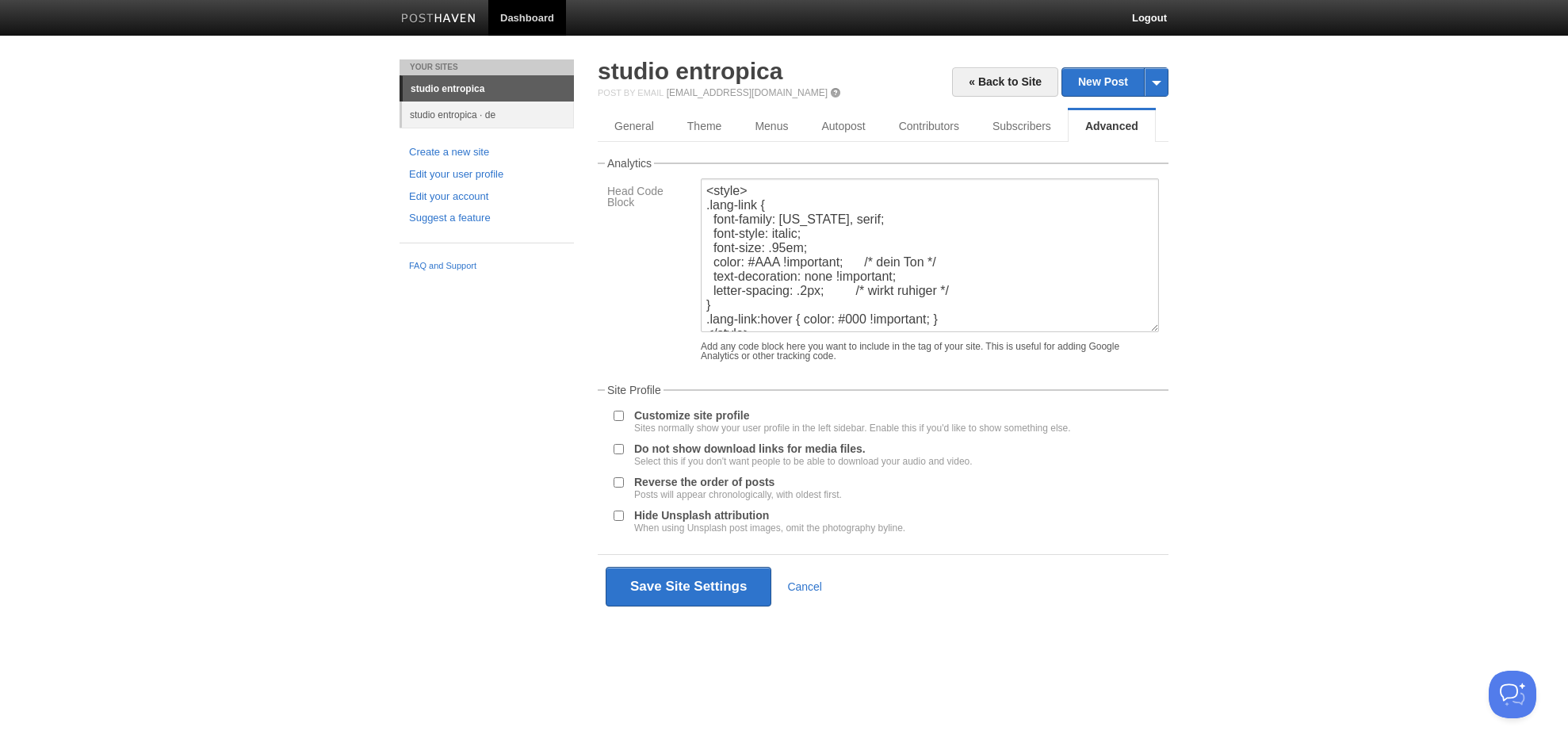
scroll to position [143, 0]
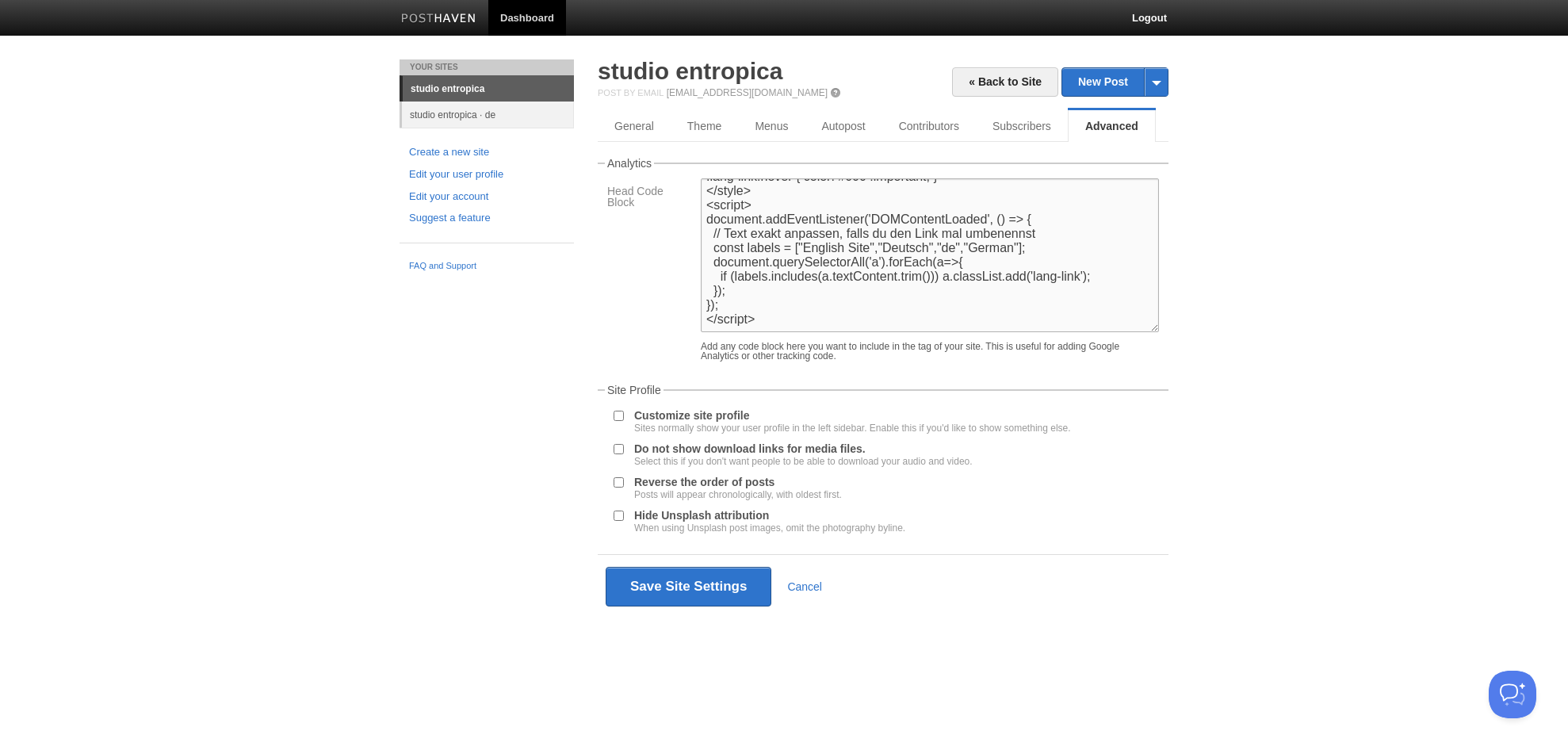
click at [821, 252] on textarea "<style> .lang-link { font-family: [US_STATE], serif; font-style: italic; font-s…" at bounding box center [930, 254] width 458 height 153
type textarea "<style> .lang-link { font-family: [US_STATE], serif; font-style: italic; font-s…"
click at [706, 576] on button "Save Site Settings" at bounding box center [689, 587] width 165 height 40
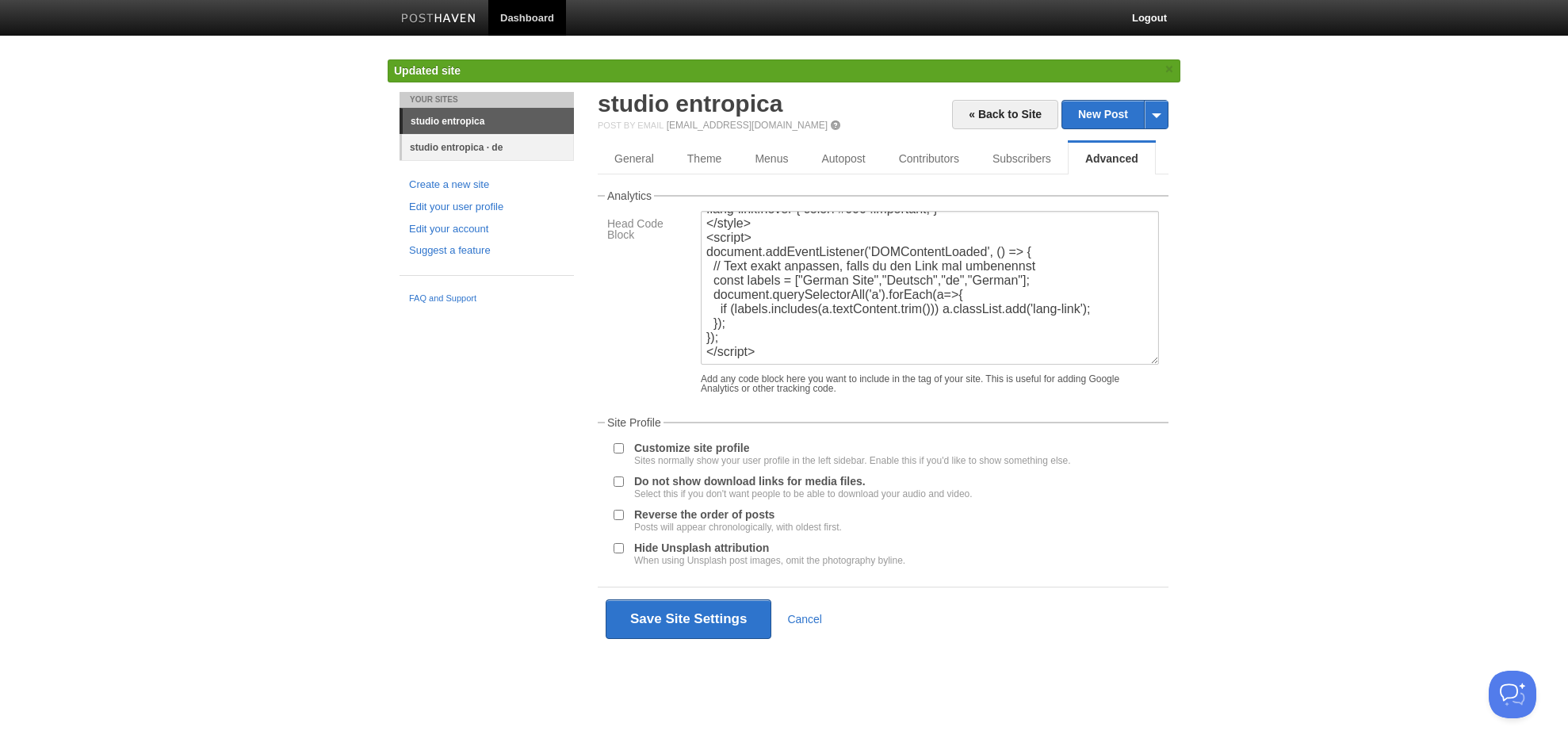
click at [455, 154] on link "studio entropica · de" at bounding box center [487, 146] width 172 height 26
click at [457, 146] on link "studio entropica · de" at bounding box center [487, 146] width 172 height 26
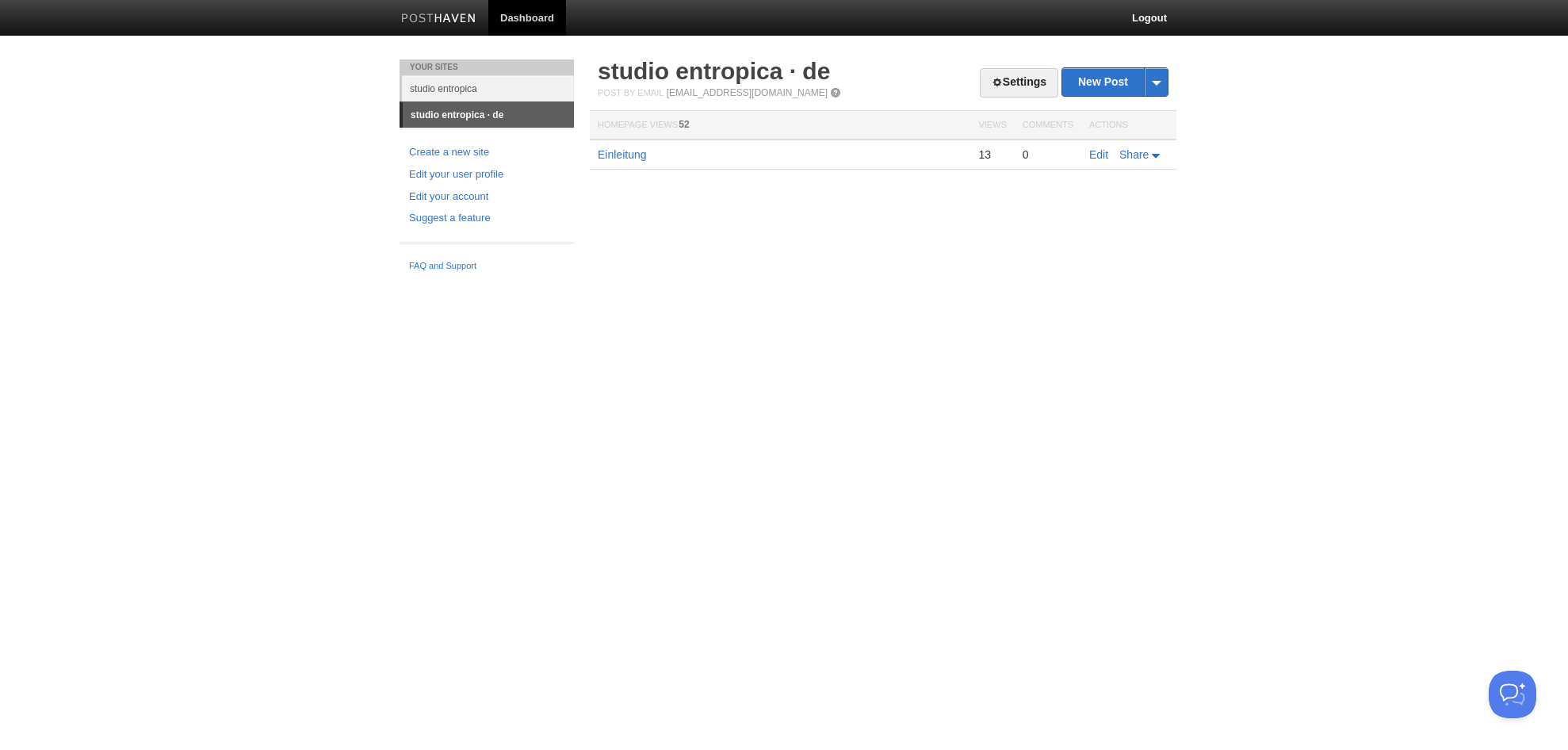
click at [1028, 113] on th "Comments" at bounding box center [1047, 125] width 66 height 29
click at [1022, 84] on link "Settings" at bounding box center [1019, 83] width 78 height 29
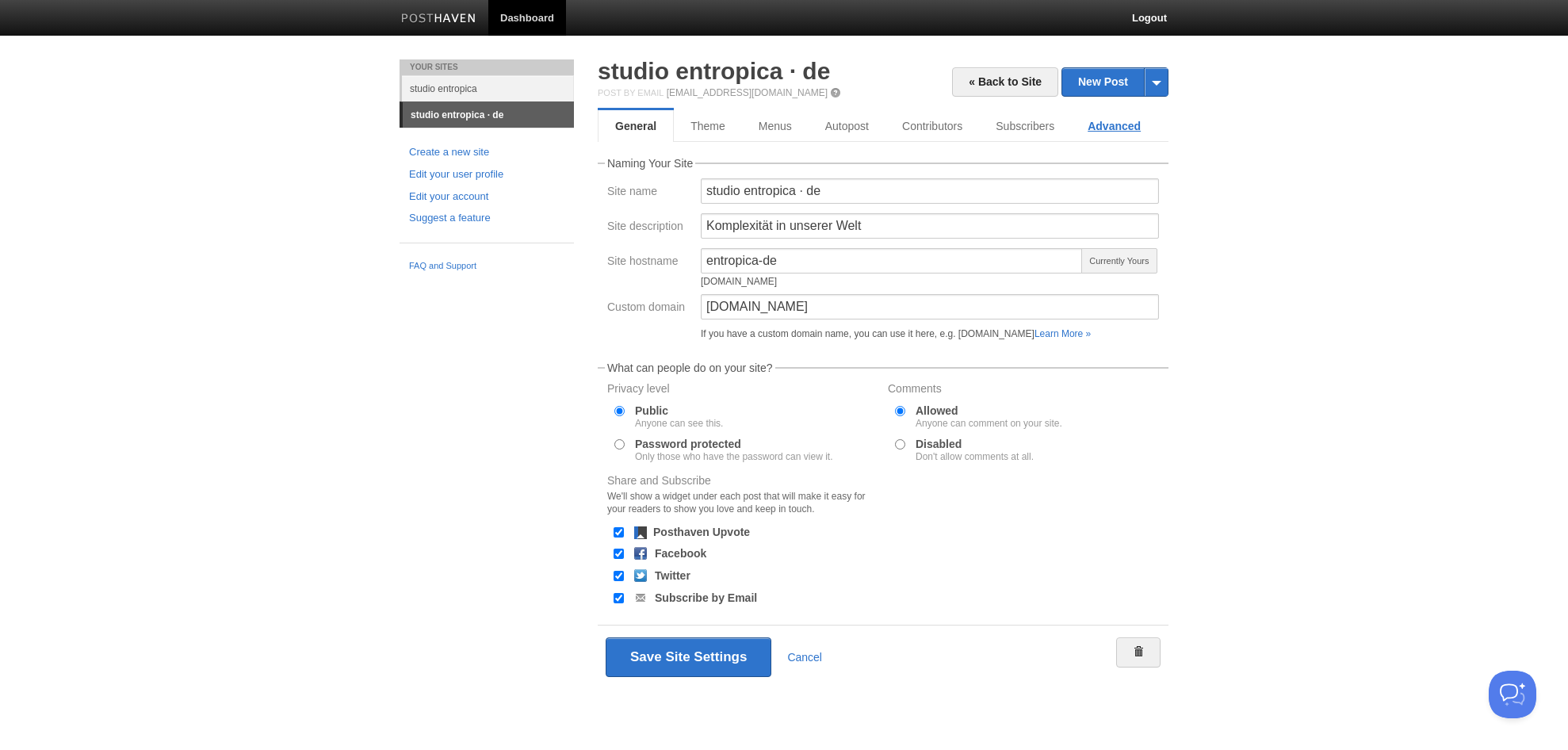
click at [1125, 122] on link "Advanced" at bounding box center [1114, 125] width 86 height 32
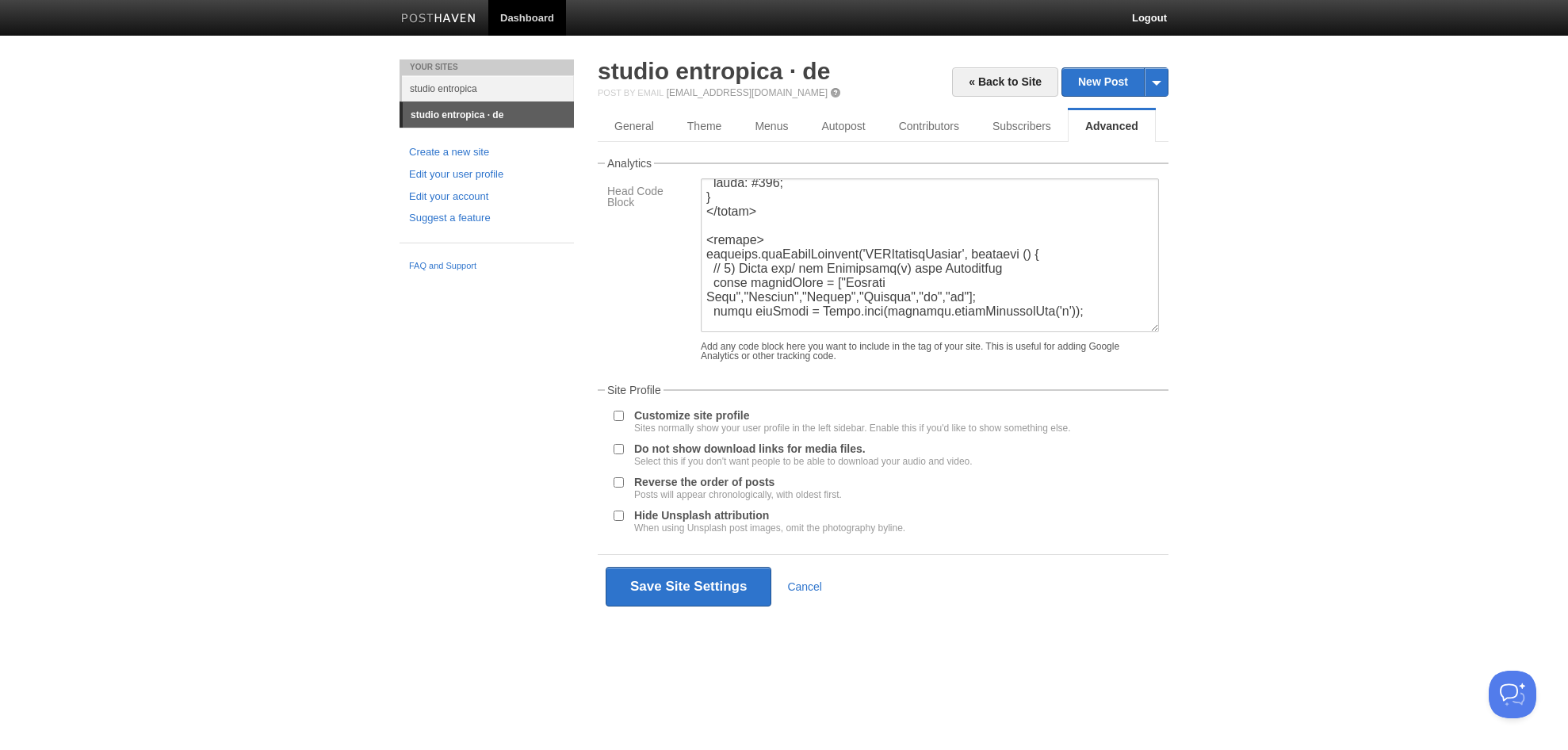
scroll to position [225, 0]
click at [865, 286] on textarea at bounding box center [930, 254] width 458 height 153
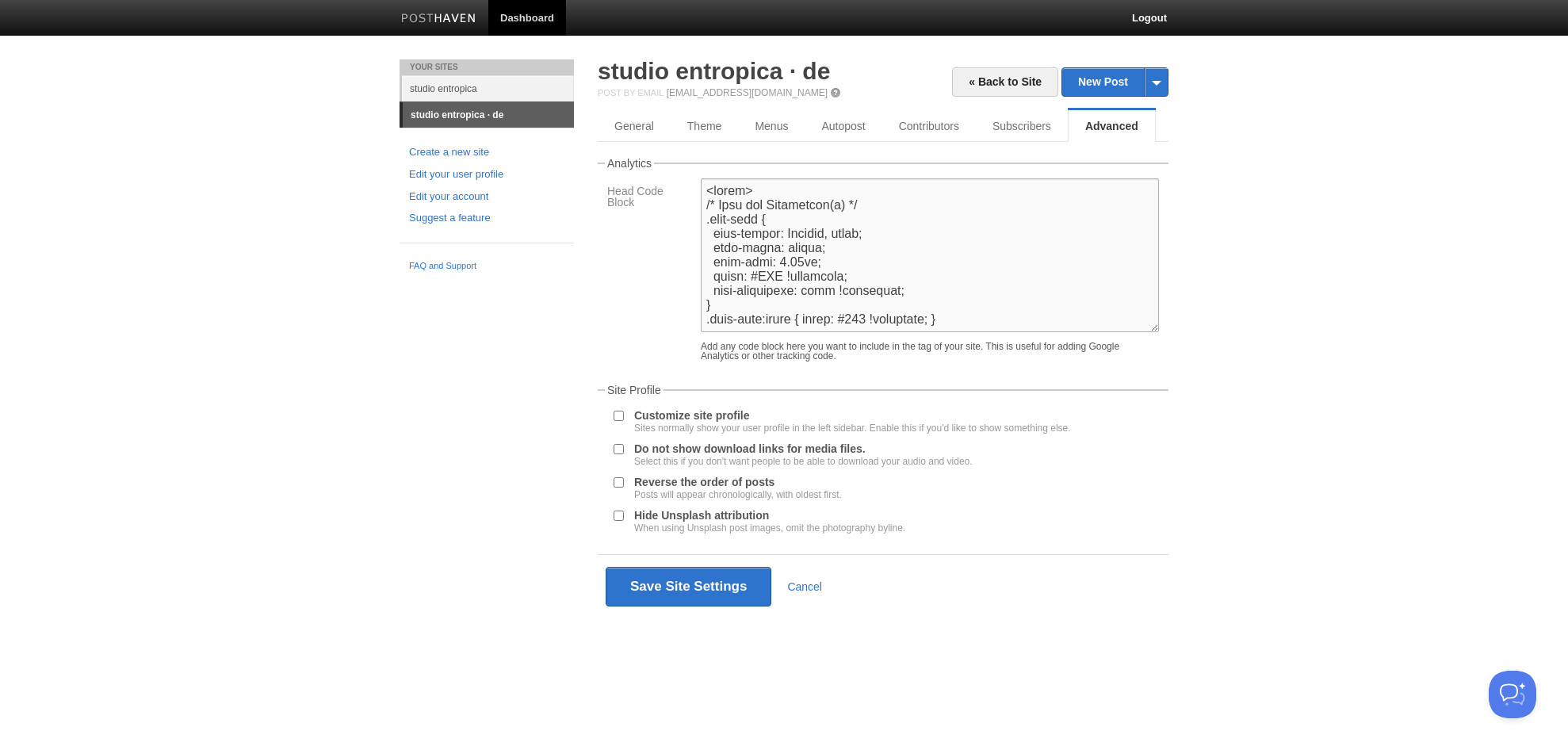
paste textarea ".lang-link { font-family: [US_STATE], serif; font-style: italic; font-size: .95…"
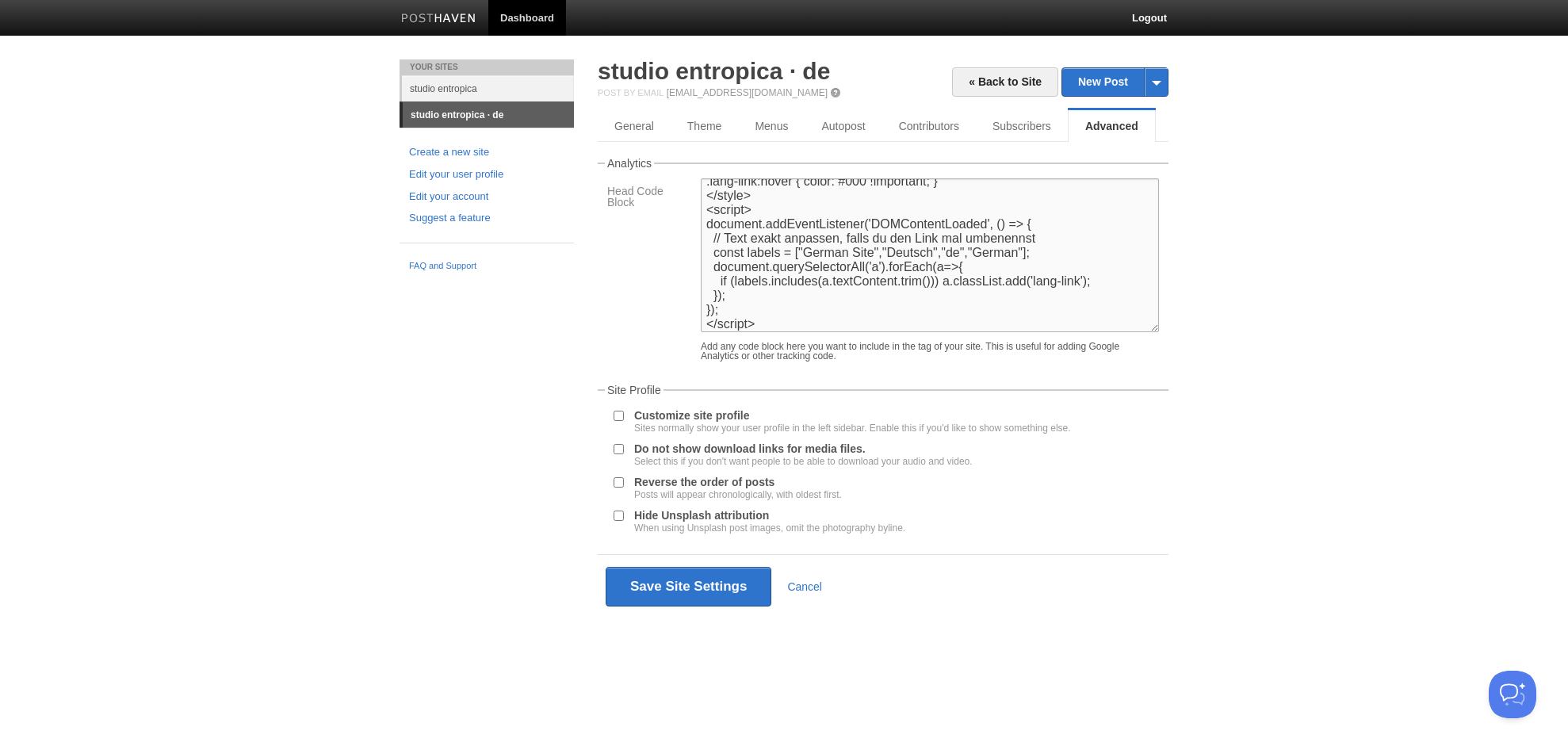
scroll to position [153, 0]
click at [833, 240] on textarea at bounding box center [930, 254] width 458 height 153
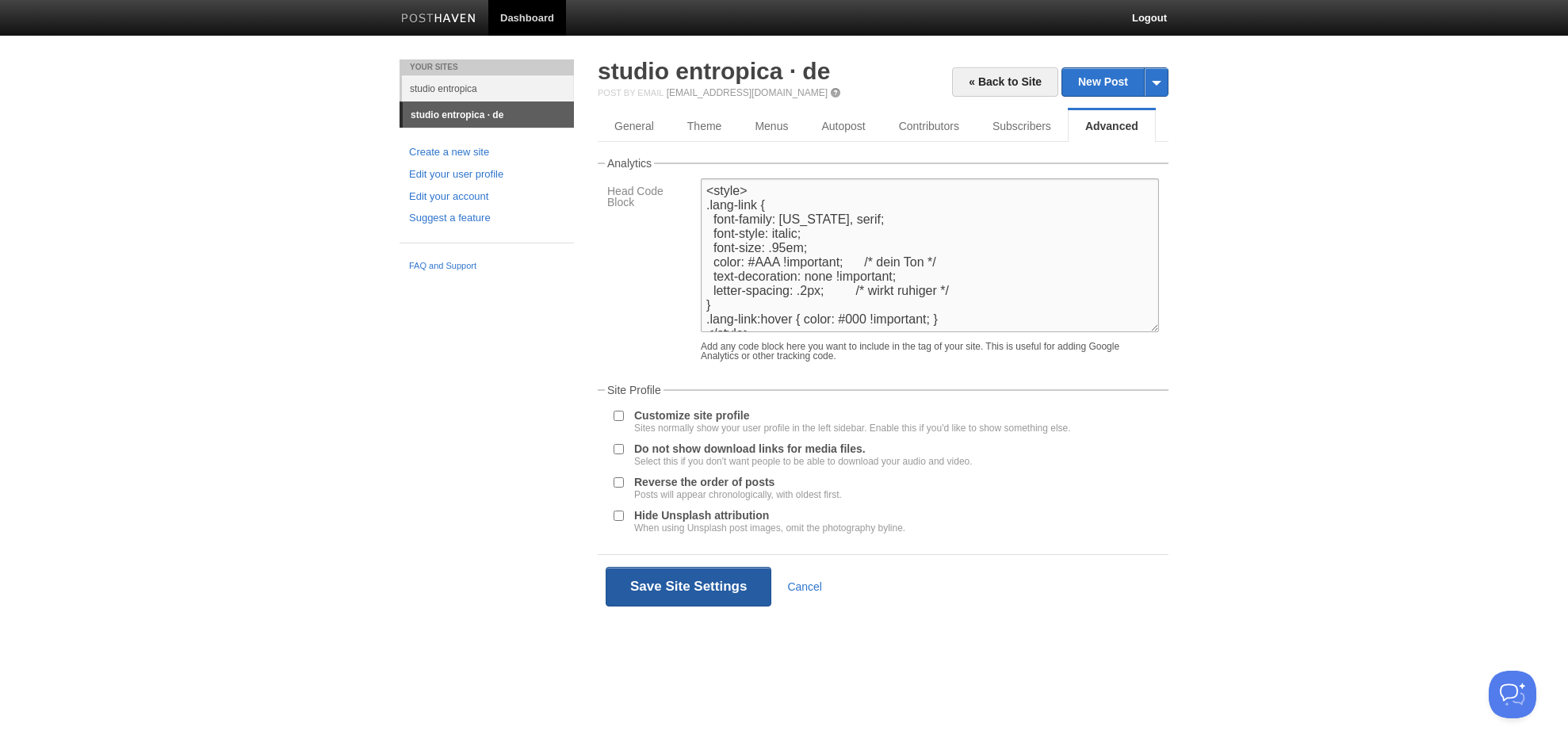
type textarea "<style> .lang-link { font-family: [US_STATE], serif; font-style: italic; font-s…"
click at [700, 578] on button "Save Site Settings" at bounding box center [689, 587] width 165 height 40
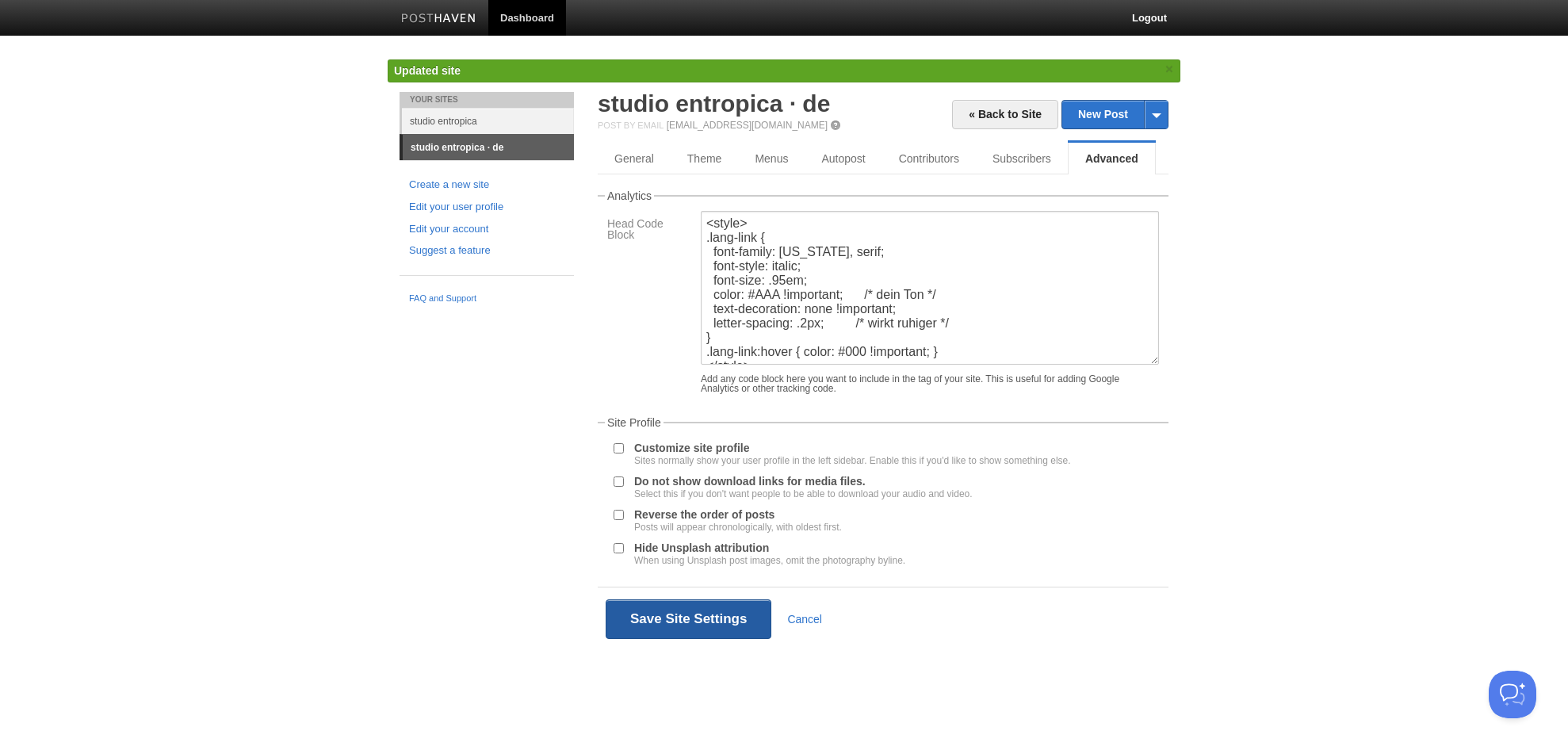
click at [704, 619] on button "Save Site Settings" at bounding box center [689, 619] width 165 height 40
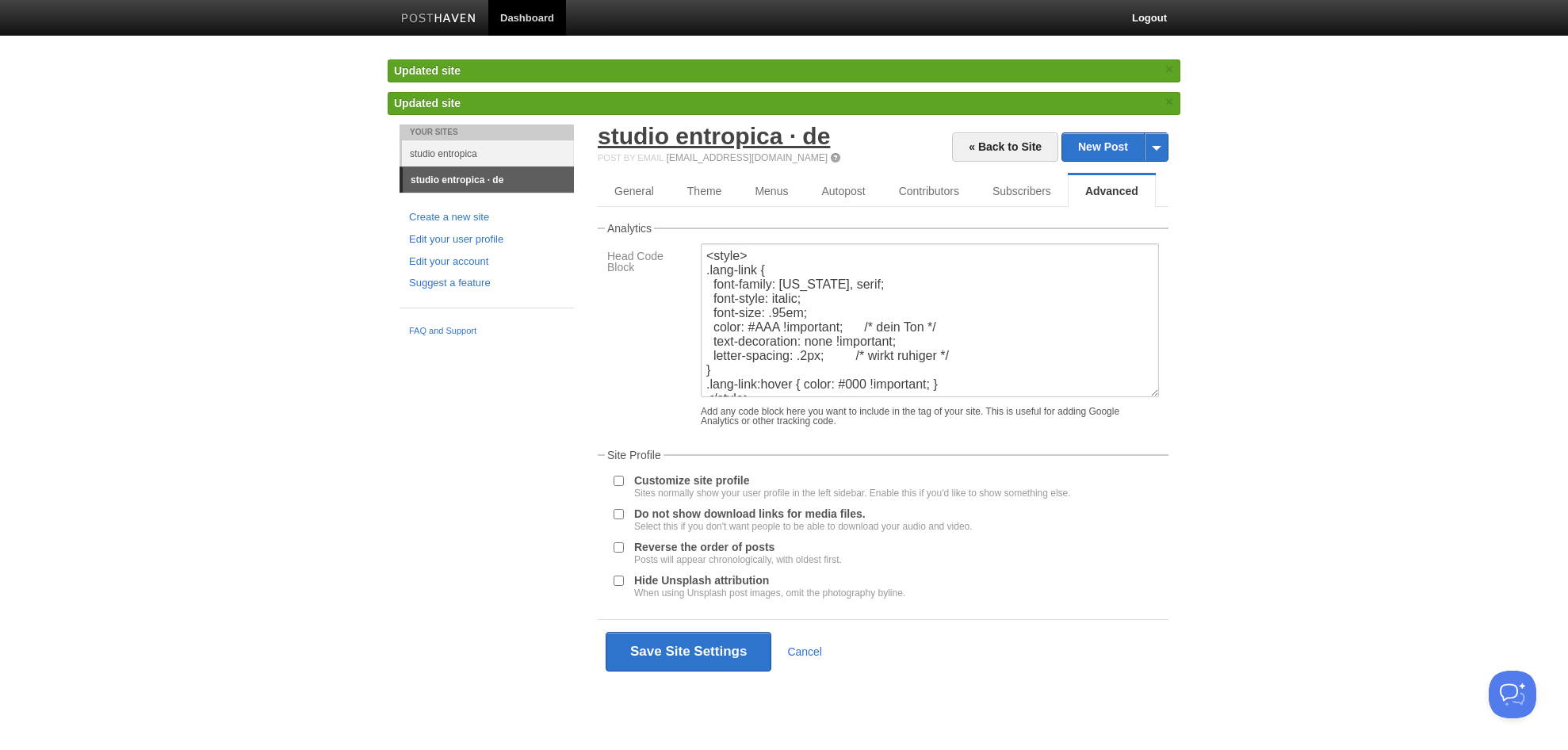
click at [761, 140] on link "studio entropica · de" at bounding box center [714, 135] width 233 height 26
